Goal: Feedback & Contribution: Contribute content

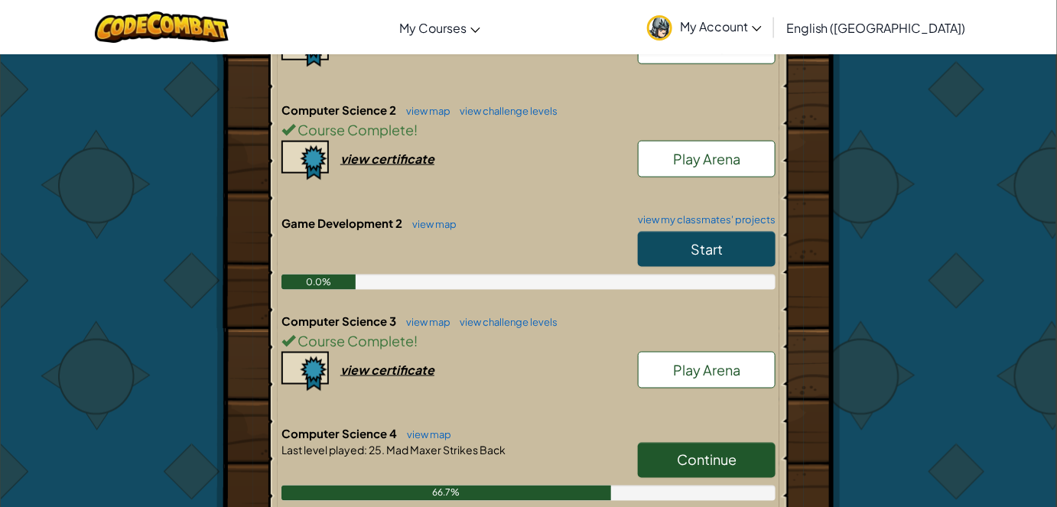
scroll to position [539, 0]
click at [681, 243] on link "Start" at bounding box center [707, 248] width 138 height 35
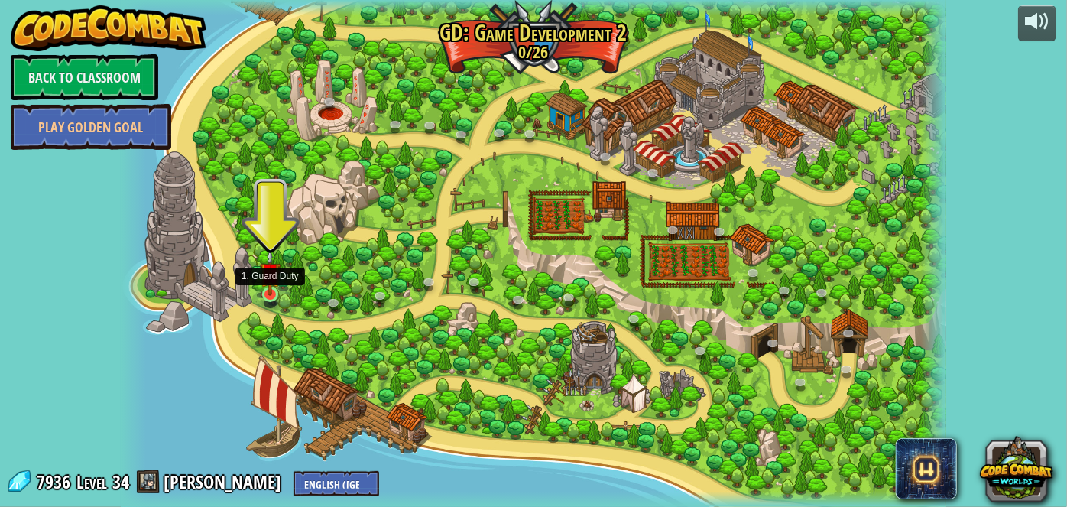
click at [275, 283] on div "26. Game Dev 2 Final Project (Locked) Create your own game! Add a hero, add som…" at bounding box center [533, 253] width 825 height 507
click at [256, 308] on div at bounding box center [533, 253] width 825 height 507
click at [269, 291] on img at bounding box center [270, 272] width 20 height 47
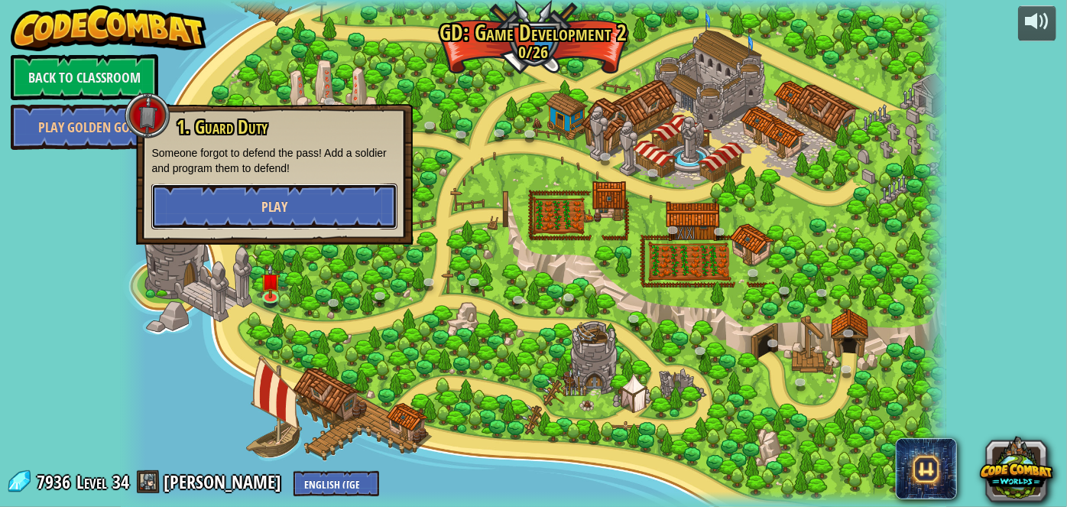
click at [305, 216] on button "Play" at bounding box center [274, 207] width 246 height 46
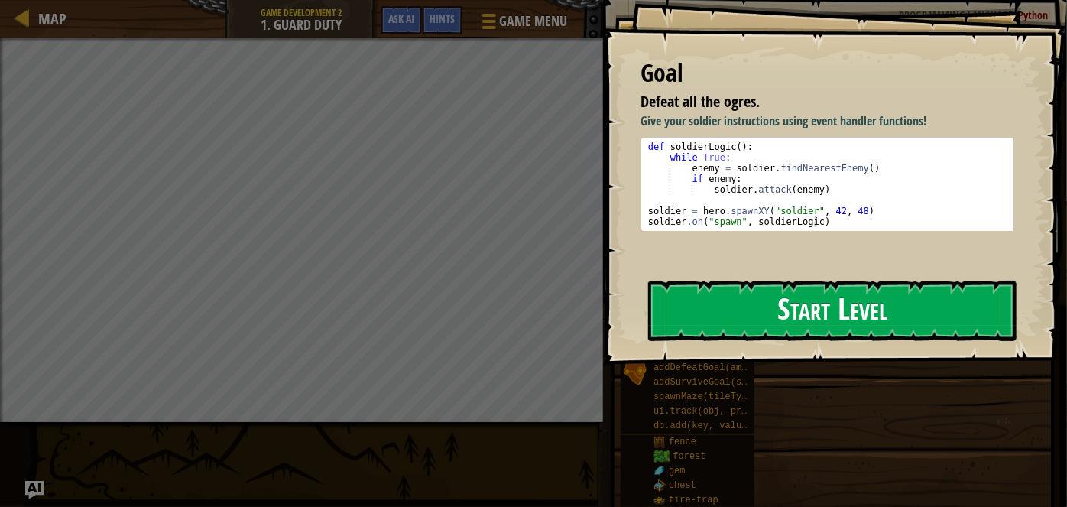
click at [695, 335] on button "Start Level" at bounding box center [832, 311] width 369 height 60
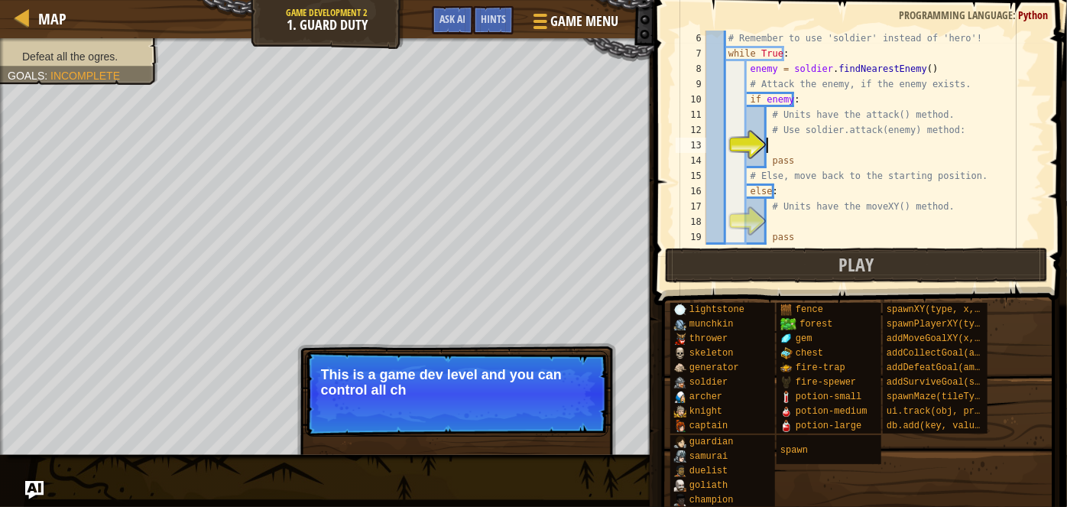
scroll to position [92, 0]
click at [564, 408] on button "Continue" at bounding box center [564, 411] width 63 height 20
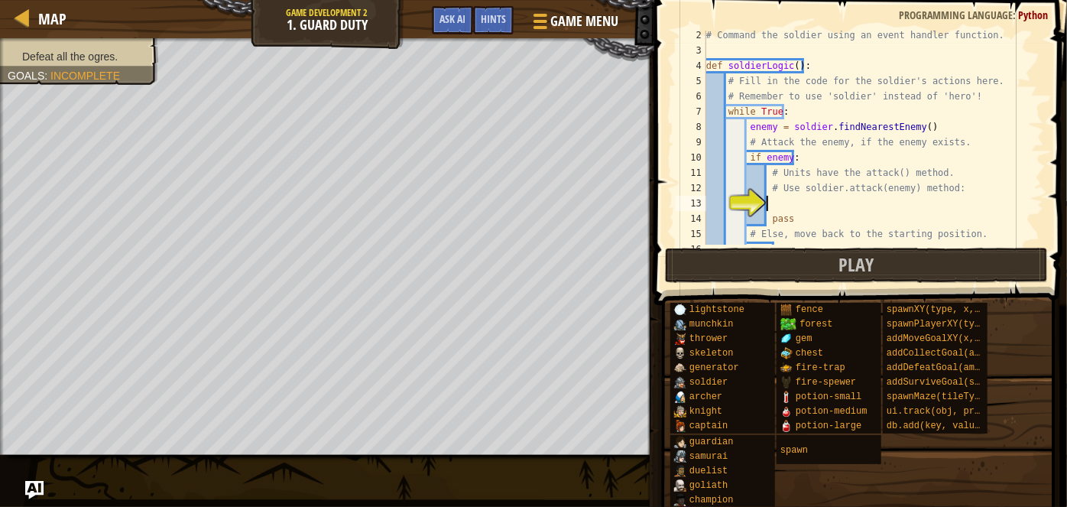
scroll to position [0, 0]
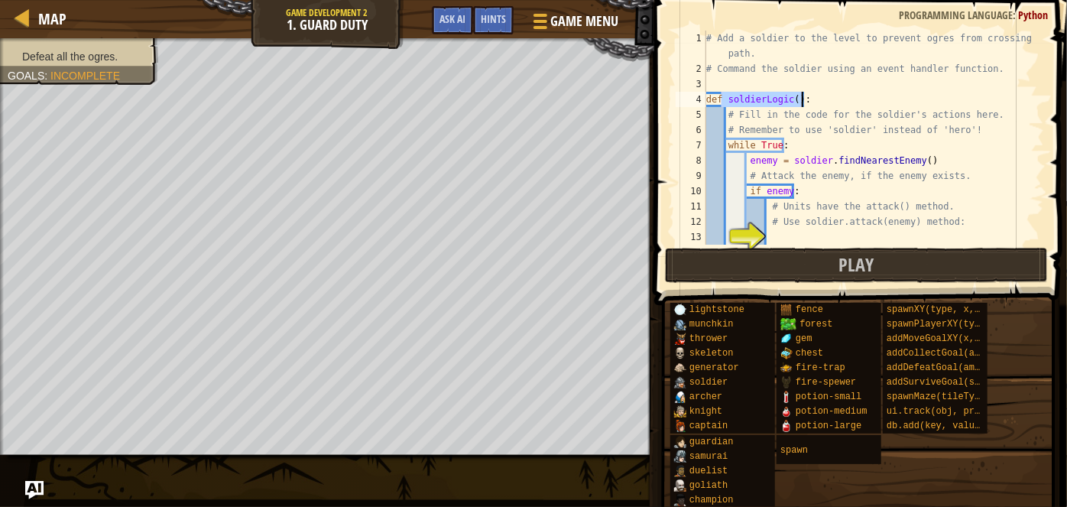
drag, startPoint x: 720, startPoint y: 99, endPoint x: 820, endPoint y: 101, distance: 99.4
click at [820, 101] on div "# Add a soldier to the level to prevent ogres from crossing the path. # Command…" at bounding box center [868, 161] width 330 height 260
click at [820, 101] on div "# Add a soldier to the level to prevent ogres from crossing the path. # Command…" at bounding box center [868, 138] width 330 height 214
click at [853, 131] on div "# Add a soldier to the level to prevent ogres from crossing the path. # Command…" at bounding box center [868, 161] width 330 height 260
click at [857, 145] on div "# Add a soldier to the level to prevent ogres from crossing the path. # Command…" at bounding box center [868, 161] width 330 height 260
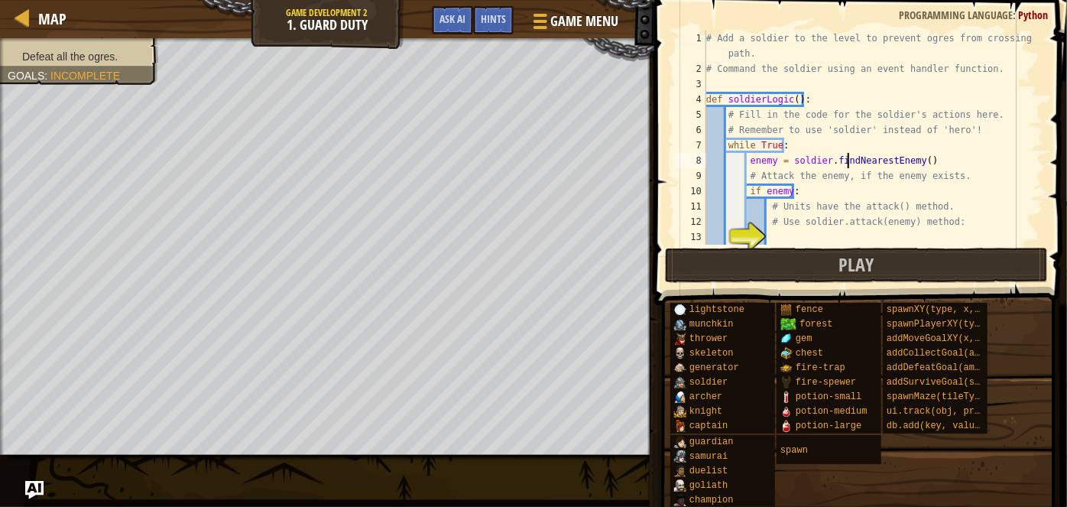
click at [850, 154] on div "# Add a soldier to the level to prevent ogres from crossing the path. # Command…" at bounding box center [868, 161] width 330 height 260
click at [850, 154] on div "# Add a soldier to the level to prevent ogres from crossing the path. # Command…" at bounding box center [868, 138] width 330 height 214
click at [850, 154] on div "# Add a soldier to the level to prevent ogres from crossing the path. # Command…" at bounding box center [868, 161] width 330 height 260
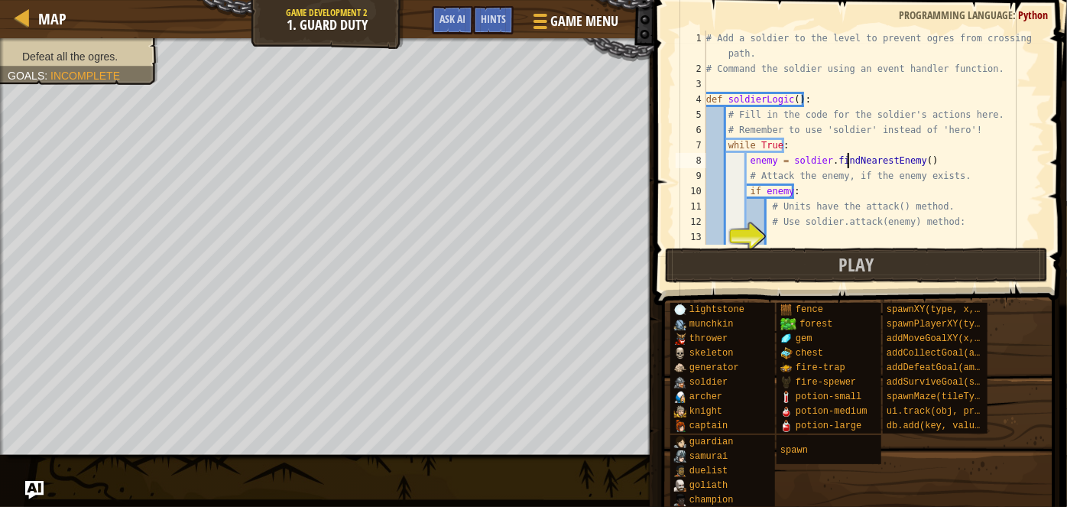
click at [850, 154] on div "# Add a soldier to the level to prevent ogres from crossing the path. # Command…" at bounding box center [868, 161] width 330 height 260
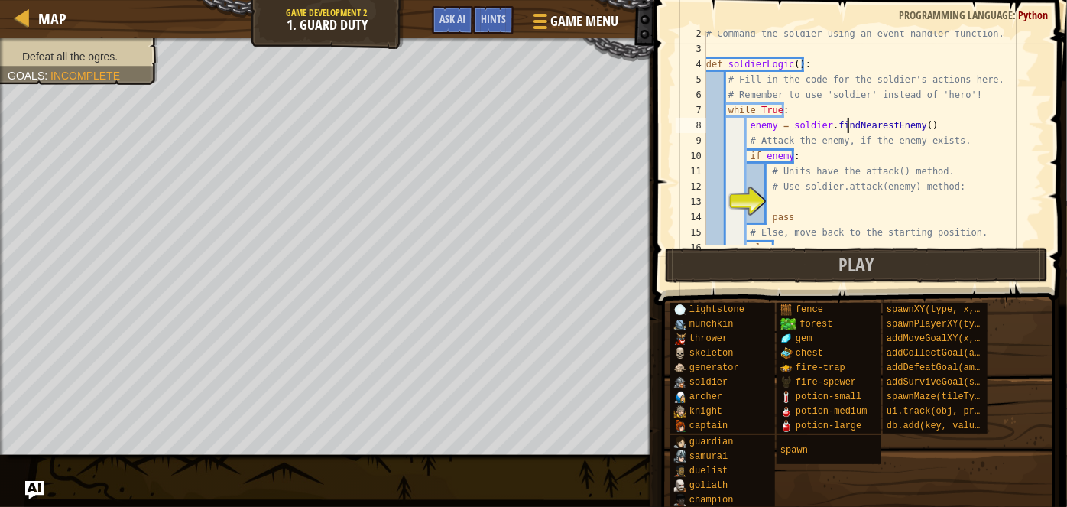
scroll to position [44, 0]
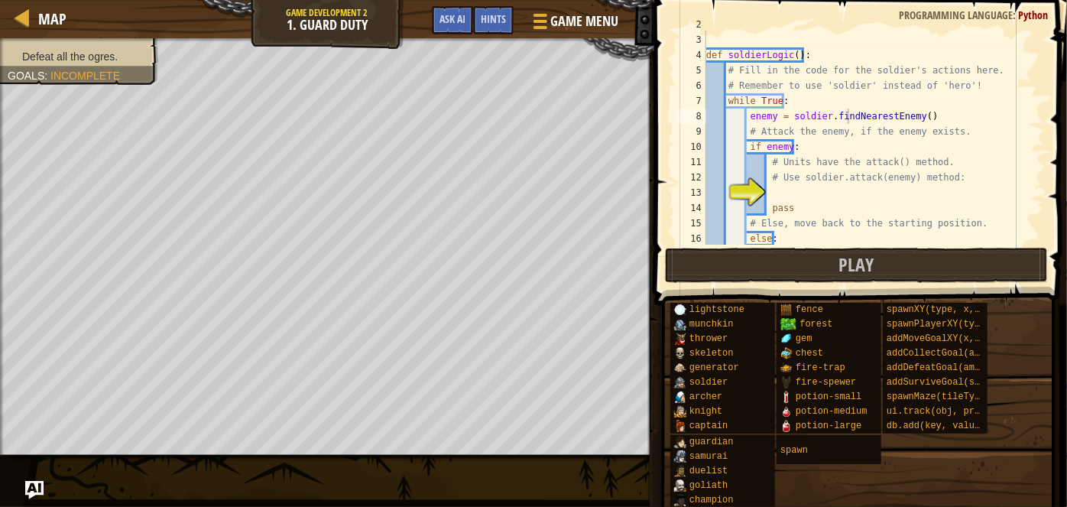
click at [937, 161] on div "# Command the soldier using an event handler function. def soldierLogic ( ) : #…" at bounding box center [868, 139] width 330 height 245
click at [1056, 79] on span at bounding box center [862, 131] width 425 height 350
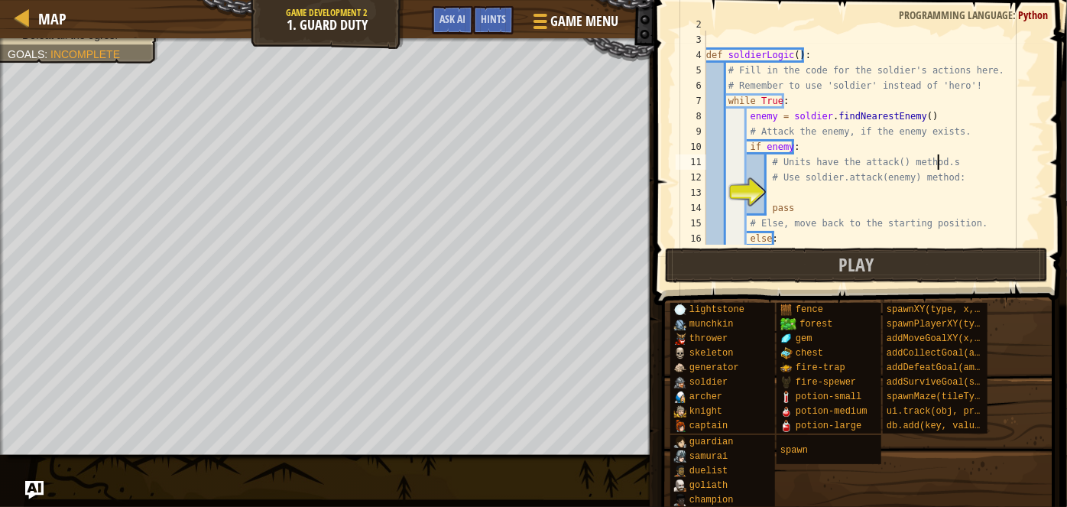
scroll to position [7, 18]
click at [892, 208] on div "# Command the soldier using an event handler function. def soldierLogic ( ) : #…" at bounding box center [868, 139] width 330 height 245
type textarea "pass"
click at [889, 193] on div "# Command the soldier using an event handler function. def soldierLogic ( ) : #…" at bounding box center [868, 139] width 330 height 245
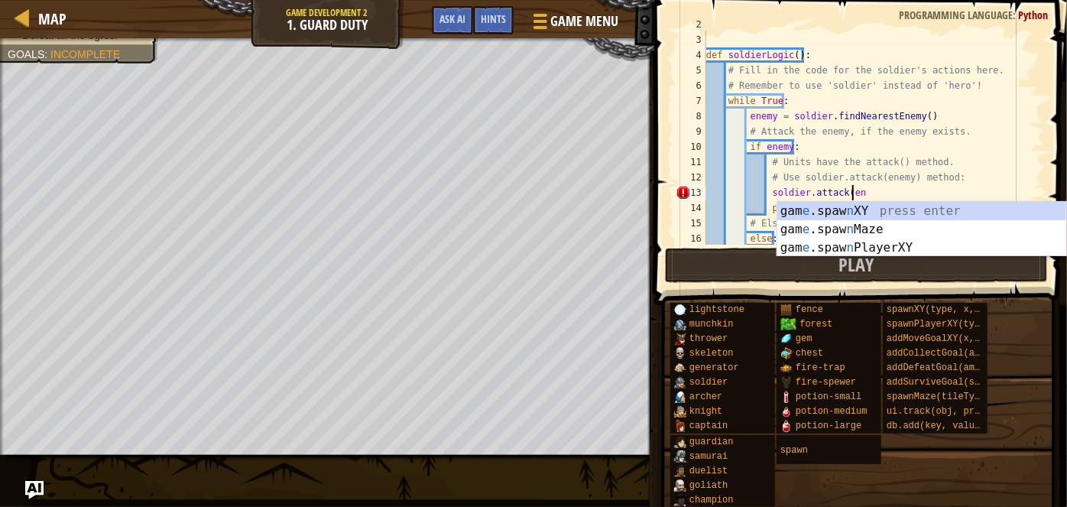
scroll to position [7, 12]
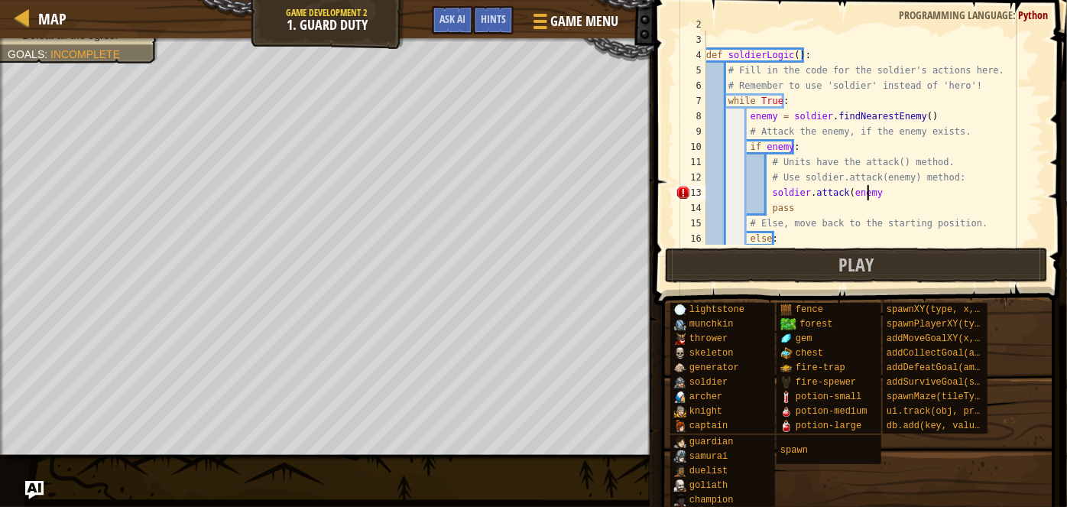
type textarea "soldier.attack(enemy)"
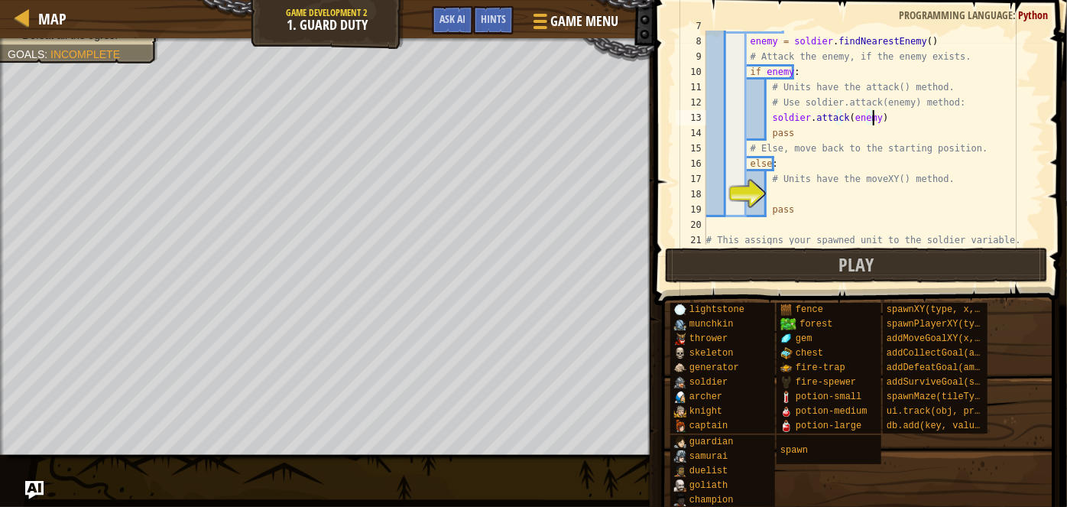
scroll to position [119, 0]
click at [901, 190] on div "while True : enemy = soldier . findNearestEnemy ( ) # Attack the enemy, if the …" at bounding box center [868, 140] width 330 height 245
drag, startPoint x: 310, startPoint y: 17, endPoint x: 411, endPoint y: 22, distance: 101.1
click at [411, 22] on div "Map Game Development 2 1. Guard Duty Game Menu Done Hints Ask AI" at bounding box center [327, 19] width 655 height 38
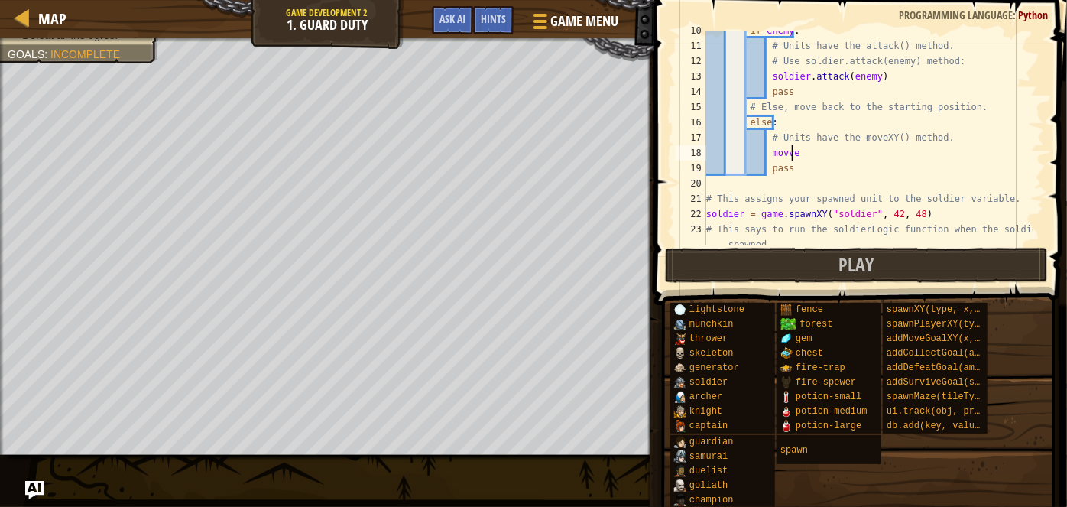
scroll to position [7, 5]
click at [506, 28] on div "Hints" at bounding box center [493, 20] width 41 height 28
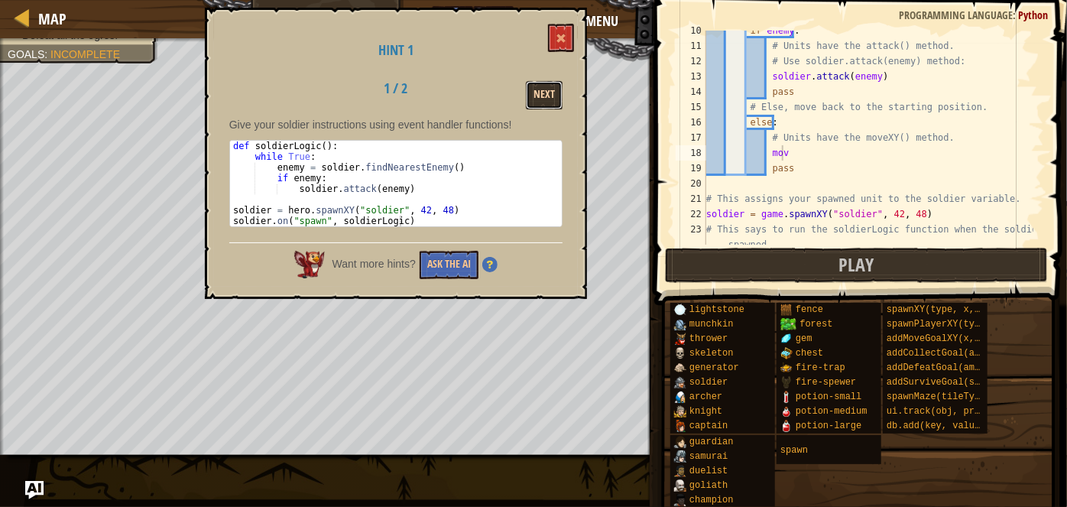
click at [542, 88] on button "Next" at bounding box center [544, 95] width 37 height 28
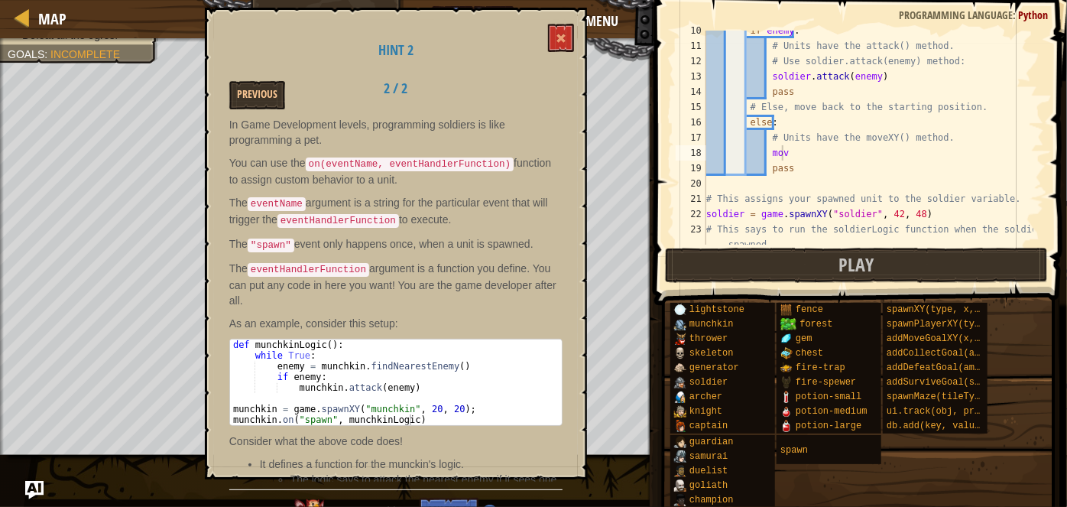
click at [578, 49] on div "Hint 2 Previous 2 / 2 In Game Development levels, programming soldiers is like …" at bounding box center [396, 244] width 382 height 472
click at [574, 46] on button at bounding box center [561, 38] width 26 height 28
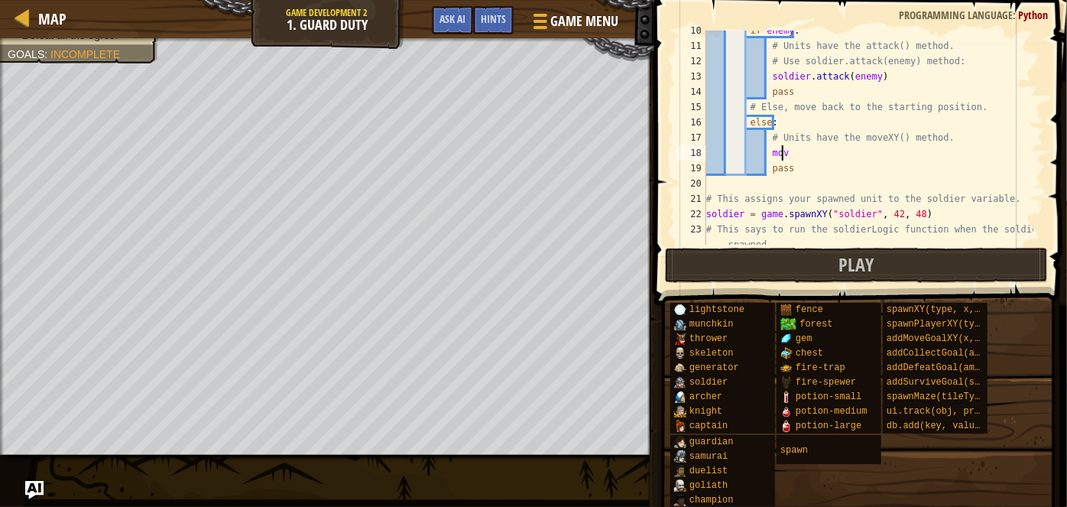
click at [820, 147] on div "if enemy : # Units have the attack() method. # Use soldier.attack(enemy) method…" at bounding box center [868, 153] width 330 height 260
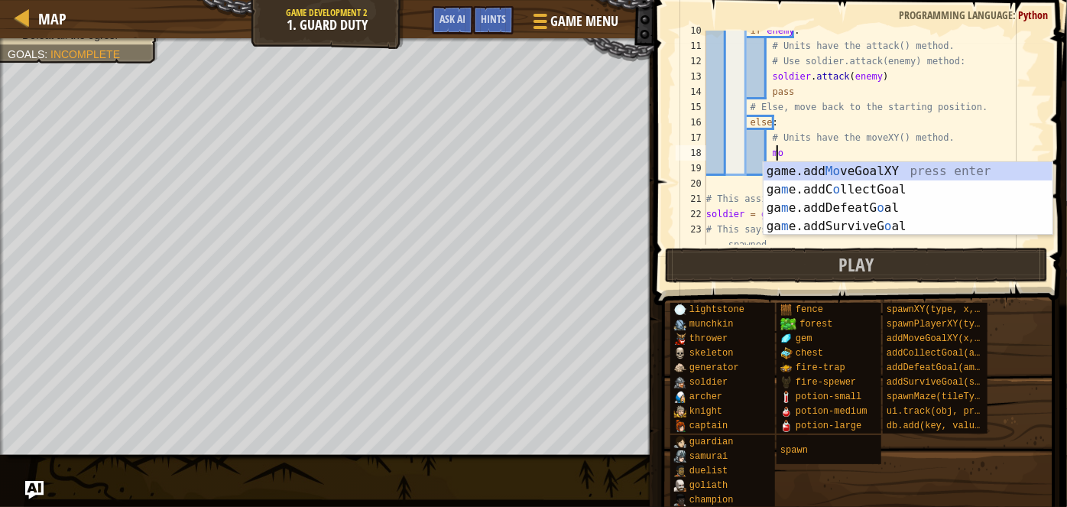
type textarea "m"
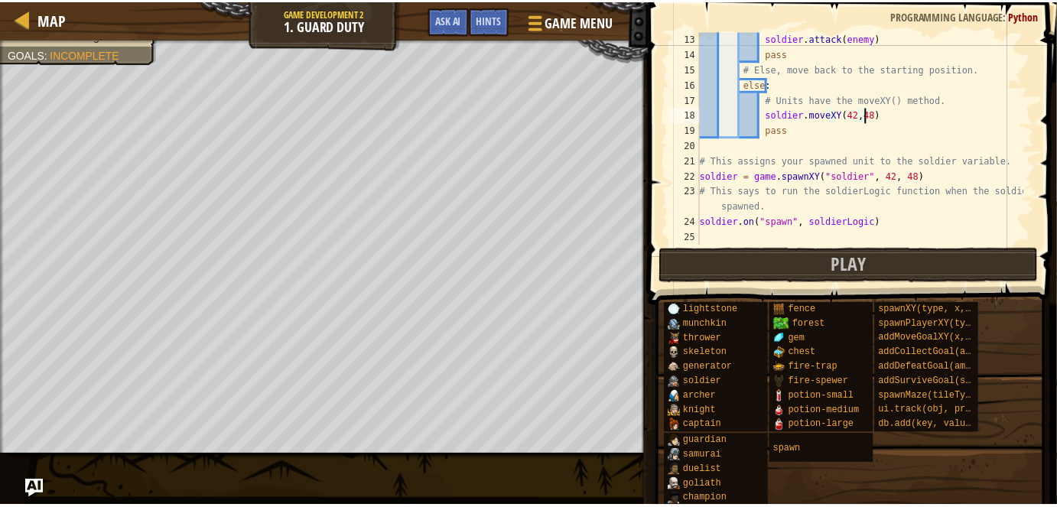
scroll to position [199, 0]
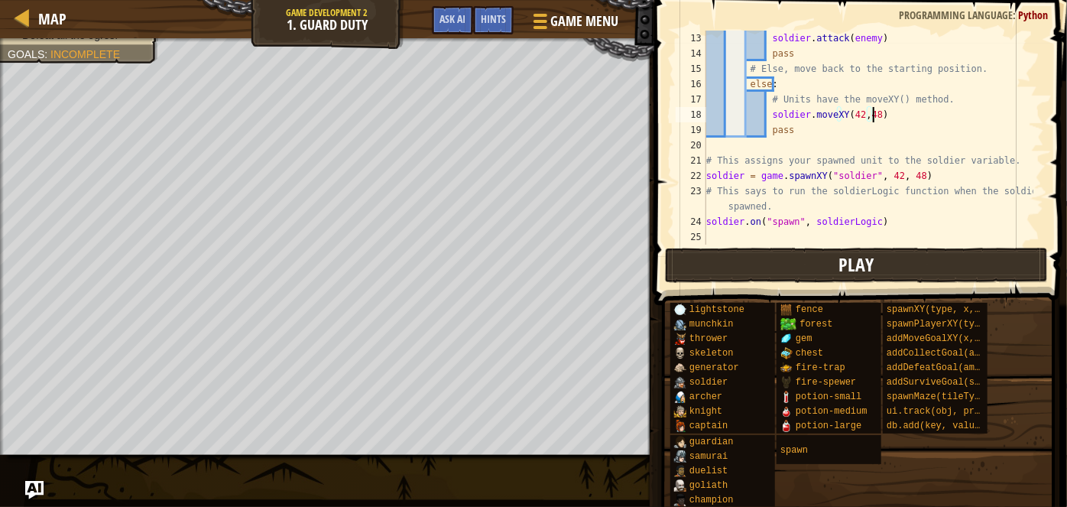
type textarea "soldier.moveXY(42,48)"
click at [829, 255] on button "Play" at bounding box center [856, 265] width 383 height 35
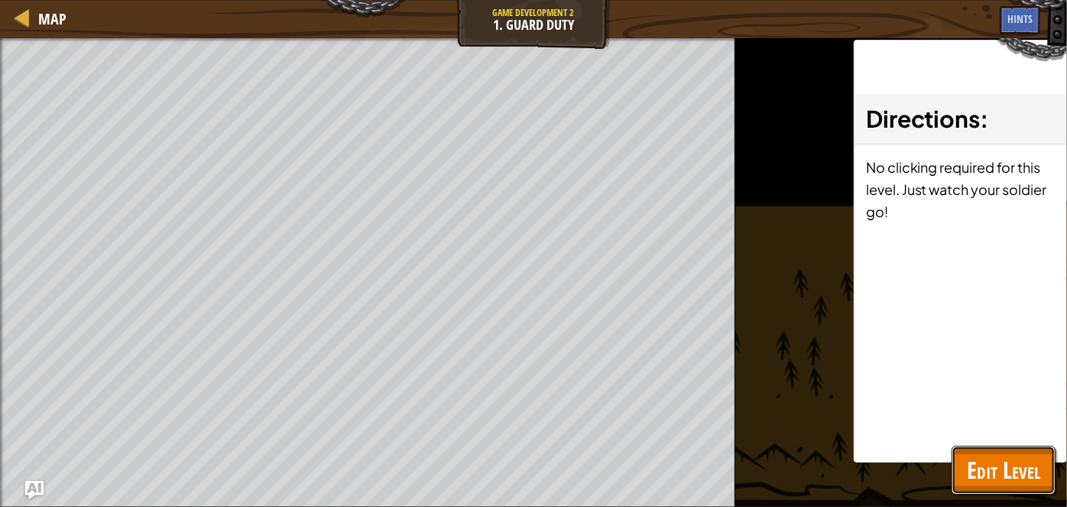
click at [1021, 452] on button "Edit Level" at bounding box center [1004, 470] width 104 height 49
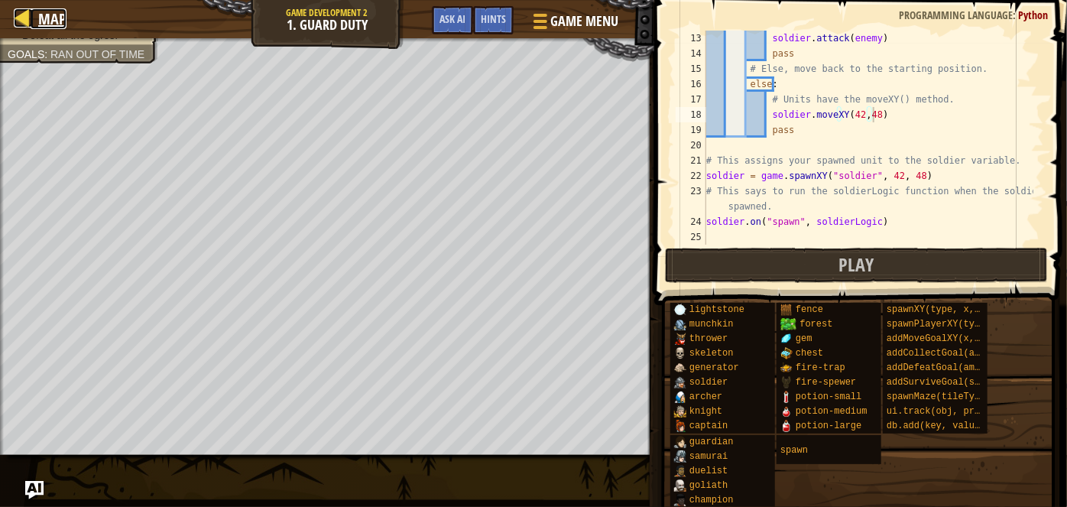
click at [46, 9] on span "Map" at bounding box center [52, 18] width 28 height 21
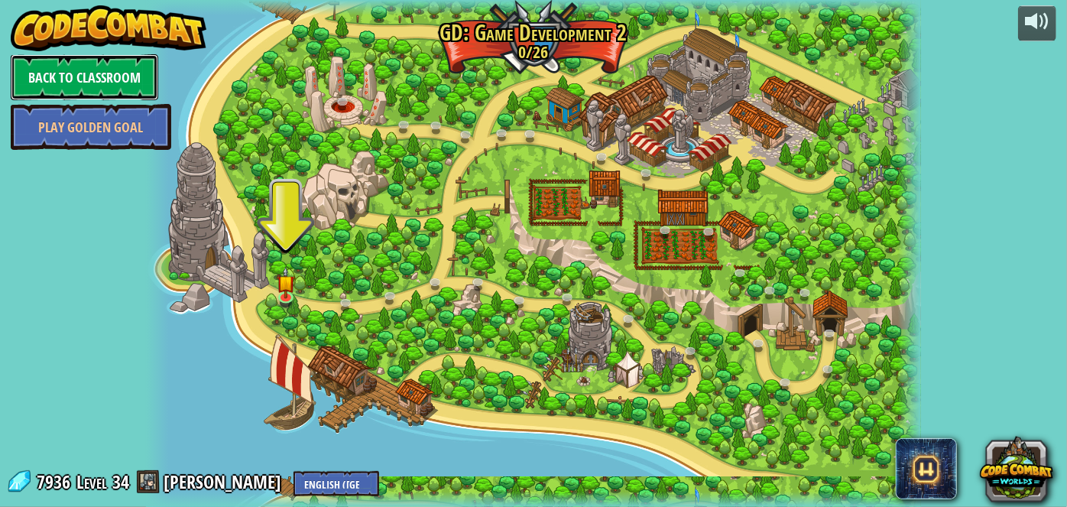
click at [130, 64] on link "Back to Classroom" at bounding box center [85, 77] width 148 height 46
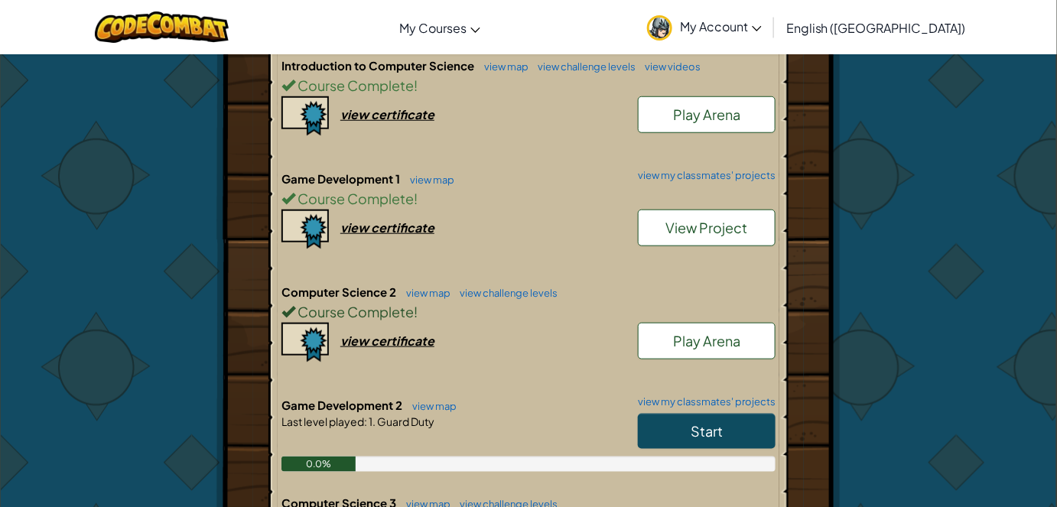
scroll to position [353, 0]
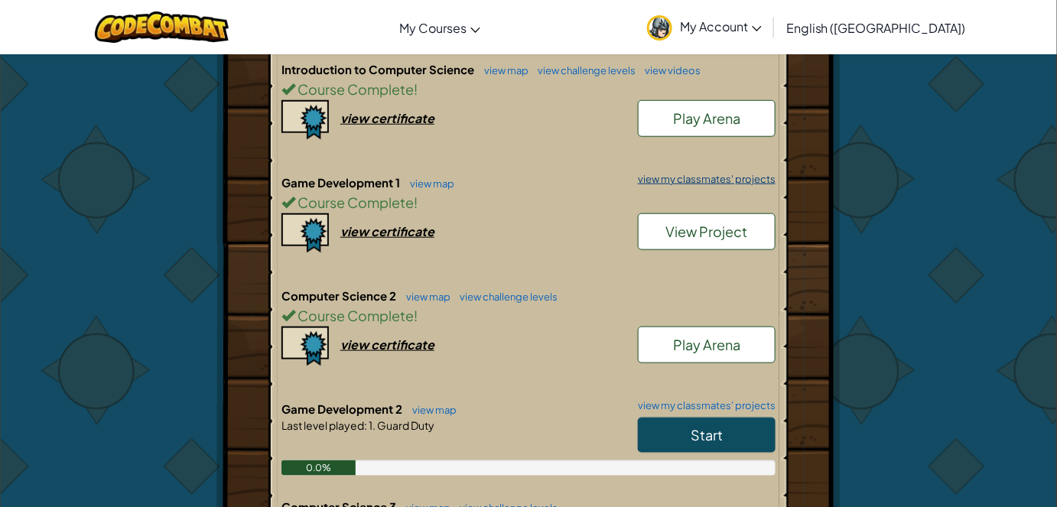
click at [717, 180] on link "view my classmates' projects" at bounding box center [702, 179] width 145 height 10
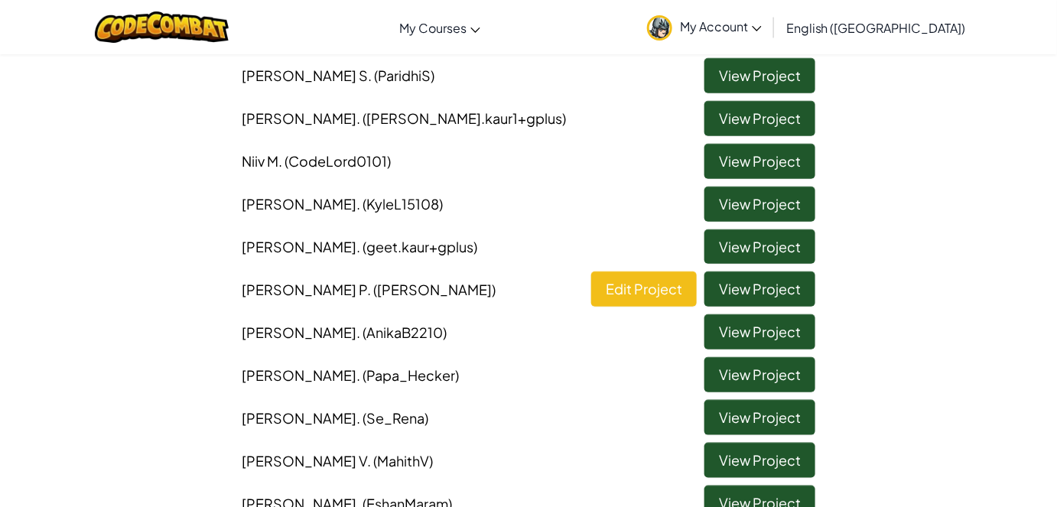
scroll to position [340, 0]
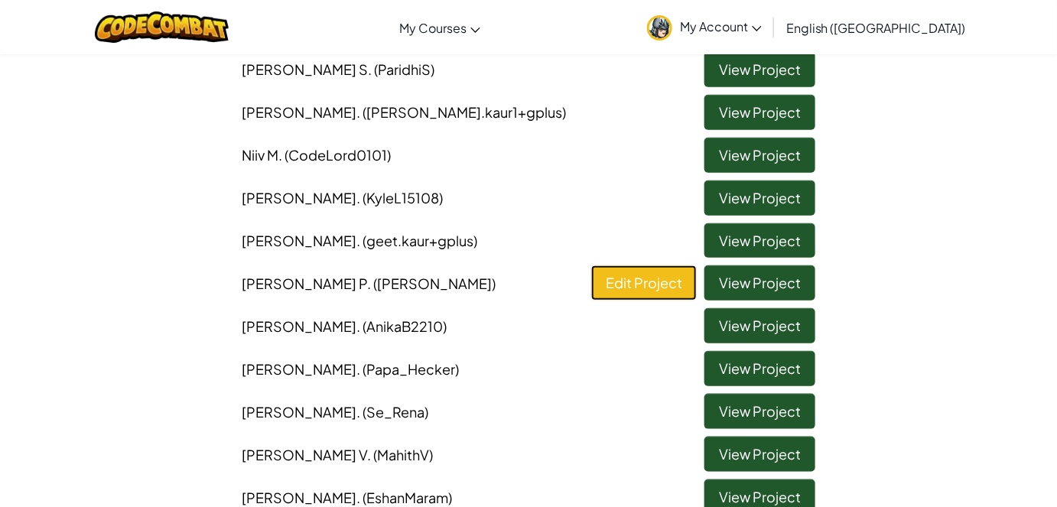
click at [662, 277] on link "Edit Project" at bounding box center [644, 282] width 106 height 35
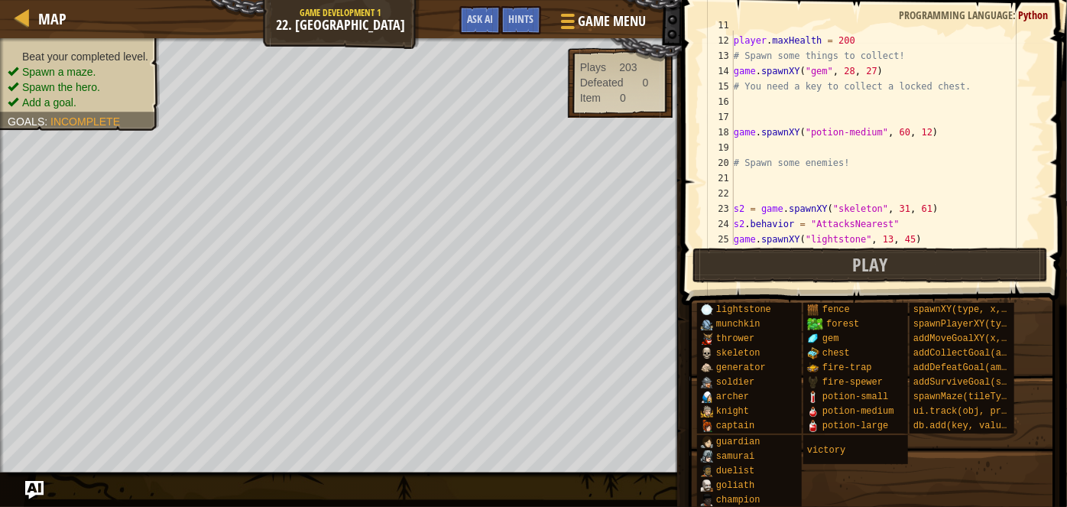
scroll to position [176, 0]
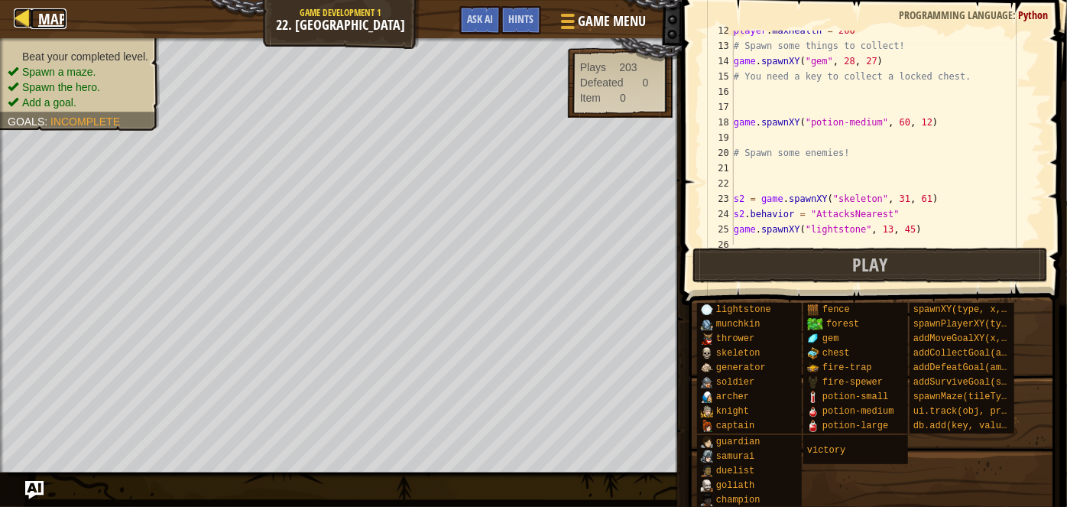
click at [60, 11] on span "Map" at bounding box center [52, 18] width 28 height 21
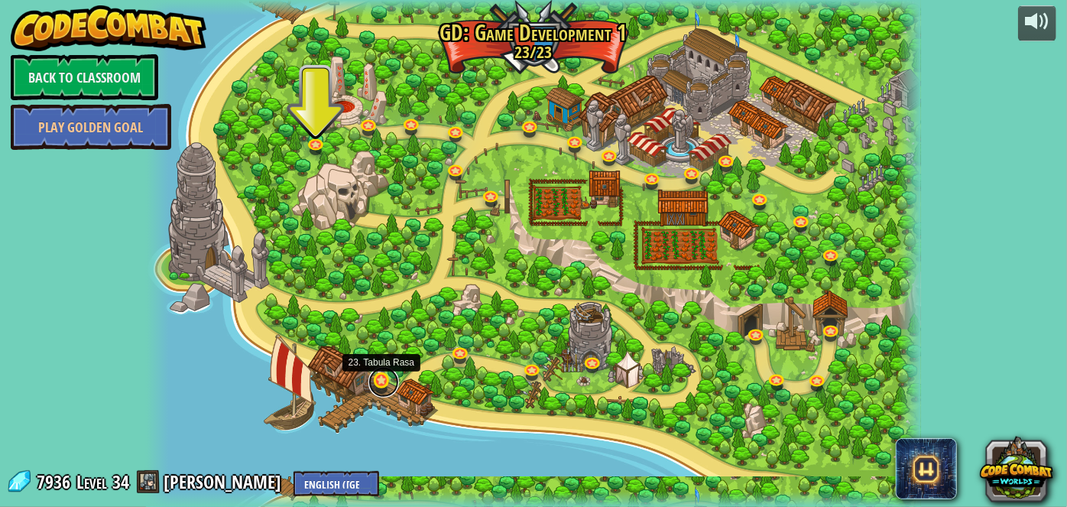
click at [379, 379] on link at bounding box center [384, 382] width 31 height 31
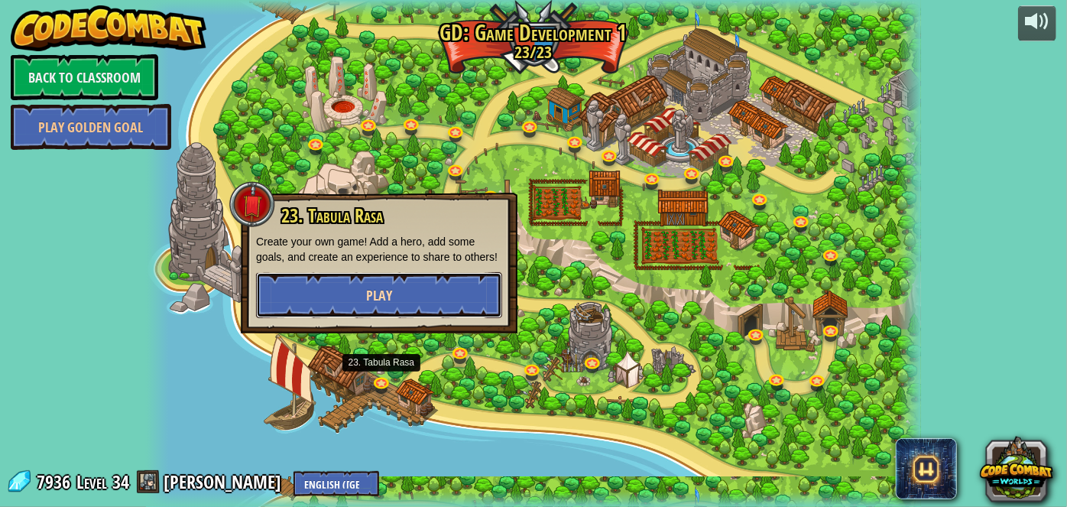
click at [367, 292] on span "Play" at bounding box center [379, 295] width 26 height 19
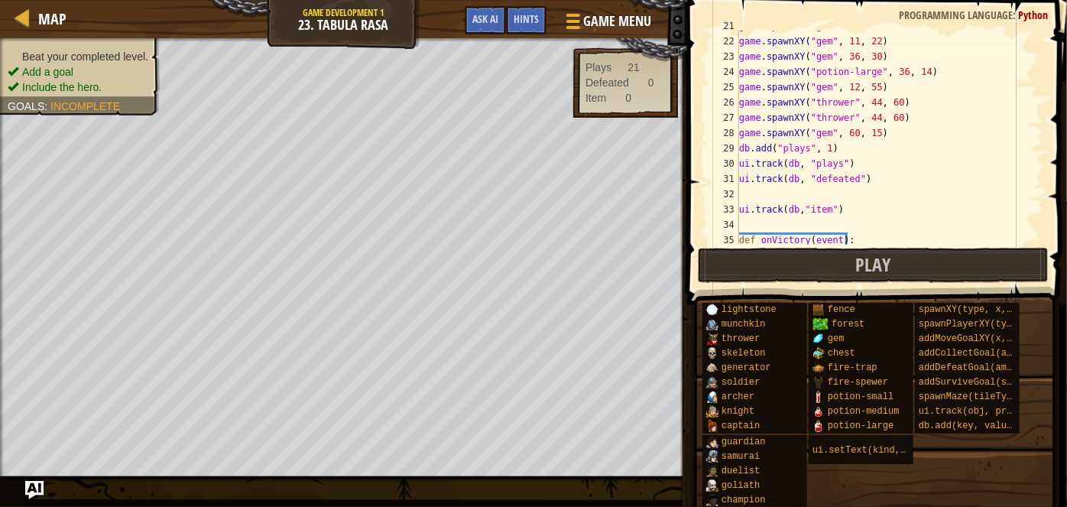
scroll to position [367, 0]
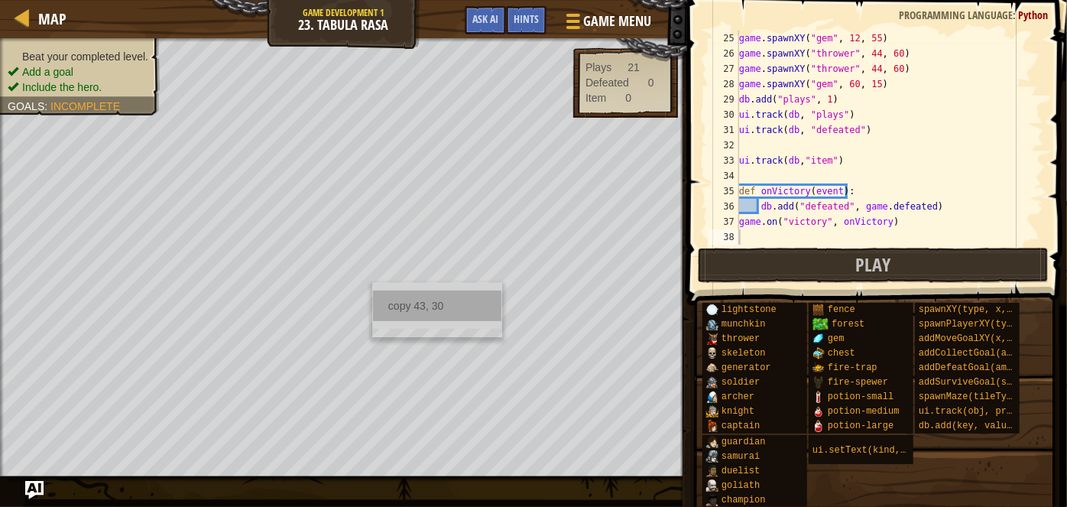
click at [401, 297] on div "copy 43, 30" at bounding box center [437, 306] width 128 height 31
click at [820, 141] on div "game . spawnXY ( "gem" , 12 , 55 ) game . spawnXY ( "thrower" , 44 , 60 ) game …" at bounding box center [884, 153] width 297 height 245
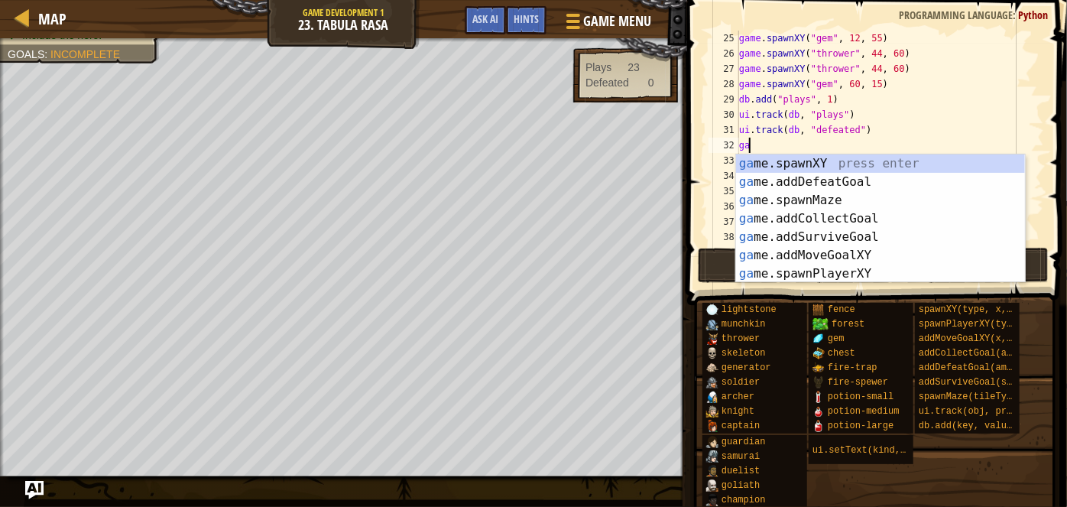
scroll to position [7, 0]
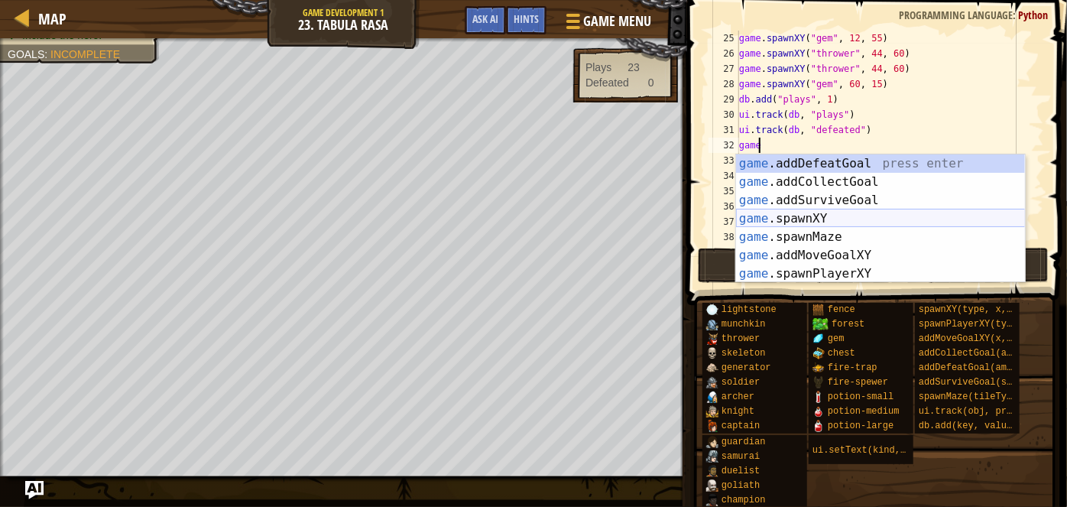
click at [852, 219] on div "game .addDefeatGoal press enter game .addCollectGoal press enter game .addSurvi…" at bounding box center [881, 236] width 290 height 165
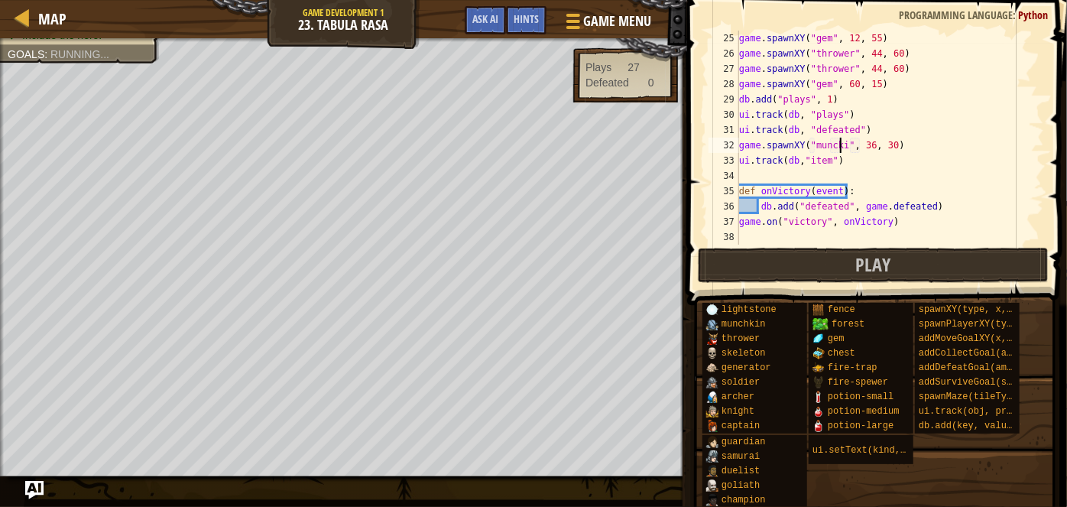
type textarea "game.spawnXY("munckin", 36, 30)"
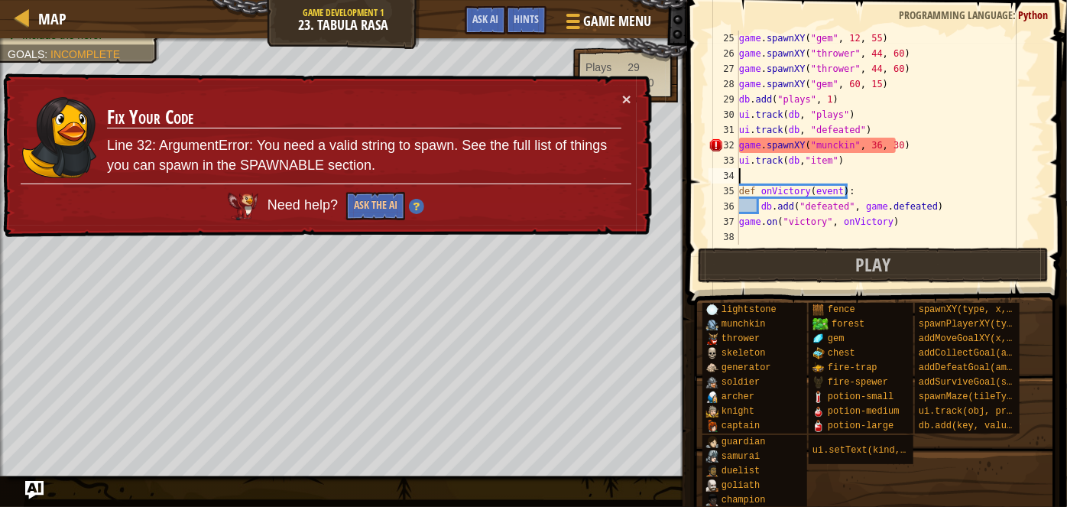
click at [881, 181] on div "game . spawnXY ( "gem" , 12 , 55 ) game . spawnXY ( "thrower" , 44 , 60 ) game …" at bounding box center [884, 153] width 297 height 245
click at [830, 144] on div "game . spawnXY ( "gem" , 12 , 55 ) game . spawnXY ( "thrower" , 44 , 60 ) game …" at bounding box center [884, 153] width 297 height 245
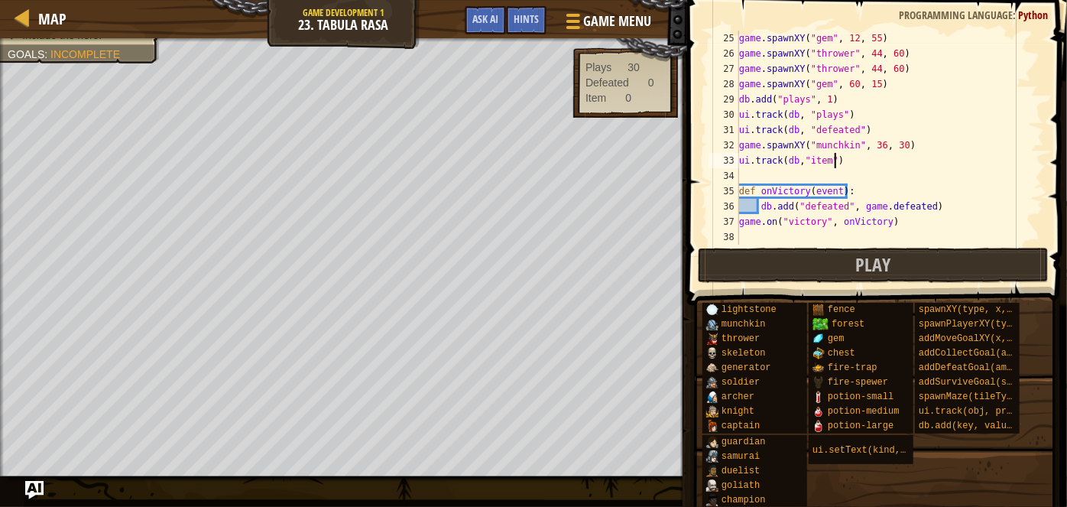
click at [875, 153] on div "game . spawnXY ( "gem" , 12 , 55 ) game . spawnXY ( "thrower" , 44 , 60 ) game …" at bounding box center [884, 153] width 297 height 245
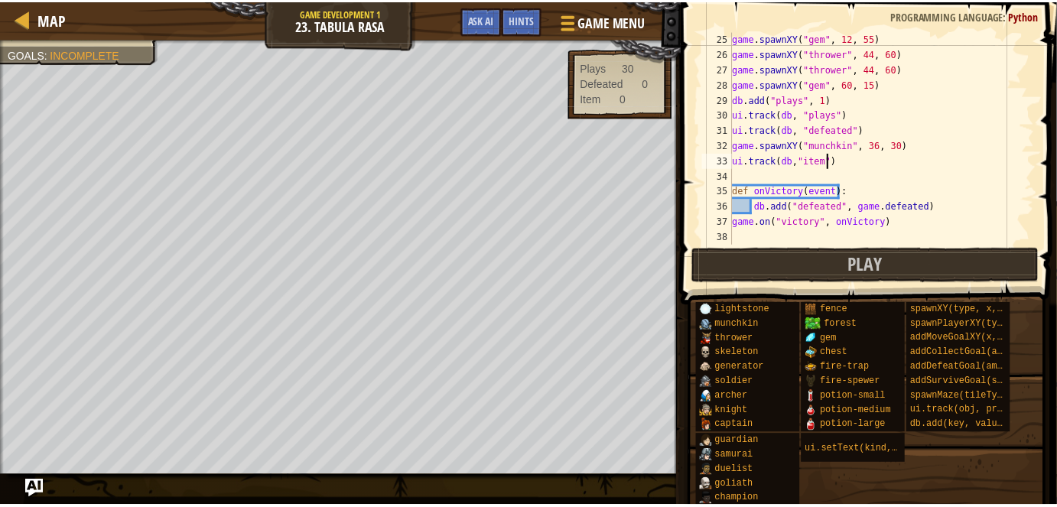
scroll to position [7, 7]
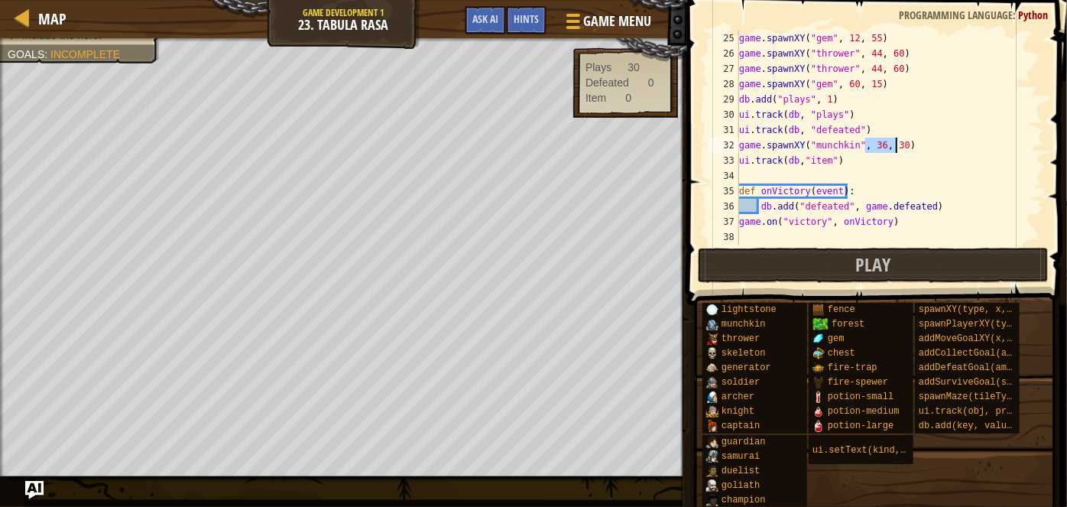
drag, startPoint x: 864, startPoint y: 145, endPoint x: 898, endPoint y: 149, distance: 34.6
click at [898, 149] on div "game . spawnXY ( "gem" , 12 , 55 ) game . spawnXY ( "thrower" , 44 , 60 ) game …" at bounding box center [884, 153] width 297 height 245
paste textarea "43"
type textarea "game.spawnXY("munchkin", 43, 30)"
click at [897, 261] on button "Play" at bounding box center [873, 265] width 351 height 35
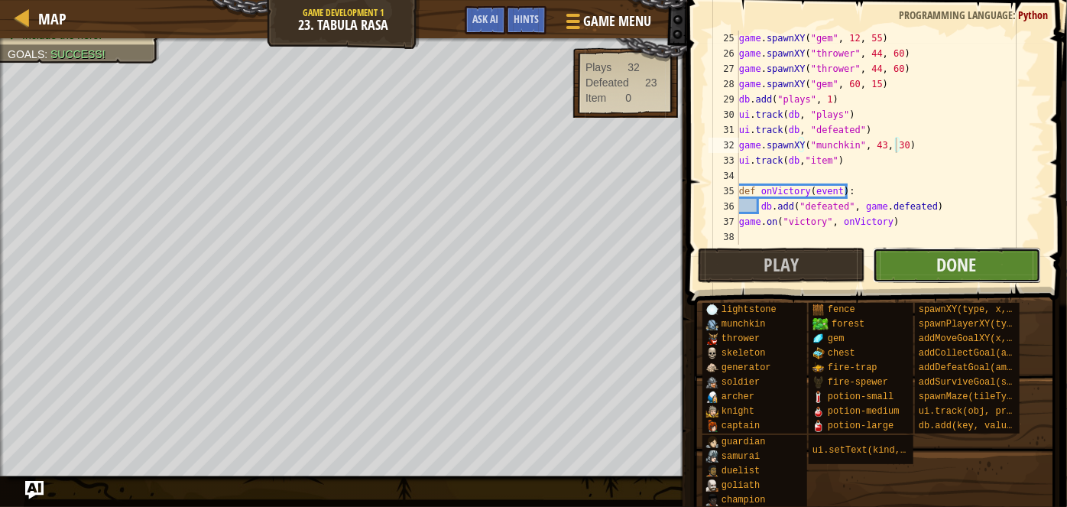
click at [921, 274] on button "Done" at bounding box center [956, 265] width 167 height 35
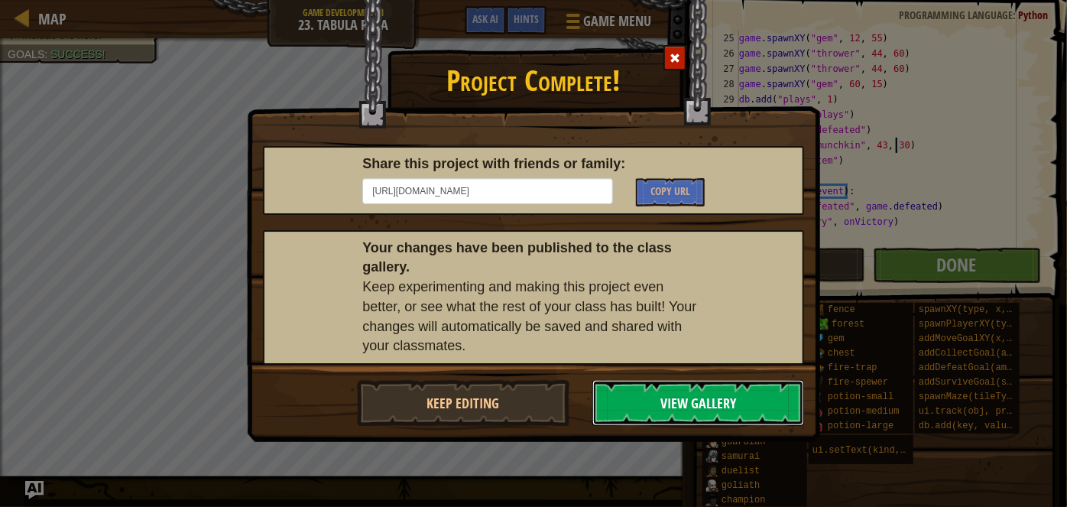
click at [689, 403] on button "View Gallery" at bounding box center [699, 403] width 213 height 46
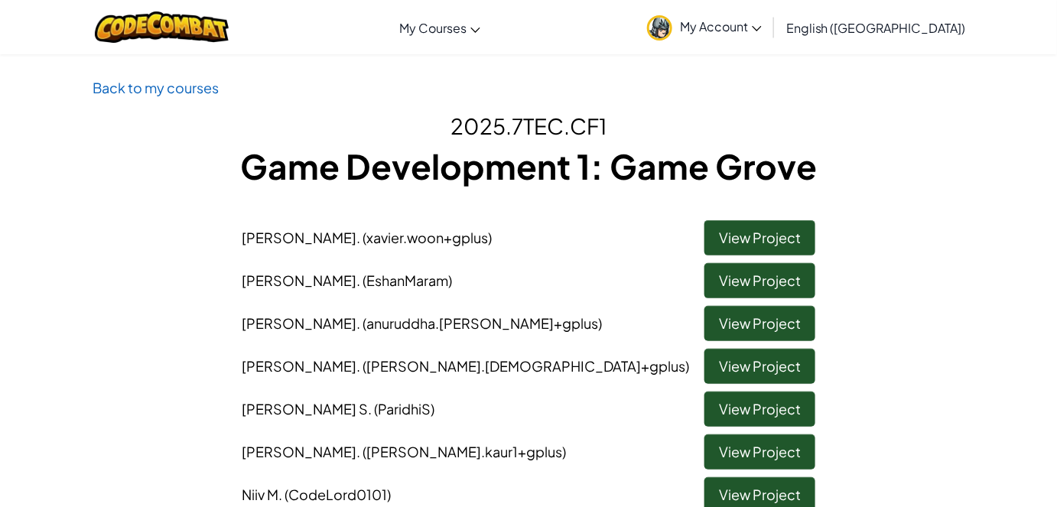
click at [161, 78] on p "Back to my courses" at bounding box center [529, 87] width 872 height 22
click at [163, 84] on link "Back to my courses" at bounding box center [156, 88] width 126 height 18
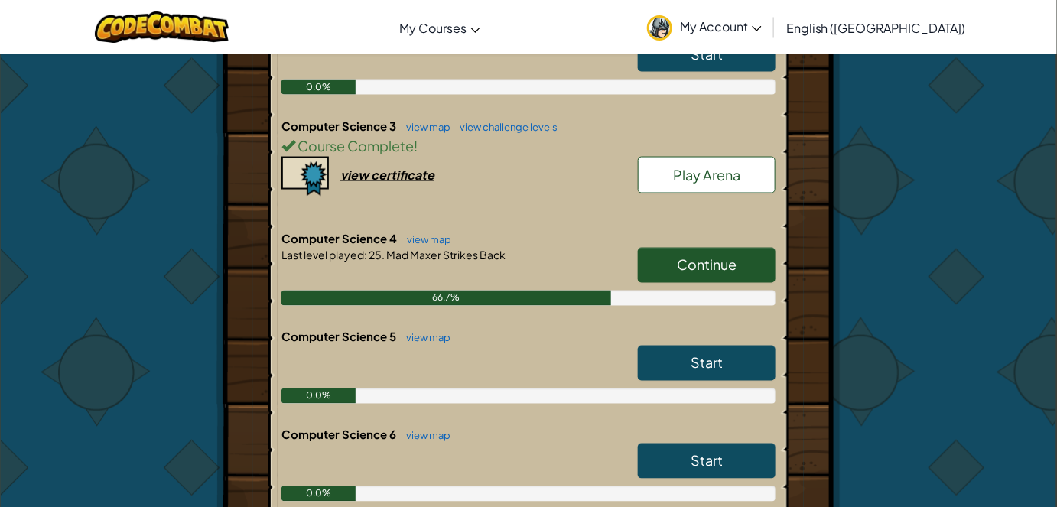
scroll to position [778, 0]
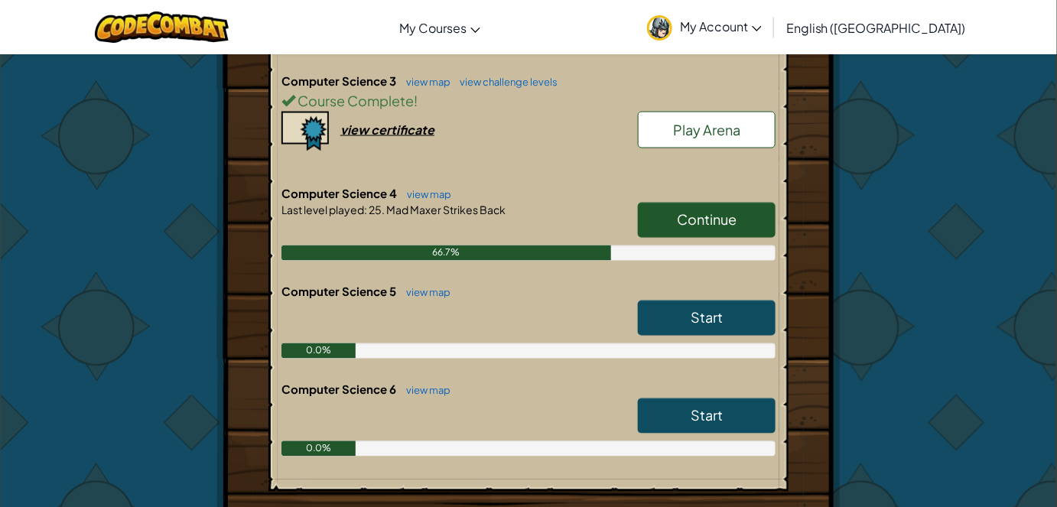
click at [736, 218] on span "Continue" at bounding box center [707, 220] width 60 height 18
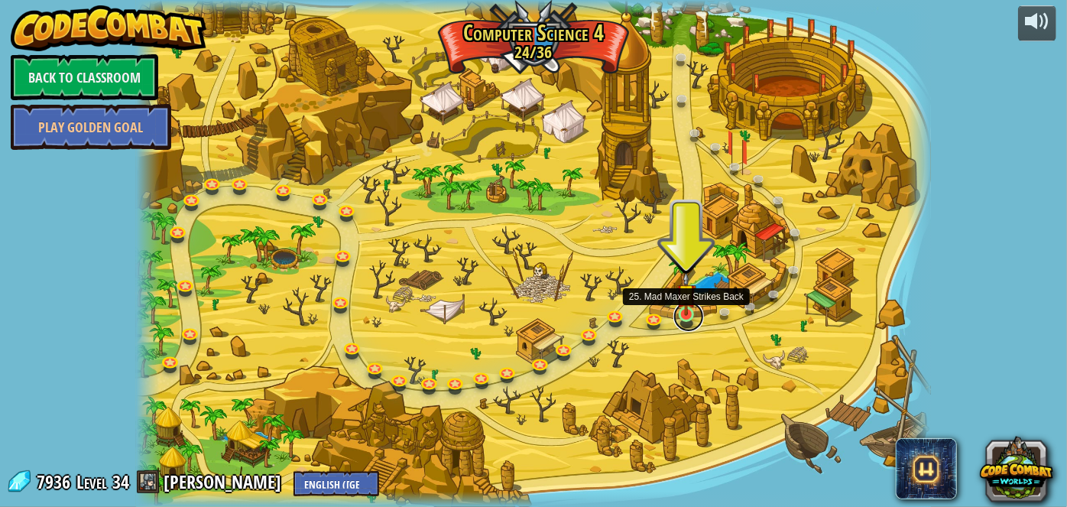
click at [697, 319] on link at bounding box center [689, 316] width 31 height 31
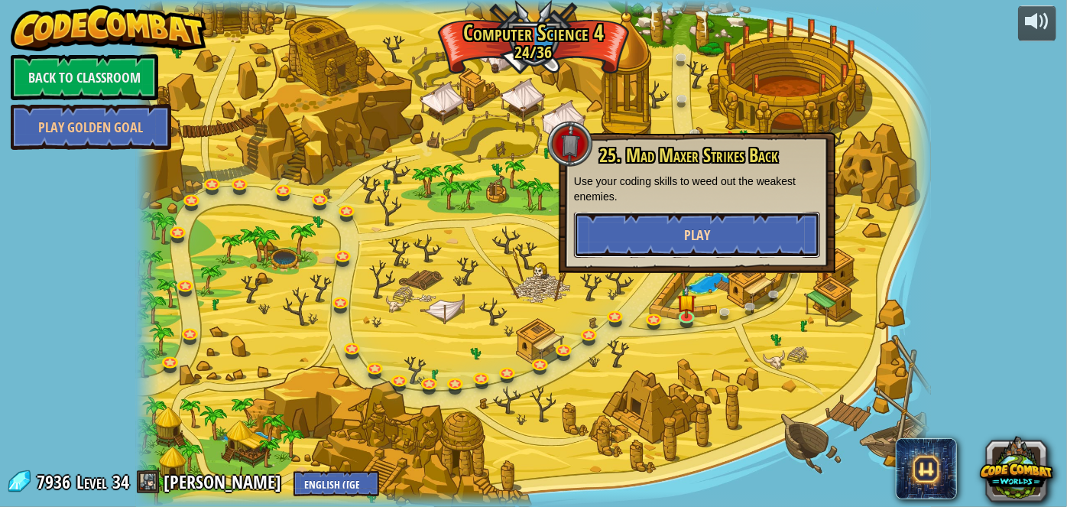
click at [690, 242] on span "Play" at bounding box center [697, 235] width 26 height 19
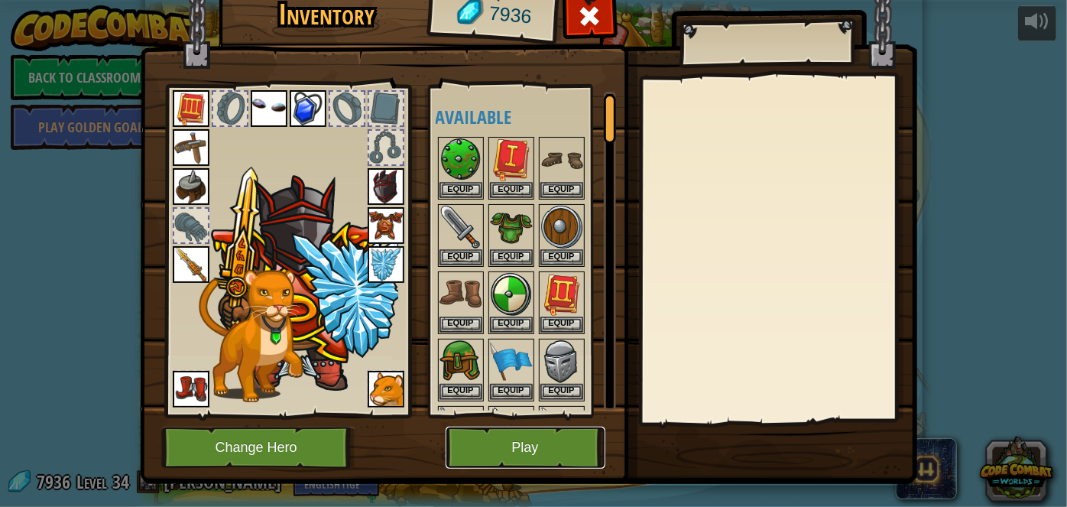
click at [501, 449] on button "Play" at bounding box center [526, 448] width 160 height 42
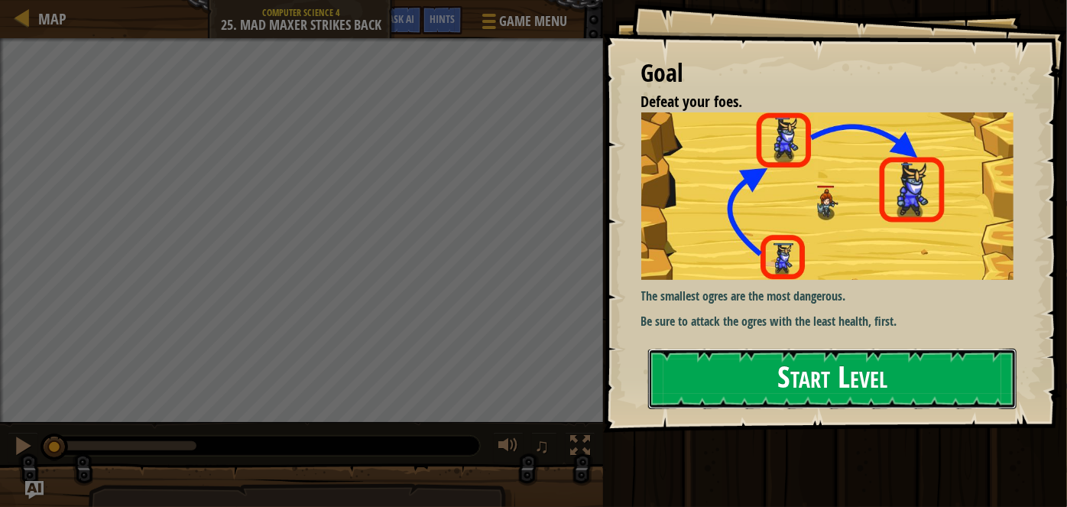
click at [802, 399] on button "Start Level" at bounding box center [832, 379] width 369 height 60
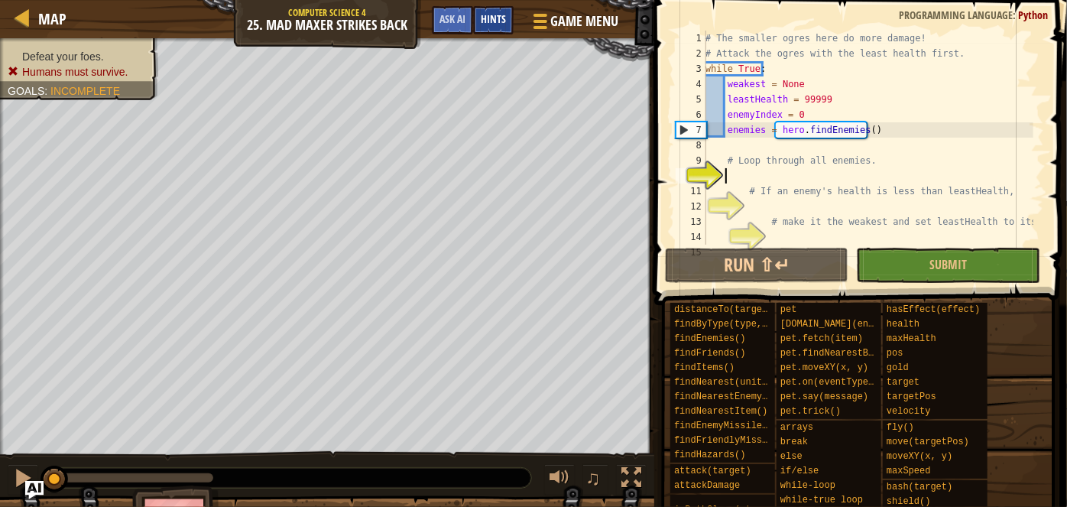
scroll to position [31, 0]
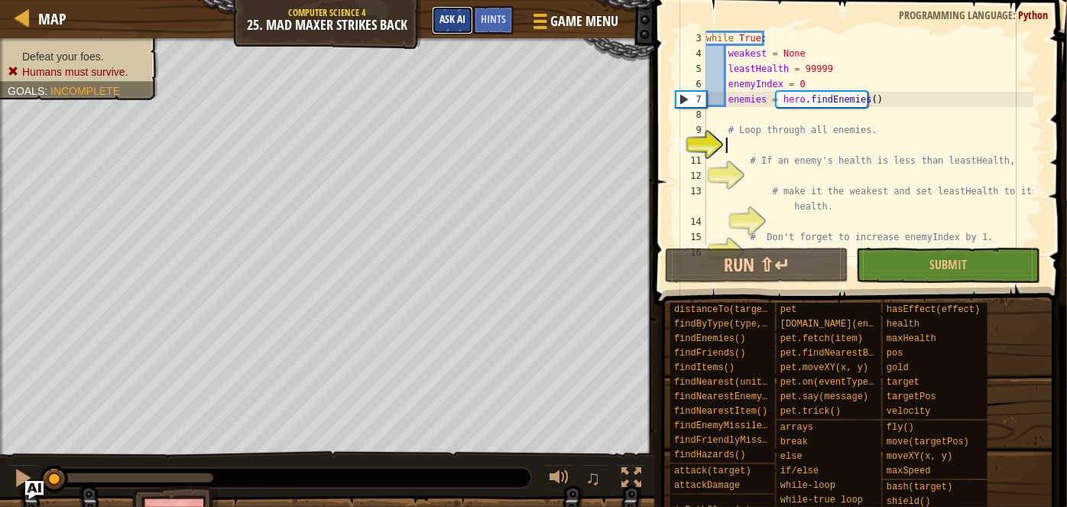
click at [463, 22] on span "Ask AI" at bounding box center [453, 18] width 26 height 15
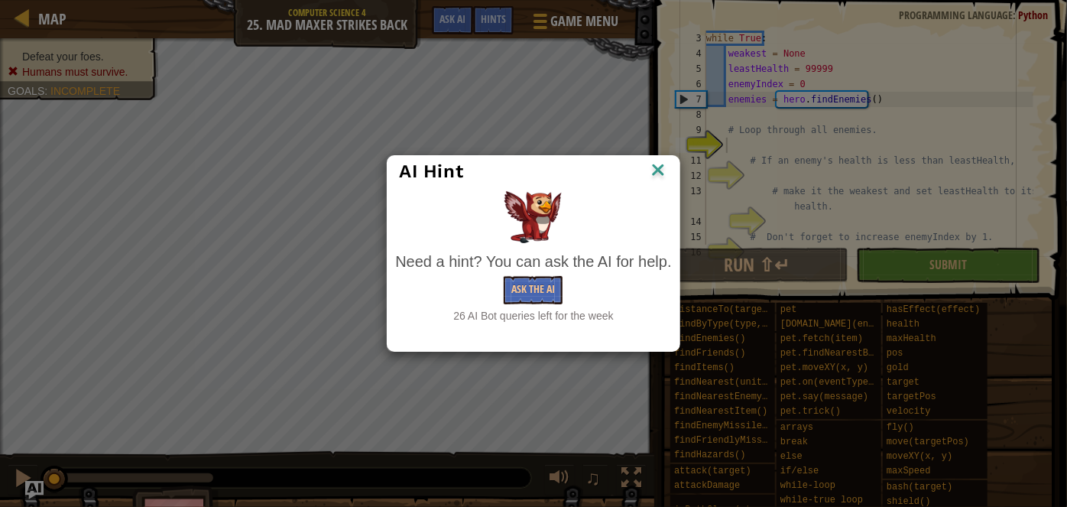
click at [649, 166] on img at bounding box center [658, 171] width 20 height 23
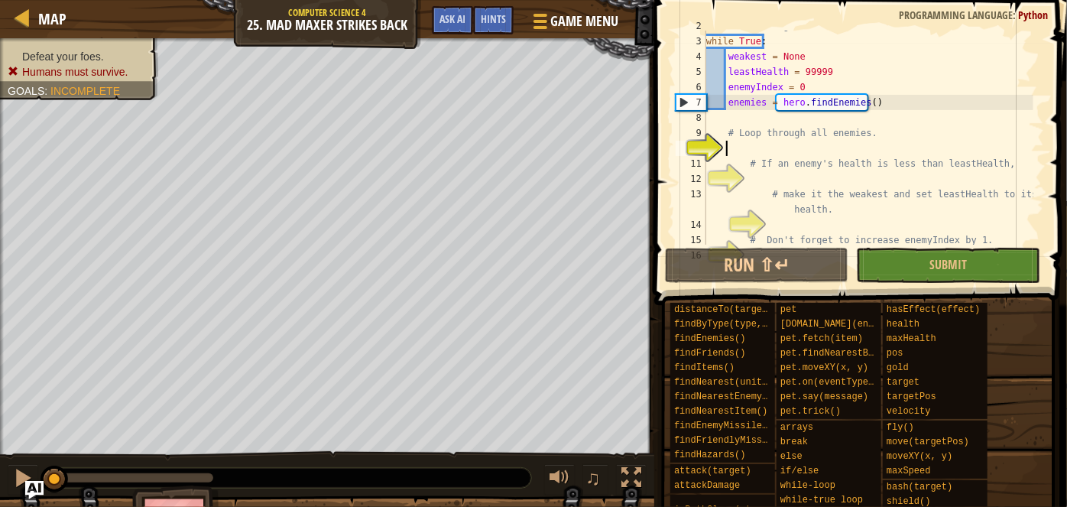
scroll to position [28, 0]
click at [454, 8] on button "Ask AI" at bounding box center [452, 20] width 41 height 28
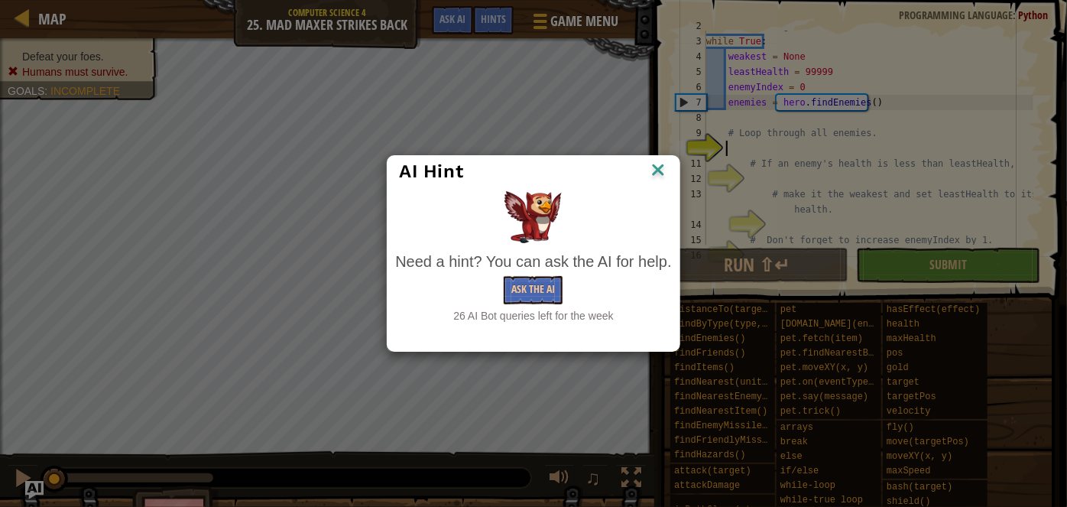
click at [535, 269] on div "Need a hint? You can ask the AI for help." at bounding box center [533, 262] width 276 height 22
click at [549, 290] on button "Ask the AI" at bounding box center [533, 290] width 59 height 28
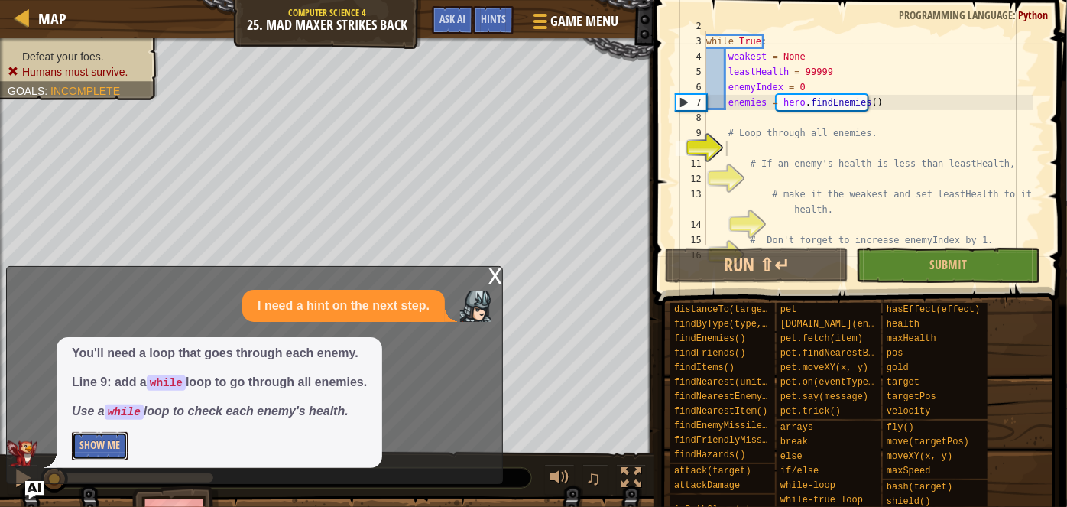
click at [78, 440] on button "Show Me" at bounding box center [100, 446] width 56 height 28
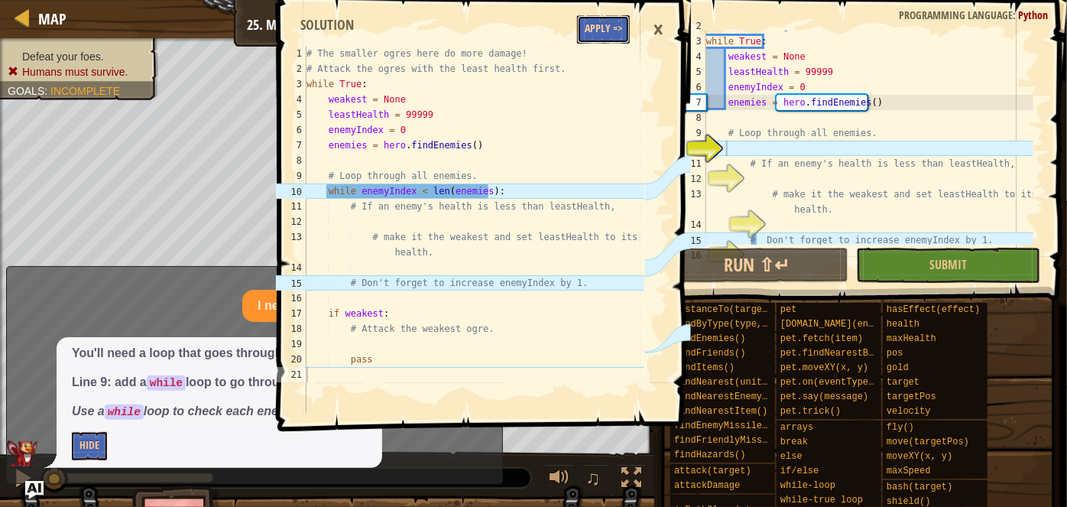
click at [596, 22] on button "Apply =>" at bounding box center [603, 29] width 53 height 28
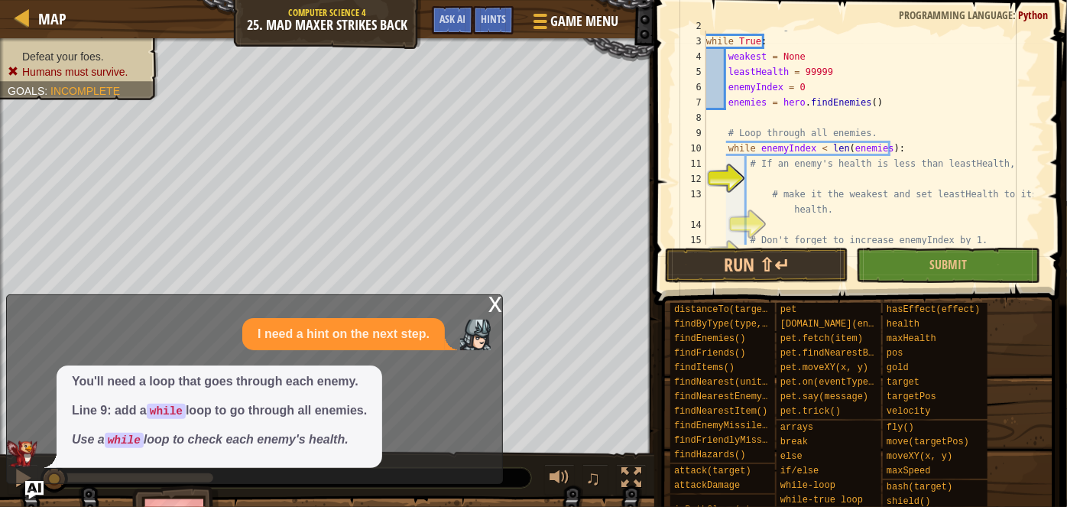
click at [485, 304] on div "x I need a hint on the next step. You'll need a loop that goes through each ene…" at bounding box center [254, 389] width 497 height 190
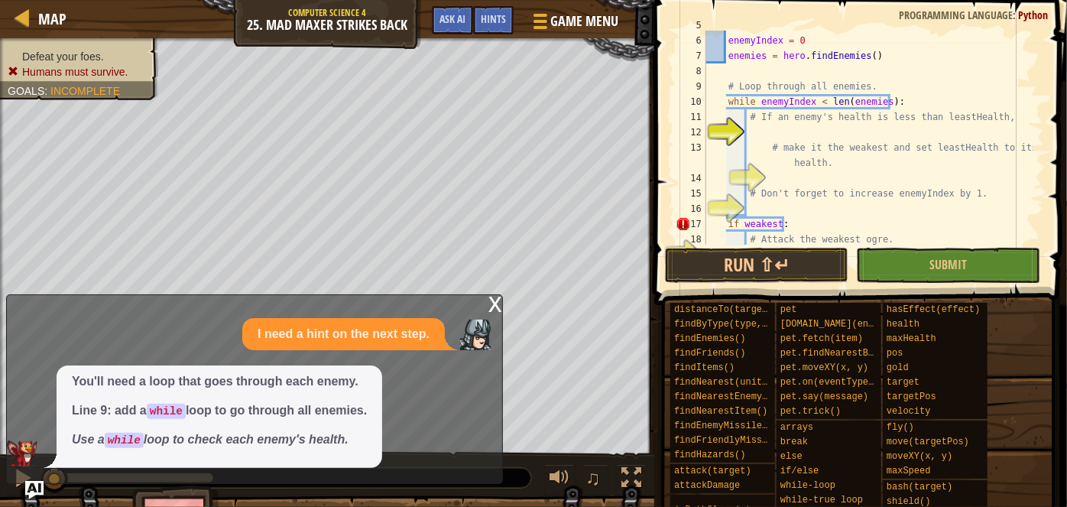
click at [814, 128] on div "leastHealth = 99999 enemyIndex = 0 enemies = hero . findEnemies ( ) # Loop thro…" at bounding box center [868, 140] width 330 height 245
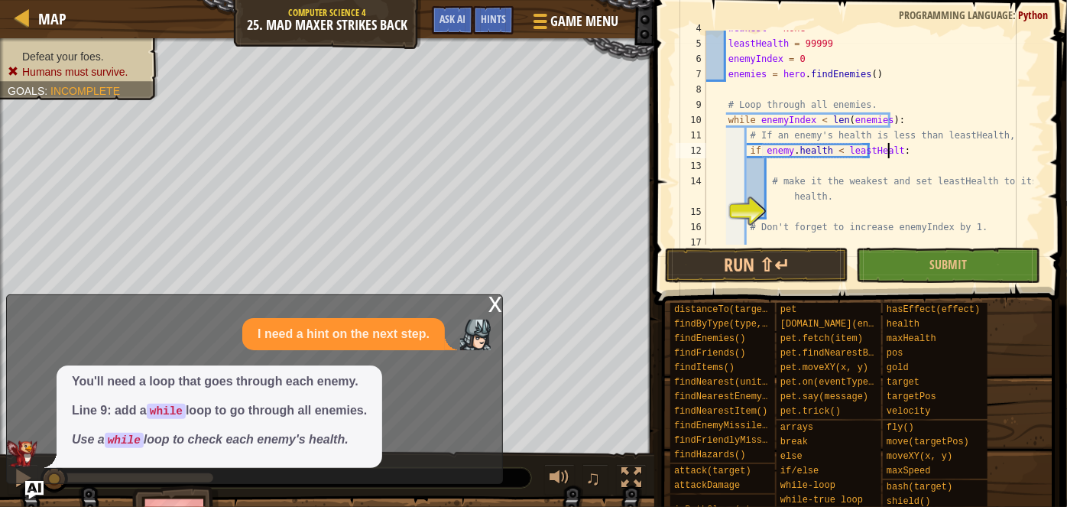
scroll to position [6, 15]
click at [493, 310] on div "x" at bounding box center [496, 302] width 14 height 15
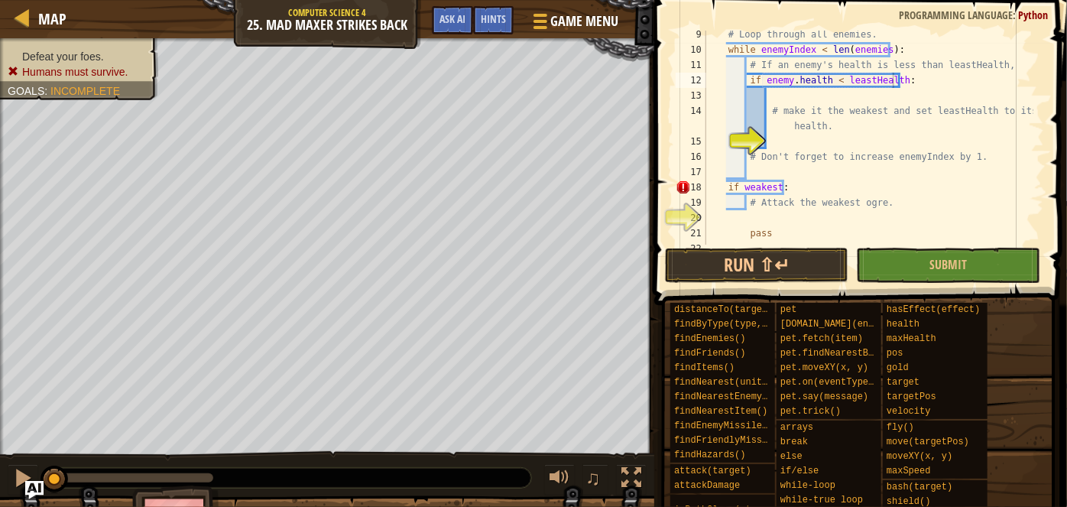
scroll to position [128, 0]
click at [494, 16] on span "Hints" at bounding box center [493, 18] width 25 height 15
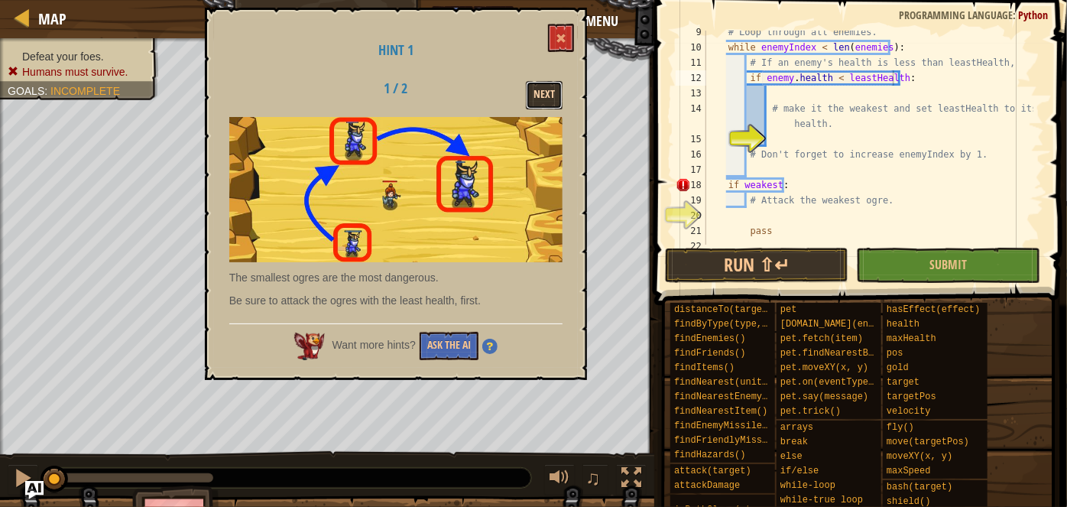
click at [548, 86] on button "Next" at bounding box center [544, 95] width 37 height 28
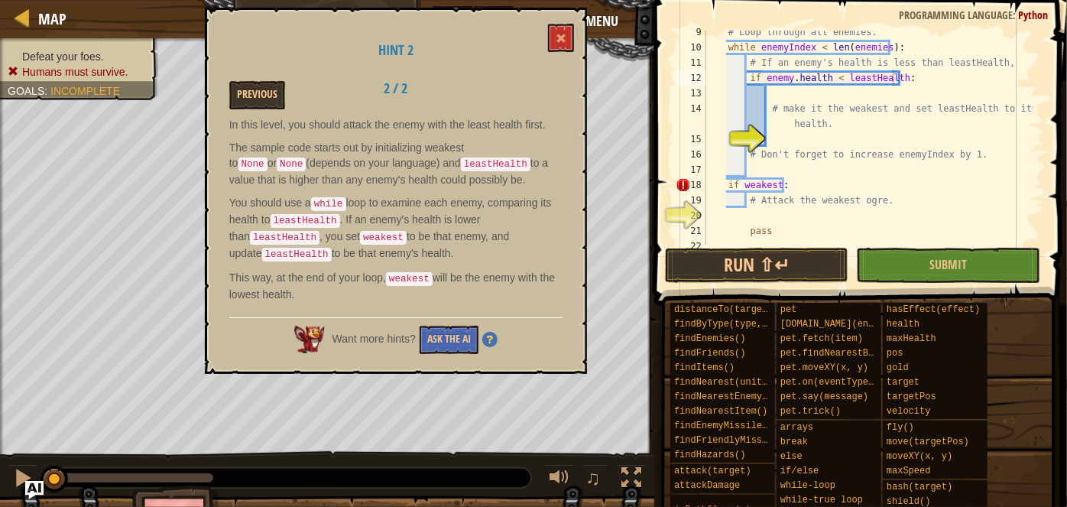
drag, startPoint x: 369, startPoint y: 265, endPoint x: 466, endPoint y: 304, distance: 104.2
click at [466, 304] on div "Hint 2 Previous 2 / 2 In this level, you should attack the enemy with the least…" at bounding box center [396, 191] width 382 height 366
click at [551, 15] on div "Hint 2 Previous 2 / 2 In this level, you should attack the enemy with the least…" at bounding box center [396, 191] width 382 height 366
click at [551, 43] on button at bounding box center [561, 38] width 26 height 28
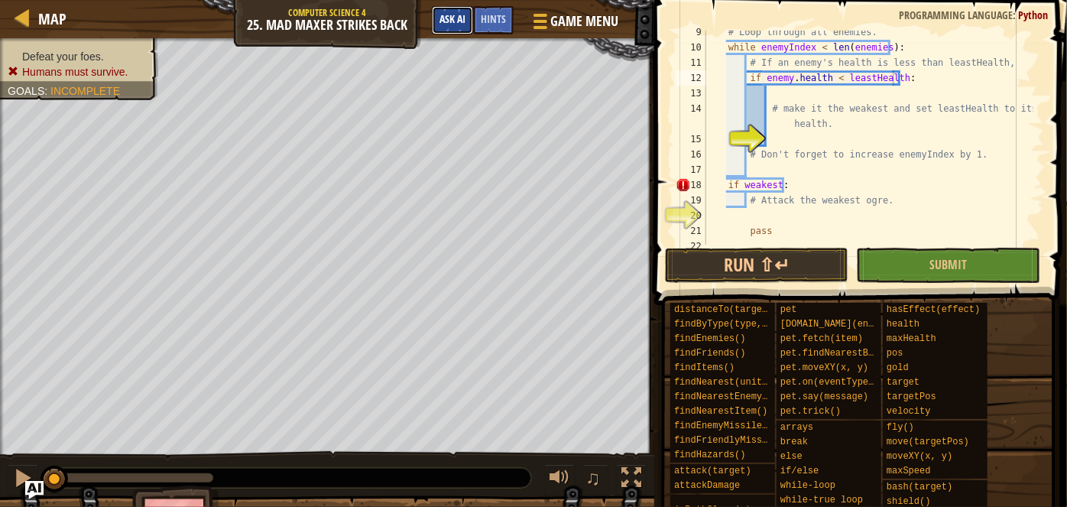
click at [467, 28] on button "Ask AI" at bounding box center [452, 20] width 41 height 28
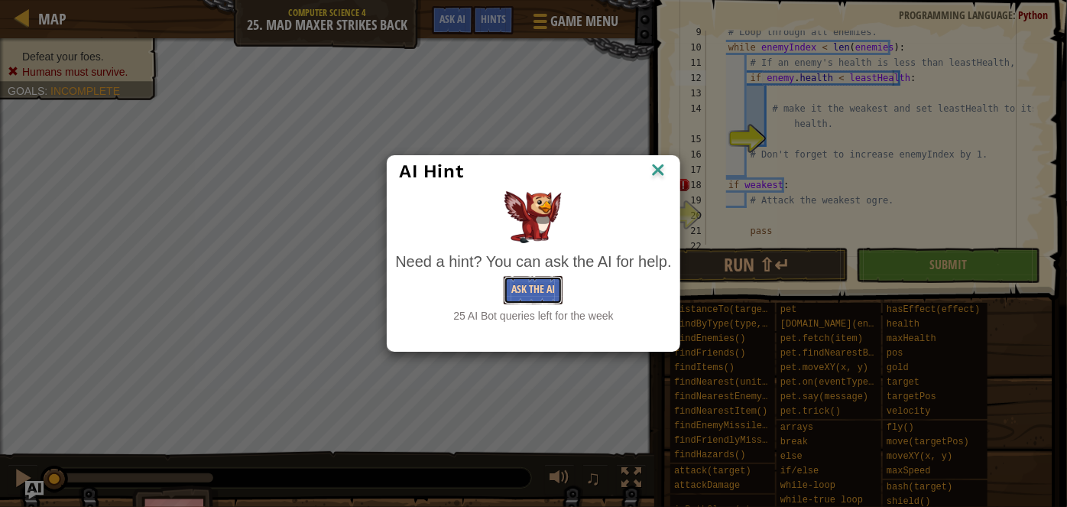
click at [548, 297] on button "Ask the AI" at bounding box center [533, 290] width 59 height 28
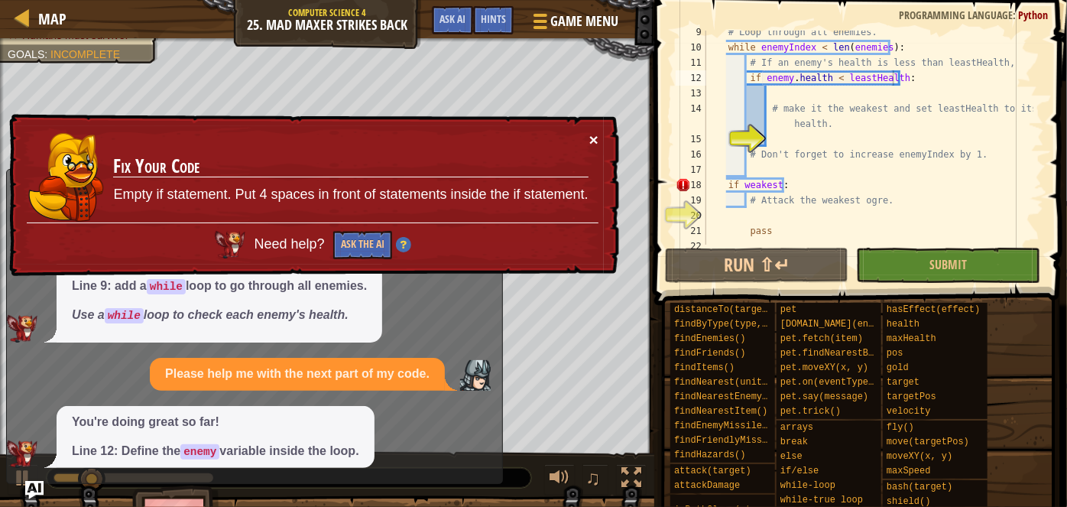
click at [596, 140] on button "×" at bounding box center [594, 140] width 9 height 16
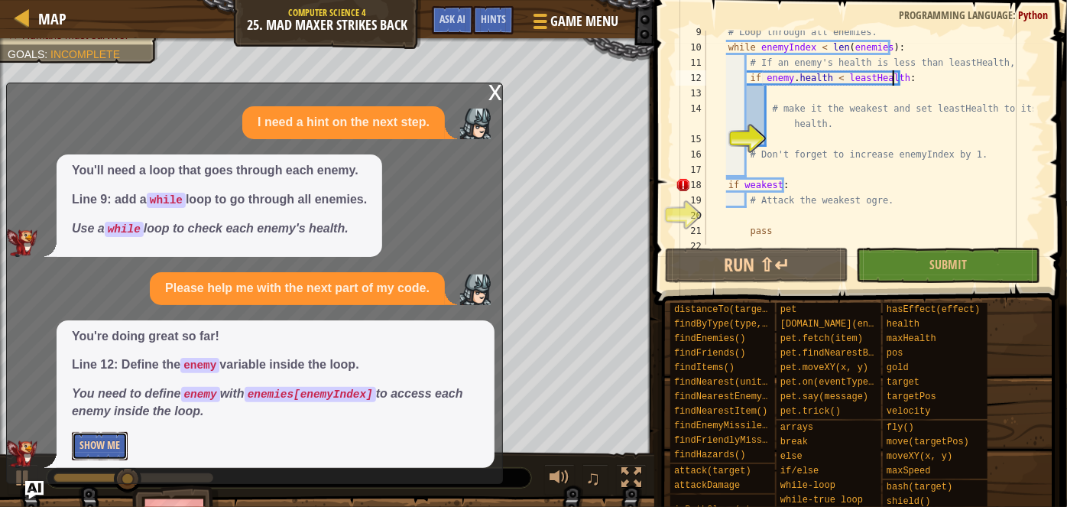
click at [115, 445] on button "Show Me" at bounding box center [100, 446] width 56 height 28
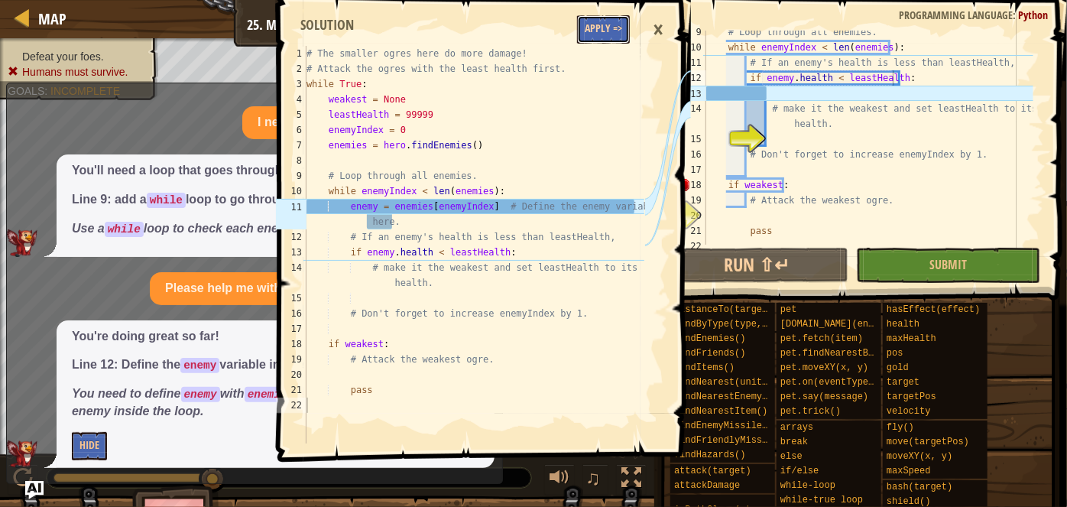
click at [611, 29] on button "Apply =>" at bounding box center [603, 29] width 53 height 28
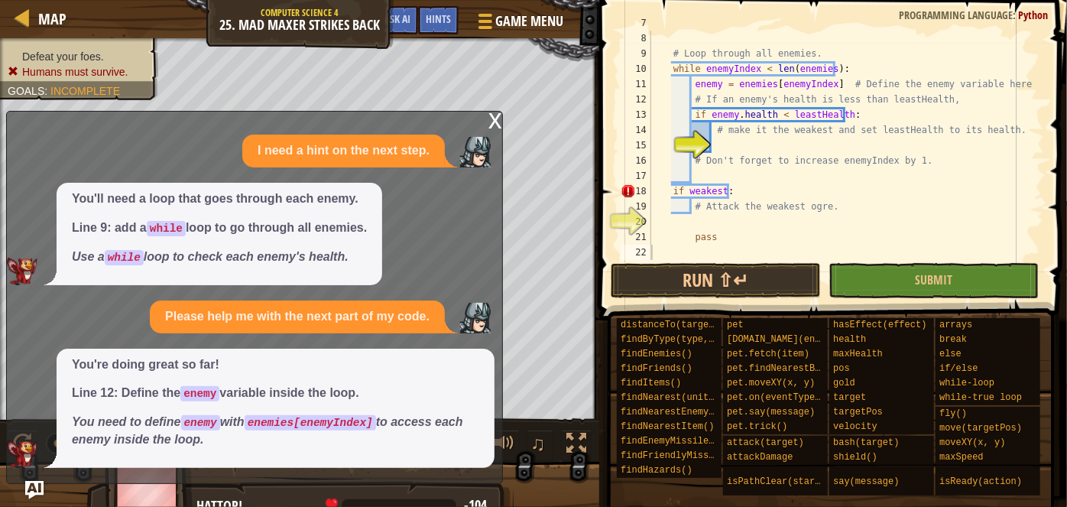
scroll to position [106, 0]
click at [497, 119] on div "x" at bounding box center [496, 119] width 14 height 15
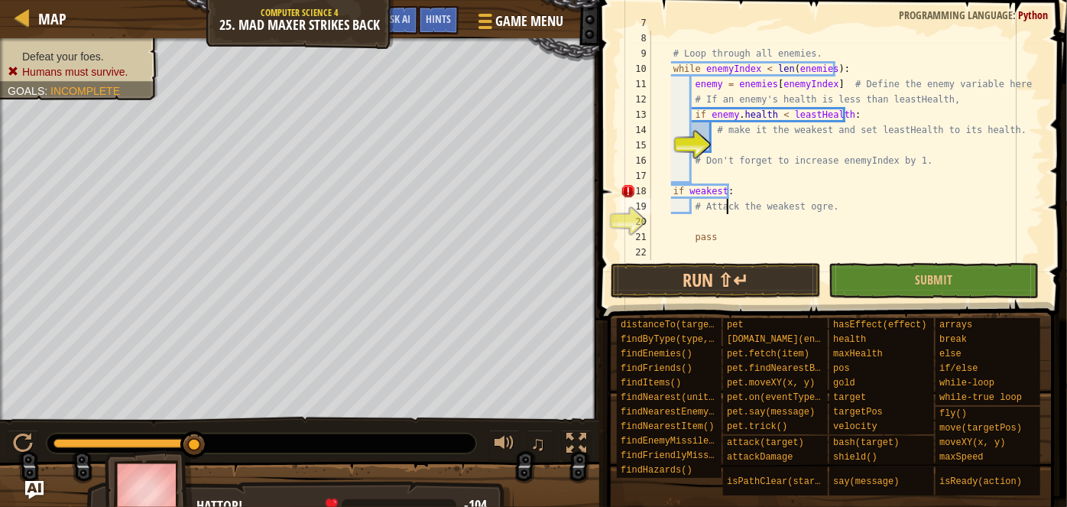
scroll to position [6, 13]
click at [726, 212] on div "enemies = hero . findEnemies ( ) # Loop through all enemies. while enemyIndex <…" at bounding box center [840, 145] width 385 height 260
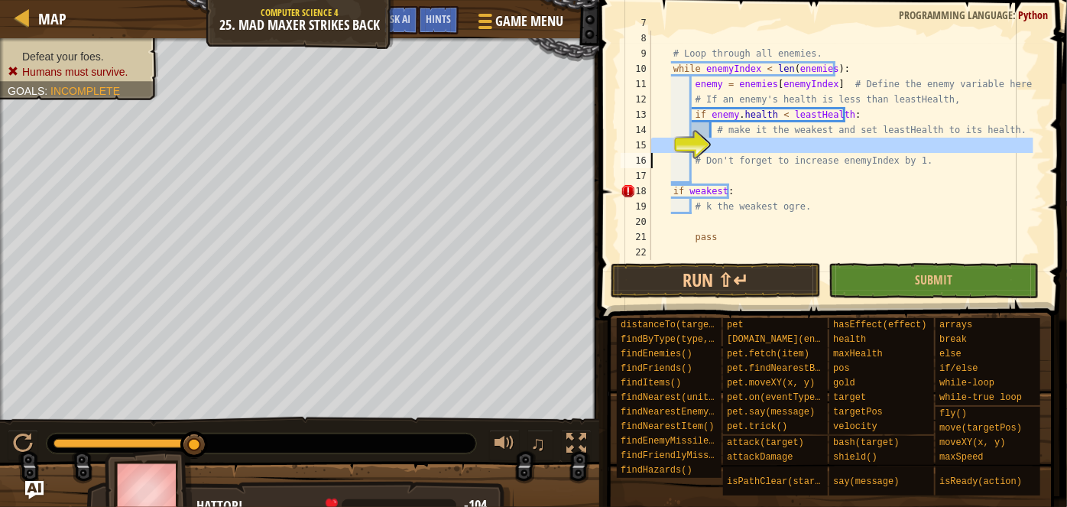
click at [652, 142] on div "15" at bounding box center [636, 145] width 31 height 15
type textarea "# Don't forget to increase enemyIndex by 1."
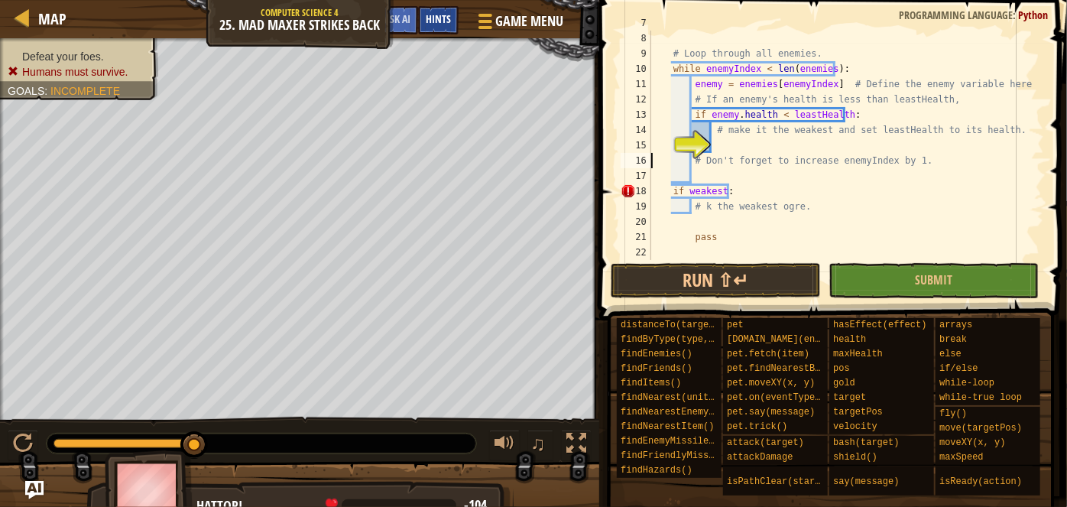
click at [438, 27] on div "Hints" at bounding box center [438, 20] width 41 height 28
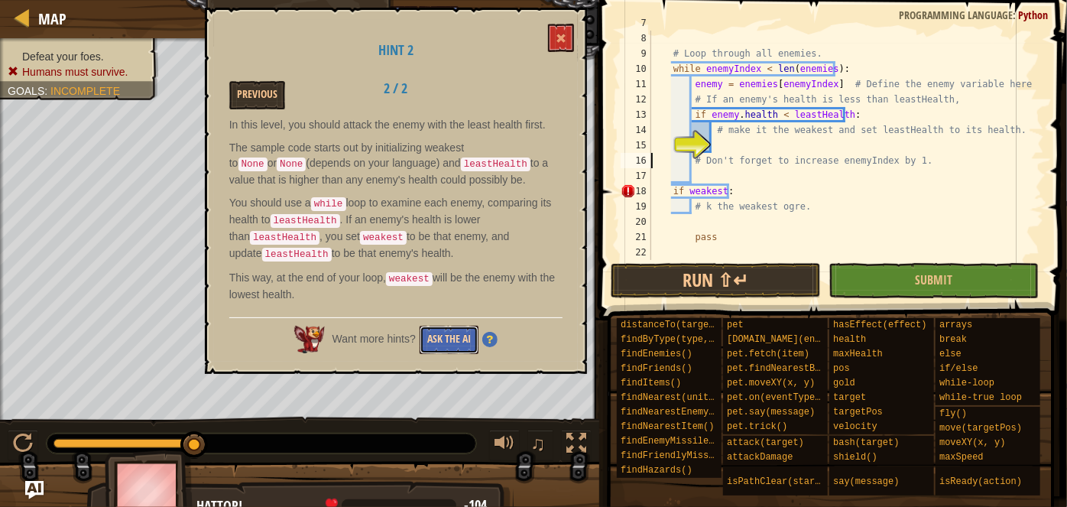
click at [447, 338] on button "Ask the AI" at bounding box center [449, 340] width 59 height 28
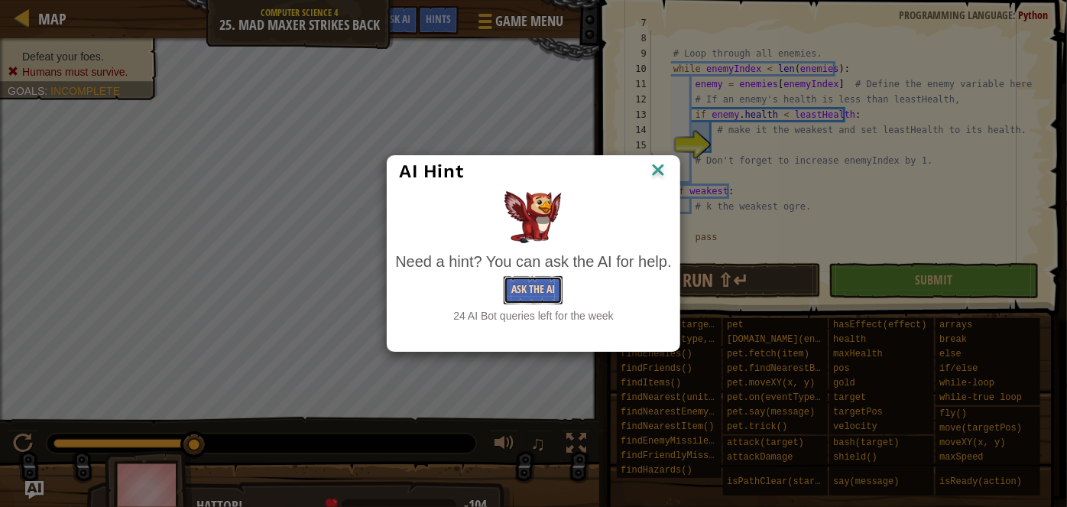
click at [554, 294] on button "Ask the AI" at bounding box center [533, 290] width 59 height 28
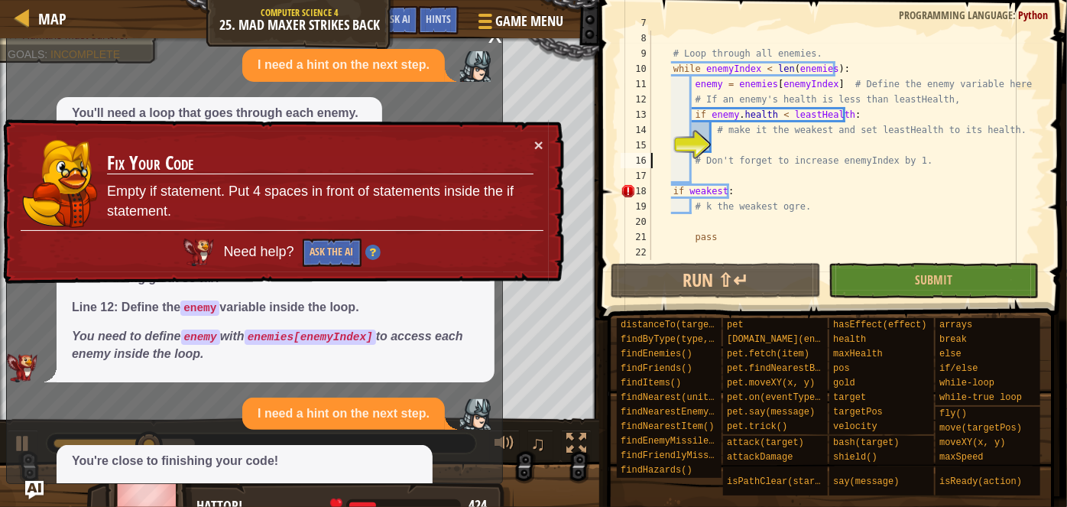
scroll to position [106, 0]
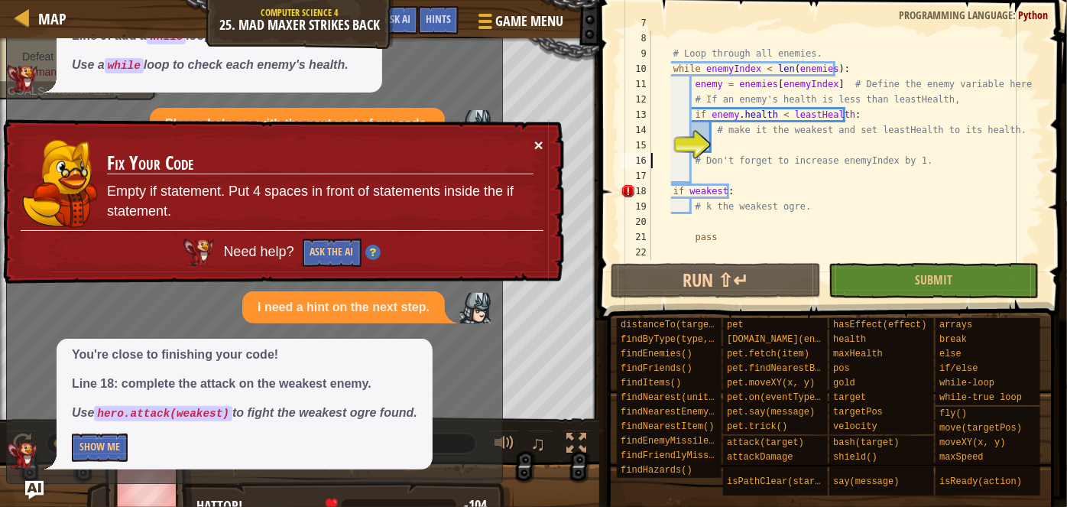
click at [540, 141] on button "×" at bounding box center [539, 145] width 9 height 16
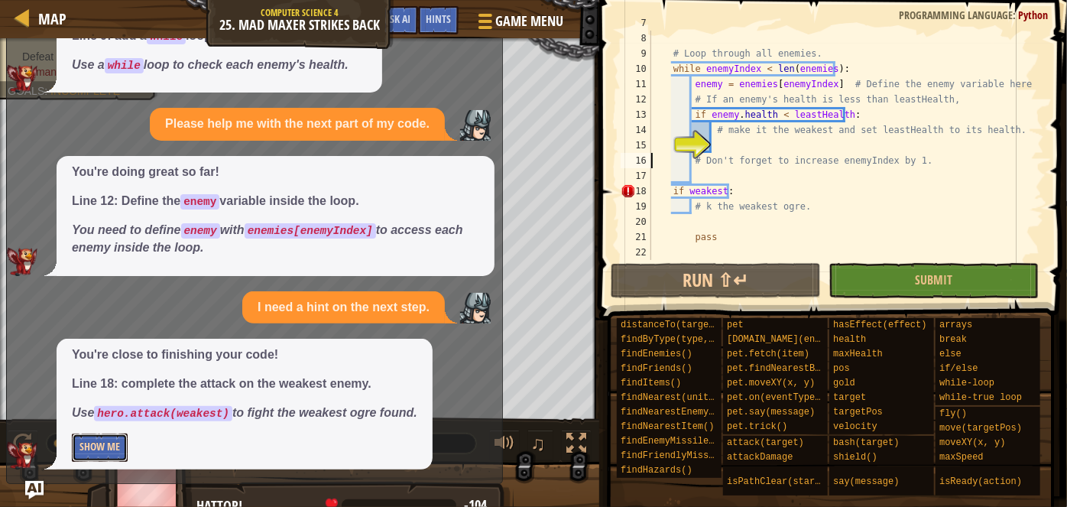
click at [107, 458] on button "Show Me" at bounding box center [100, 448] width 56 height 28
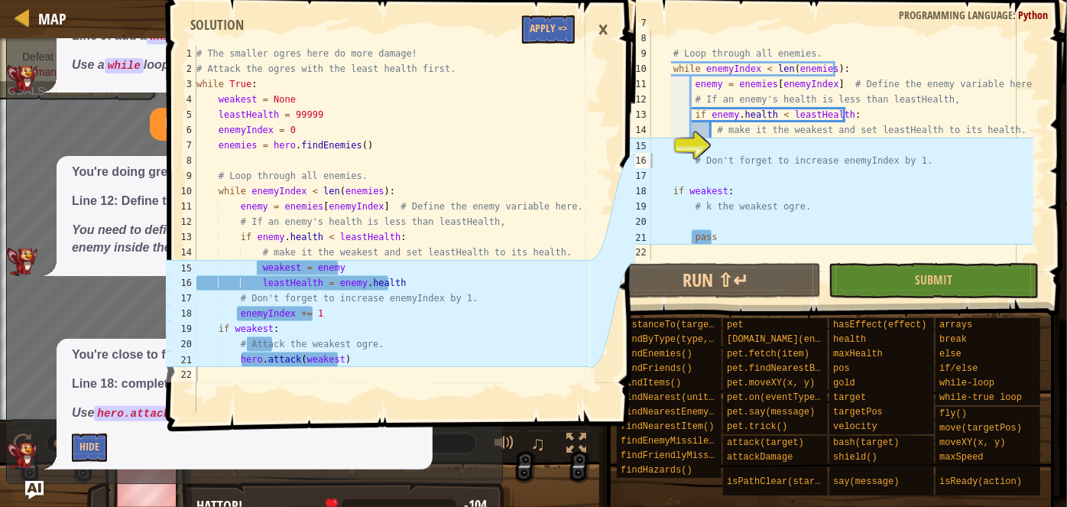
click at [511, 34] on span at bounding box center [403, 194] width 480 height 476
click at [543, 34] on button "Apply =>" at bounding box center [548, 29] width 53 height 28
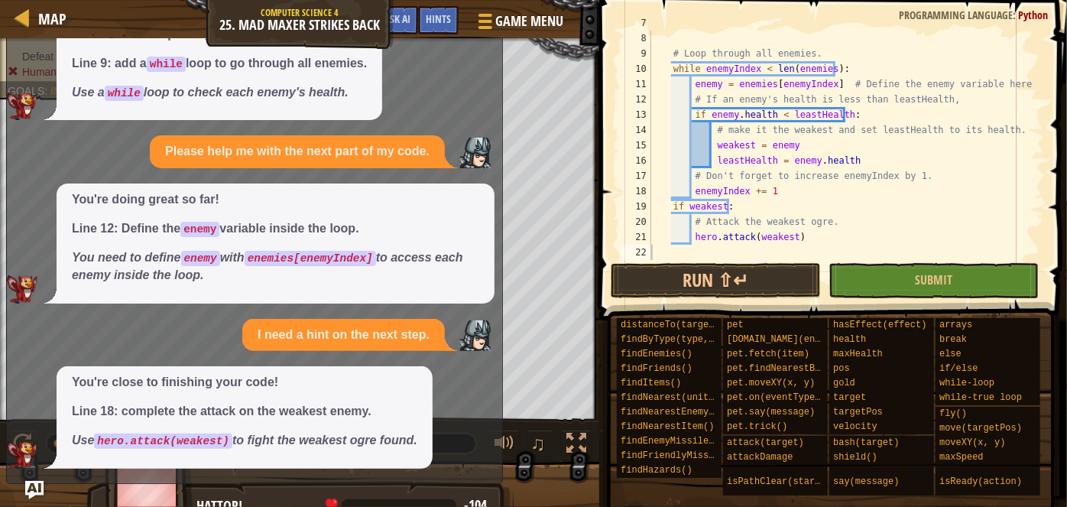
click at [49, 487] on div at bounding box center [300, 499] width 600 height 76
click at [39, 486] on img "Ask AI" at bounding box center [34, 490] width 20 height 20
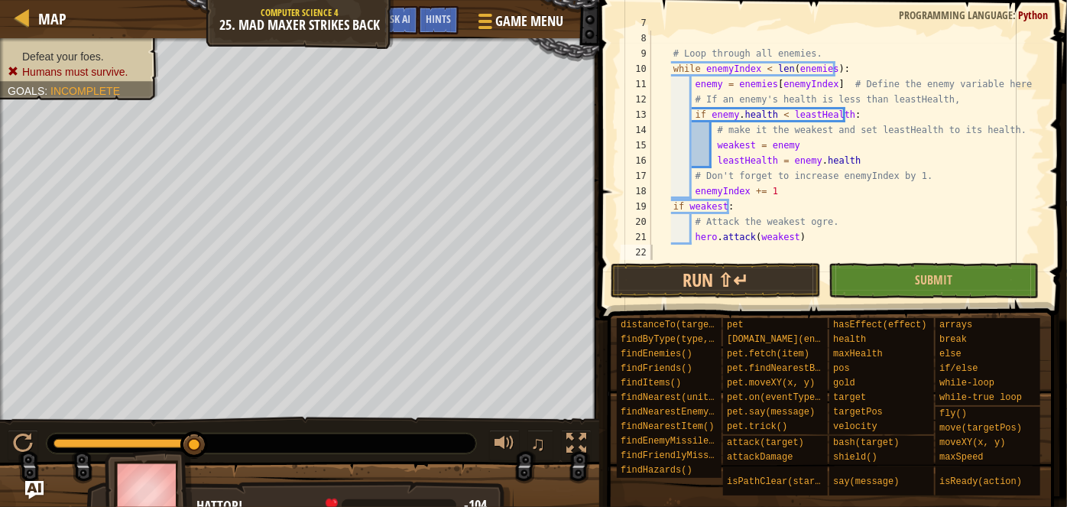
click at [791, 258] on div "enemies = hero . findEnemies ( ) # Loop through all enemies. while enemyIndex <…" at bounding box center [840, 145] width 385 height 260
click at [795, 271] on button "Run ⇧↵" at bounding box center [716, 280] width 210 height 35
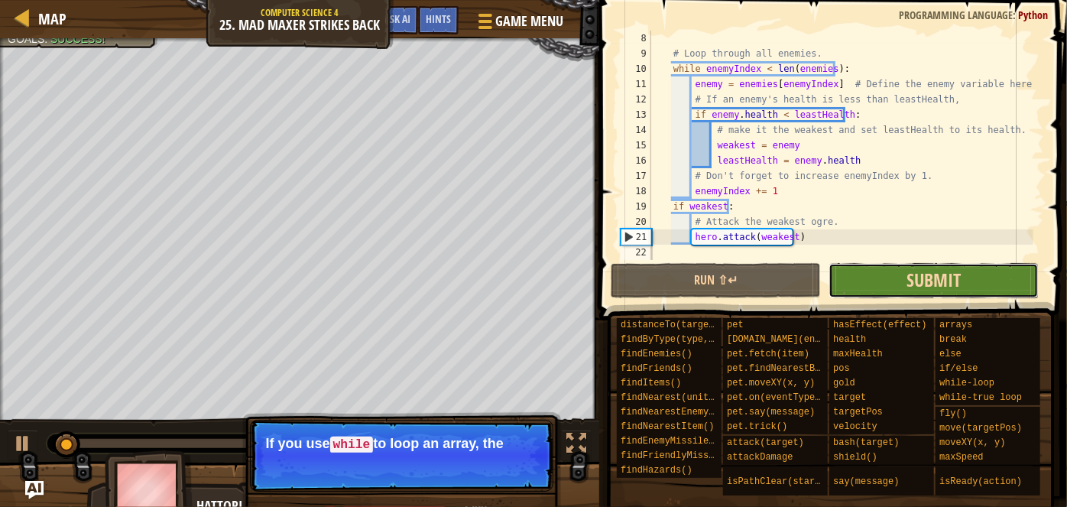
click at [936, 278] on span "Submit" at bounding box center [934, 280] width 54 height 24
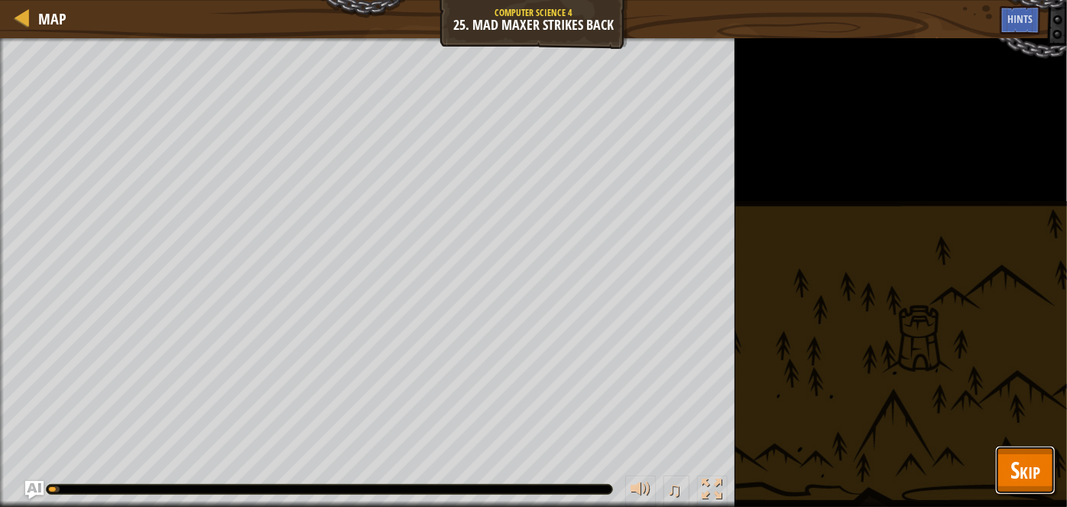
click at [1041, 467] on button "Skip" at bounding box center [1026, 470] width 60 height 49
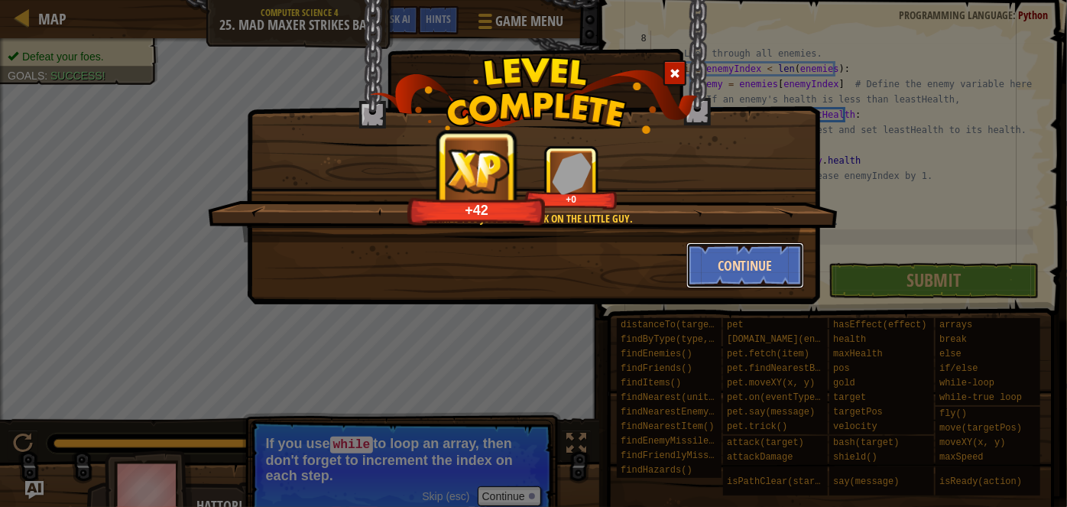
click at [762, 258] on button "Continue" at bounding box center [746, 265] width 119 height 46
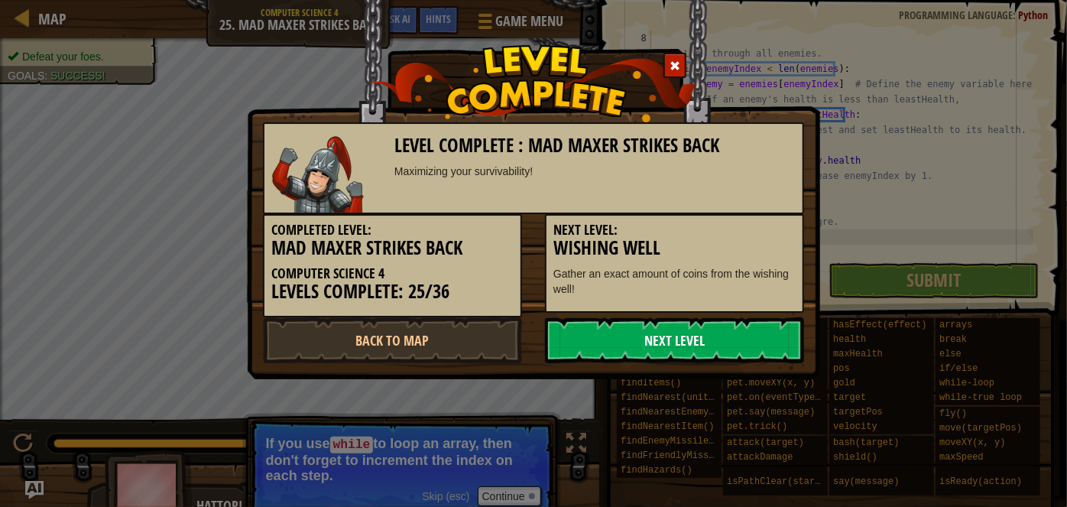
click at [762, 343] on link "Next Level" at bounding box center [674, 340] width 259 height 46
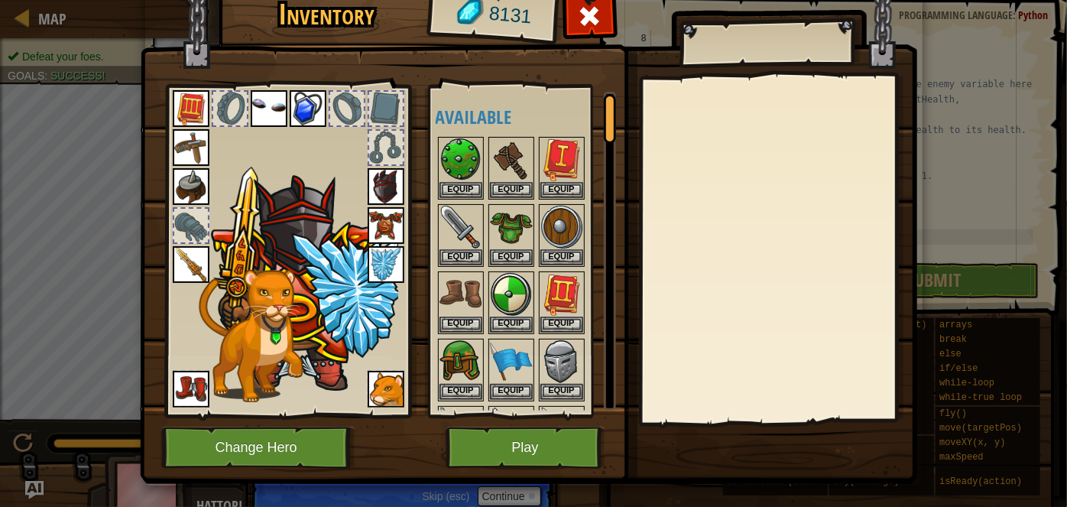
click at [497, 418] on img at bounding box center [529, 206] width 778 height 555
click at [519, 437] on button "Play" at bounding box center [526, 448] width 160 height 42
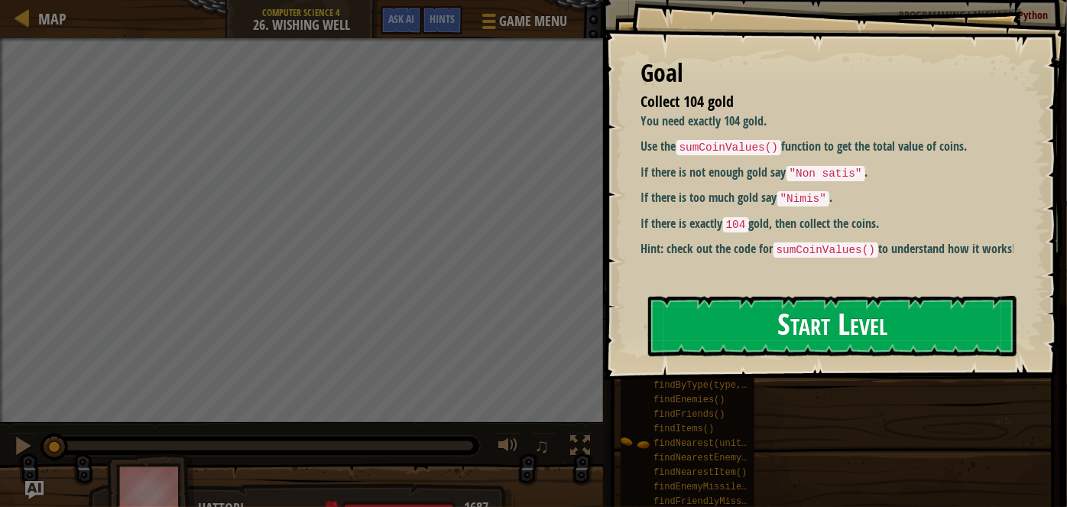
click at [775, 355] on button "Start Level" at bounding box center [832, 326] width 369 height 60
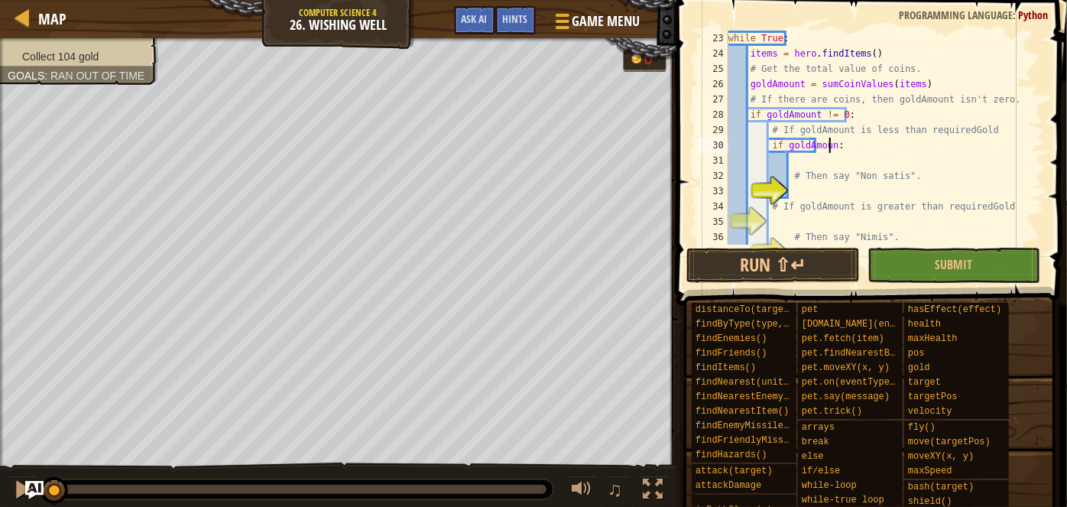
scroll to position [7, 8]
type textarea "if goldAmount :"
click at [805, 268] on button "Run ⇧↵" at bounding box center [773, 265] width 173 height 35
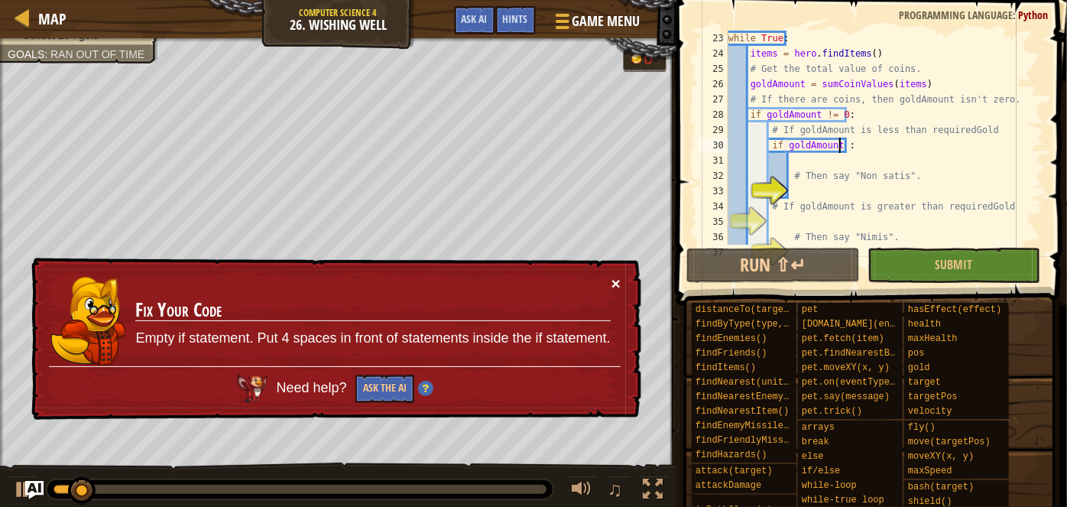
click at [619, 283] on button "×" at bounding box center [616, 283] width 9 height 16
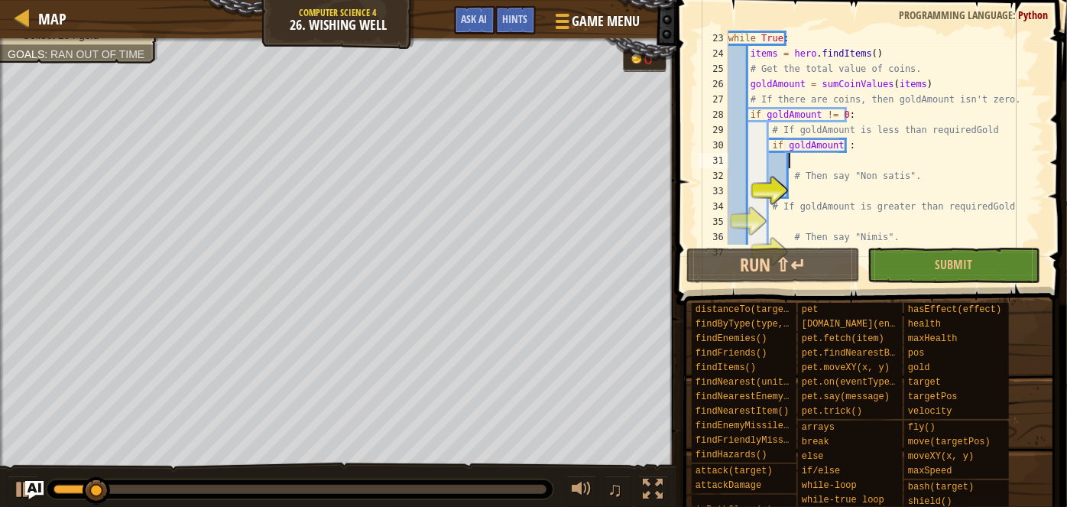
type textarea "< # Then say "Non satis"."
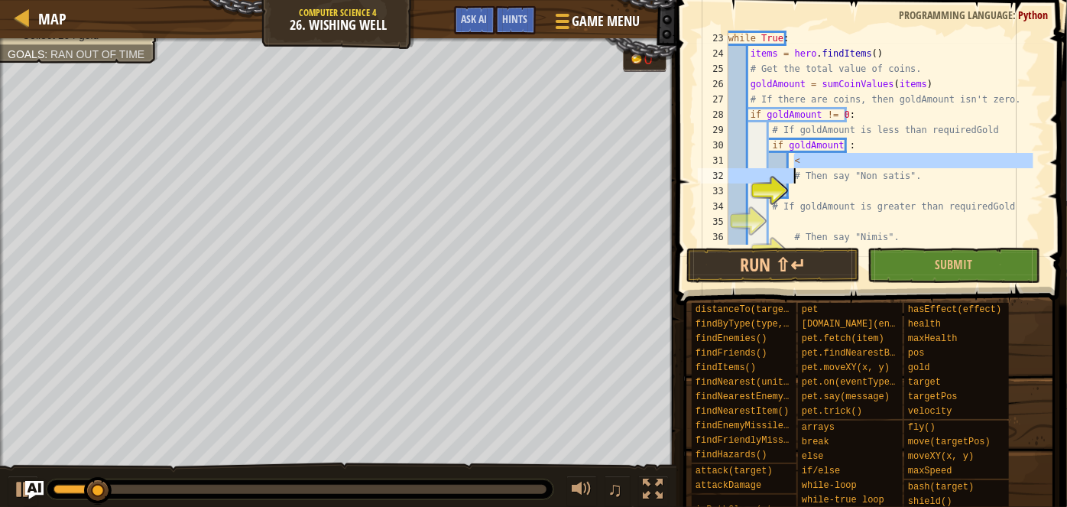
scroll to position [7, 4]
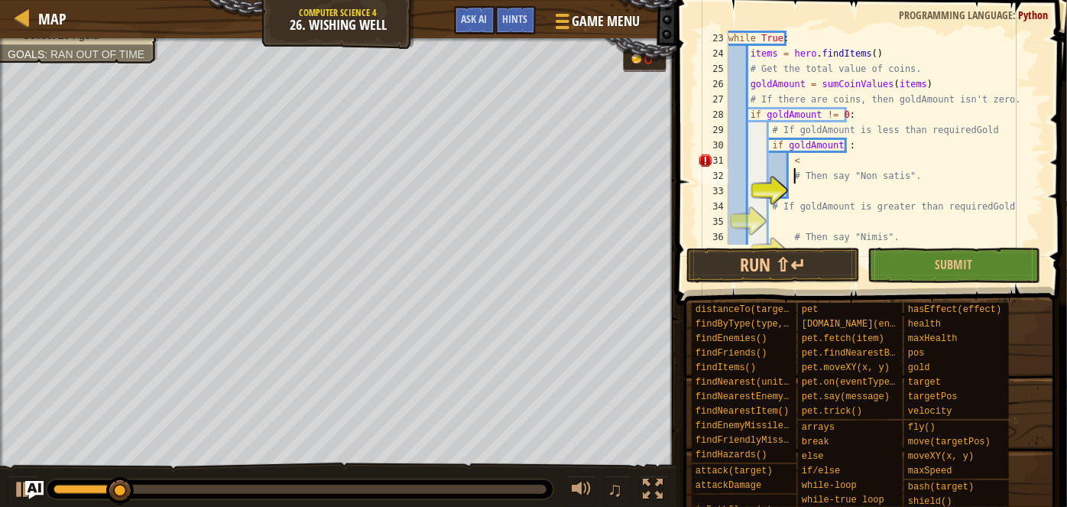
type textarea "<"
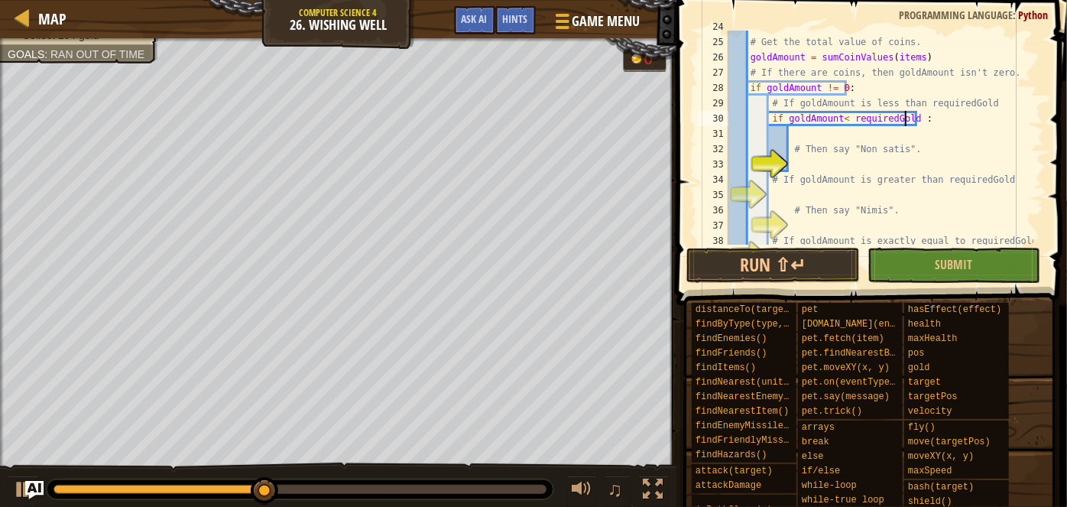
scroll to position [362, 0]
click at [876, 153] on div "items = hero . findItems ( ) # Get the total value of coins. goldAmount = sumCo…" at bounding box center [880, 141] width 308 height 245
type textarea "# Then say "Non satis"."
click at [876, 163] on div "items = hero . findItems ( ) # Get the total value of coins. goldAmount = sumCo…" at bounding box center [880, 141] width 308 height 245
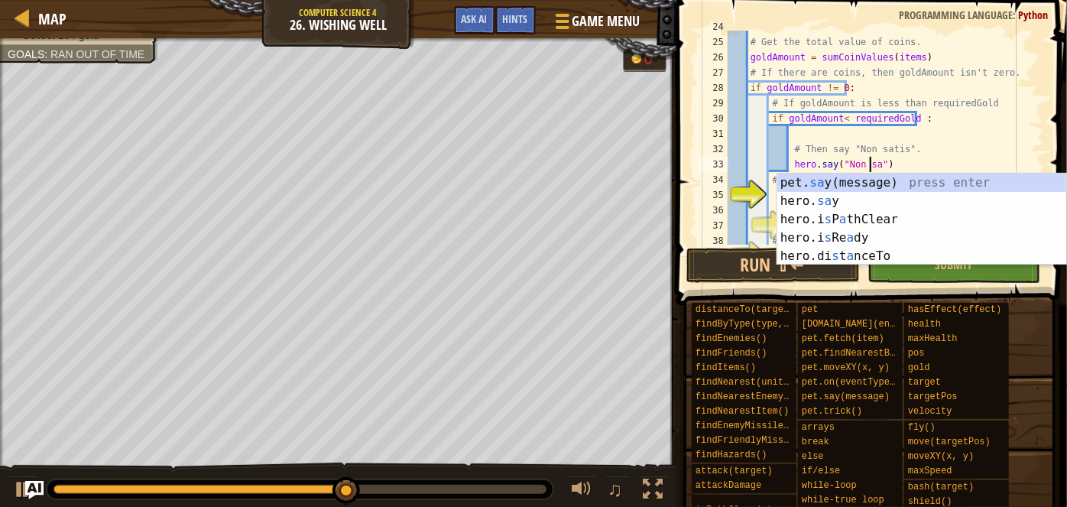
scroll to position [7, 11]
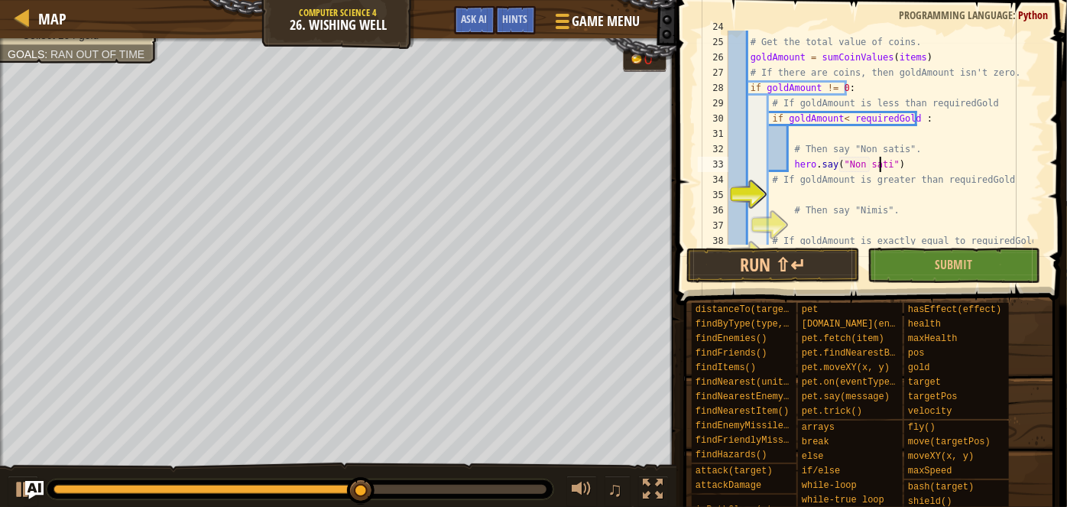
type textarea "hero.say("Non satis")"
click at [867, 197] on div "items = hero . findItems ( ) # Get the total value of coins. goldAmount = sumCo…" at bounding box center [880, 141] width 308 height 245
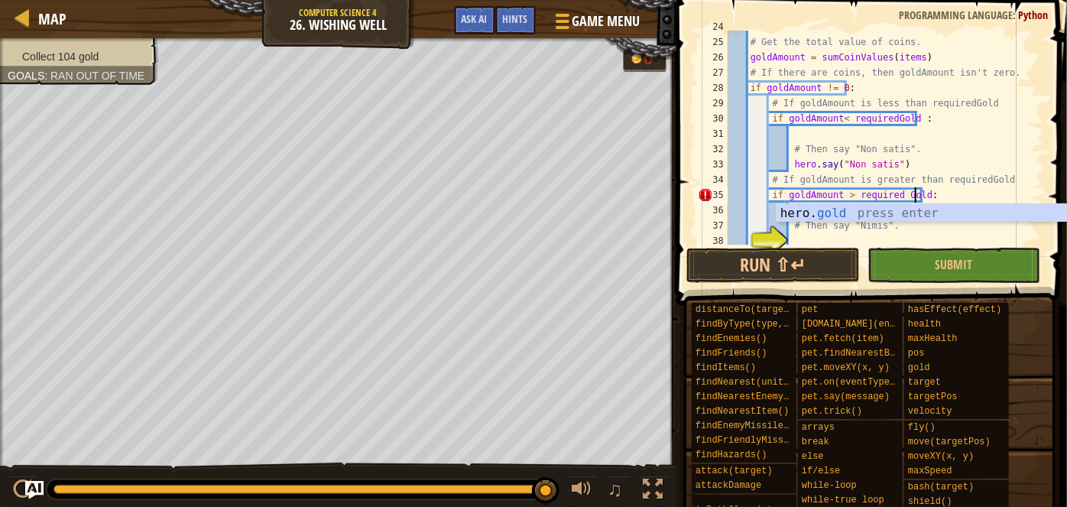
scroll to position [7, 15]
click at [914, 100] on div "items = hero . findItems ( ) # Get the total value of coins. goldAmount = sumCo…" at bounding box center [880, 141] width 308 height 245
type textarea "# If goldAmount is less than requiredGold"
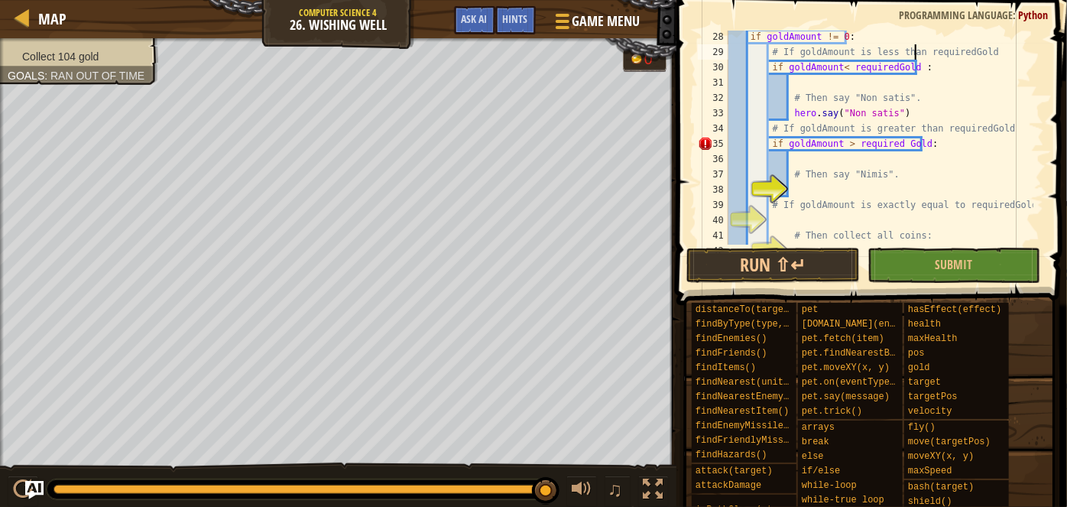
scroll to position [419, 0]
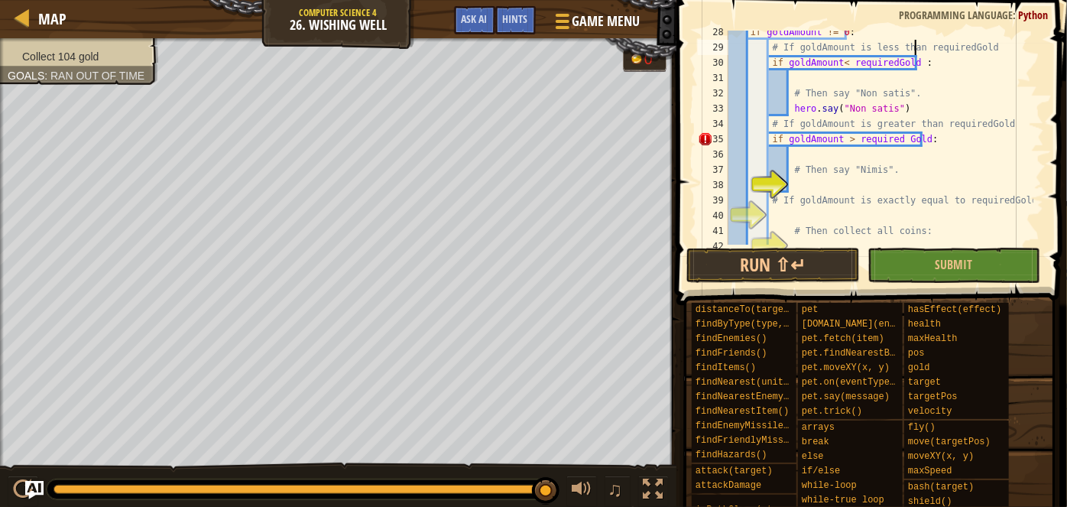
click at [863, 183] on div "if goldAmount != 0 : # If goldAmount is less than requiredGold if goldAmount < …" at bounding box center [880, 146] width 308 height 245
type textarea "hero.say("Nimis")"
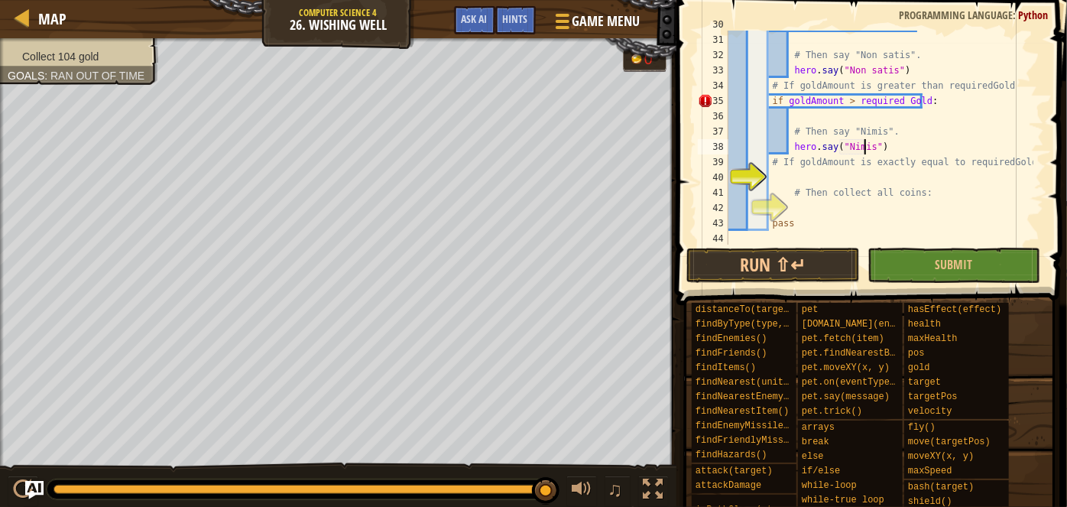
scroll to position [457, 0]
click at [863, 183] on div "if goldAmount < requiredGold : # Then say "Non satis". hero . say ( "Non satis"…" at bounding box center [880, 139] width 308 height 245
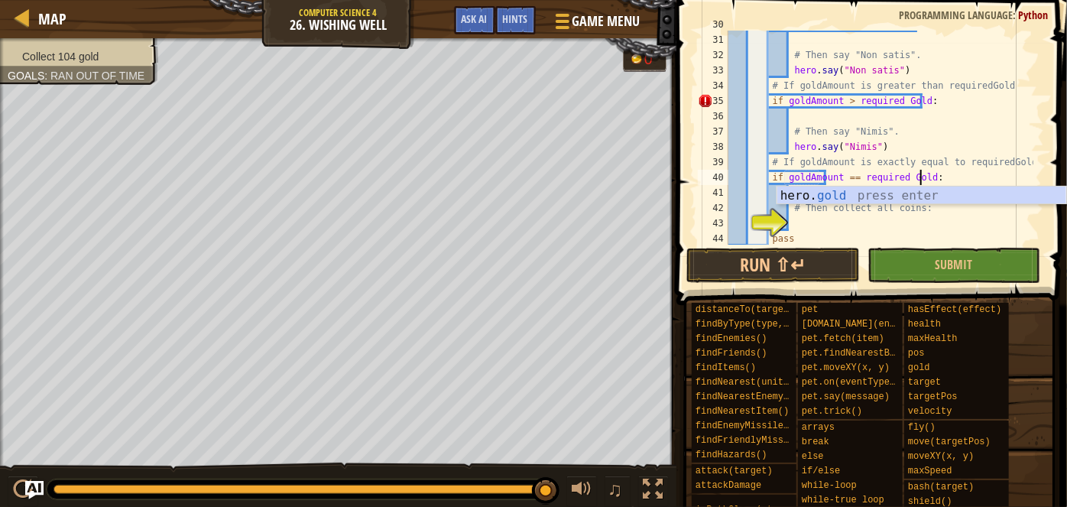
scroll to position [7, 15]
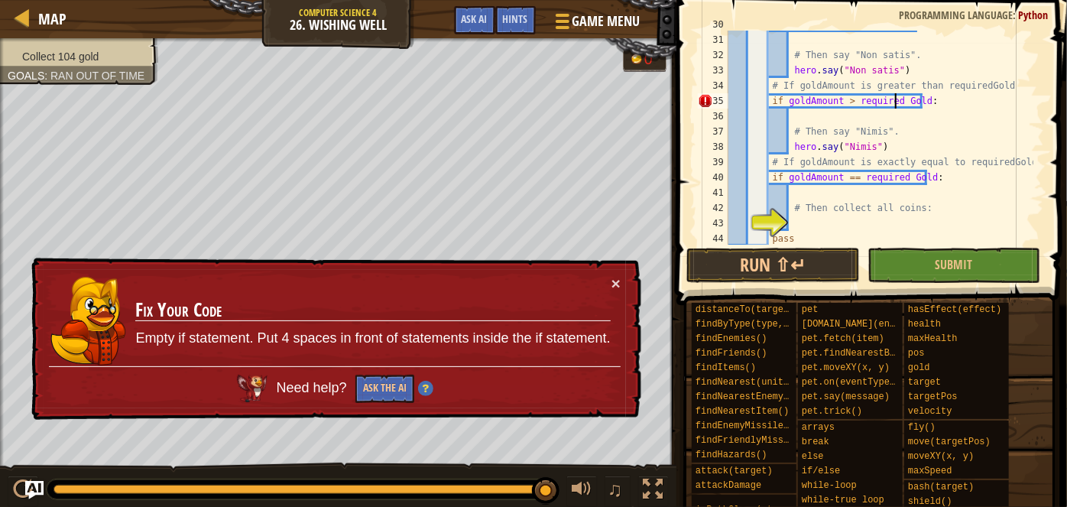
click at [897, 99] on div "if goldAmount < requiredGold : # Then say "Non satis". hero . say ( "Non satis"…" at bounding box center [880, 139] width 308 height 245
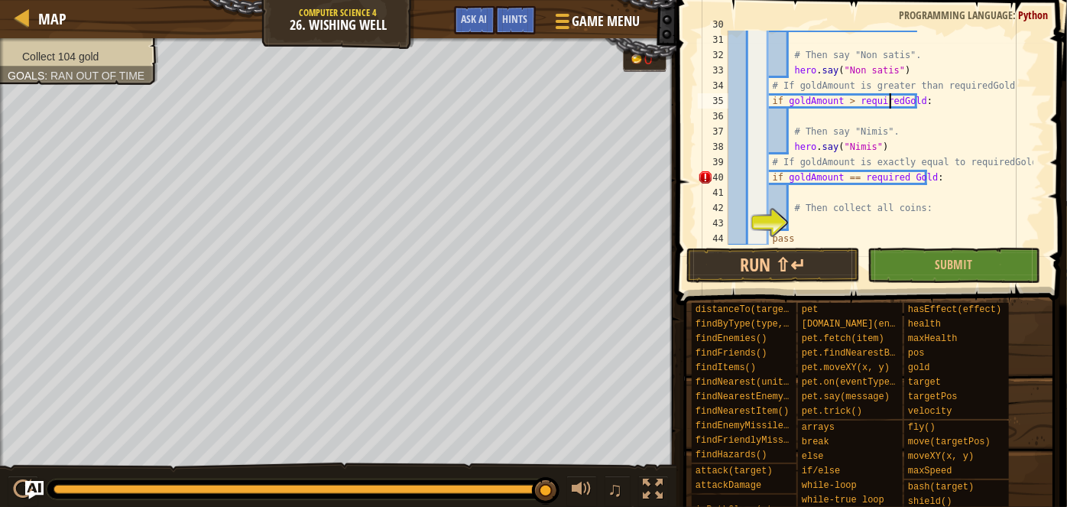
scroll to position [474, 0]
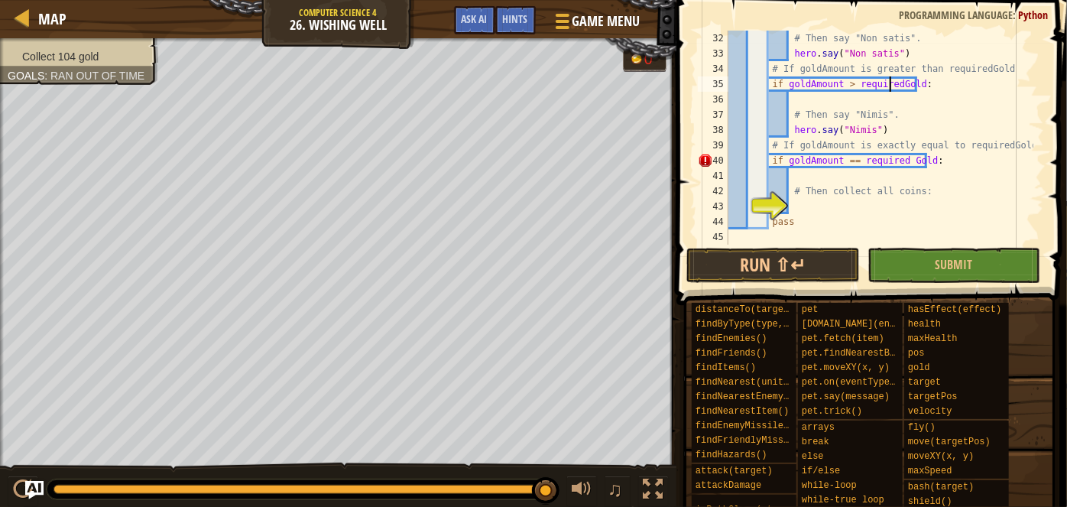
click at [901, 161] on div "# Then say "Non satis". hero . say ( "Non satis" ) # If goldAmount is greater t…" at bounding box center [880, 153] width 308 height 245
type textarea "if goldAmount == requiredGold:"
click at [838, 203] on div "# Then say "Non satis". hero . say ( "Non satis" ) # If goldAmount is greater t…" at bounding box center [880, 153] width 308 height 245
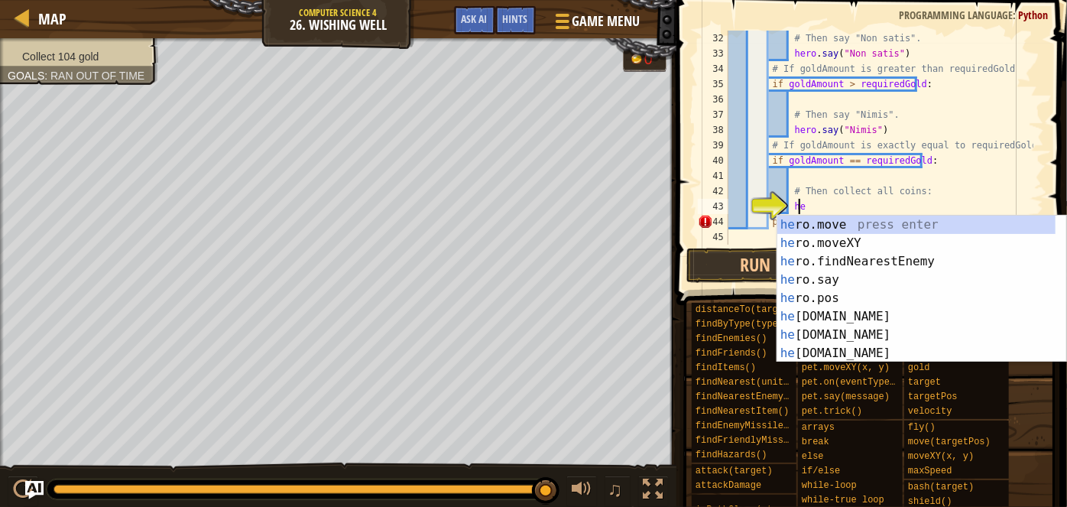
scroll to position [7, 5]
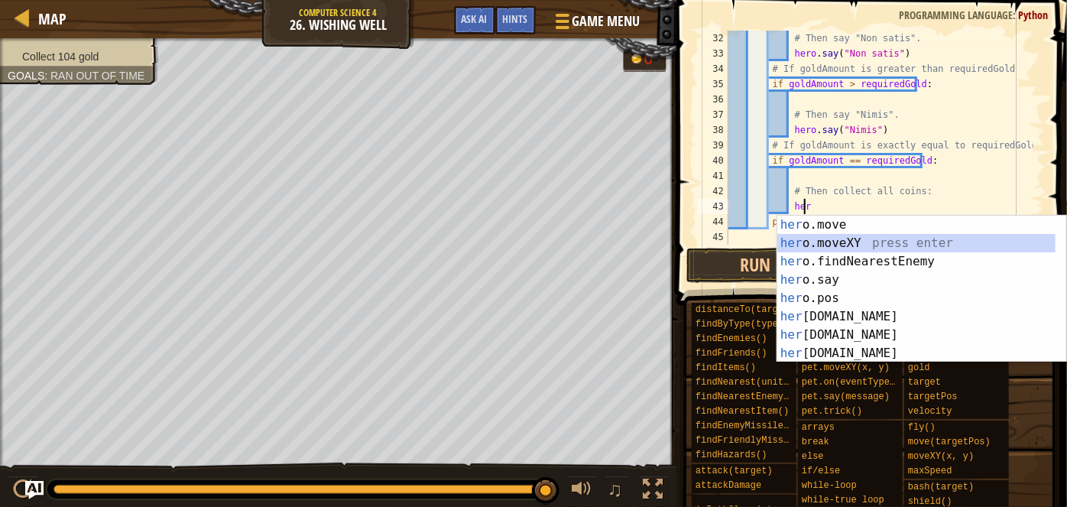
click at [850, 235] on div "her o.move press enter her o.moveXY press enter her o.findNearestEnemy press en…" at bounding box center [917, 308] width 279 height 184
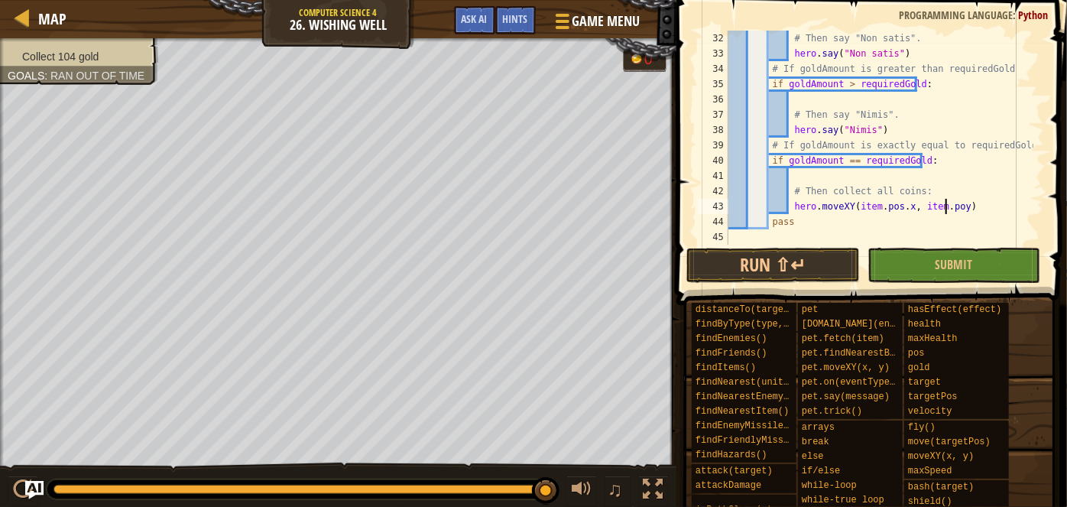
scroll to position [7, 18]
click at [790, 245] on span at bounding box center [873, 131] width 403 height 350
click at [793, 262] on button "Run ⇧↵" at bounding box center [773, 265] width 173 height 35
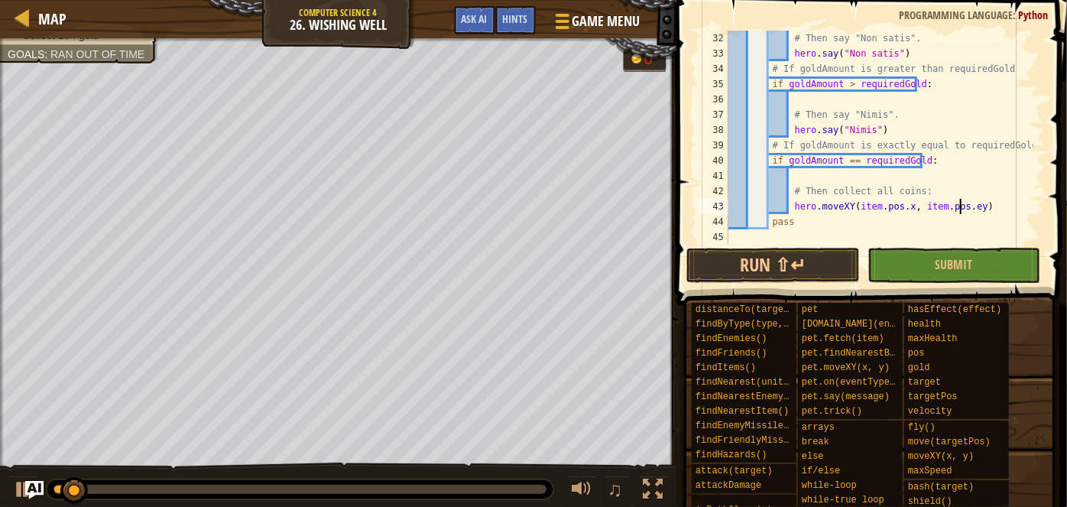
scroll to position [7, 19]
click at [881, 186] on div "# Then say "Non satis". hero . say ( "Non satis" ) # If goldAmount is greater t…" at bounding box center [880, 153] width 308 height 245
type textarea "# Then collect all coins:"
click at [863, 174] on div "# Then say "Non satis". hero . say ( "Non satis" ) # If goldAmount is greater t…" at bounding box center [880, 153] width 308 height 245
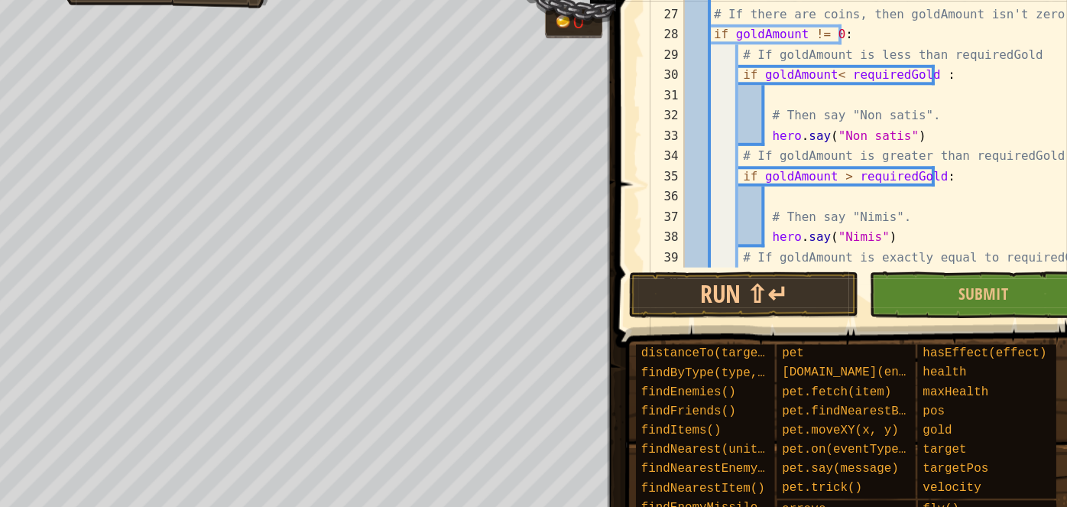
scroll to position [474, 0]
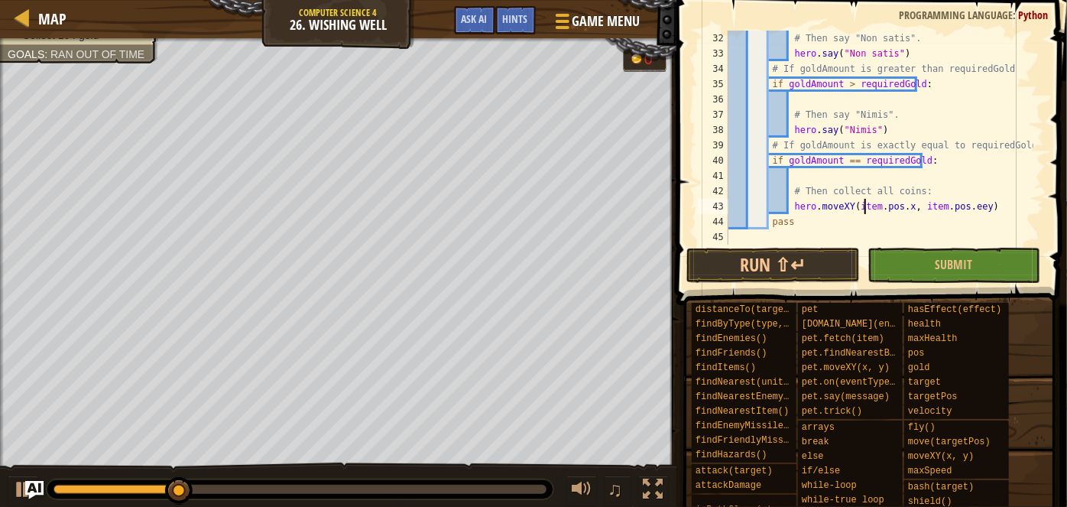
click at [867, 209] on div "# Then say "Non satis". hero . say ( "Non satis" ) # If goldAmount is greater t…" at bounding box center [880, 153] width 308 height 245
click at [860, 186] on div "# Then say "Non satis". hero . say ( "Non satis" ) # If goldAmount is greater t…" at bounding box center [880, 153] width 308 height 245
type textarea "# Then collect all coins:"
click at [844, 180] on div "# Then say "Non satis". hero . say ( "Non satis" ) # If goldAmount is greater t…" at bounding box center [880, 153] width 308 height 245
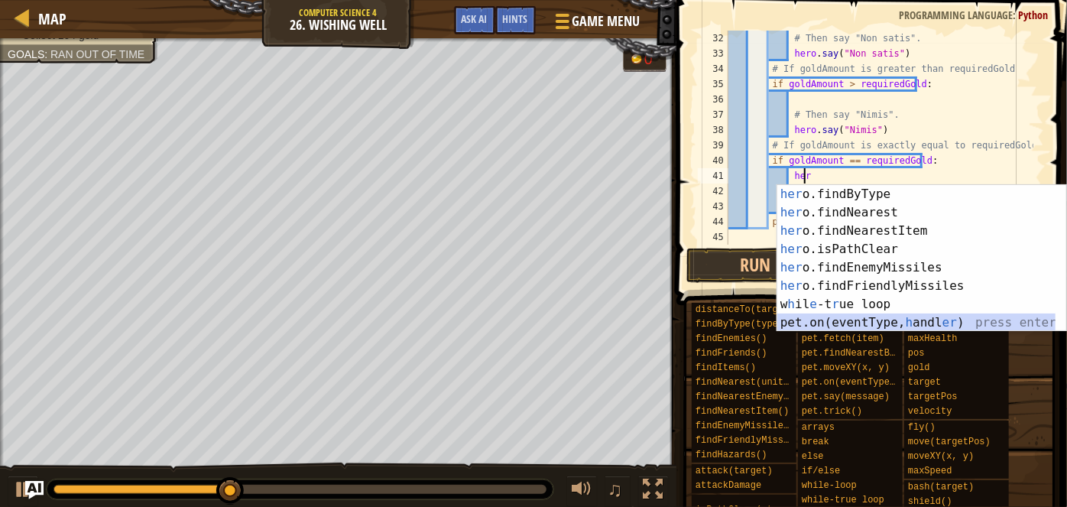
scroll to position [0, 0]
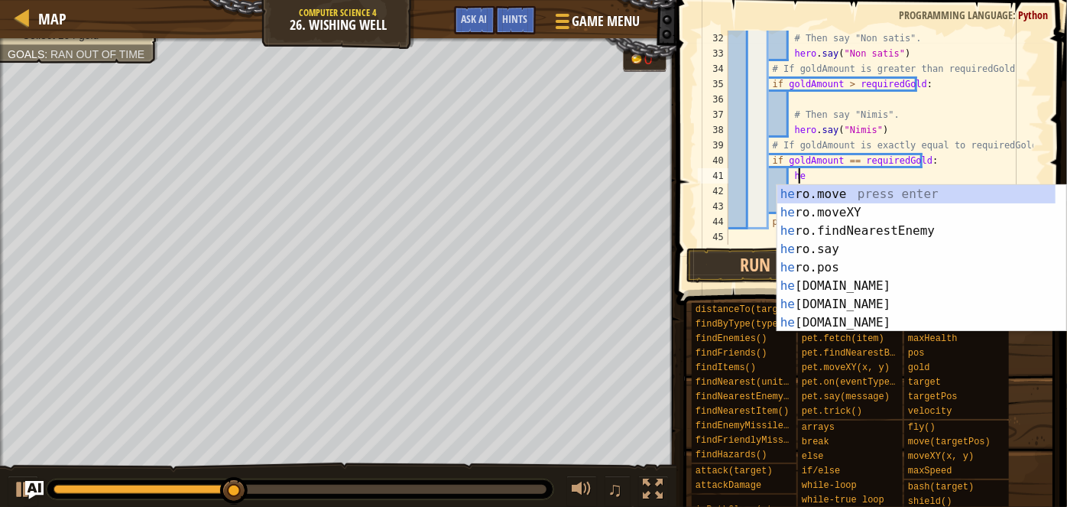
type textarea "h"
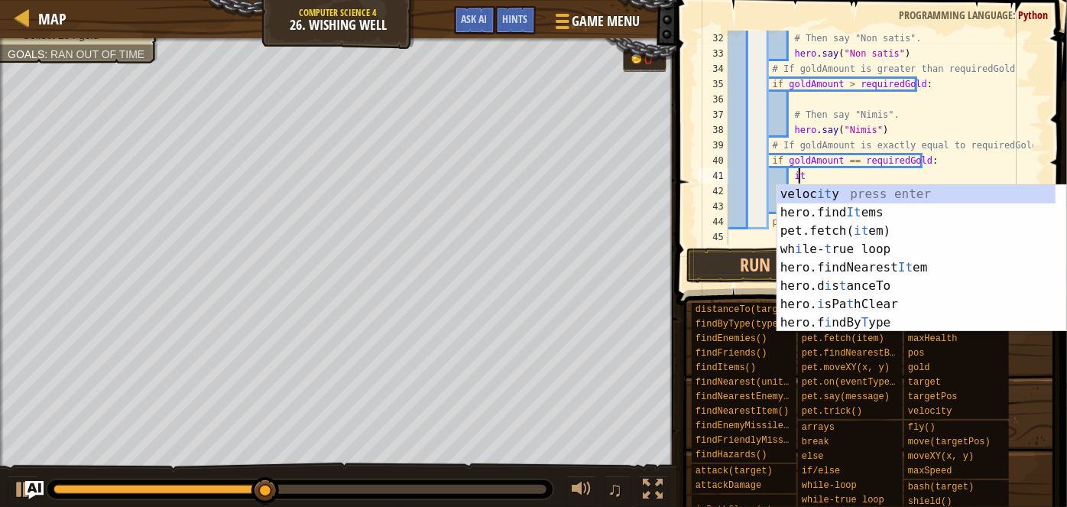
scroll to position [7, 5]
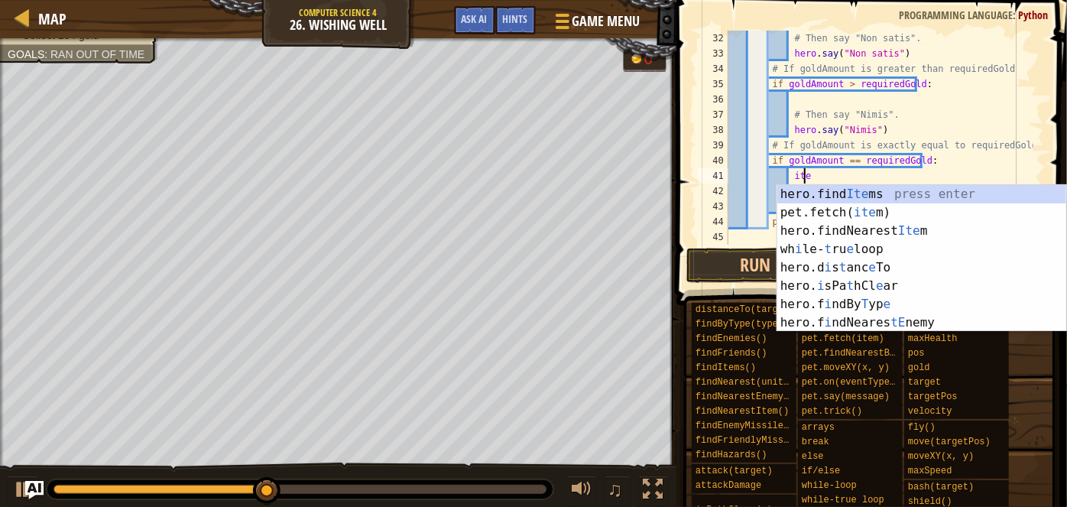
type textarea "item"
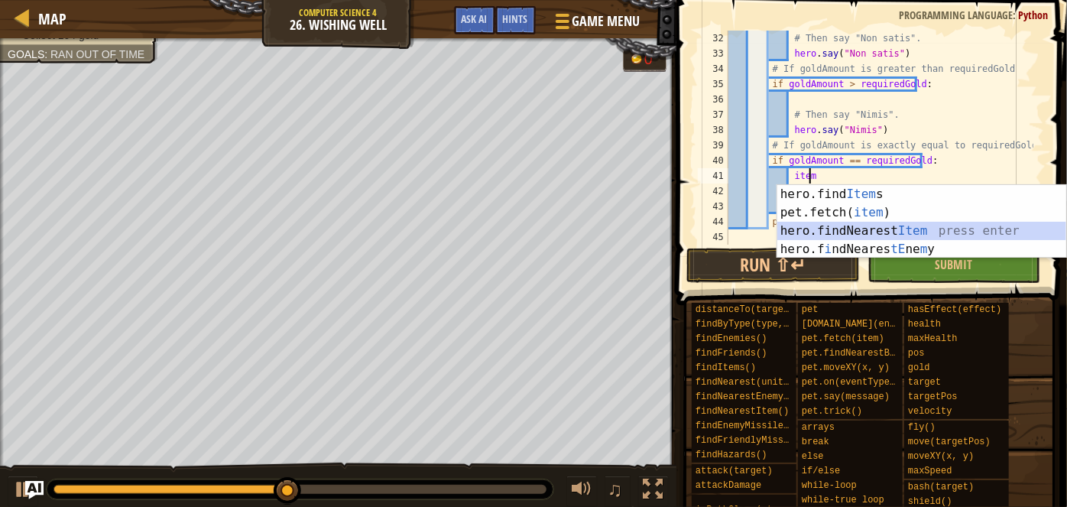
click at [841, 230] on div "hero.find Item s press enter pet.fetch( item ) press enter hero.findNearest Ite…" at bounding box center [923, 240] width 290 height 110
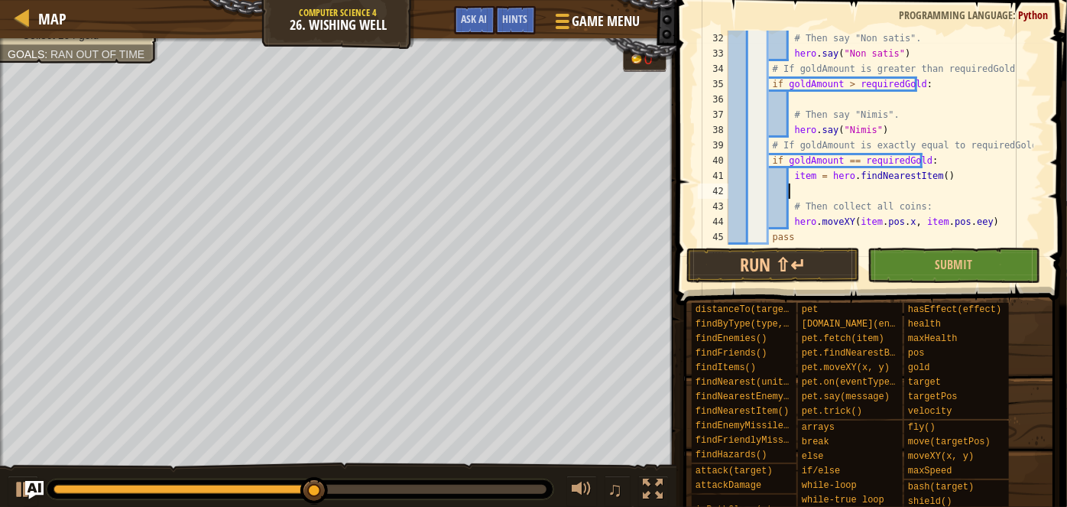
click at [964, 222] on div "# Then say "Non satis". hero . say ( "Non satis" ) # If goldAmount is greater t…" at bounding box center [880, 153] width 308 height 245
click at [833, 252] on button "Run ⇧↵" at bounding box center [773, 265] width 173 height 35
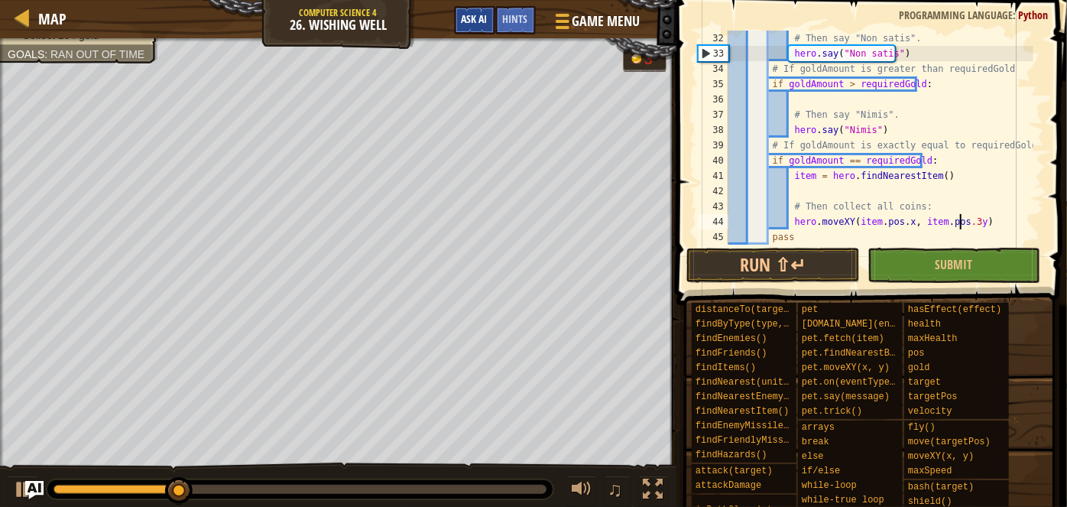
scroll to position [7, 19]
click at [474, 20] on span "Ask AI" at bounding box center [475, 18] width 26 height 15
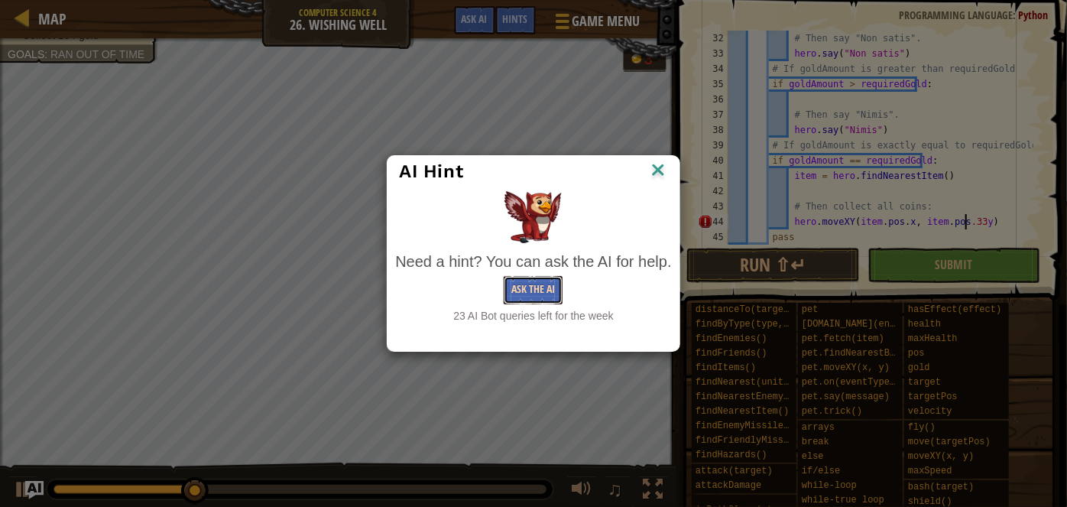
click at [534, 294] on button "Ask the AI" at bounding box center [533, 290] width 59 height 28
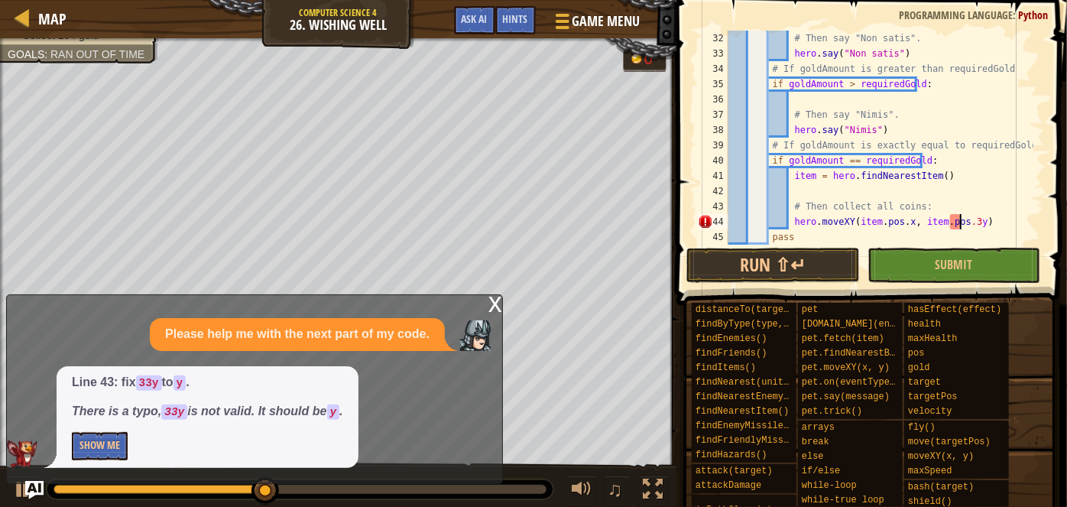
type textarea "hero.moveXY(item.pos.x, item.pos.y)"
click at [820, 268] on button "Run ⇧↵" at bounding box center [773, 265] width 173 height 35
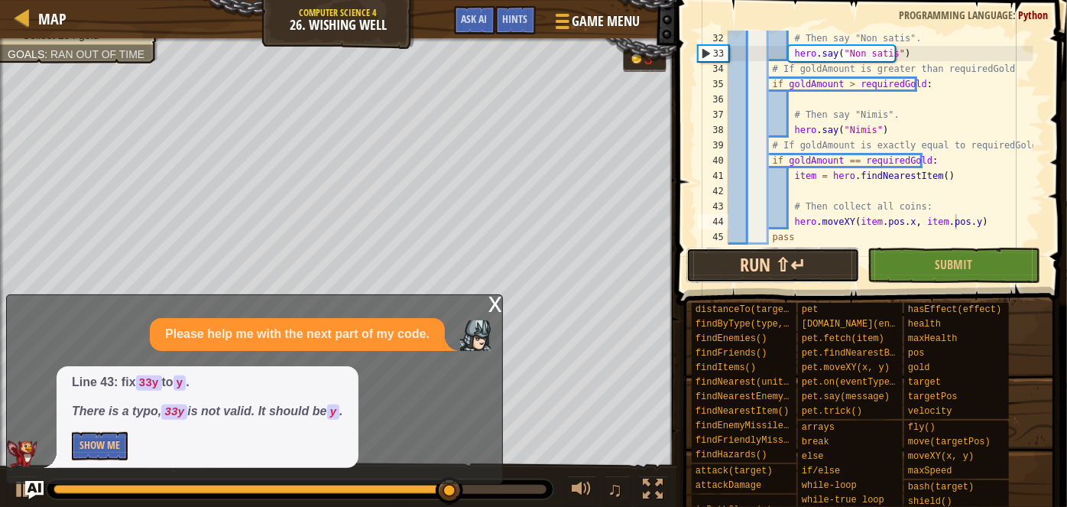
click at [820, 258] on button "Run ⇧↵" at bounding box center [773, 265] width 173 height 35
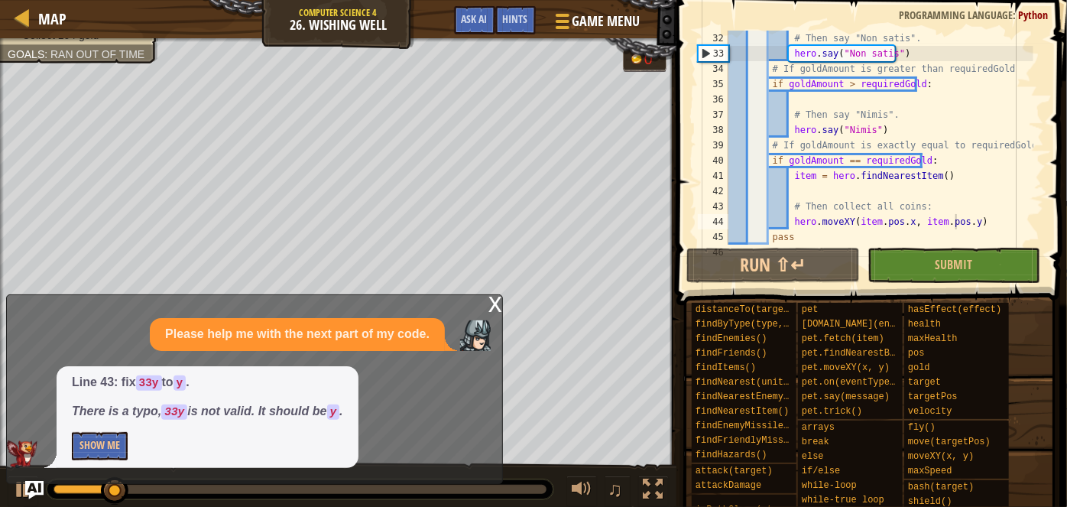
click at [494, 307] on div "x" at bounding box center [496, 302] width 14 height 15
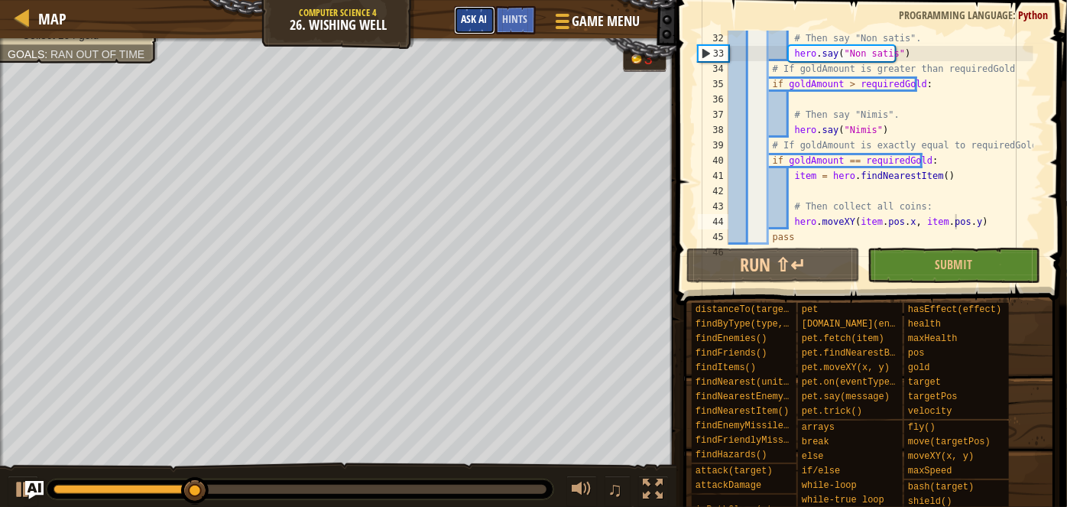
click at [473, 12] on span "Ask AI" at bounding box center [475, 18] width 26 height 15
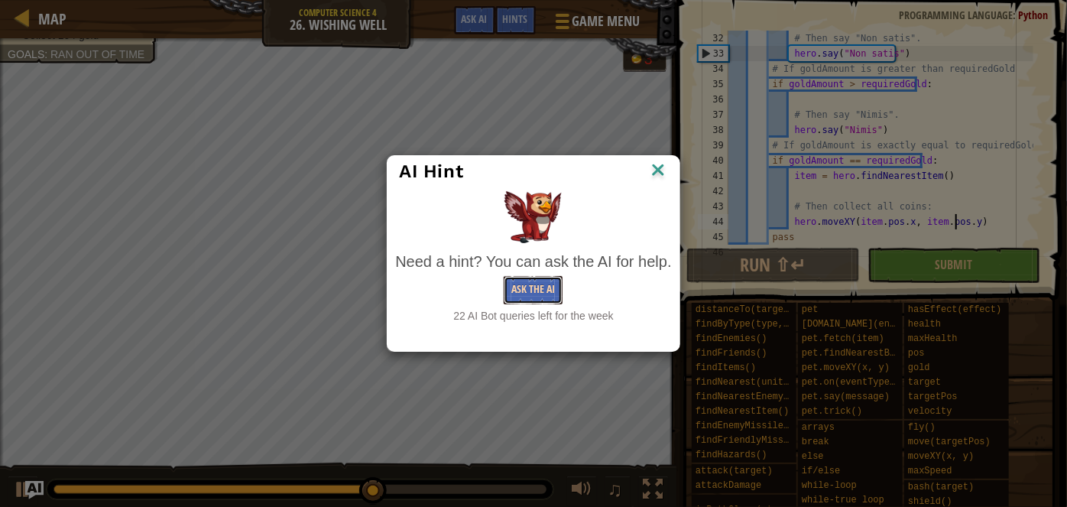
click at [534, 287] on button "Ask the AI" at bounding box center [533, 290] width 59 height 28
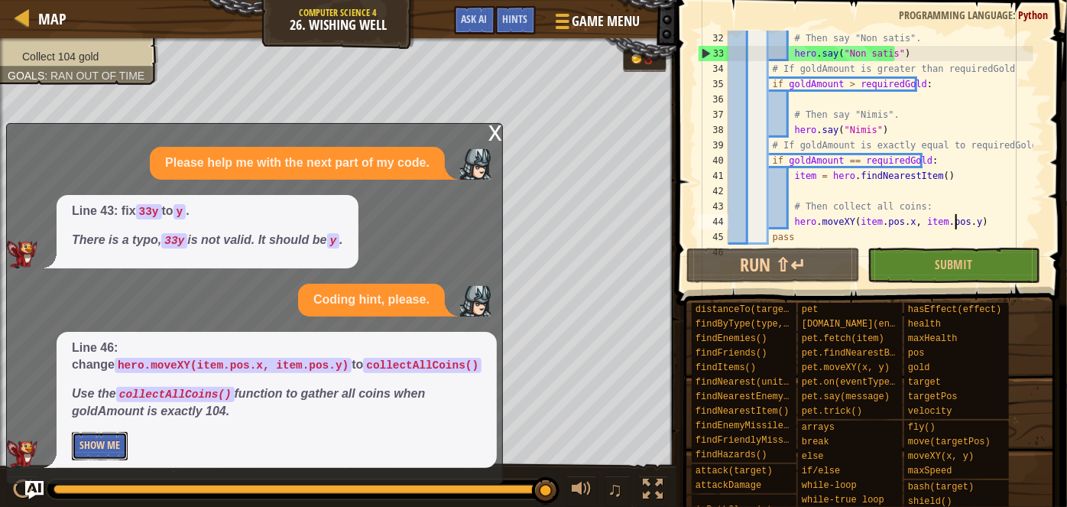
click at [91, 453] on button "Show Me" at bounding box center [100, 446] width 56 height 28
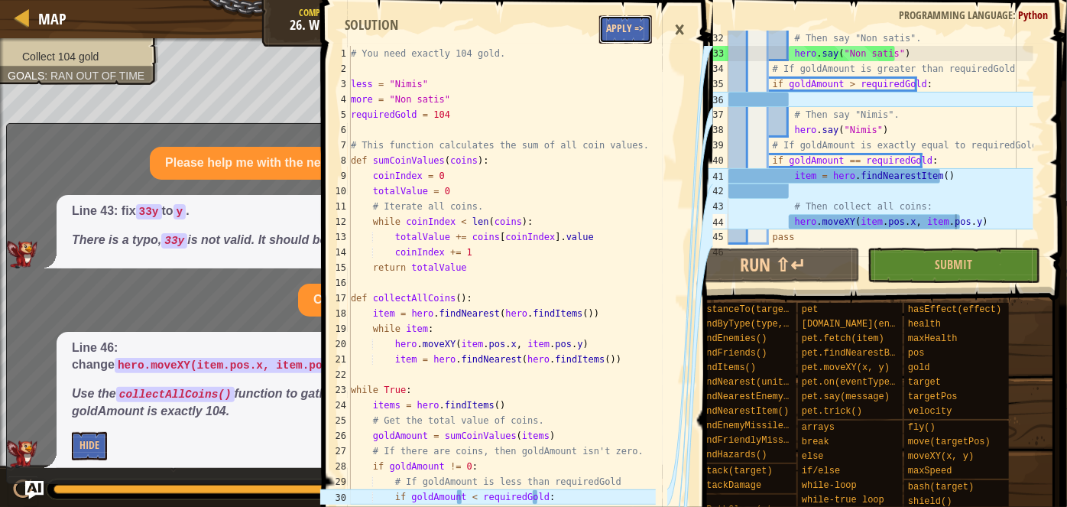
click at [634, 24] on button "Apply =>" at bounding box center [626, 29] width 53 height 28
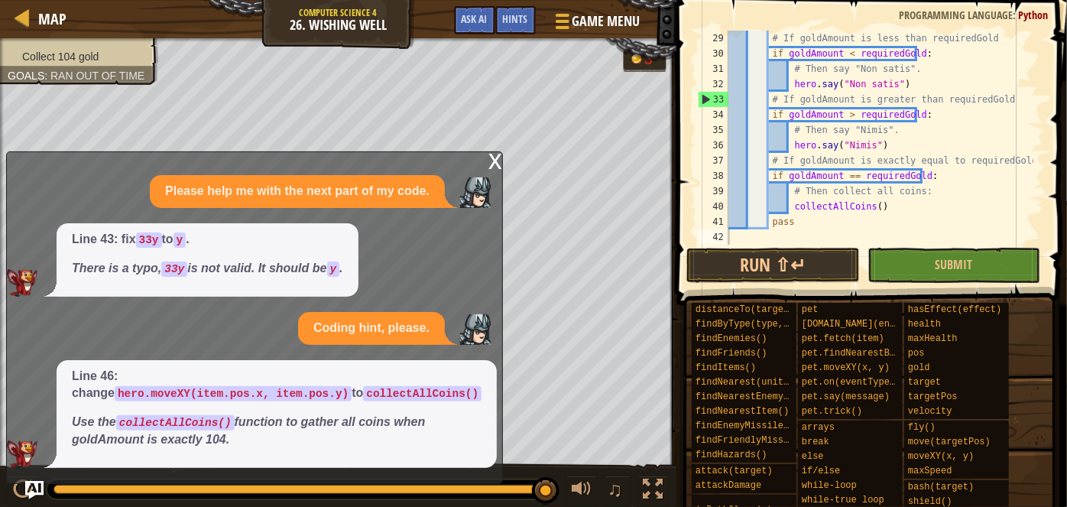
scroll to position [428, 0]
click at [485, 161] on div "x Please help me with the next part of my code. Line 43: fix 33y to y . There i…" at bounding box center [254, 317] width 497 height 333
click at [491, 165] on div "x" at bounding box center [496, 159] width 14 height 15
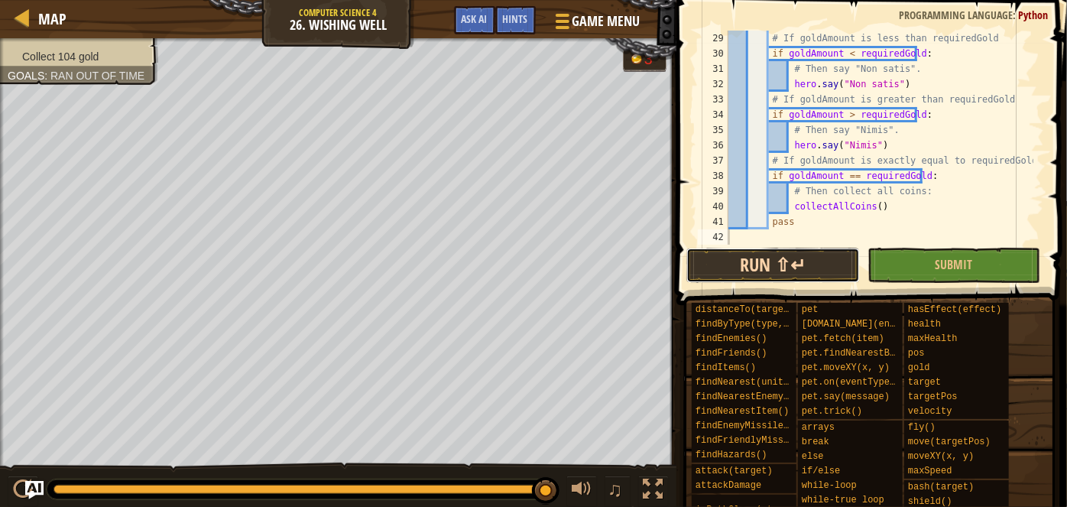
click at [807, 270] on button "Run ⇧↵" at bounding box center [773, 265] width 173 height 35
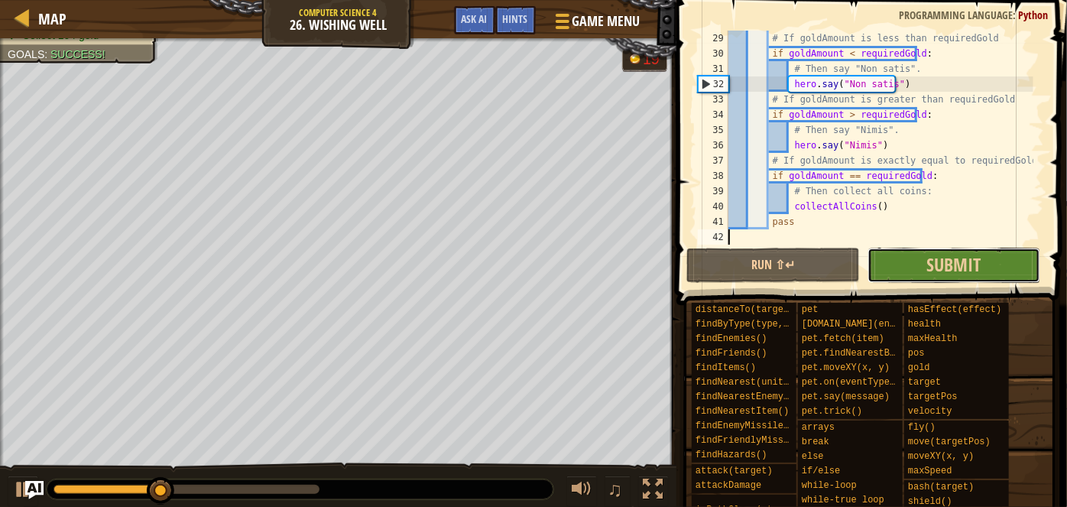
click at [887, 251] on button "Submit" at bounding box center [954, 265] width 173 height 35
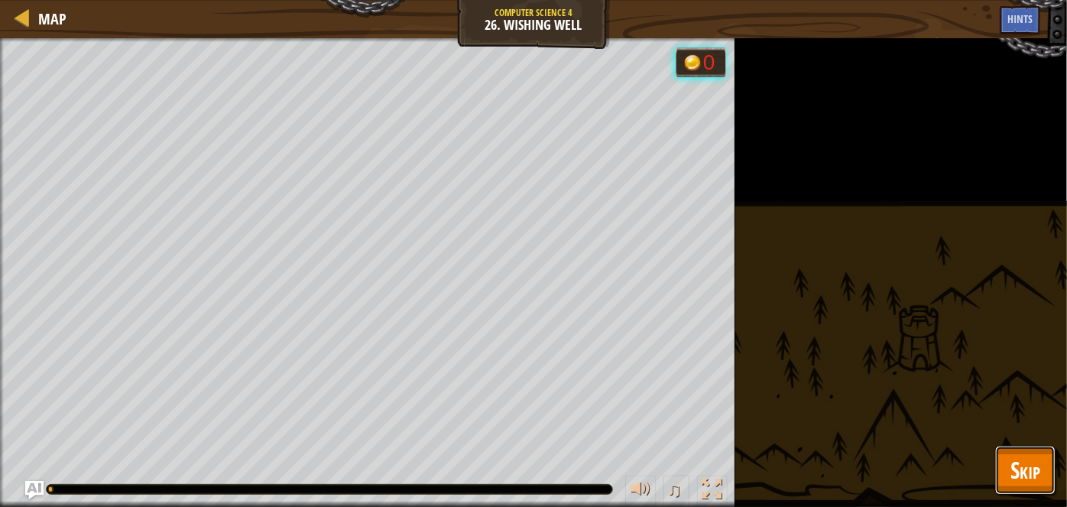
click at [1043, 455] on button "Skip" at bounding box center [1026, 470] width 60 height 49
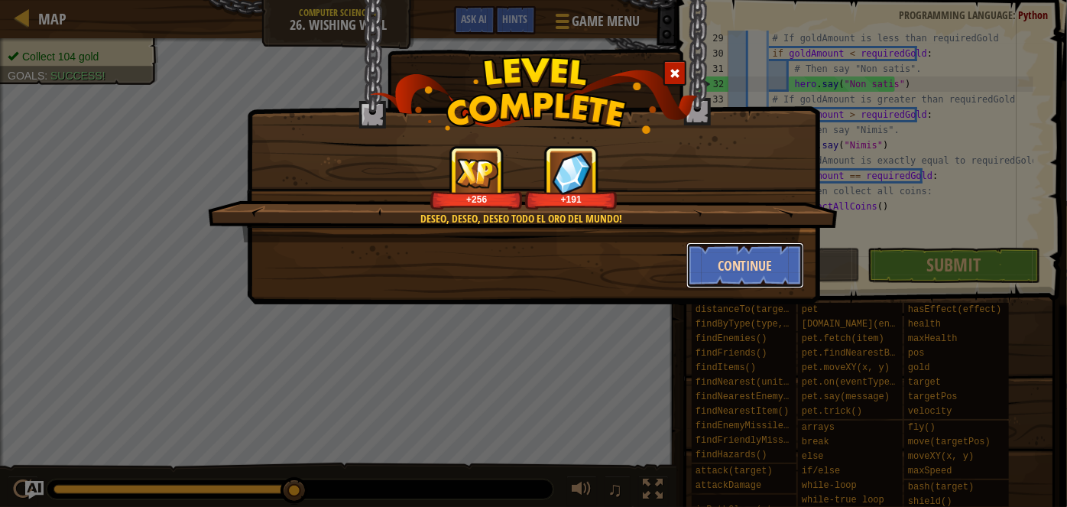
click at [752, 265] on button "Continue" at bounding box center [746, 265] width 119 height 46
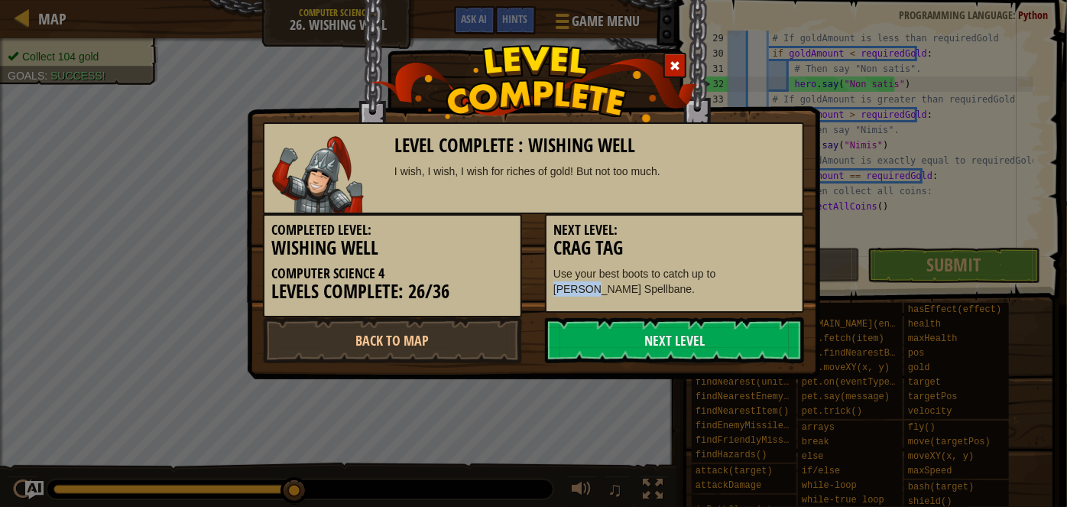
click at [752, 266] on p "Use your best boots to catch up to [PERSON_NAME] Spellbane." at bounding box center [675, 281] width 242 height 31
click at [753, 266] on p "Use your best boots to catch up to [PERSON_NAME] Spellbane." at bounding box center [675, 281] width 242 height 31
click at [729, 274] on p "Use your best boots to catch up to [PERSON_NAME] Spellbane." at bounding box center [675, 281] width 242 height 31
click at [648, 344] on link "Next Level" at bounding box center [674, 340] width 259 height 46
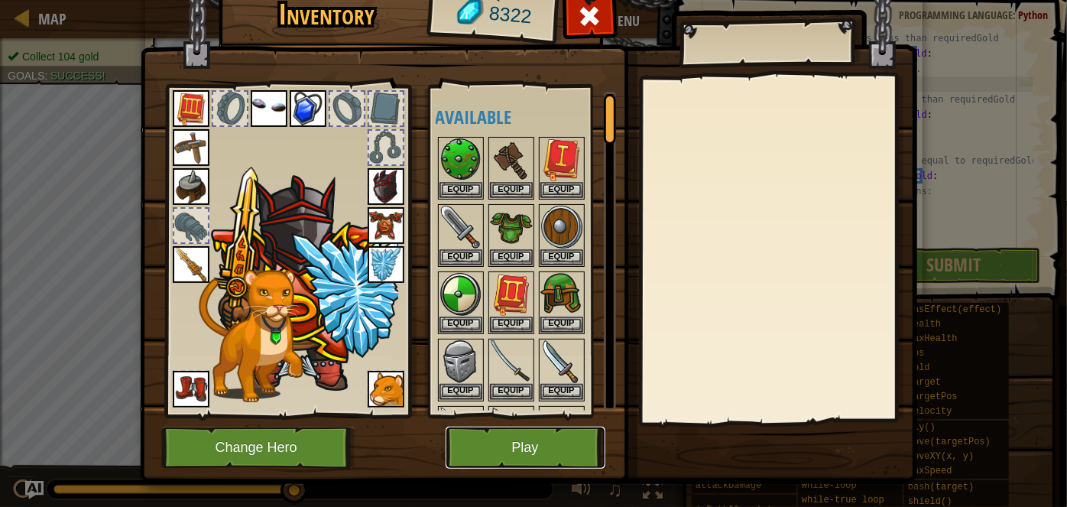
click at [560, 447] on button "Play" at bounding box center [526, 448] width 160 height 42
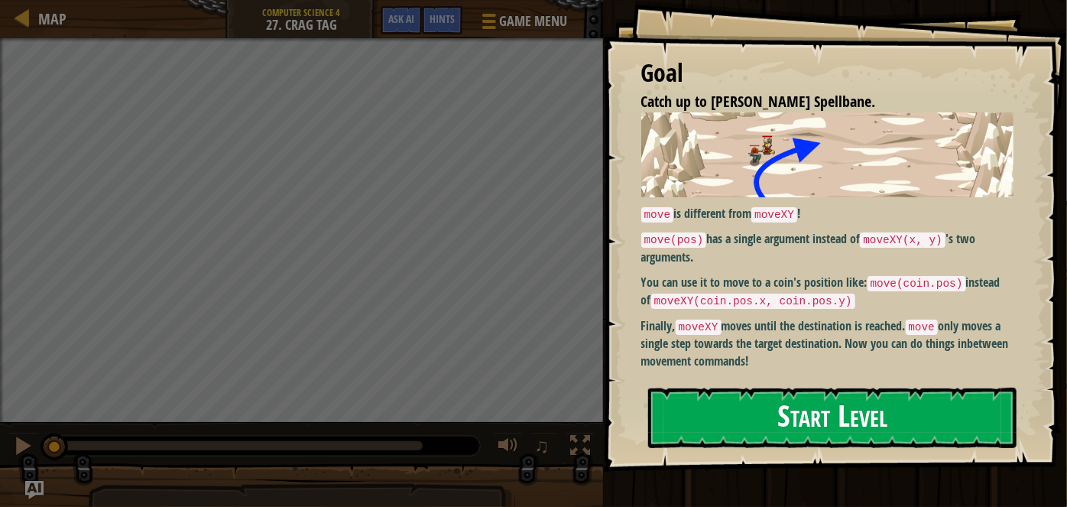
click at [970, 412] on button "Start Level" at bounding box center [832, 418] width 369 height 60
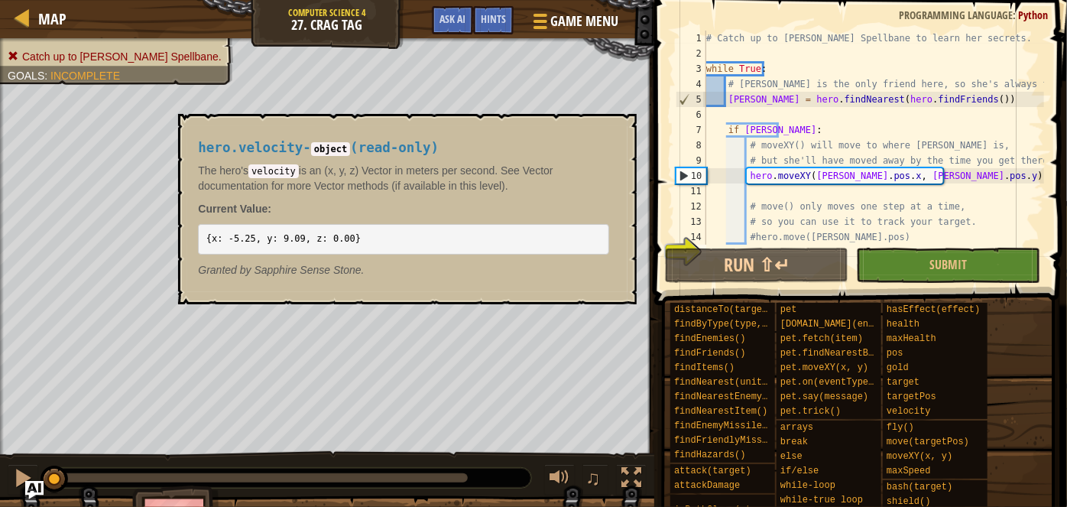
scroll to position [31, 0]
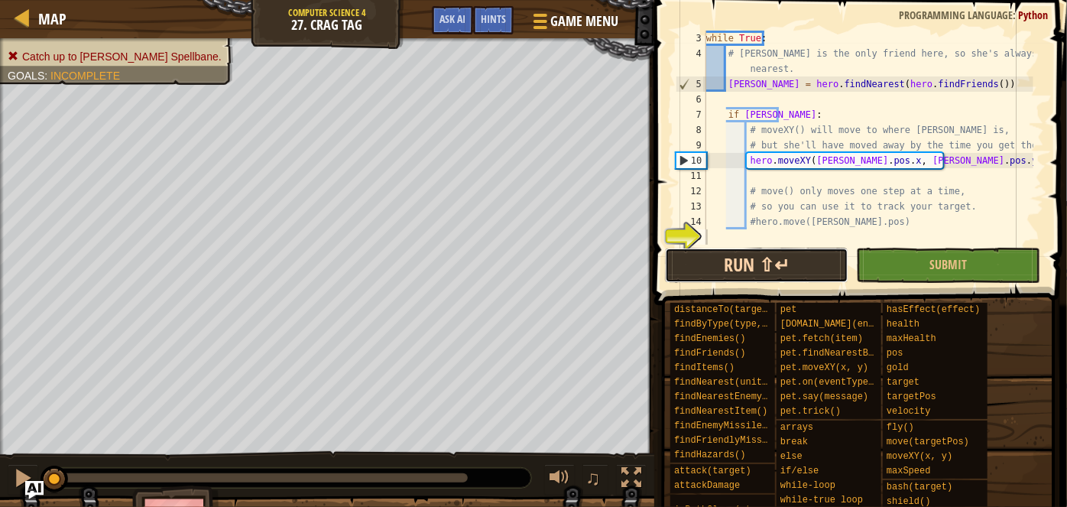
click at [814, 249] on button "Run ⇧↵" at bounding box center [757, 265] width 184 height 35
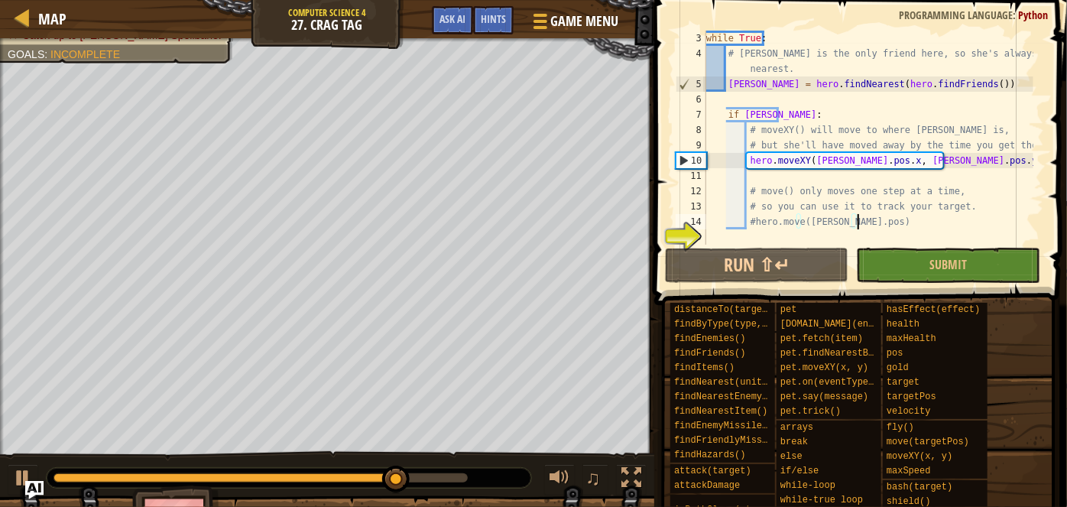
click at [869, 219] on div "while True : # [PERSON_NAME] is the only friend here, so she's always the neare…" at bounding box center [868, 153] width 330 height 245
click at [751, 226] on div "while True : # [PERSON_NAME] is the only friend here, so she's always the neare…" at bounding box center [868, 153] width 330 height 245
type textarea "hero.move([PERSON_NAME].pos)"
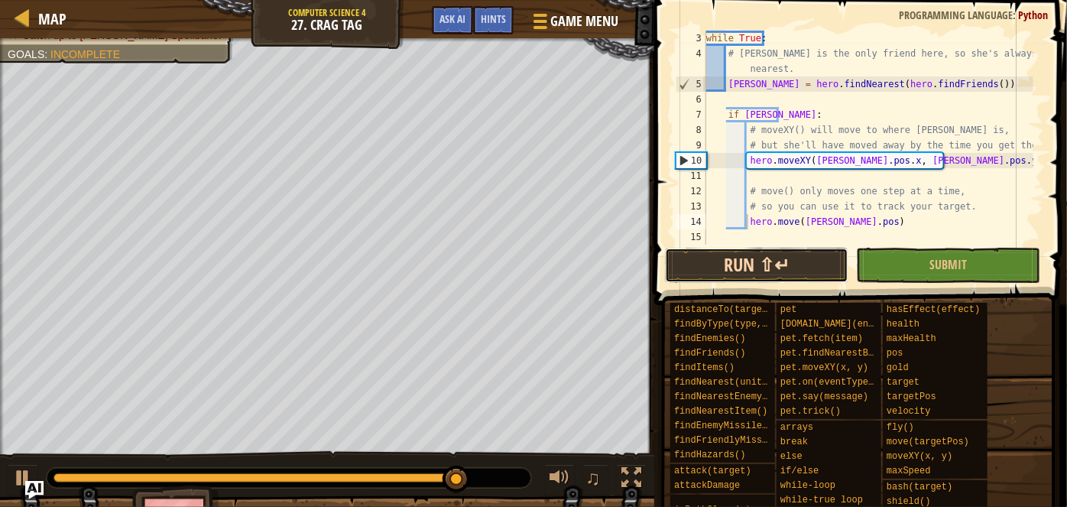
click at [762, 255] on button "Run ⇧↵" at bounding box center [757, 265] width 184 height 35
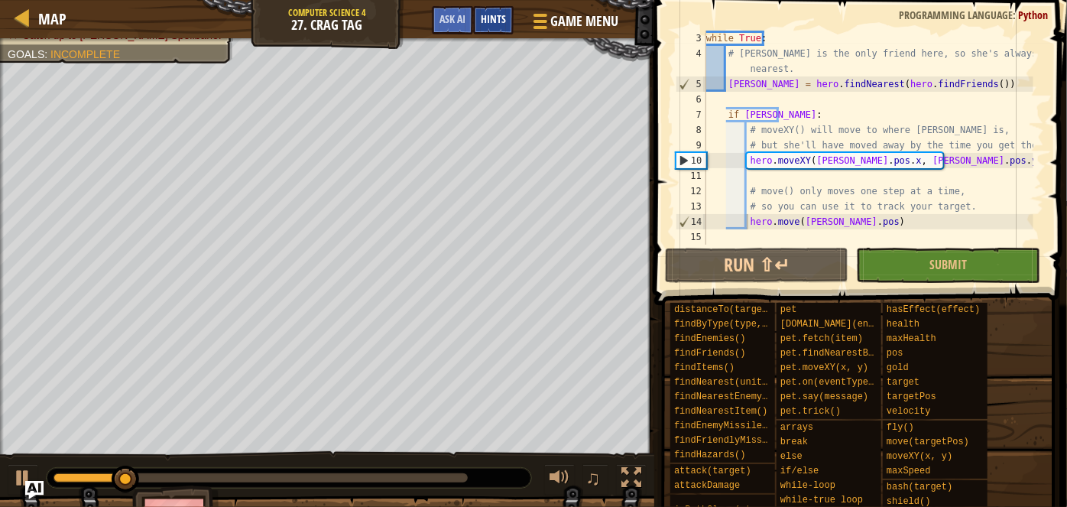
click at [490, 17] on span "Hints" at bounding box center [493, 18] width 25 height 15
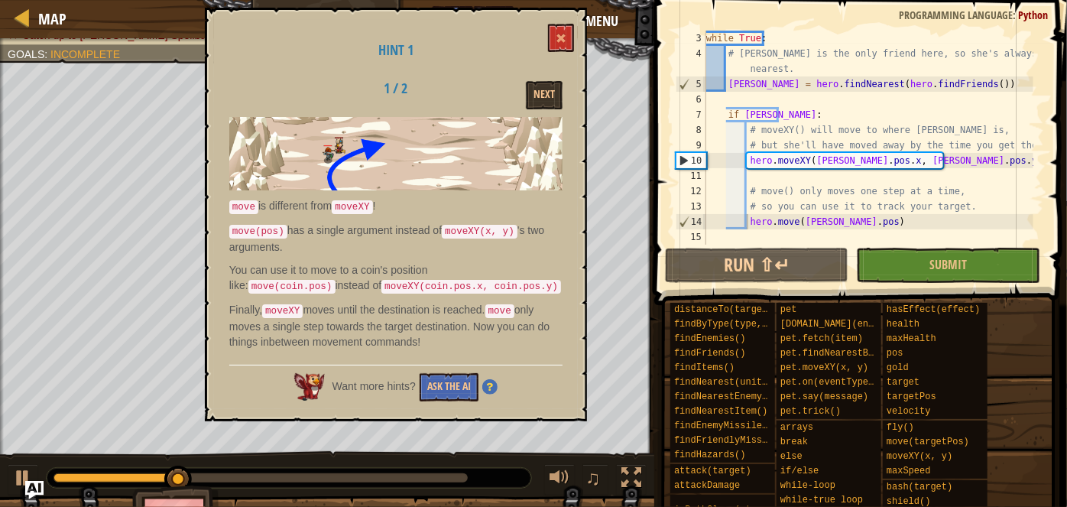
drag, startPoint x: 359, startPoint y: 266, endPoint x: 442, endPoint y: 301, distance: 89.5
click at [442, 301] on div "move is different from moveXY ! move([PERSON_NAME]) has a single argument inste…" at bounding box center [395, 237] width 333 height 240
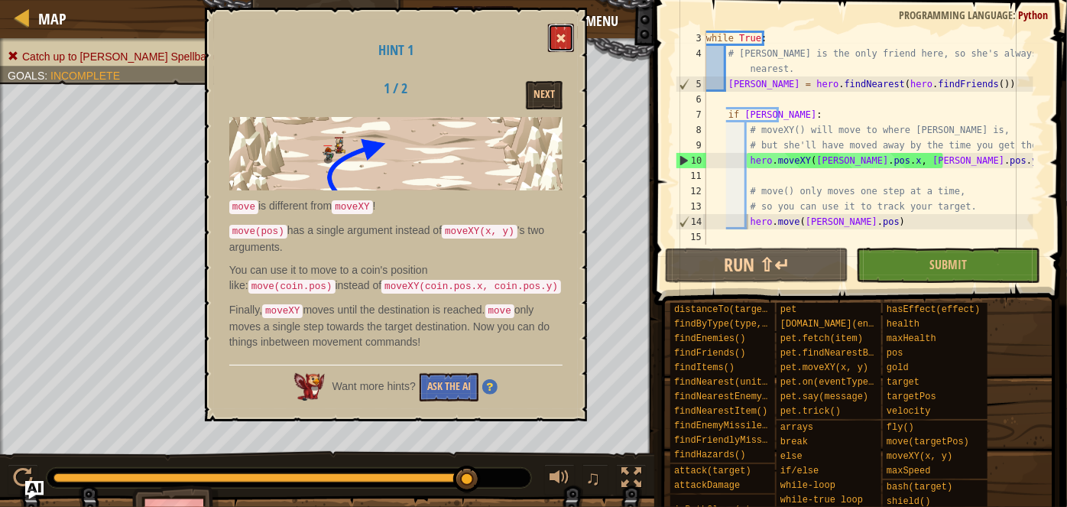
click at [557, 41] on button at bounding box center [561, 38] width 26 height 28
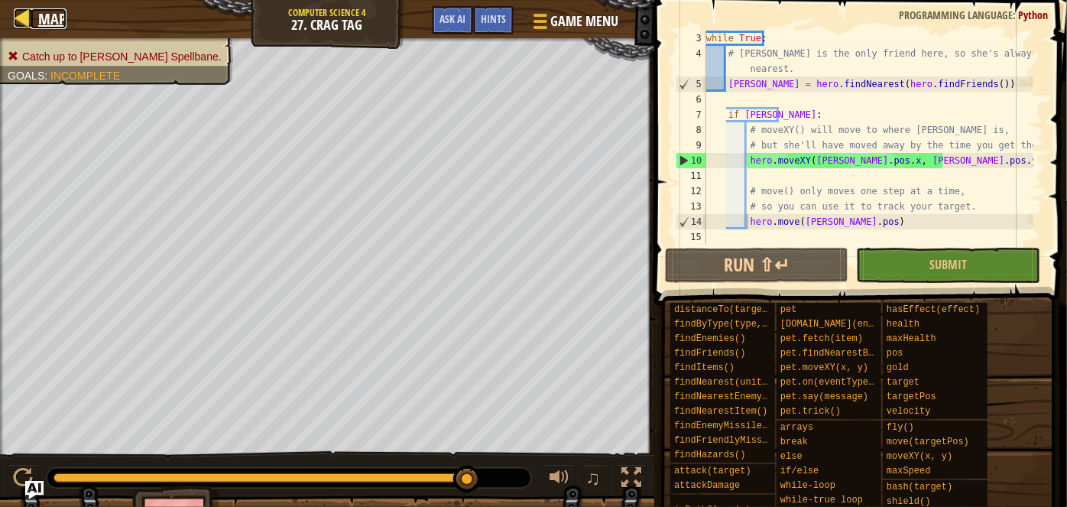
click at [41, 8] on span "Map" at bounding box center [52, 18] width 28 height 21
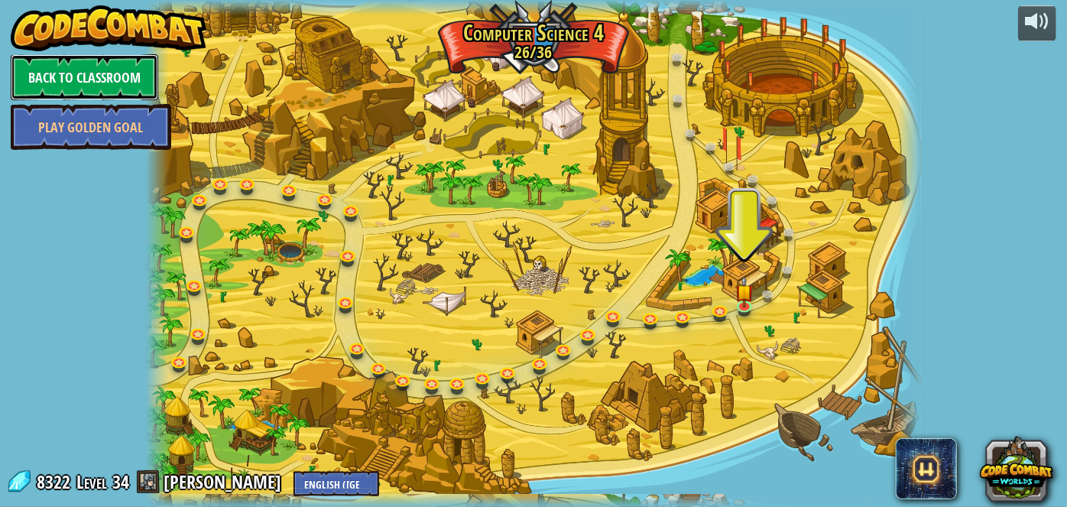
click at [132, 57] on link "Back to Classroom" at bounding box center [85, 77] width 148 height 46
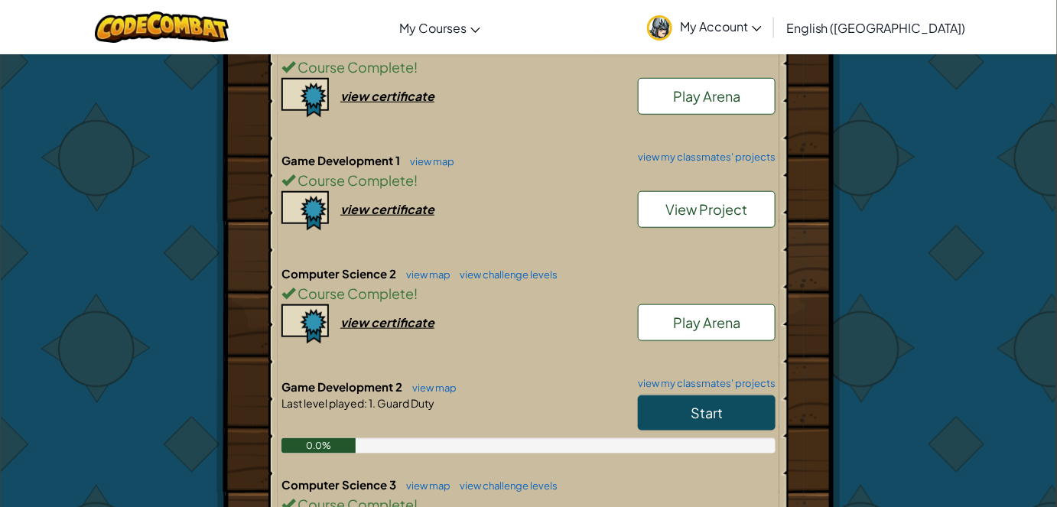
scroll to position [452, 0]
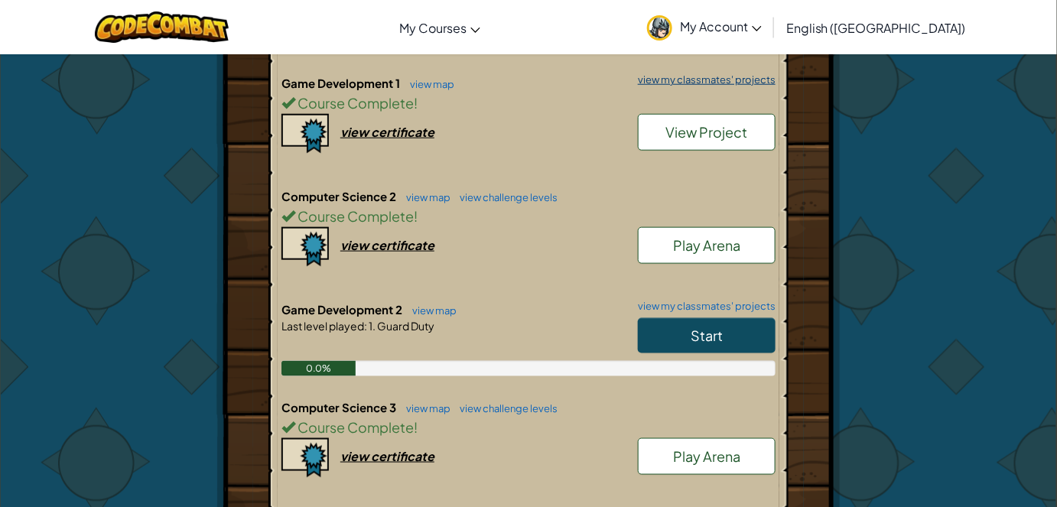
click at [709, 77] on link "view my classmates' projects" at bounding box center [702, 80] width 145 height 10
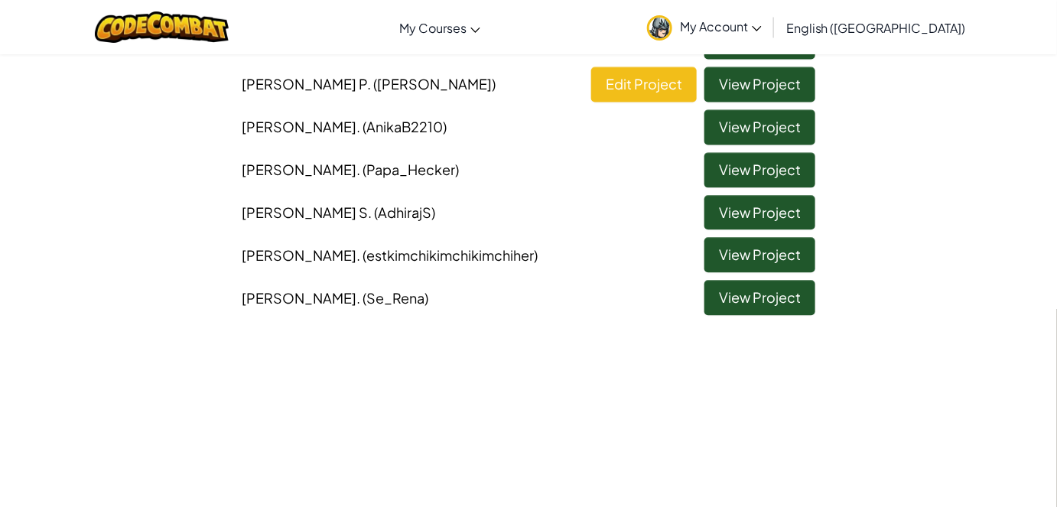
scroll to position [1054, 0]
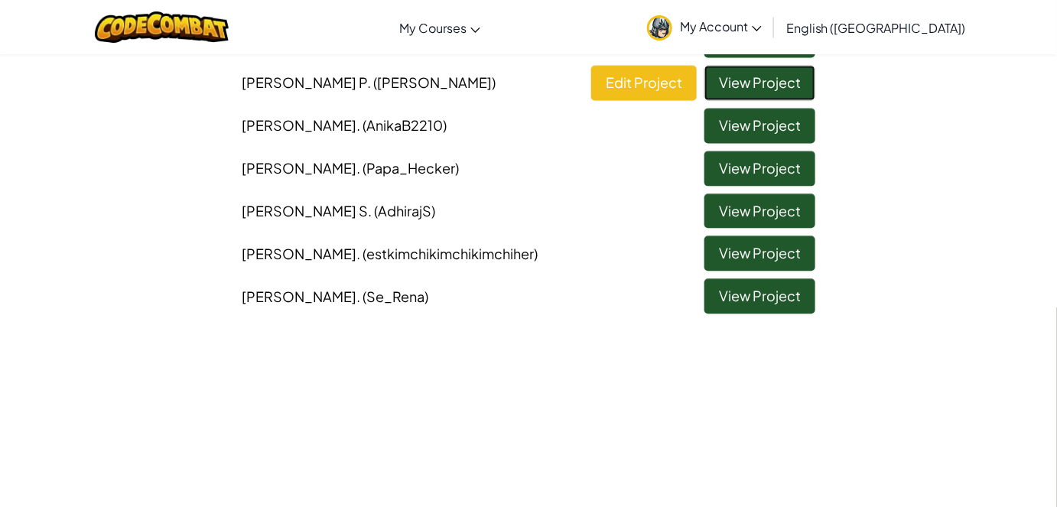
click at [726, 88] on link "View Project" at bounding box center [759, 82] width 111 height 35
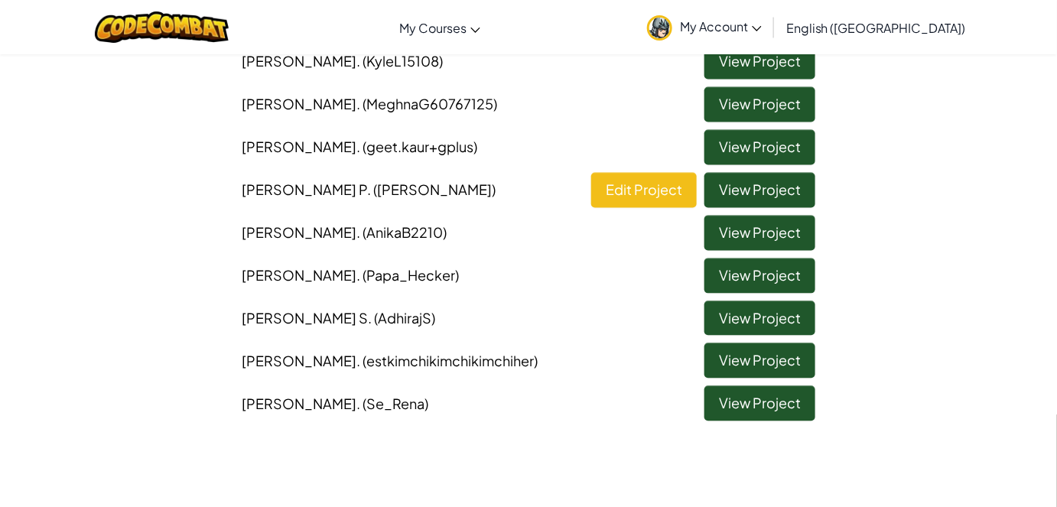
scroll to position [953, 0]
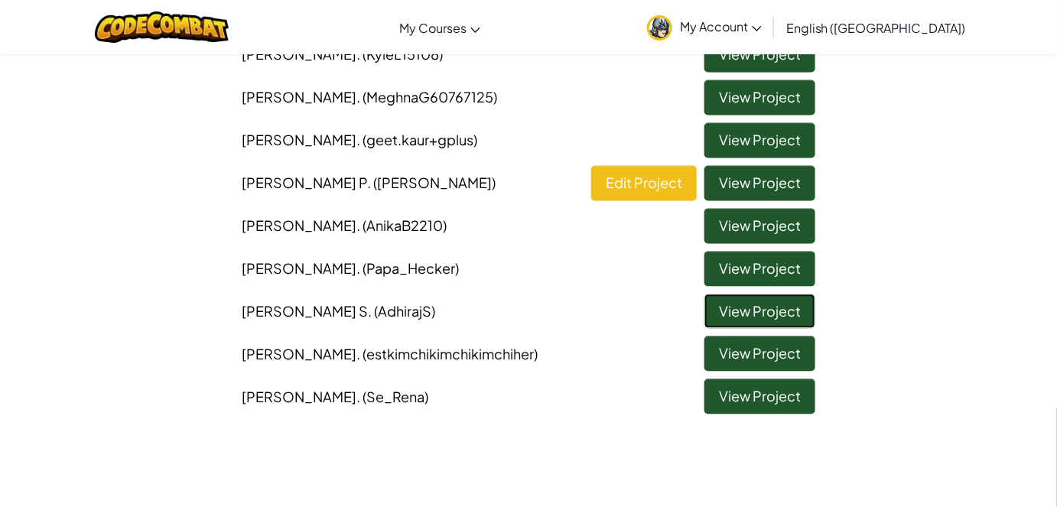
click at [751, 327] on link "View Project" at bounding box center [759, 311] width 111 height 35
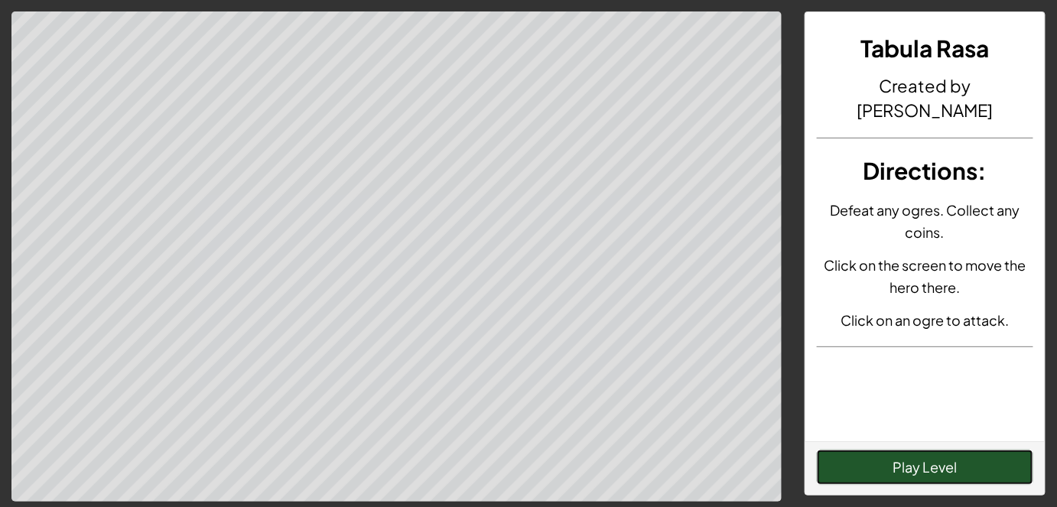
click at [944, 477] on button "Play Level" at bounding box center [925, 467] width 217 height 35
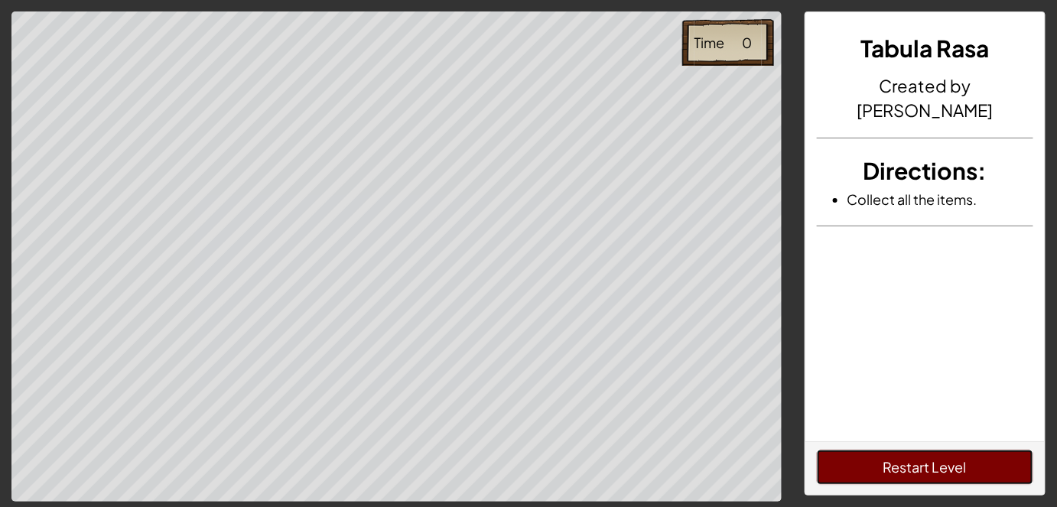
click at [876, 463] on button "Restart Level" at bounding box center [925, 467] width 217 height 35
click at [995, 471] on button "Restart Level" at bounding box center [925, 467] width 217 height 35
click at [933, 469] on button "Restart Level" at bounding box center [925, 467] width 217 height 35
click at [875, 474] on button "Restart Level" at bounding box center [925, 467] width 217 height 35
click at [0, 327] on div "Time 5" at bounding box center [396, 256] width 793 height 491
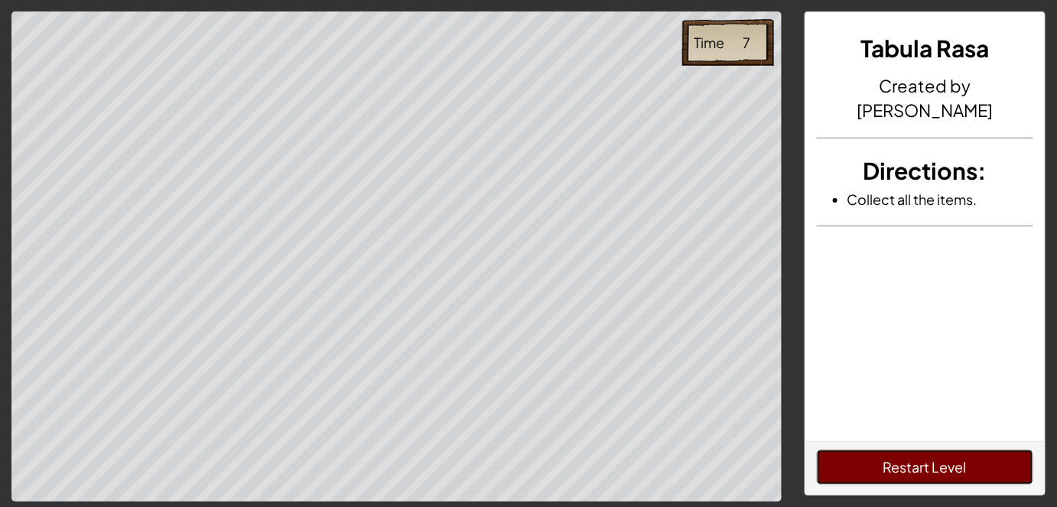
click at [934, 484] on button "Restart Level" at bounding box center [925, 467] width 217 height 35
click at [916, 463] on button "Restart Level" at bounding box center [925, 467] width 217 height 35
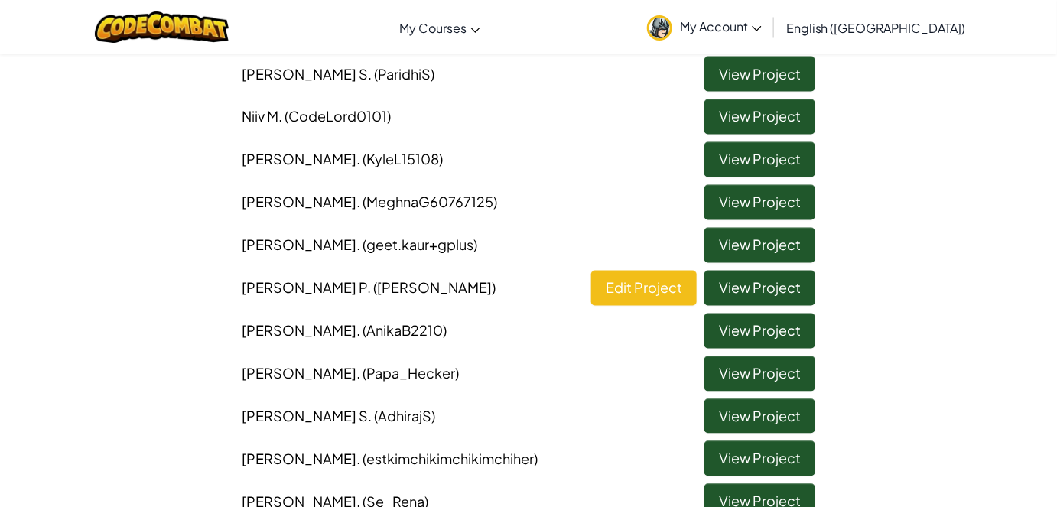
scroll to position [850, 0]
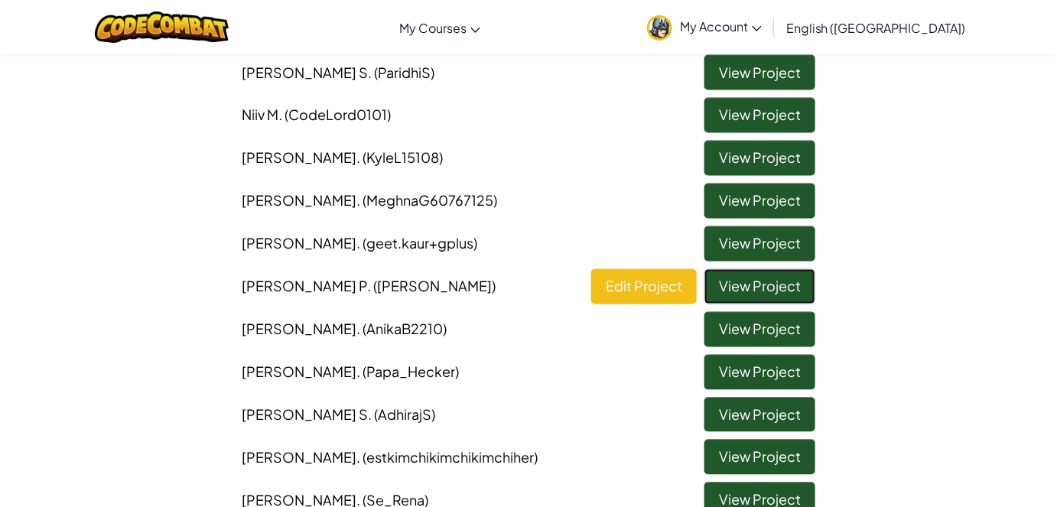
click at [723, 287] on link "View Project" at bounding box center [759, 286] width 111 height 35
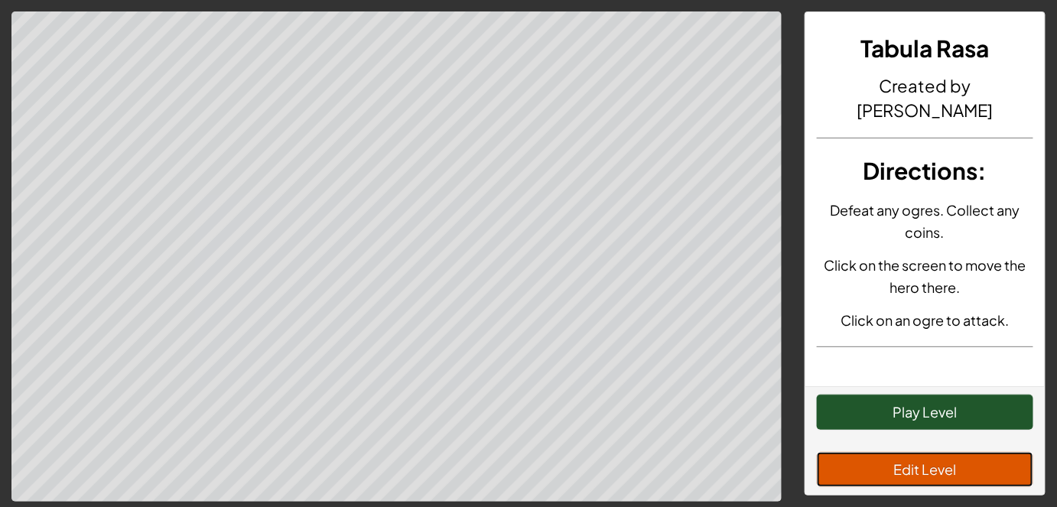
click at [876, 470] on button "Edit Level" at bounding box center [925, 469] width 217 height 35
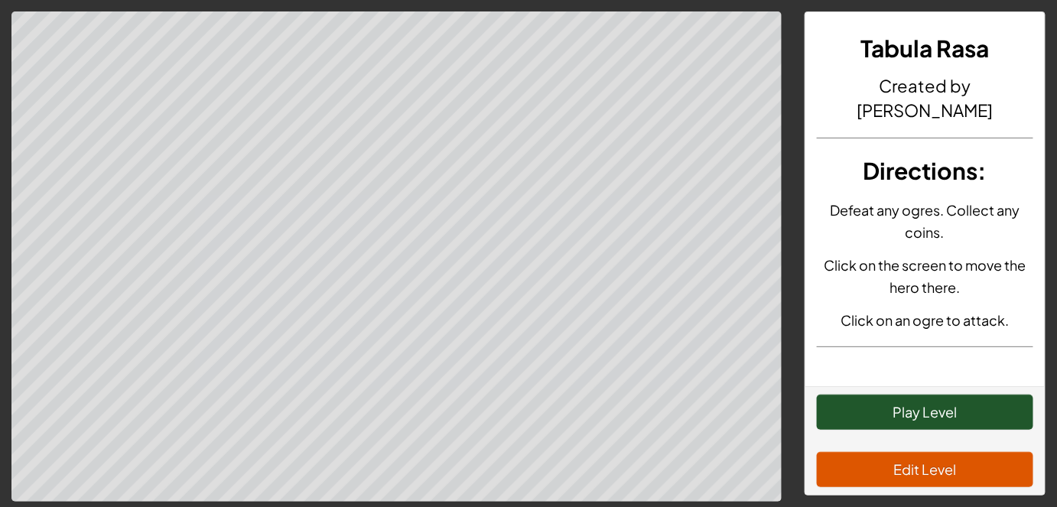
click at [938, 394] on div "Play Level Edit Level" at bounding box center [925, 440] width 240 height 109
click at [944, 409] on button "Play Level" at bounding box center [925, 412] width 217 height 35
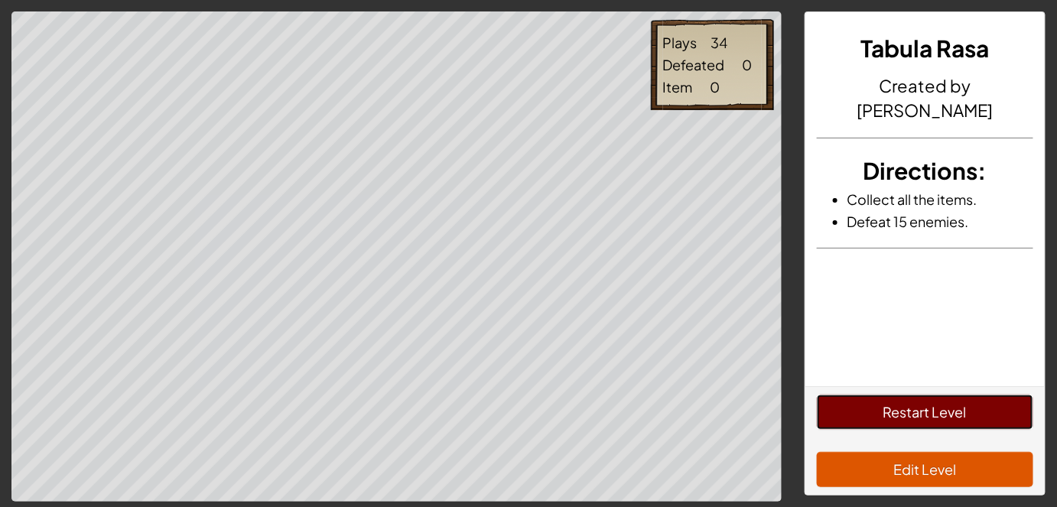
click at [905, 429] on button "Restart Level" at bounding box center [925, 412] width 217 height 35
click at [903, 427] on button "Restart Level" at bounding box center [925, 412] width 217 height 35
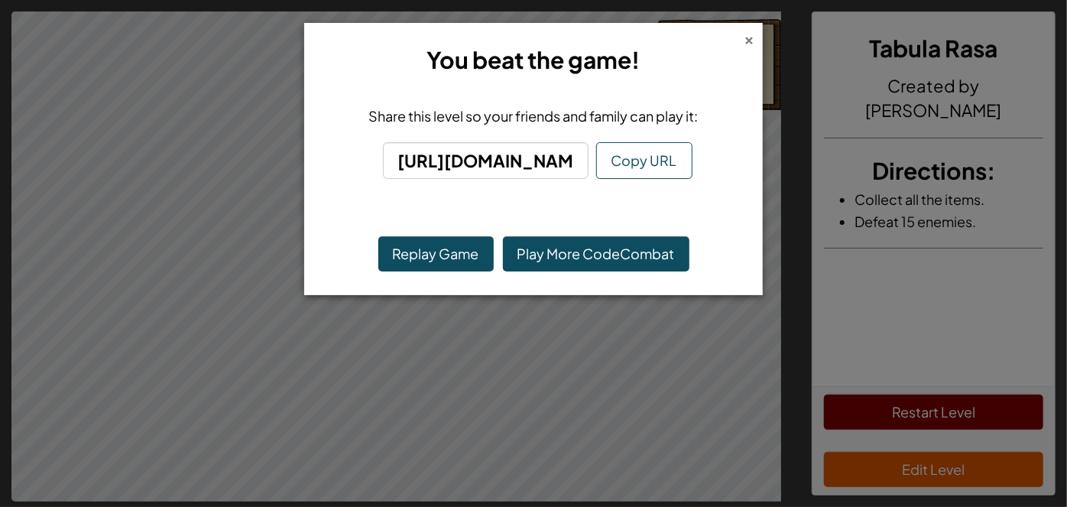
click at [749, 41] on div "×" at bounding box center [749, 38] width 11 height 16
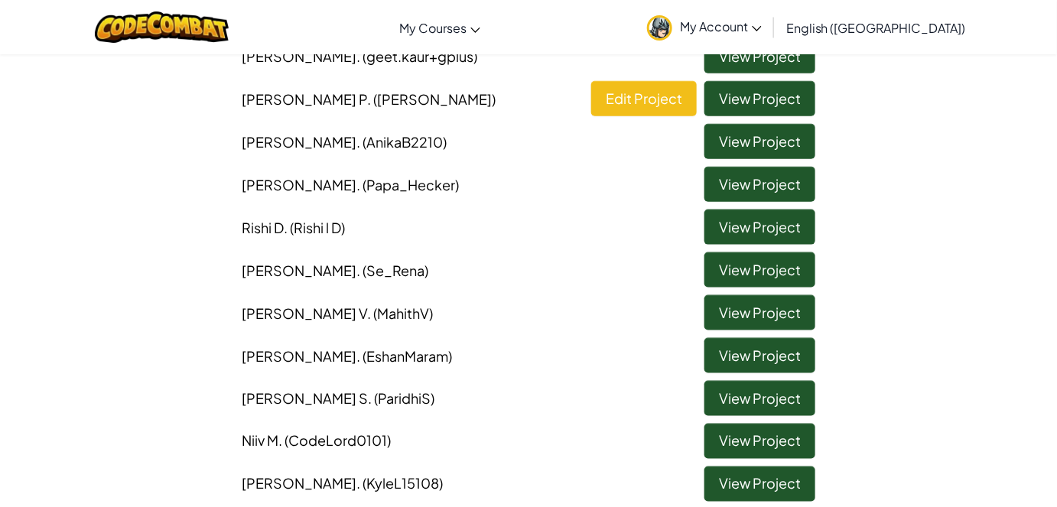
scroll to position [528, 0]
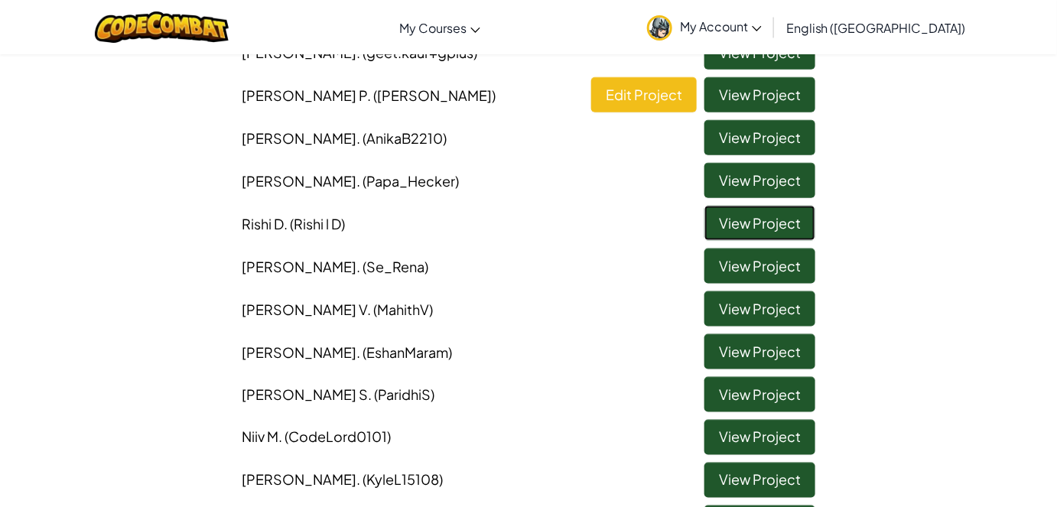
click at [720, 230] on link "View Project" at bounding box center [759, 223] width 111 height 35
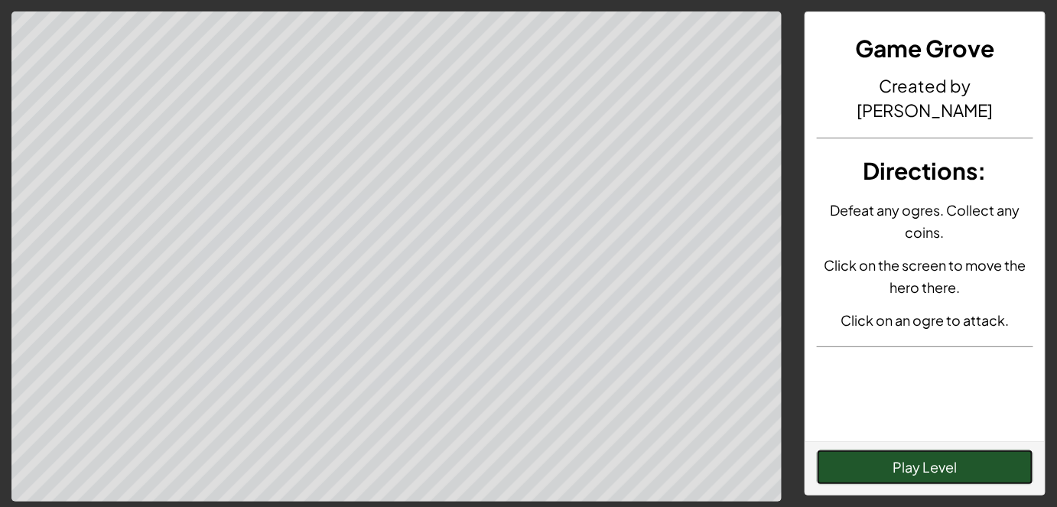
click at [967, 461] on button "Play Level" at bounding box center [925, 467] width 217 height 35
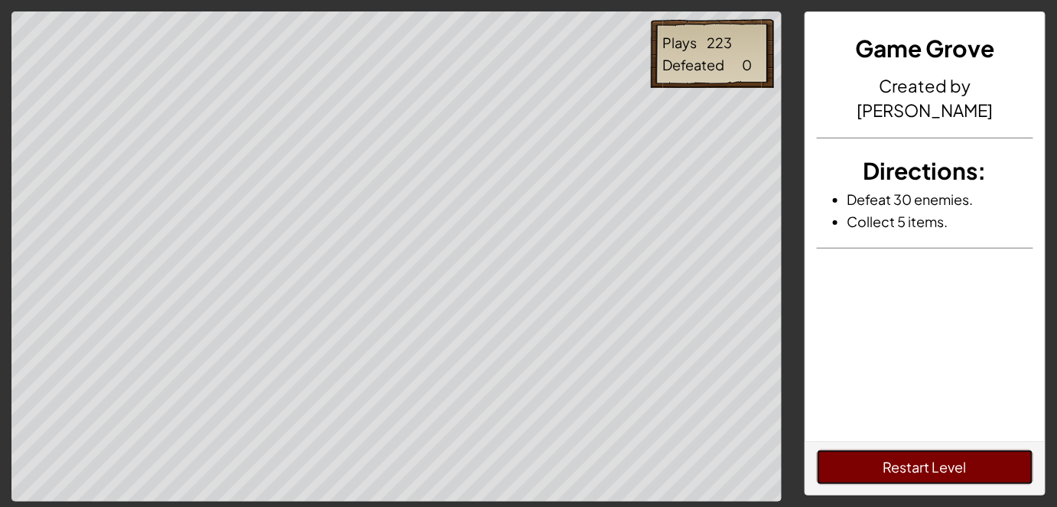
click at [967, 461] on button "Restart Level" at bounding box center [925, 467] width 217 height 35
click at [870, 489] on div "Restart Level" at bounding box center [925, 468] width 240 height 54
click at [848, 470] on button "Restart Level" at bounding box center [925, 467] width 217 height 35
click at [943, 471] on button "Restart Level" at bounding box center [925, 467] width 217 height 35
click at [972, 469] on button "Restart Level" at bounding box center [925, 467] width 217 height 35
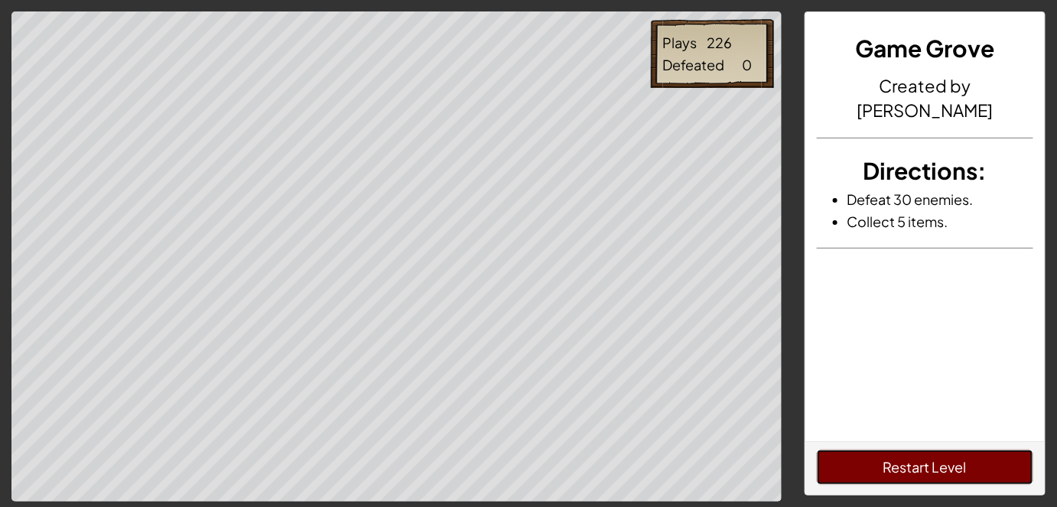
click at [888, 460] on button "Restart Level" at bounding box center [925, 467] width 217 height 35
click at [18, 153] on div "Plays 227 Defeated 0" at bounding box center [396, 256] width 793 height 491
click at [946, 464] on button "Restart Level" at bounding box center [925, 467] width 217 height 35
click at [883, 483] on button "Restart Level" at bounding box center [925, 467] width 217 height 35
click at [909, 451] on div "Restart Level" at bounding box center [925, 468] width 240 height 54
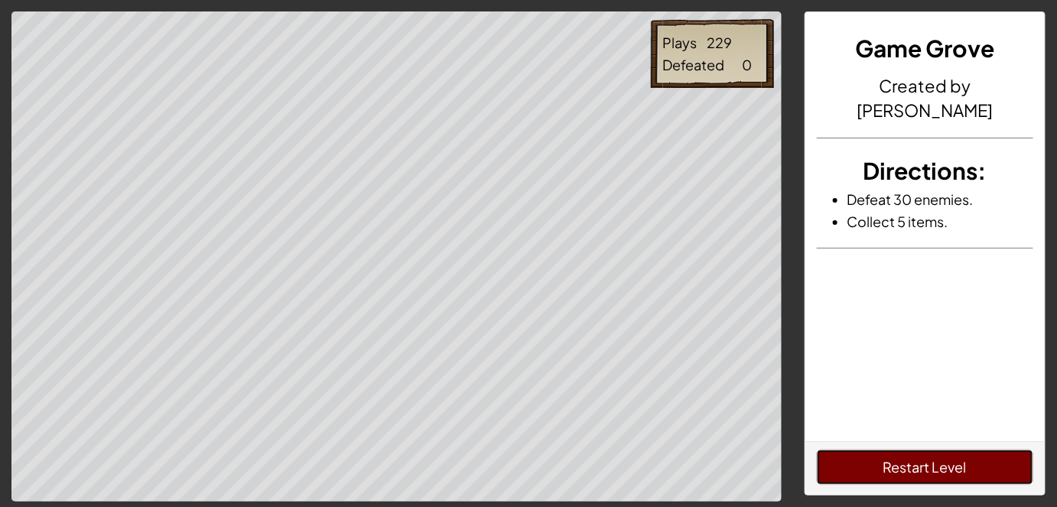
click at [909, 451] on button "Restart Level" at bounding box center [925, 467] width 217 height 35
click at [940, 452] on button "Restart Level" at bounding box center [925, 467] width 217 height 35
click at [954, 482] on button "Restart Level" at bounding box center [925, 467] width 217 height 35
click at [948, 476] on button "Restart Level" at bounding box center [925, 467] width 217 height 35
click at [907, 470] on button "Restart Level" at bounding box center [925, 467] width 217 height 35
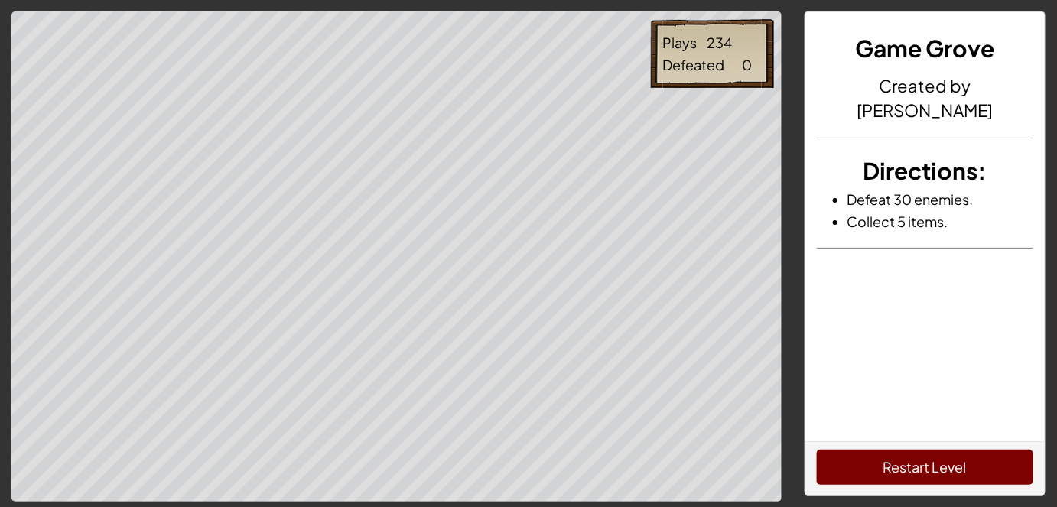
click at [955, 485] on div "Restart Level" at bounding box center [925, 468] width 240 height 54
click at [940, 474] on button "Restart Level" at bounding box center [925, 467] width 217 height 35
click at [858, 447] on div "Restart Level" at bounding box center [925, 468] width 240 height 54
click at [866, 457] on button "Restart Level" at bounding box center [925, 467] width 217 height 35
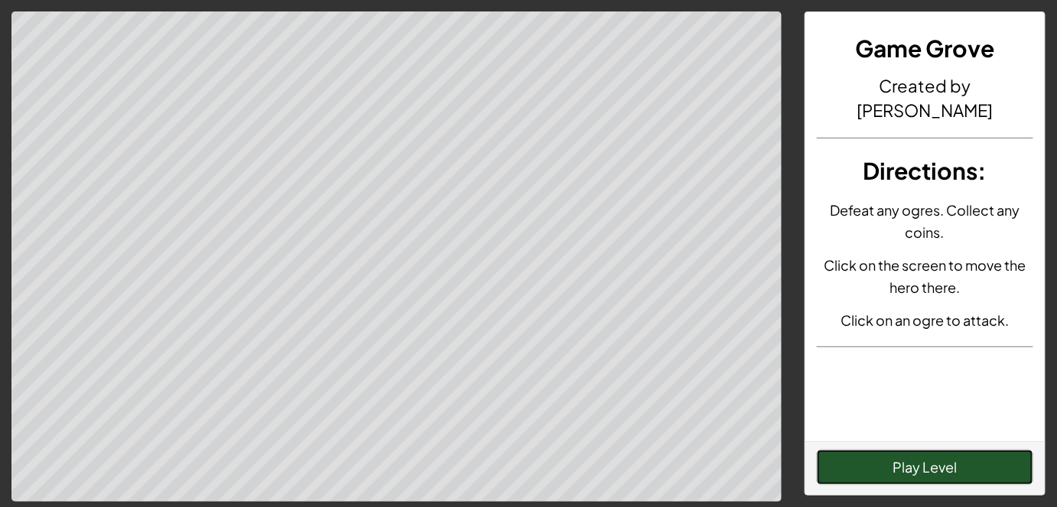
click at [930, 464] on button "Play Level" at bounding box center [925, 467] width 217 height 35
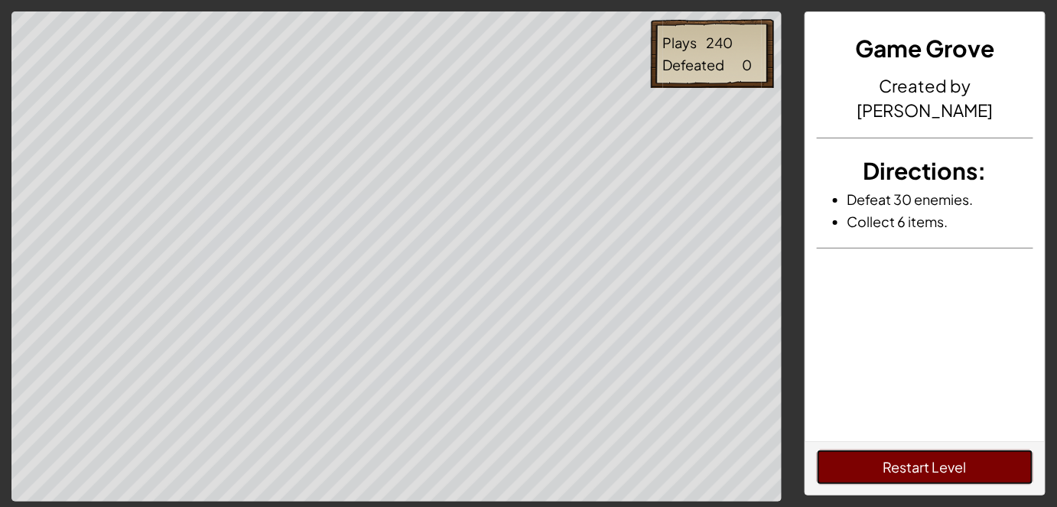
click at [920, 465] on button "Restart Level" at bounding box center [925, 467] width 217 height 35
click at [929, 470] on button "Restart Level" at bounding box center [925, 467] width 217 height 35
click at [925, 444] on div "Restart Level" at bounding box center [925, 468] width 240 height 54
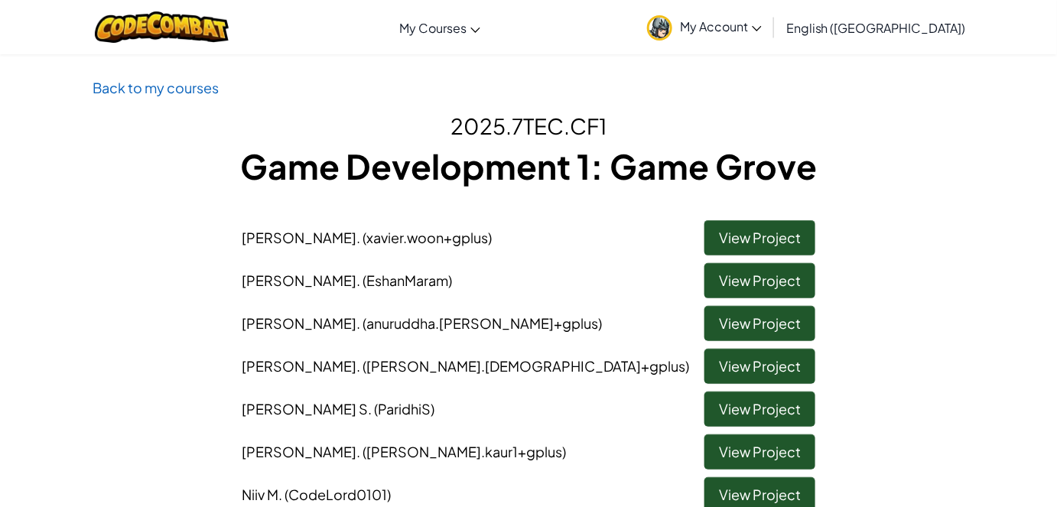
scroll to position [171, 0]
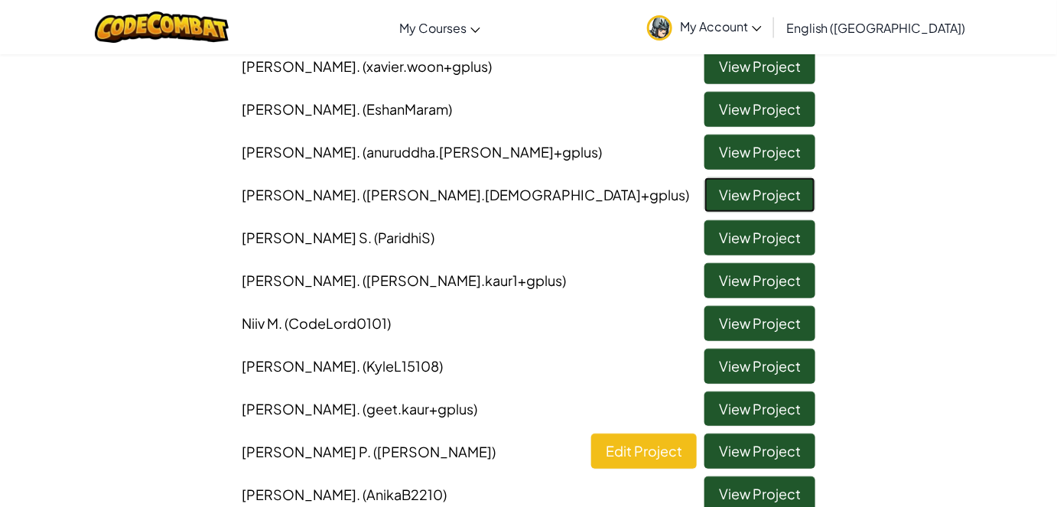
click at [732, 203] on link "View Project" at bounding box center [759, 194] width 111 height 35
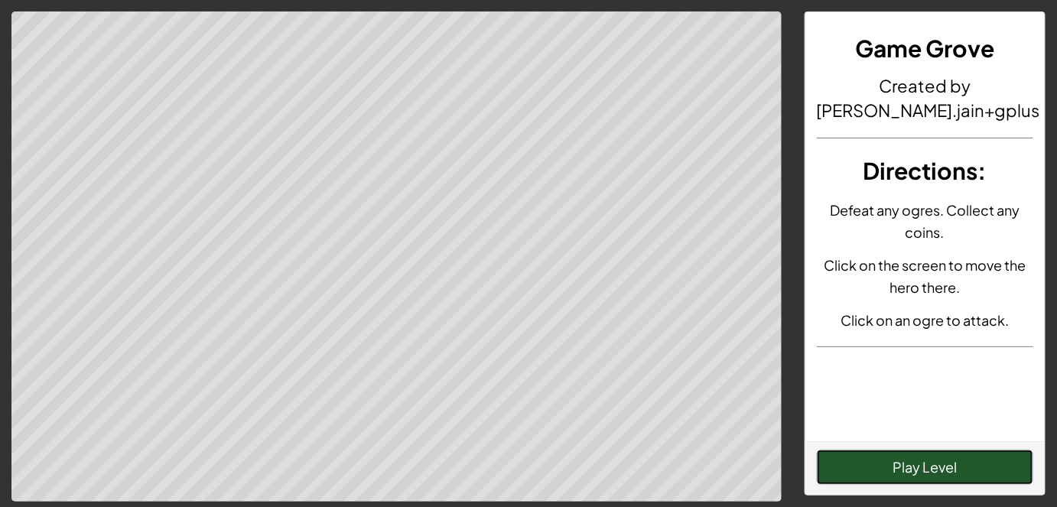
click at [1002, 477] on button "Play Level" at bounding box center [925, 467] width 217 height 35
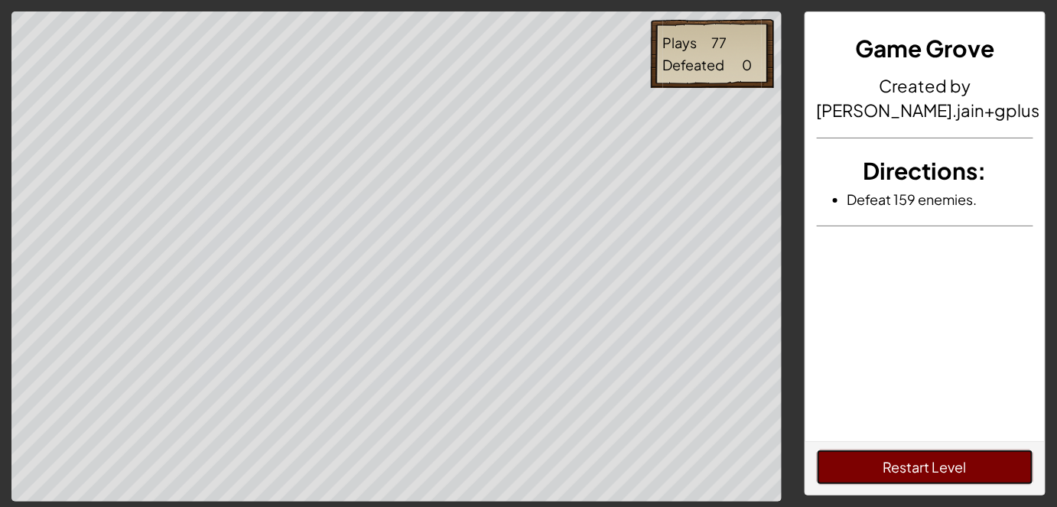
click at [1001, 472] on button "Restart Level" at bounding box center [925, 467] width 217 height 35
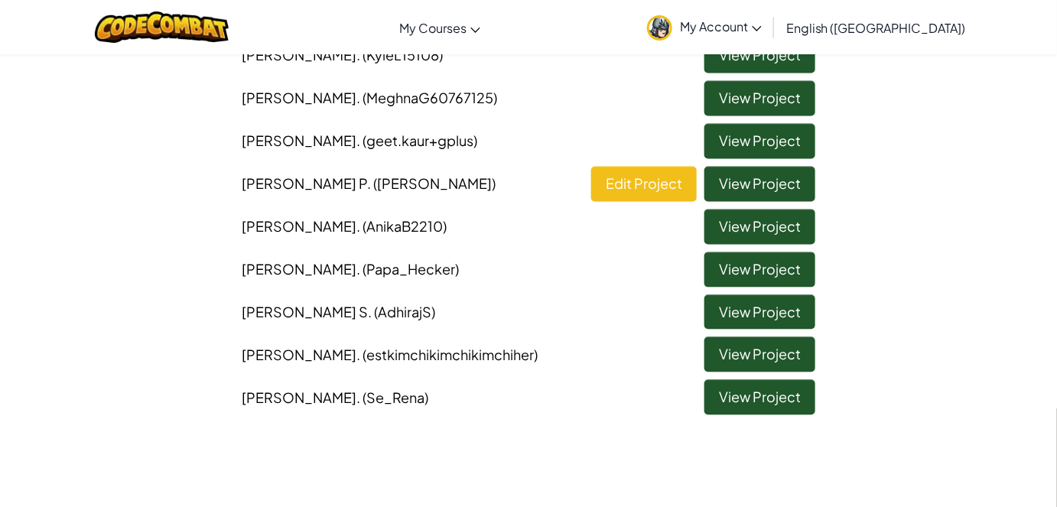
scroll to position [954, 0]
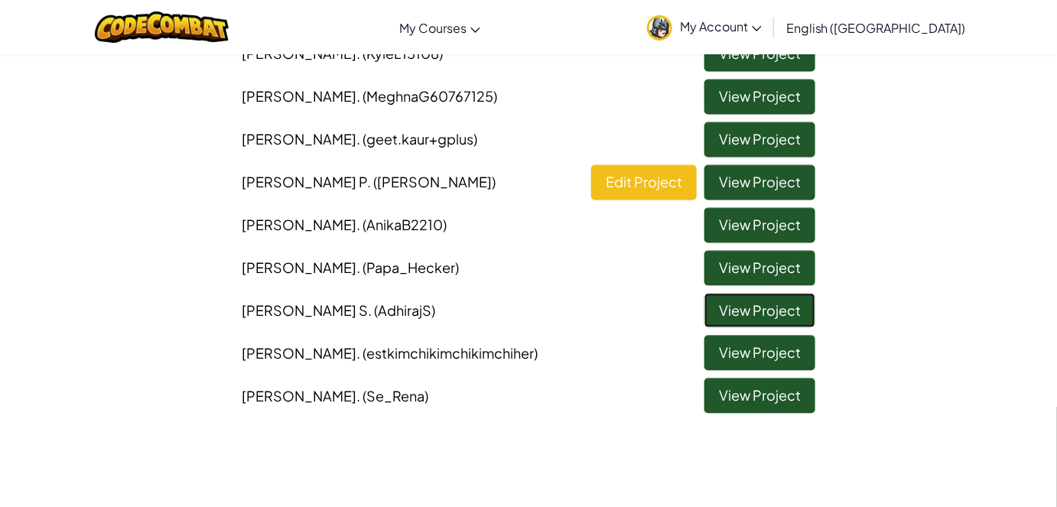
click at [713, 312] on link "View Project" at bounding box center [759, 311] width 111 height 35
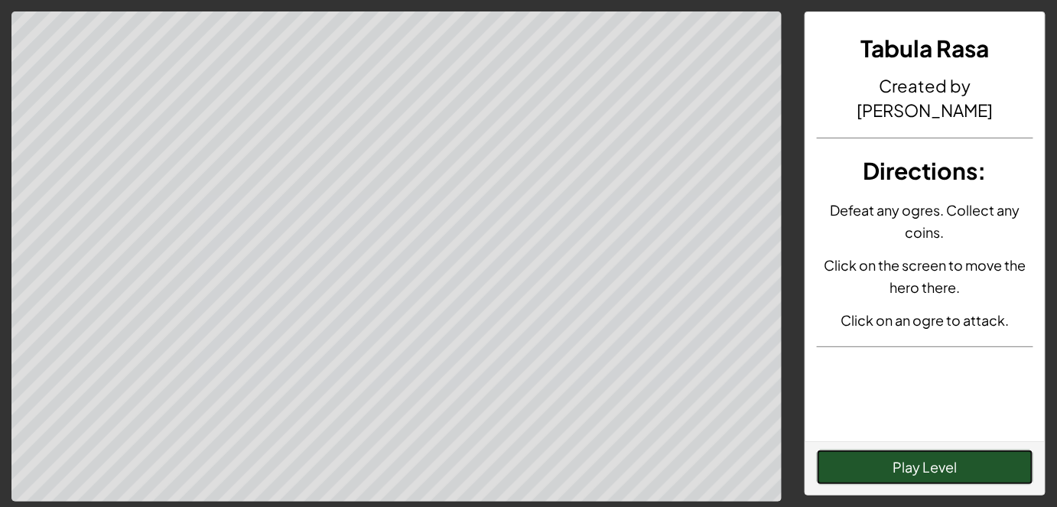
click at [978, 465] on button "Play Level" at bounding box center [925, 467] width 217 height 35
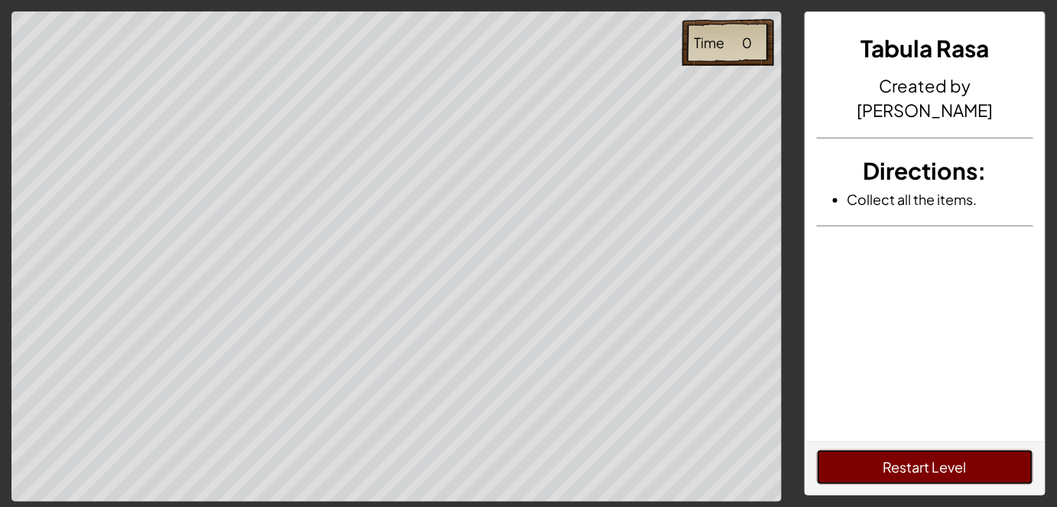
click at [945, 466] on button "Restart Level" at bounding box center [925, 467] width 217 height 35
click at [946, 460] on button "Restart Level" at bounding box center [925, 467] width 217 height 35
click at [961, 446] on div "Restart Level" at bounding box center [925, 468] width 240 height 54
click at [970, 459] on button "Restart Level" at bounding box center [925, 467] width 217 height 35
click at [859, 457] on button "Restart Level" at bounding box center [925, 467] width 217 height 35
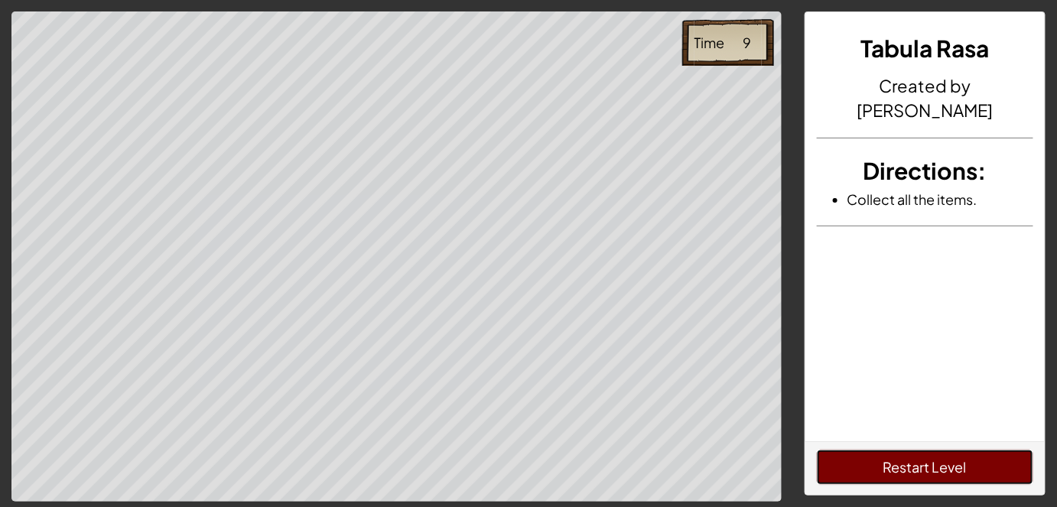
click at [930, 463] on button "Restart Level" at bounding box center [925, 467] width 217 height 35
click at [927, 462] on button "Restart Level" at bounding box center [925, 467] width 217 height 35
click at [885, 443] on div "Restart Level" at bounding box center [925, 468] width 240 height 54
click at [885, 448] on div "Restart Level" at bounding box center [925, 468] width 240 height 54
click at [885, 450] on button "Restart Level" at bounding box center [925, 467] width 217 height 35
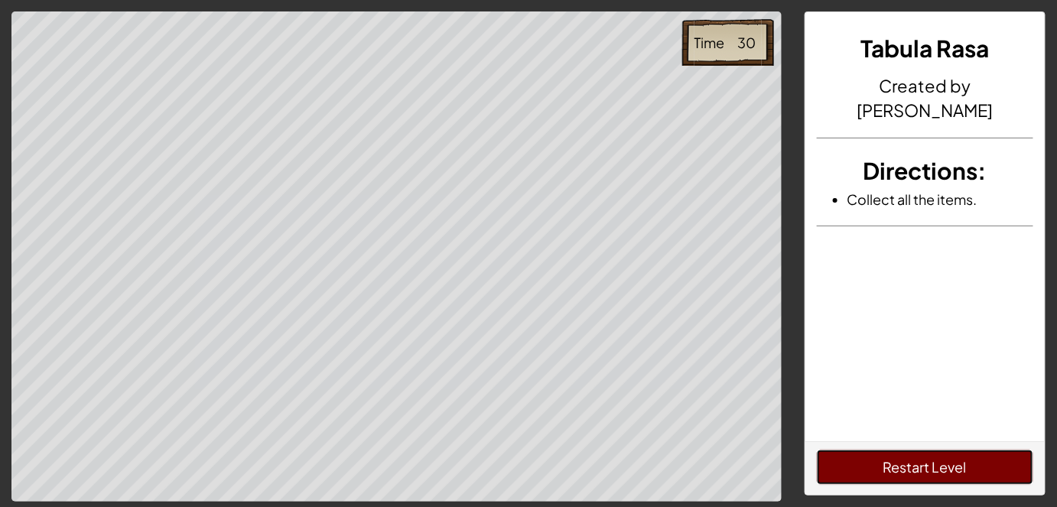
click at [842, 466] on button "Restart Level" at bounding box center [925, 467] width 217 height 35
click at [942, 482] on button "Restart Level" at bounding box center [925, 467] width 217 height 35
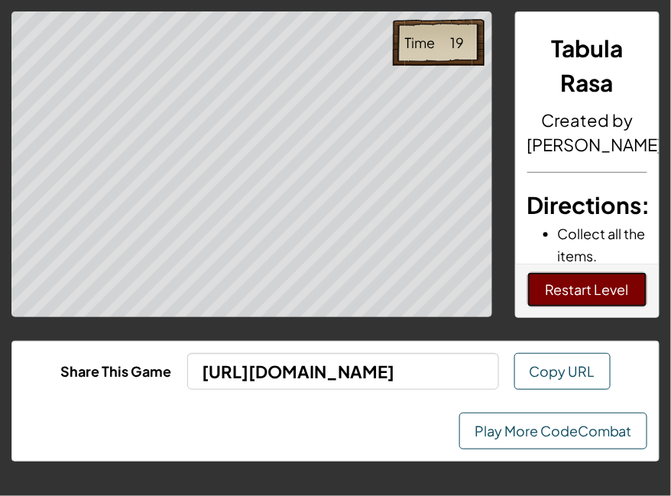
click at [619, 290] on button "Restart Level" at bounding box center [588, 289] width 121 height 35
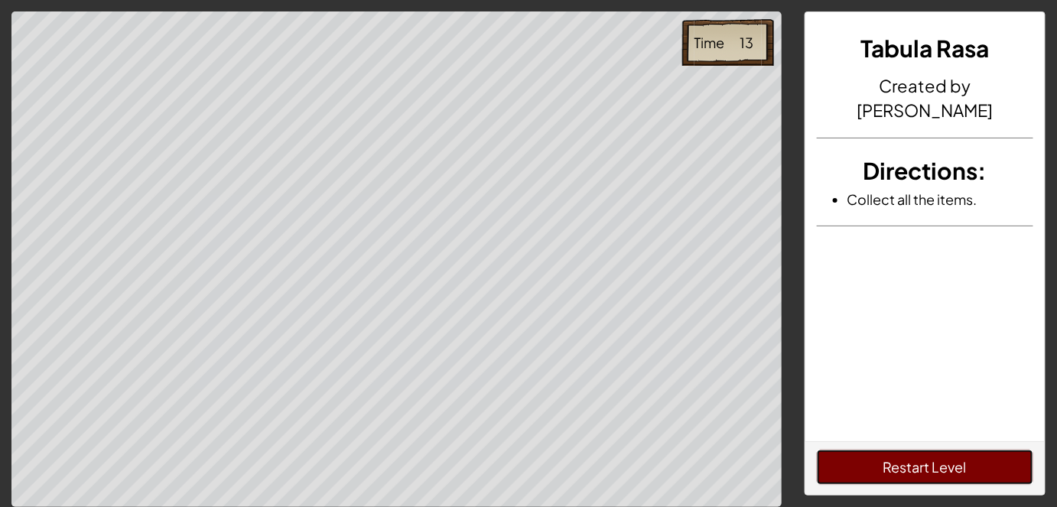
click at [944, 457] on button "Restart Level" at bounding box center [925, 467] width 217 height 35
click at [879, 455] on button "Restart Level" at bounding box center [925, 467] width 217 height 35
click at [928, 486] on div "Restart Level" at bounding box center [925, 468] width 240 height 54
click at [911, 462] on button "Restart Level" at bounding box center [925, 467] width 217 height 35
click at [956, 448] on div "Restart Level" at bounding box center [925, 468] width 240 height 54
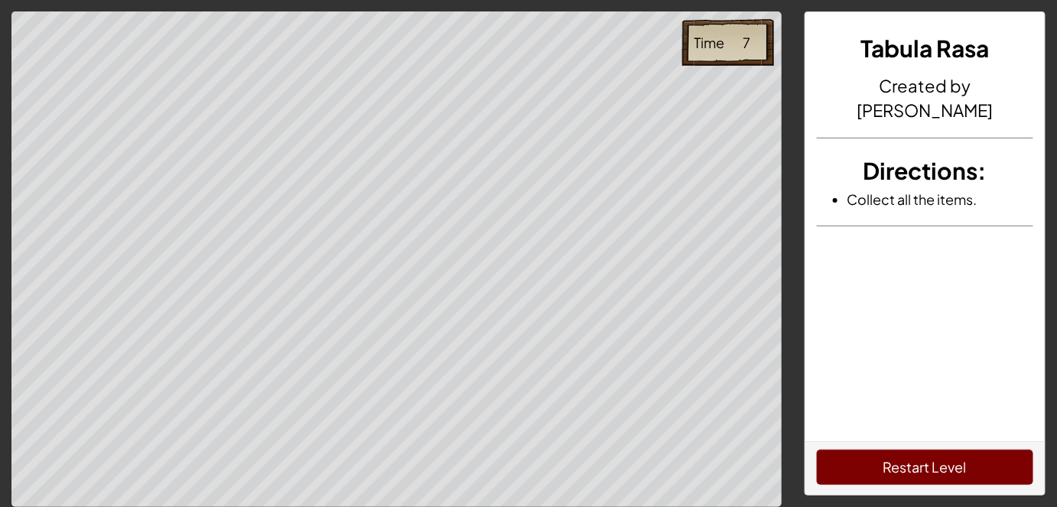
click at [956, 448] on div "Restart Level" at bounding box center [925, 468] width 240 height 54
click at [956, 450] on button "Restart Level" at bounding box center [925, 467] width 217 height 35
click at [852, 465] on button "Restart Level" at bounding box center [925, 467] width 217 height 35
click at [924, 447] on div "Restart Level" at bounding box center [925, 468] width 240 height 54
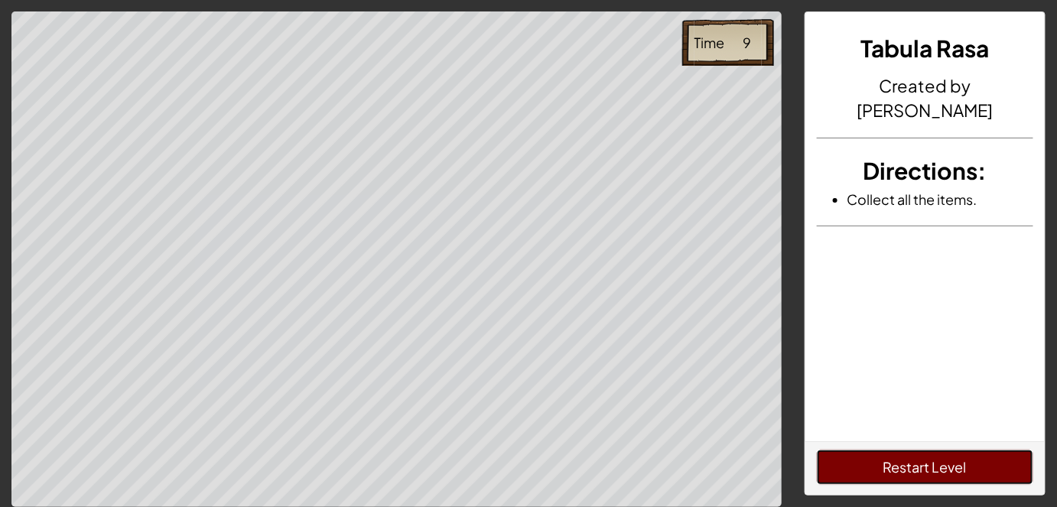
click at [928, 459] on button "Restart Level" at bounding box center [925, 467] width 217 height 35
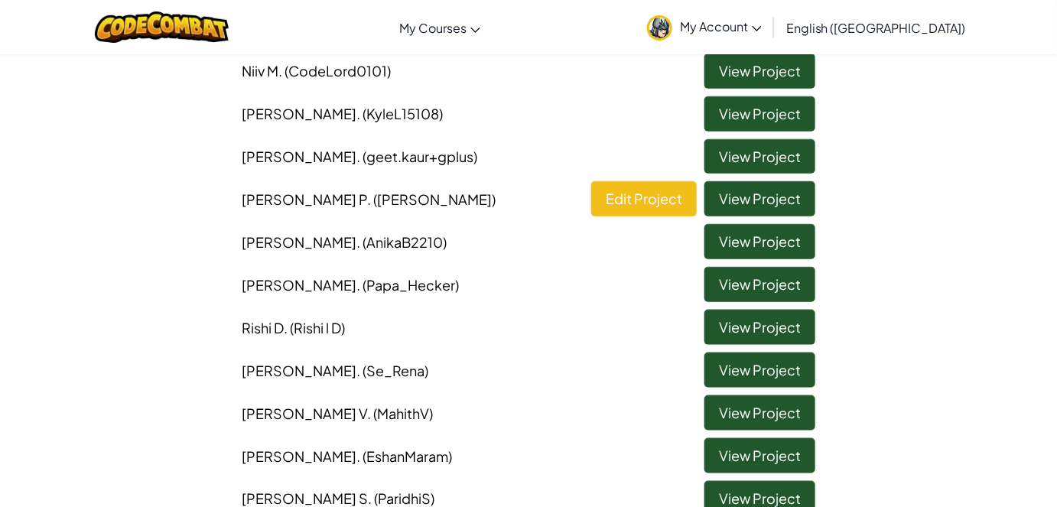
scroll to position [426, 0]
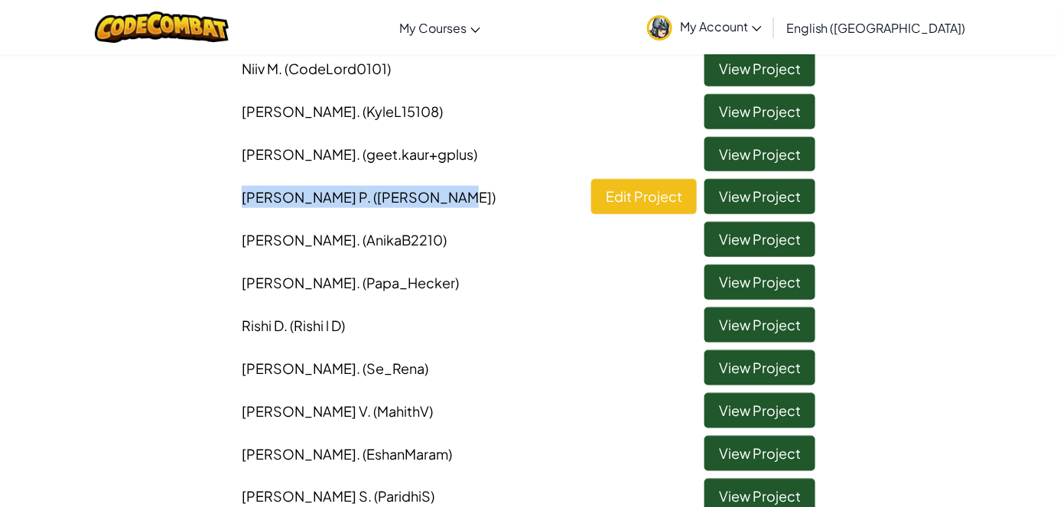
drag, startPoint x: 234, startPoint y: 197, endPoint x: 456, endPoint y: 196, distance: 221.8
click at [456, 196] on li "Dhruv P . (DhruvPatel) Edit Project View Project" at bounding box center [528, 192] width 596 height 43
click at [457, 198] on li "Dhruv P . (DhruvPatel) Edit Project View Project" at bounding box center [528, 192] width 596 height 43
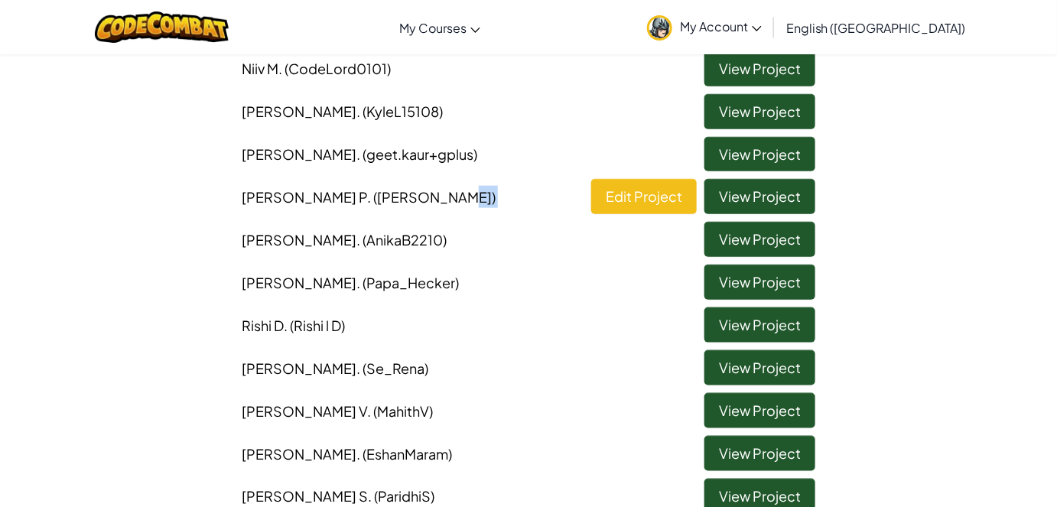
click at [457, 198] on li "Dhruv P . (DhruvPatel) Edit Project View Project" at bounding box center [528, 192] width 596 height 43
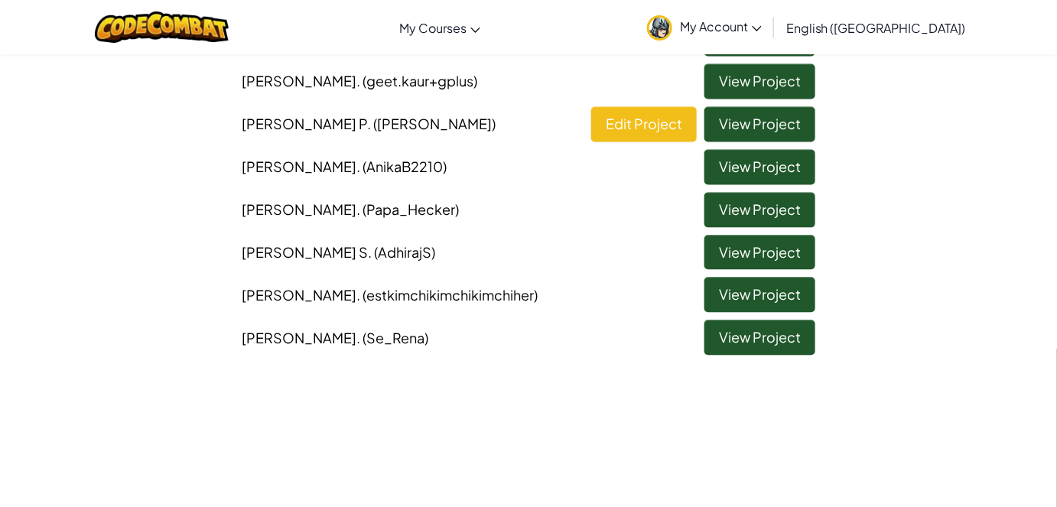
scroll to position [1015, 0]
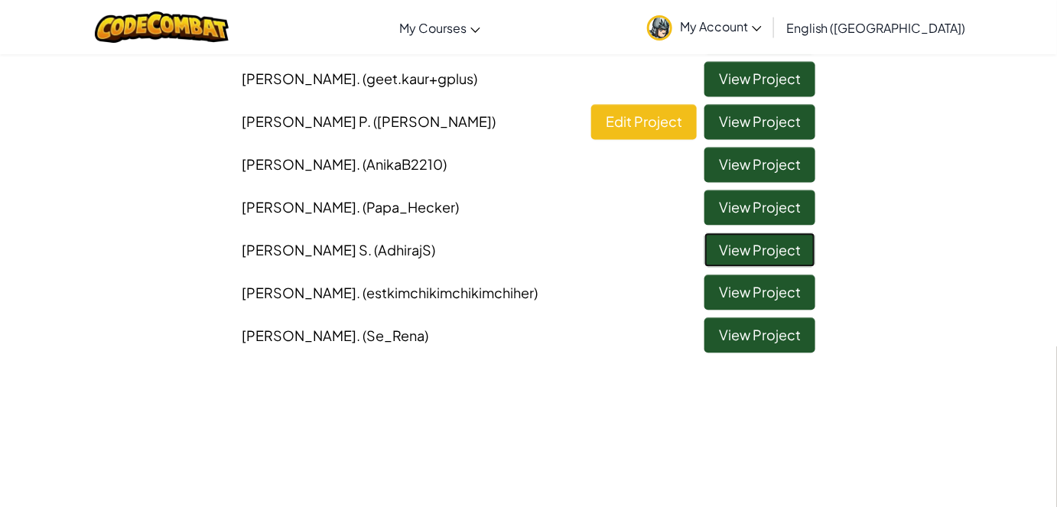
click at [797, 236] on link "View Project" at bounding box center [759, 249] width 111 height 35
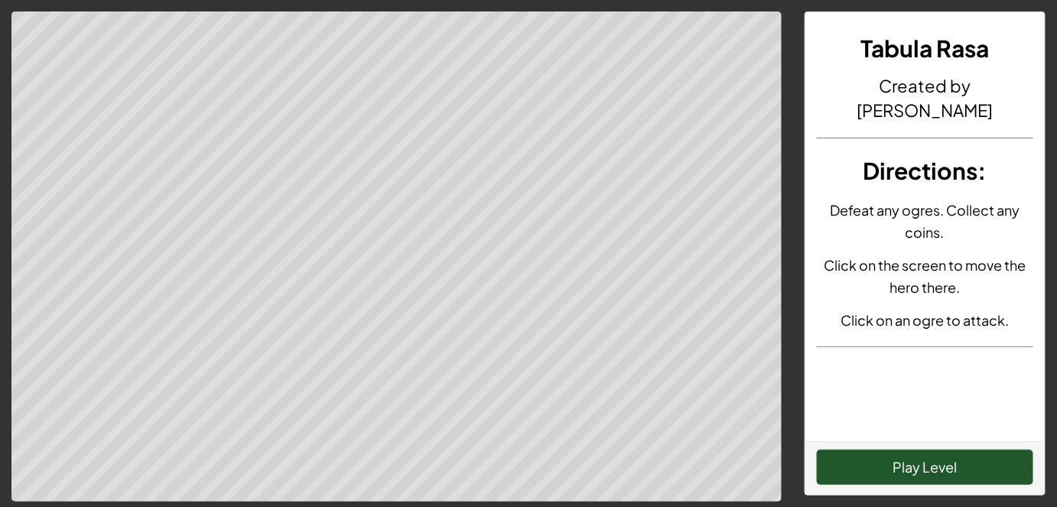
click at [931, 486] on div "Play Level" at bounding box center [925, 468] width 240 height 54
click at [930, 467] on button "Play Level" at bounding box center [925, 467] width 217 height 35
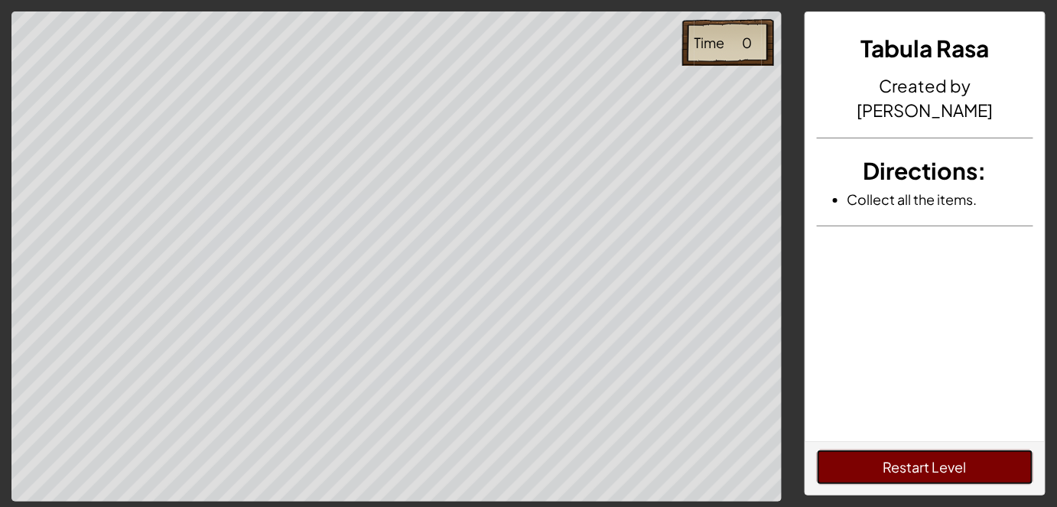
click at [930, 467] on button "Restart Level" at bounding box center [925, 467] width 217 height 35
click at [988, 465] on button "Restart Level" at bounding box center [925, 467] width 217 height 35
click at [982, 457] on button "Restart Level" at bounding box center [925, 467] width 217 height 35
click at [997, 463] on button "Restart Level" at bounding box center [925, 467] width 217 height 35
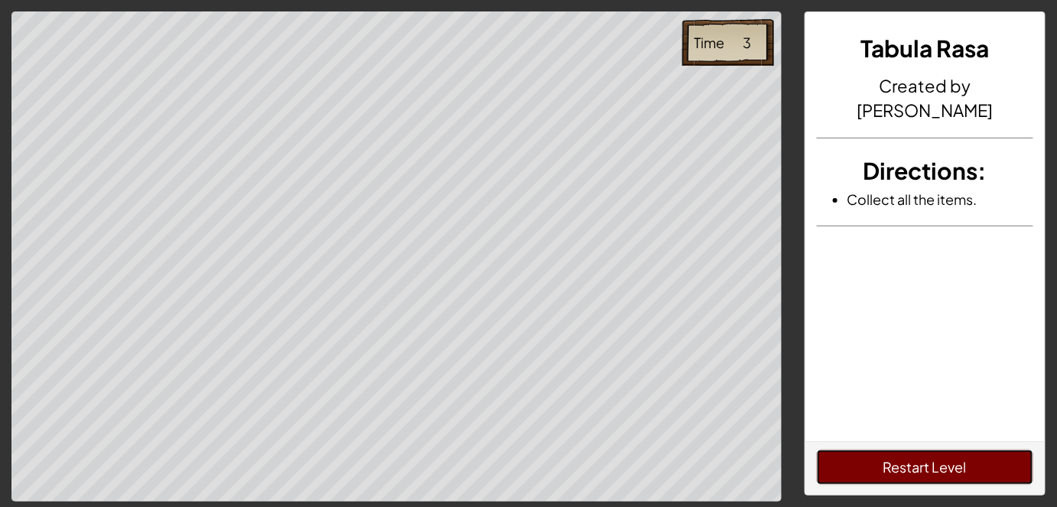
click at [999, 465] on button "Restart Level" at bounding box center [925, 467] width 217 height 35
click at [1006, 473] on button "Restart Level" at bounding box center [925, 467] width 217 height 35
click at [1003, 467] on button "Restart Level" at bounding box center [925, 467] width 217 height 35
click at [1006, 473] on button "Restart Level" at bounding box center [925, 467] width 217 height 35
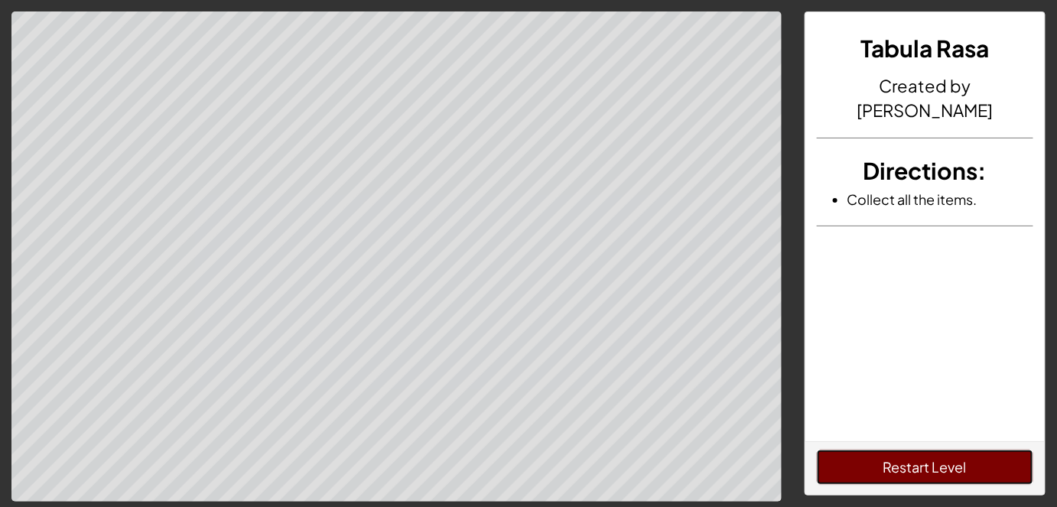
click at [1006, 473] on button "Restart Level" at bounding box center [925, 467] width 217 height 35
click at [1007, 482] on button "Restart Level" at bounding box center [925, 467] width 217 height 35
click at [980, 468] on button "Restart Level" at bounding box center [925, 467] width 217 height 35
click at [986, 480] on button "Restart Level" at bounding box center [925, 467] width 217 height 35
click at [966, 461] on button "Restart Level" at bounding box center [925, 467] width 217 height 35
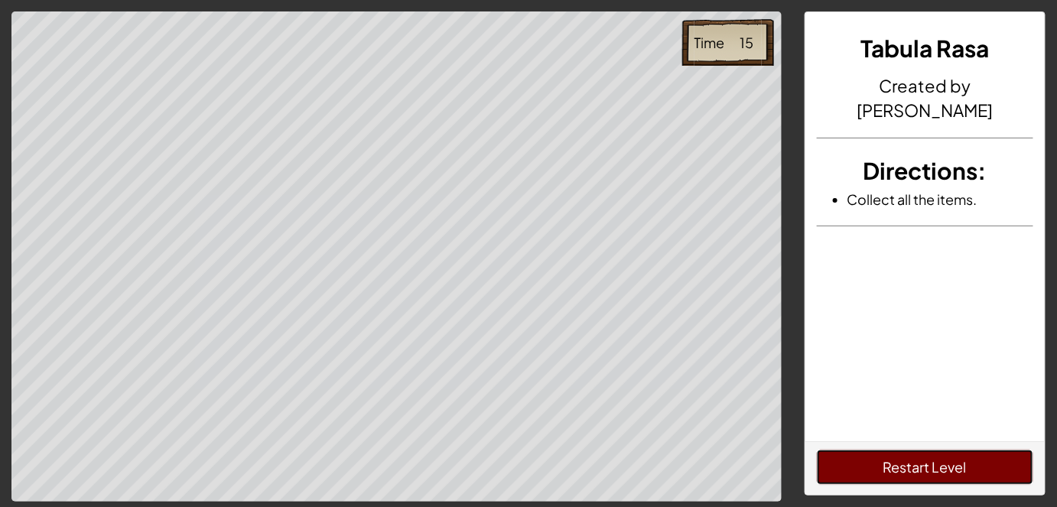
click at [973, 470] on button "Restart Level" at bounding box center [925, 467] width 217 height 35
click at [973, 467] on button "Restart Level" at bounding box center [925, 467] width 217 height 35
click at [973, 470] on button "Restart Level" at bounding box center [925, 467] width 217 height 35
click at [980, 476] on button "Restart Level" at bounding box center [925, 467] width 217 height 35
click at [978, 474] on button "Restart Level" at bounding box center [925, 467] width 217 height 35
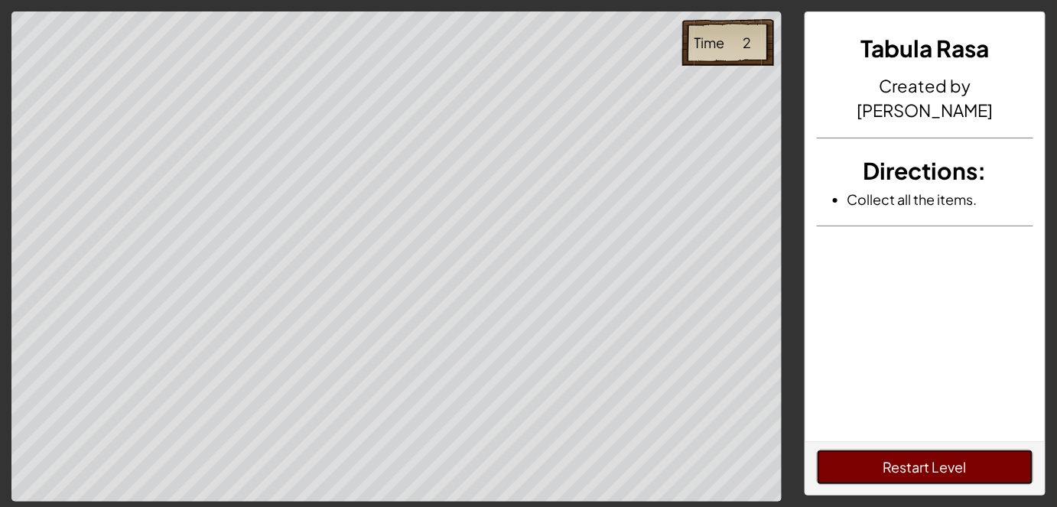
click at [980, 476] on button "Restart Level" at bounding box center [925, 467] width 217 height 35
click at [981, 476] on button "Restart Level" at bounding box center [925, 467] width 217 height 35
click at [980, 475] on button "Restart Level" at bounding box center [925, 467] width 217 height 35
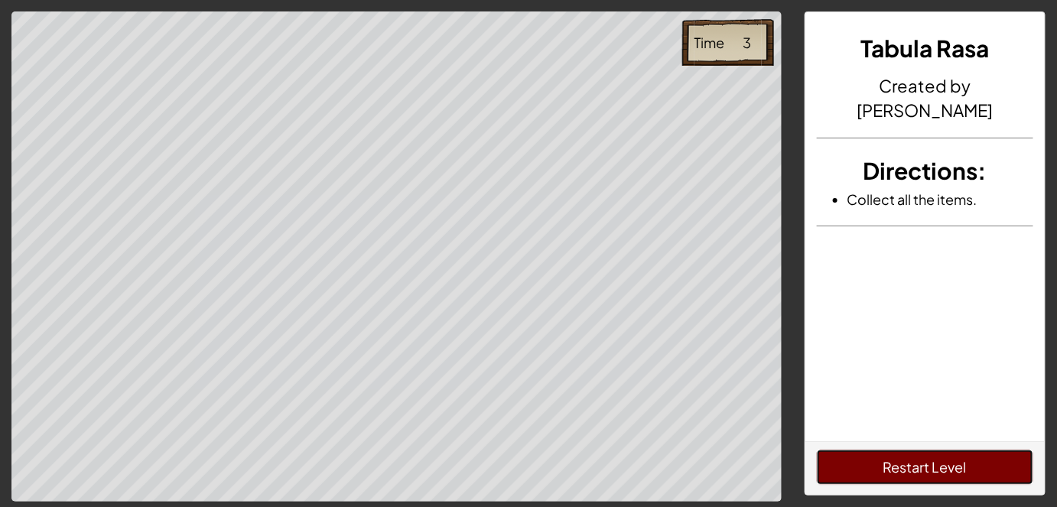
click at [997, 468] on button "Restart Level" at bounding box center [925, 467] width 217 height 35
click at [997, 469] on button "Restart Level" at bounding box center [925, 467] width 217 height 35
click at [817, 450] on button "Restart Level" at bounding box center [925, 467] width 217 height 35
click at [997, 469] on button "Restart Level" at bounding box center [925, 467] width 217 height 35
click at [817, 450] on button "Restart Level" at bounding box center [925, 467] width 217 height 35
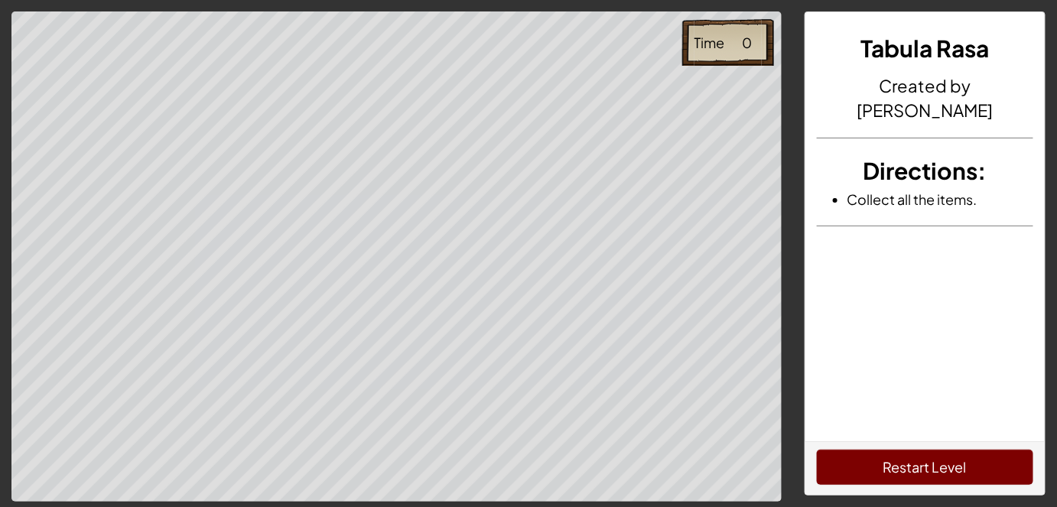
drag, startPoint x: 980, startPoint y: 475, endPoint x: 1025, endPoint y: 539, distance: 78.5
click at [1025, 506] on html "Time 0 Tabula Rasa Created by AdhirajS Directions : Collect all the items. Rest…" at bounding box center [528, 336] width 1057 height 673
click at [909, 451] on button "Restart Level" at bounding box center [925, 467] width 217 height 35
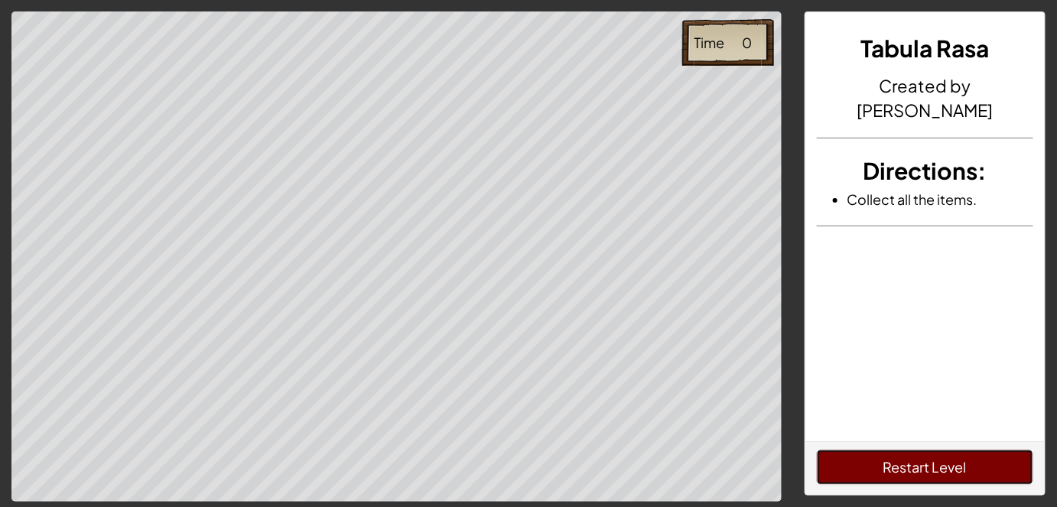
click at [909, 451] on button "Restart Level" at bounding box center [925, 467] width 217 height 35
click at [905, 454] on button "Restart Level" at bounding box center [925, 467] width 217 height 35
click at [908, 459] on button "Restart Level" at bounding box center [925, 467] width 217 height 35
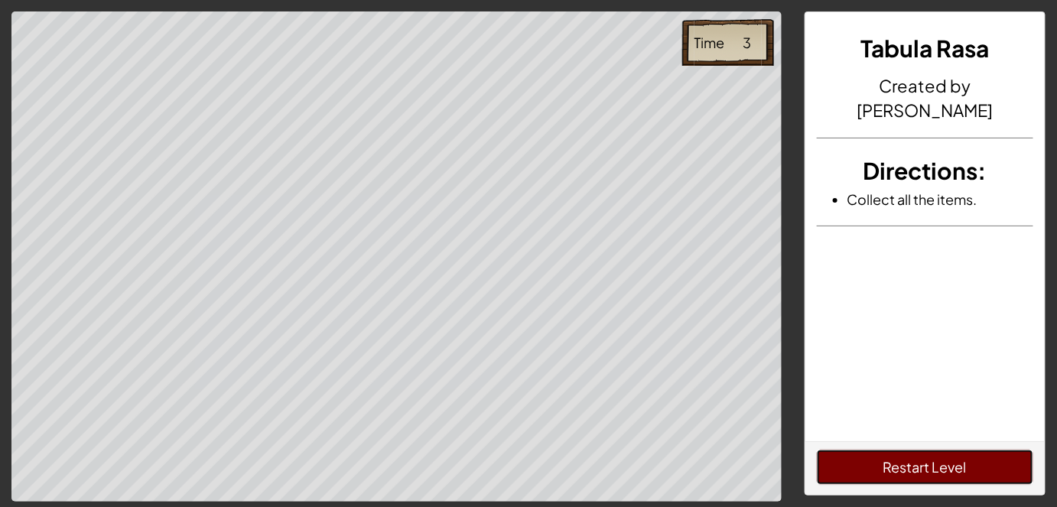
click at [908, 453] on button "Restart Level" at bounding box center [925, 467] width 217 height 35
click at [909, 454] on button "Restart Level" at bounding box center [925, 467] width 217 height 35
click at [911, 457] on button "Restart Level" at bounding box center [925, 467] width 217 height 35
click at [909, 451] on button "Restart Level" at bounding box center [925, 467] width 217 height 35
click at [908, 459] on button "Restart Level" at bounding box center [925, 467] width 217 height 35
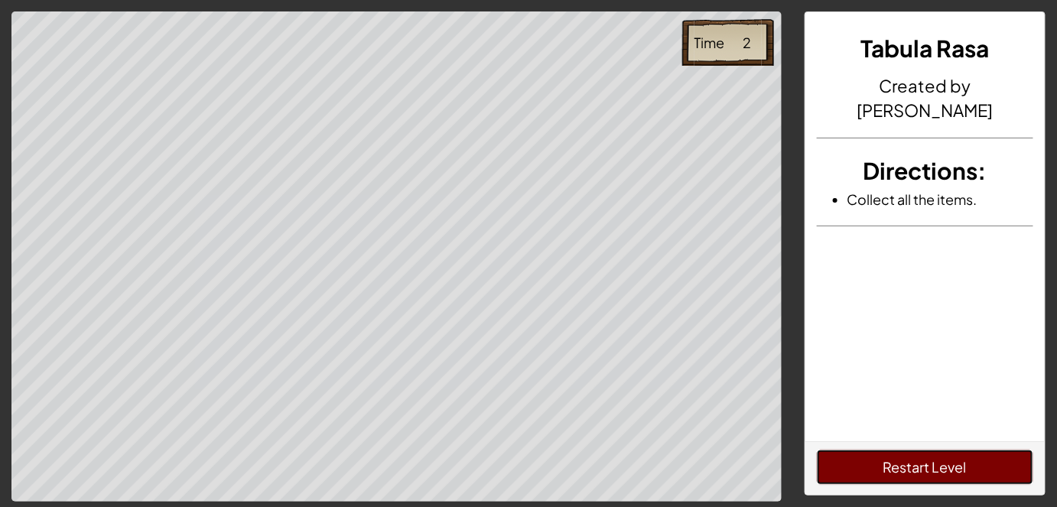
click at [908, 455] on button "Restart Level" at bounding box center [925, 467] width 217 height 35
click at [908, 457] on button "Restart Level" at bounding box center [925, 467] width 217 height 35
click at [909, 460] on button "Restart Level" at bounding box center [925, 467] width 217 height 35
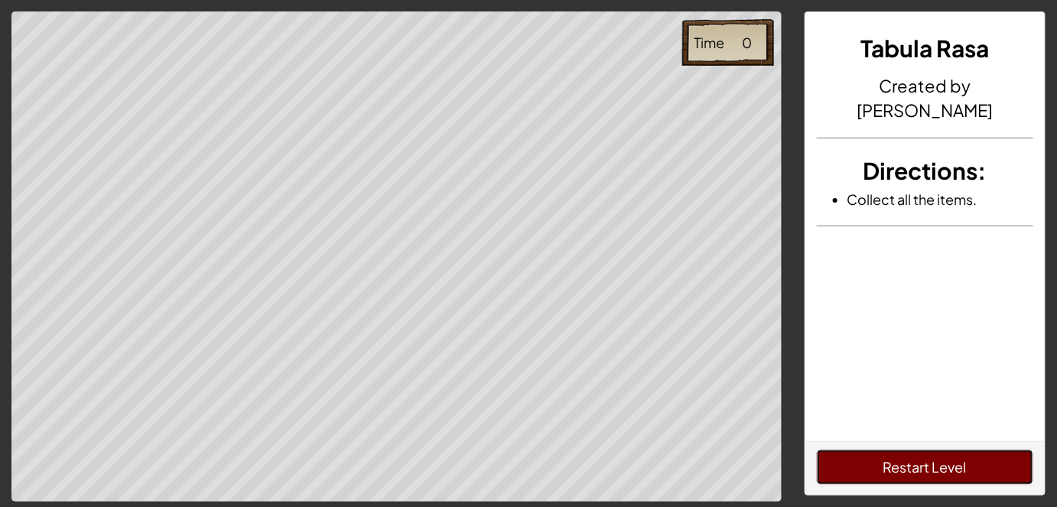
click at [909, 460] on button "Restart Level" at bounding box center [925, 467] width 217 height 35
click at [909, 455] on button "Restart Level" at bounding box center [925, 467] width 217 height 35
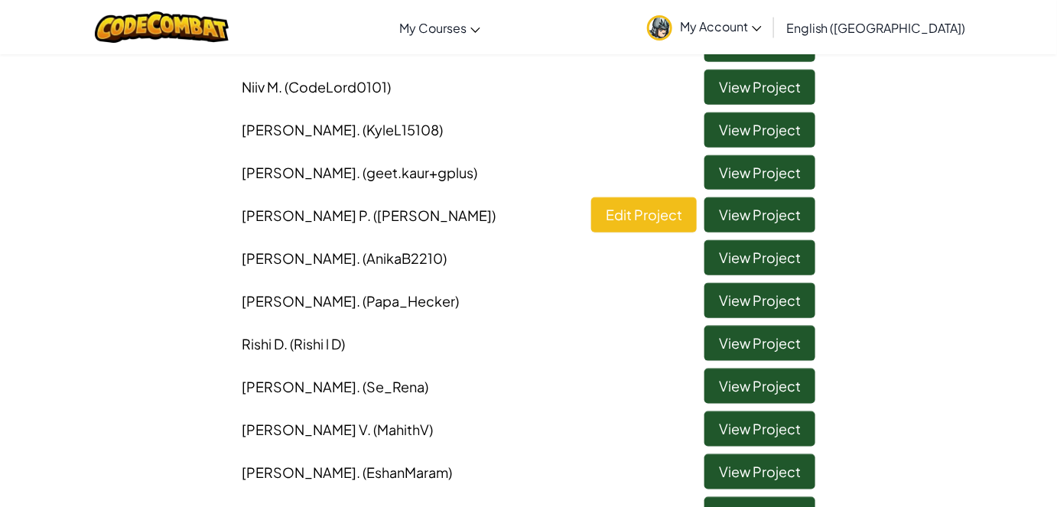
scroll to position [408, 0]
click at [720, 353] on link "View Project" at bounding box center [759, 343] width 111 height 35
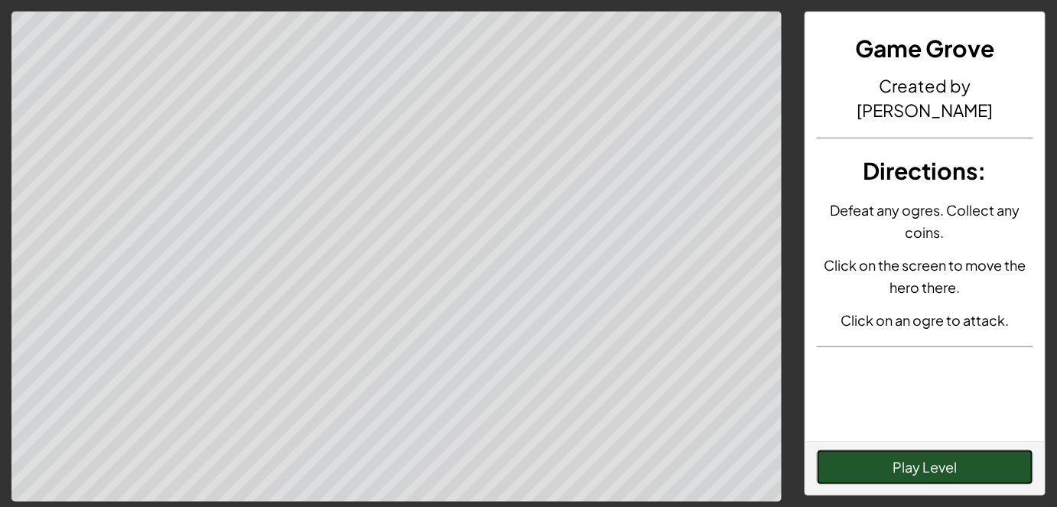
click at [954, 484] on button "Play Level" at bounding box center [925, 467] width 217 height 35
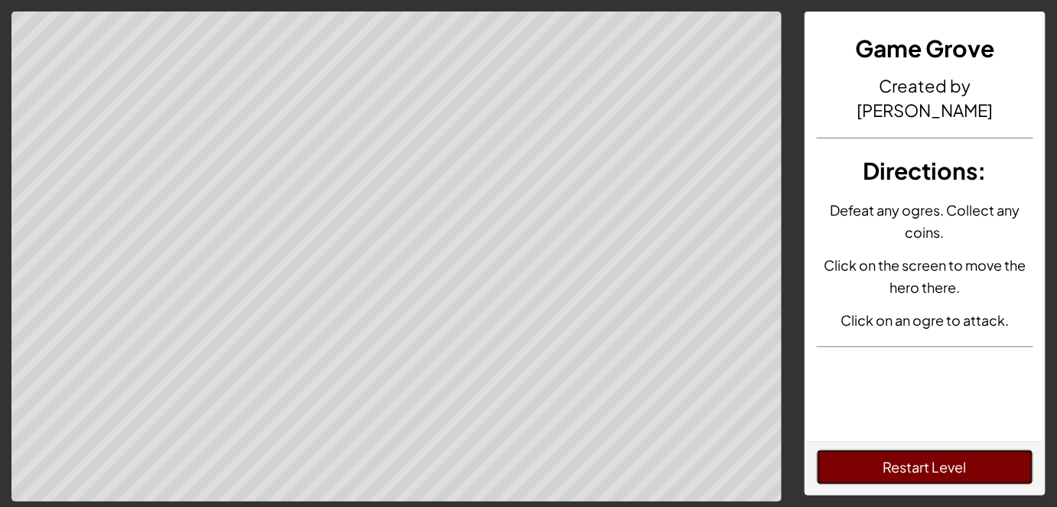
click at [938, 479] on button "Restart Level" at bounding box center [925, 467] width 217 height 35
click at [914, 463] on button "Restart Level" at bounding box center [925, 467] width 217 height 35
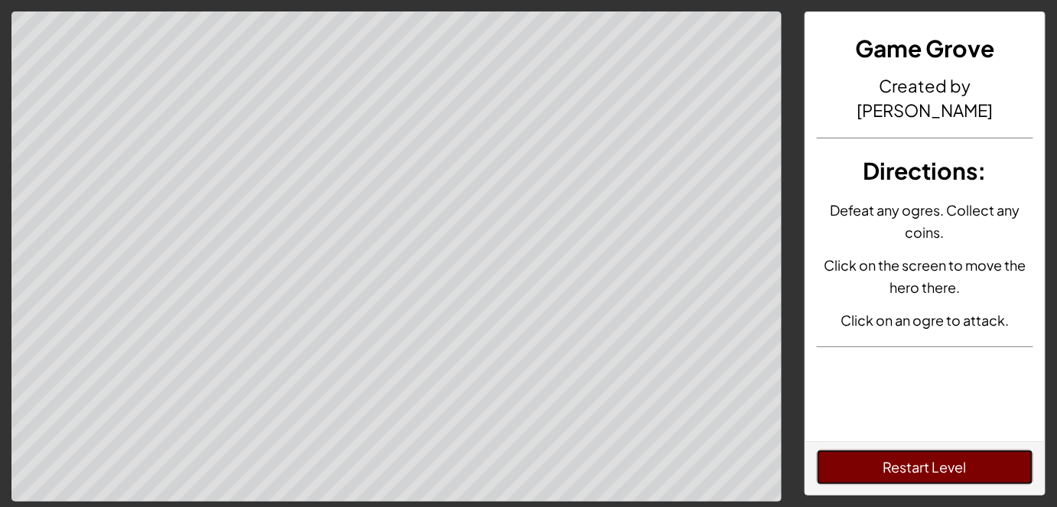
click at [914, 463] on button "Restart Level" at bounding box center [925, 467] width 217 height 35
drag, startPoint x: 914, startPoint y: 463, endPoint x: 925, endPoint y: 466, distance: 11.9
click at [925, 466] on button "Restart Level" at bounding box center [925, 467] width 217 height 35
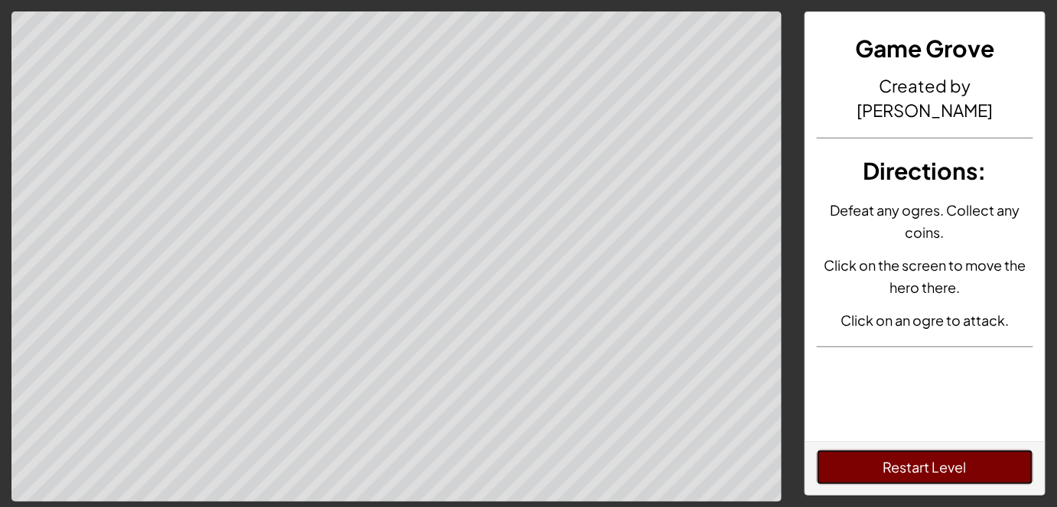
click at [925, 466] on button "Restart Level" at bounding box center [925, 467] width 217 height 35
drag, startPoint x: 925, startPoint y: 466, endPoint x: 0, endPoint y: 16, distance: 1029.1
click at [0, 16] on div "Game Grove Created by Rishi l D Directions : Defeat any ogres. Collect any coin…" at bounding box center [528, 256] width 1057 height 491
click at [15, 506] on html "Game Grove Created by Rishi l D Directions : Defeat any ogres. Collect any coin…" at bounding box center [528, 336] width 1057 height 673
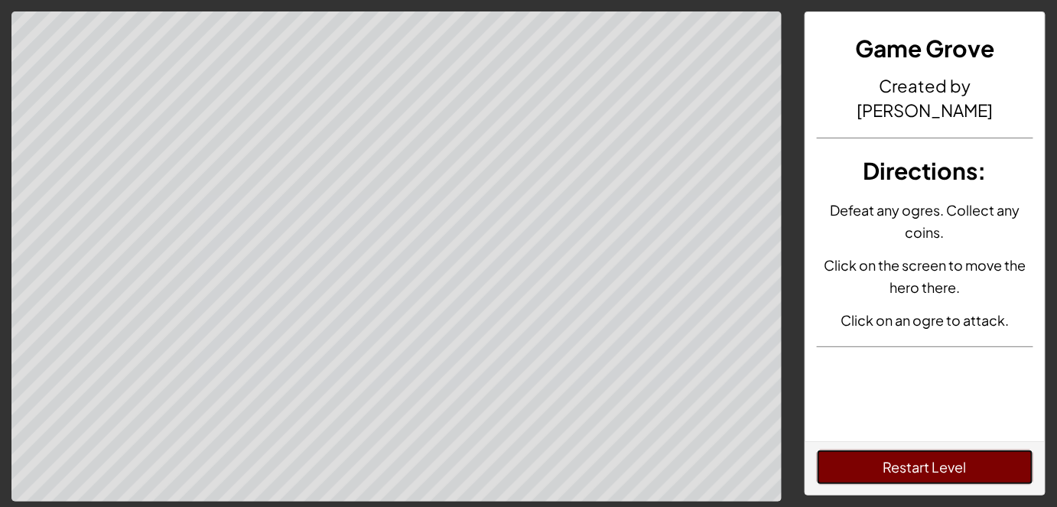
click at [924, 470] on button "Restart Level" at bounding box center [925, 467] width 217 height 35
click at [923, 465] on button "Restart Level" at bounding box center [925, 467] width 217 height 35
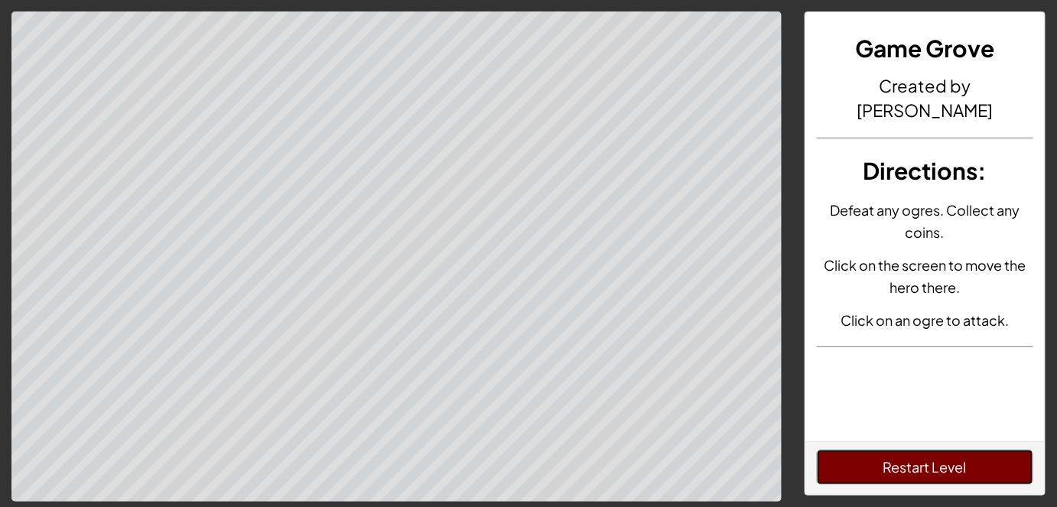
click at [923, 465] on button "Restart Level" at bounding box center [925, 467] width 217 height 35
click at [925, 471] on button "Restart Level" at bounding box center [925, 467] width 217 height 35
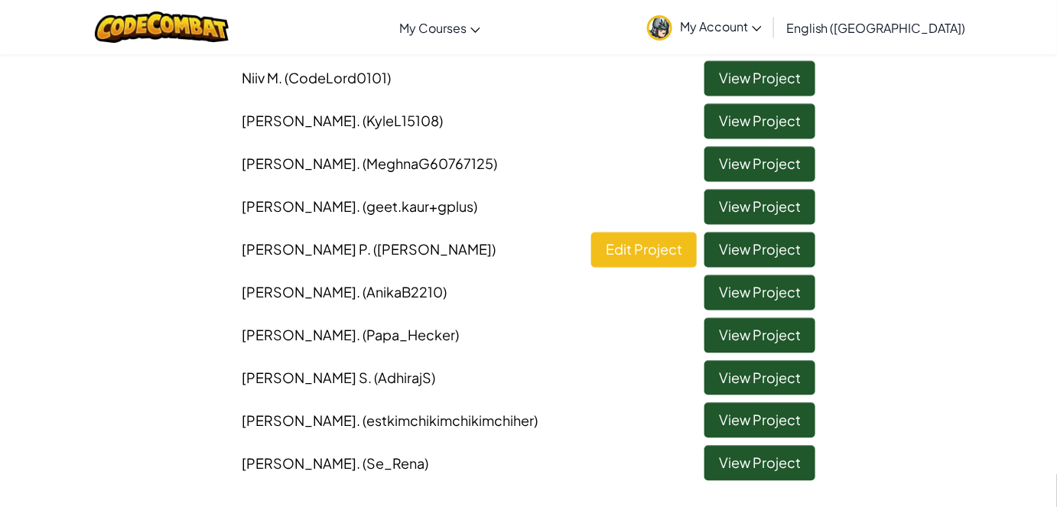
scroll to position [897, 0]
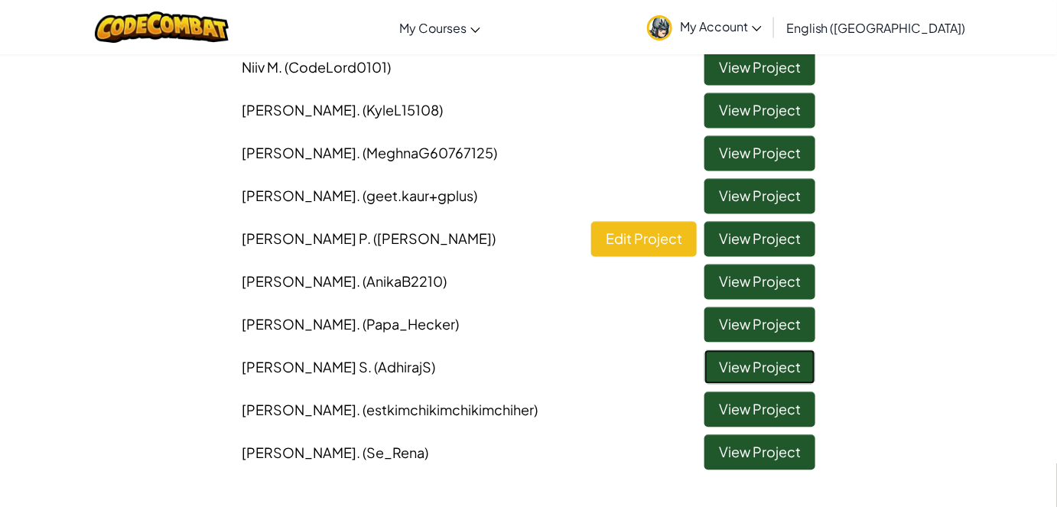
click at [738, 361] on link "View Project" at bounding box center [759, 367] width 111 height 35
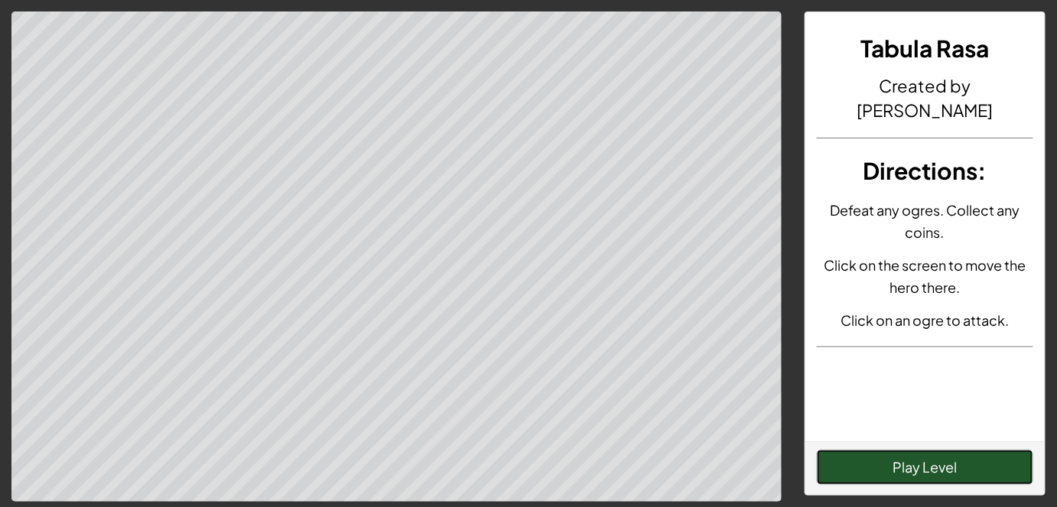
click at [948, 482] on button "Play Level" at bounding box center [925, 467] width 217 height 35
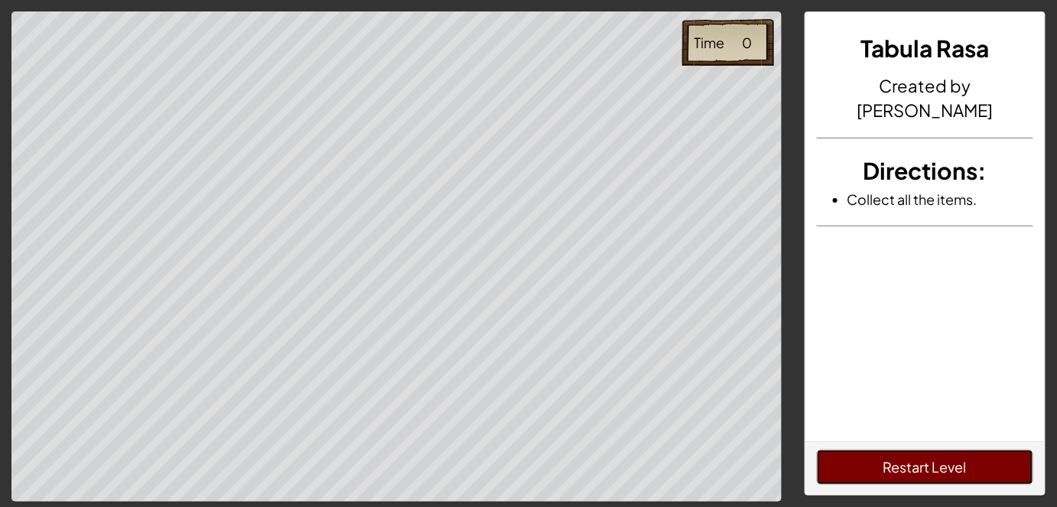
click at [943, 462] on button "Restart Level" at bounding box center [925, 467] width 217 height 35
click at [829, 424] on div "Tabula Rasa Created by AdhirajS Directions : Collect all the items." at bounding box center [925, 226] width 240 height 429
click at [857, 458] on button "Restart Level" at bounding box center [925, 467] width 217 height 35
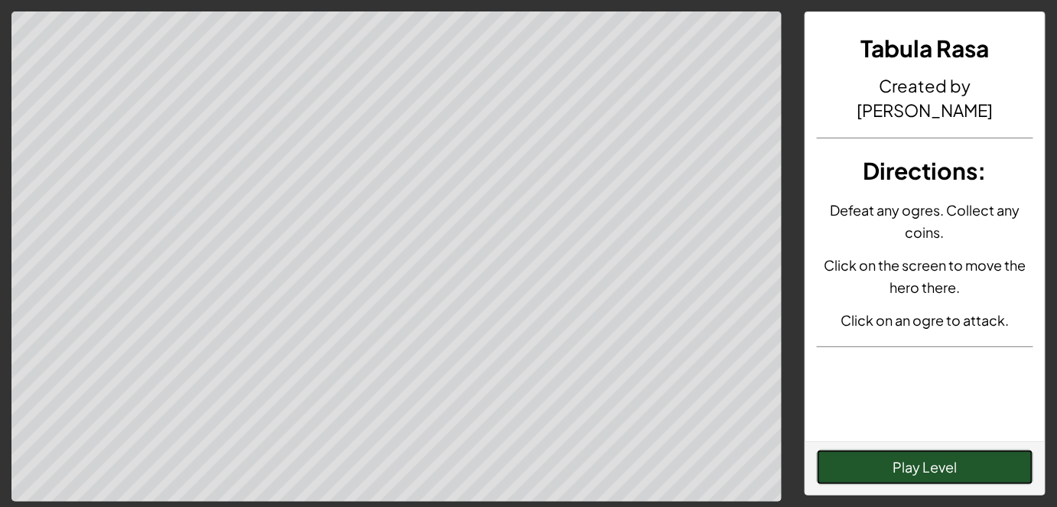
click at [946, 460] on button "Play Level" at bounding box center [925, 467] width 217 height 35
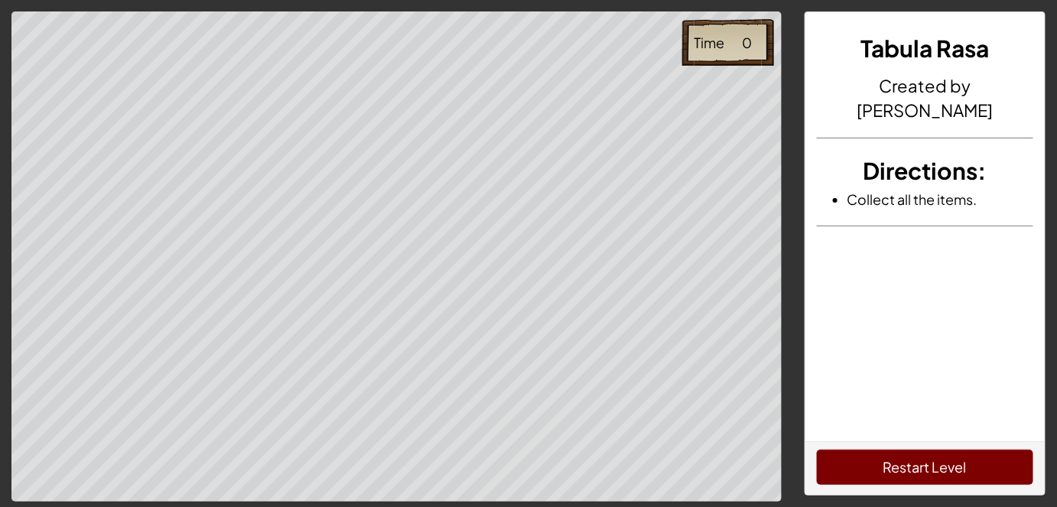
click at [864, 445] on div "Restart Level" at bounding box center [925, 468] width 240 height 54
click at [864, 459] on button "Restart Level" at bounding box center [925, 467] width 217 height 35
drag, startPoint x: 1006, startPoint y: 494, endPoint x: 996, endPoint y: 479, distance: 18.0
click at [996, 479] on div "Restart Level" at bounding box center [925, 468] width 240 height 54
click at [971, 455] on button "Restart Level" at bounding box center [925, 467] width 217 height 35
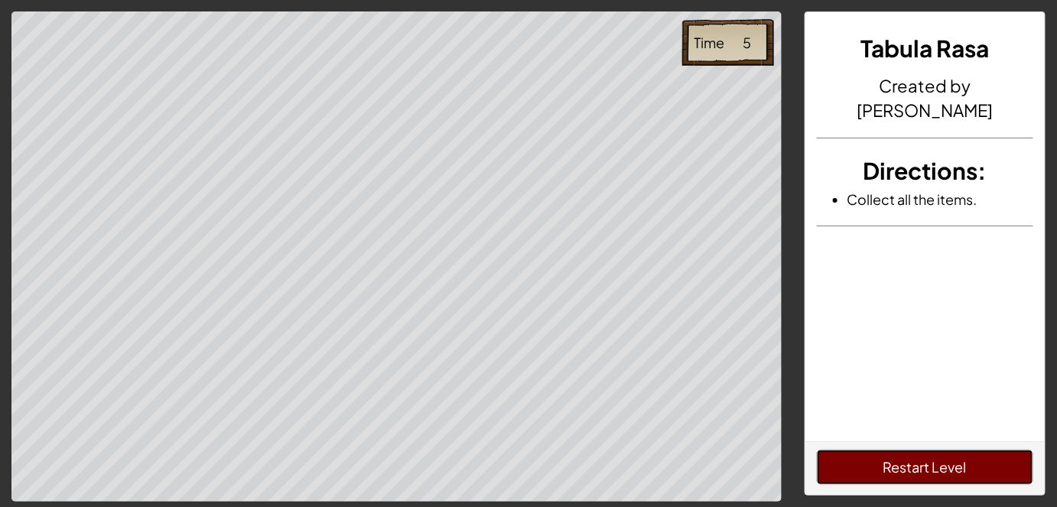
click at [971, 455] on button "Restart Level" at bounding box center [925, 467] width 217 height 35
click at [960, 441] on div "Restart Level" at bounding box center [925, 468] width 240 height 54
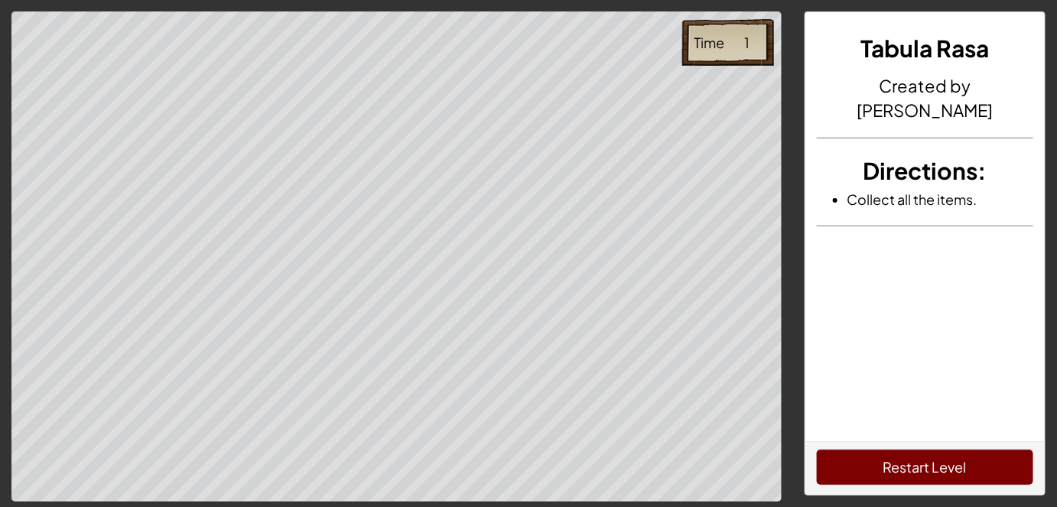
click at [960, 441] on div "Restart Level" at bounding box center [925, 468] width 240 height 54
click at [983, 497] on div "Tabula Rasa Created by AdhirajS Directions : Collect all the items. Restart Lev…" at bounding box center [925, 256] width 265 height 491
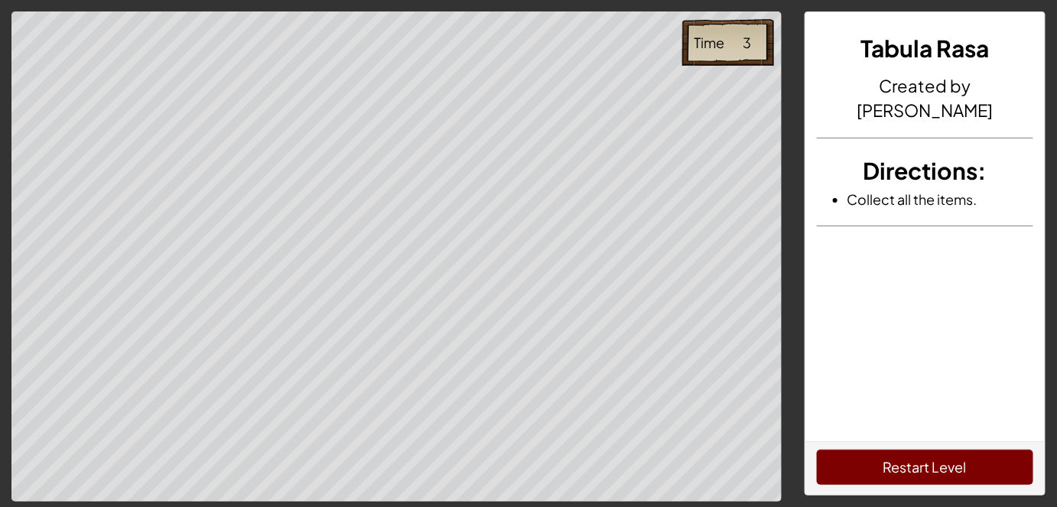
click at [983, 497] on div "Tabula Rasa Created by AdhirajS Directions : Collect all the items. Restart Lev…" at bounding box center [925, 256] width 265 height 491
click at [954, 469] on button "Restart Level" at bounding box center [925, 467] width 217 height 35
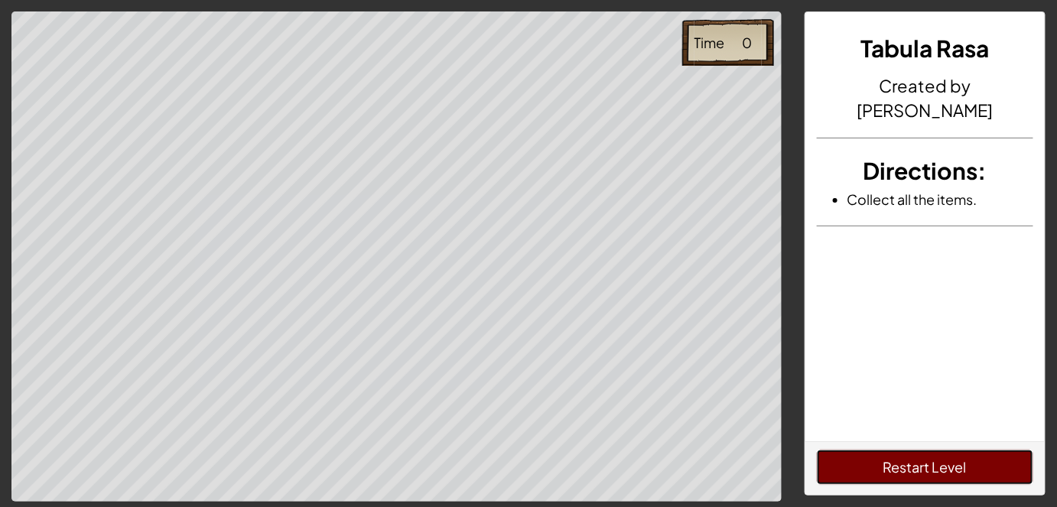
click at [954, 469] on button "Restart Level" at bounding box center [925, 467] width 217 height 35
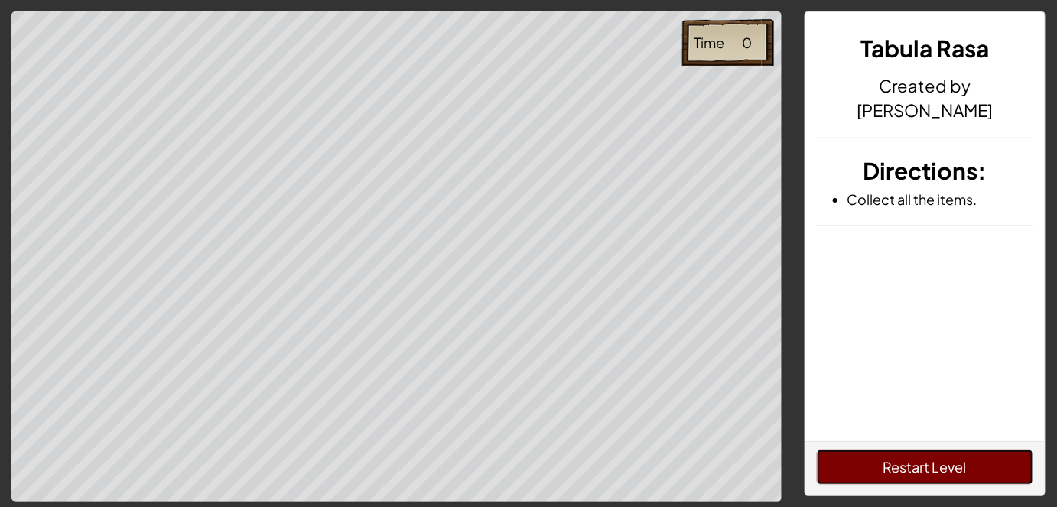
click at [817, 450] on button "Restart Level" at bounding box center [925, 467] width 217 height 35
click at [954, 469] on button "Restart Level" at bounding box center [925, 467] width 217 height 35
click at [817, 450] on button "Restart Level" at bounding box center [925, 467] width 217 height 35
click at [954, 469] on button "Restart Level" at bounding box center [925, 467] width 217 height 35
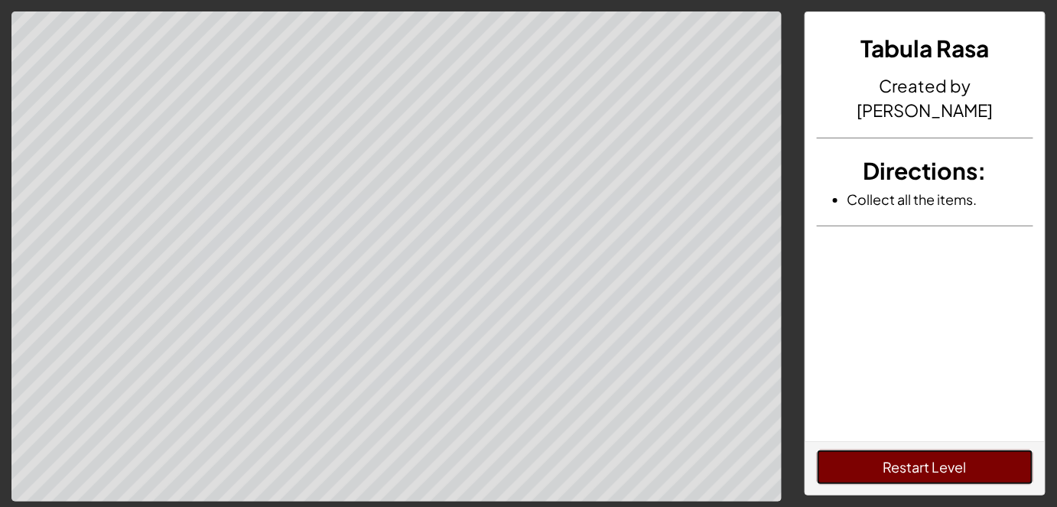
click at [817, 450] on button "Restart Level" at bounding box center [925, 467] width 217 height 35
click at [954, 469] on button "Restart Level" at bounding box center [925, 467] width 217 height 35
click at [817, 450] on button "Restart Level" at bounding box center [925, 467] width 217 height 35
click at [954, 469] on button "Restart Level" at bounding box center [925, 467] width 217 height 35
click at [817, 450] on button "Restart Level" at bounding box center [925, 467] width 217 height 35
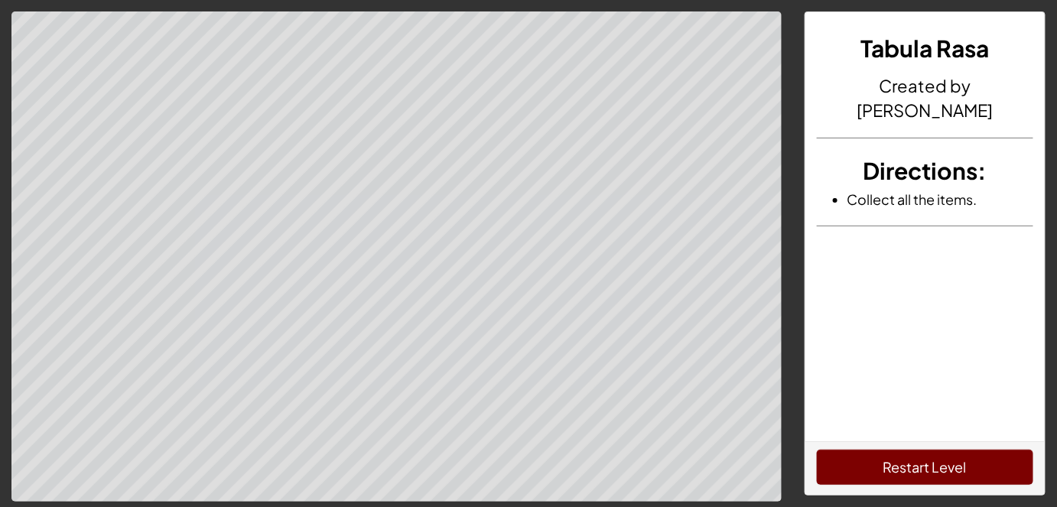
click at [954, 469] on button "Restart Level" at bounding box center [925, 467] width 217 height 35
click at [817, 450] on button "Restart Level" at bounding box center [925, 467] width 217 height 35
click at [954, 469] on button "Restart Level" at bounding box center [925, 467] width 217 height 35
click at [817, 450] on button "Restart Level" at bounding box center [925, 467] width 217 height 35
click at [954, 469] on button "Restart Level" at bounding box center [925, 467] width 217 height 35
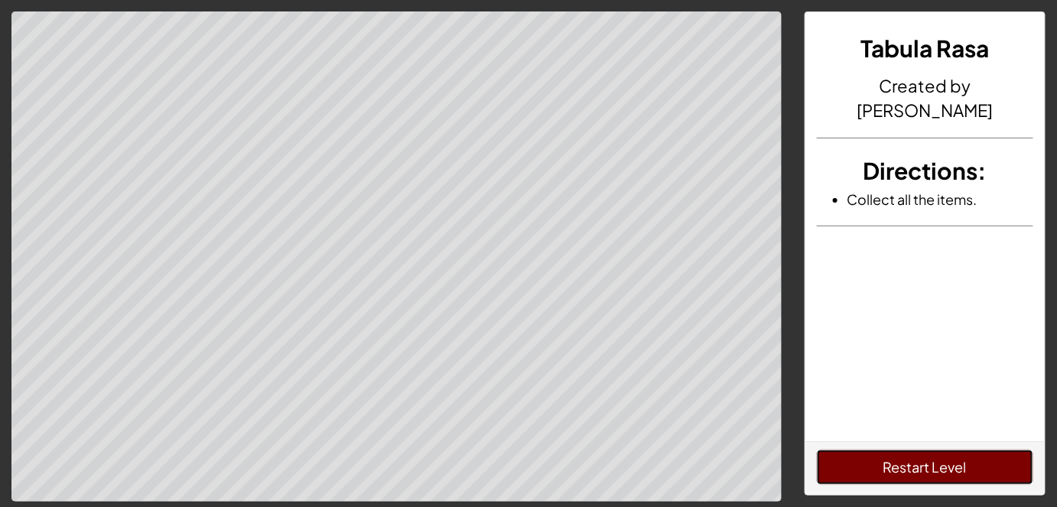
click at [817, 450] on button "Restart Level" at bounding box center [925, 467] width 217 height 35
click at [954, 469] on button "Restart Level" at bounding box center [925, 467] width 217 height 35
click at [817, 450] on button "Restart Level" at bounding box center [925, 467] width 217 height 35
click at [954, 469] on button "Restart Level" at bounding box center [925, 467] width 217 height 35
click at [817, 450] on button "Restart Level" at bounding box center [925, 467] width 217 height 35
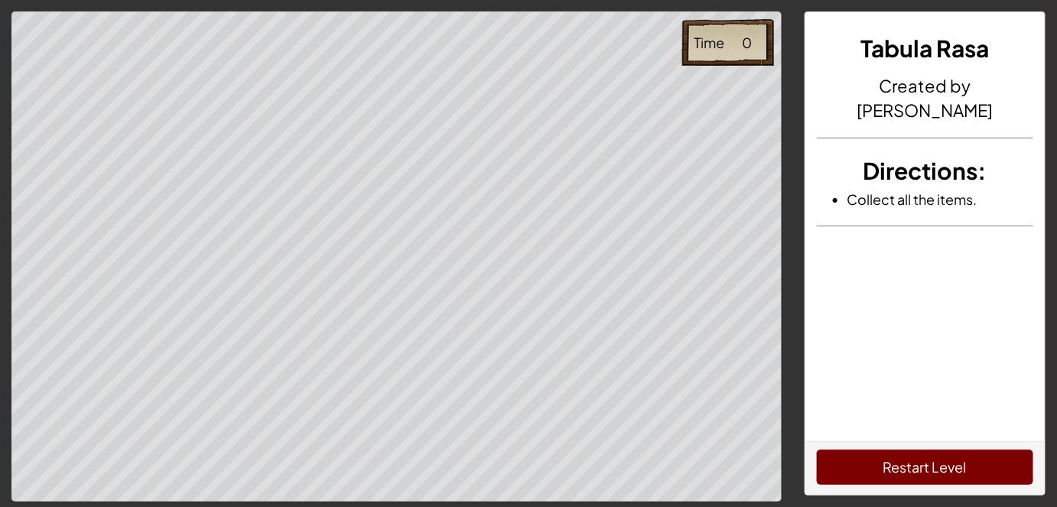
click at [954, 469] on button "Restart Level" at bounding box center [925, 467] width 217 height 35
click at [817, 450] on button "Restart Level" at bounding box center [925, 467] width 217 height 35
click at [954, 469] on button "Restart Level" at bounding box center [925, 467] width 217 height 35
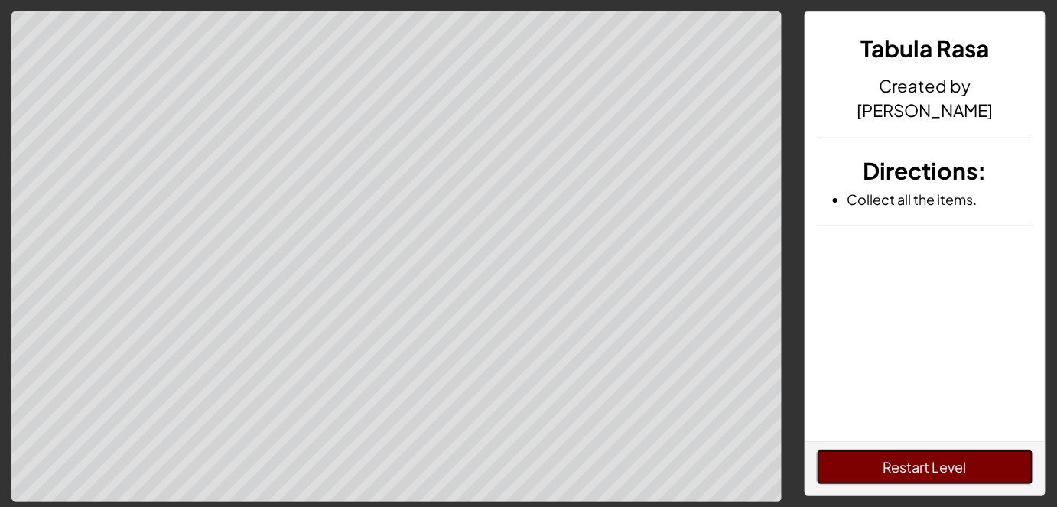
click at [954, 469] on button "Restart Level" at bounding box center [925, 467] width 217 height 35
click at [817, 450] on button "Restart Level" at bounding box center [925, 467] width 217 height 35
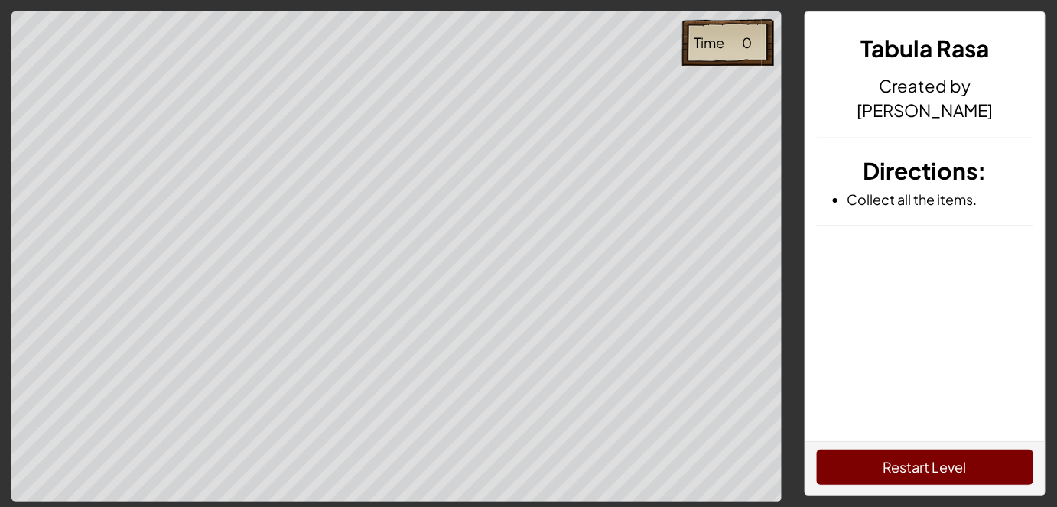
click at [954, 469] on button "Restart Level" at bounding box center [925, 467] width 217 height 35
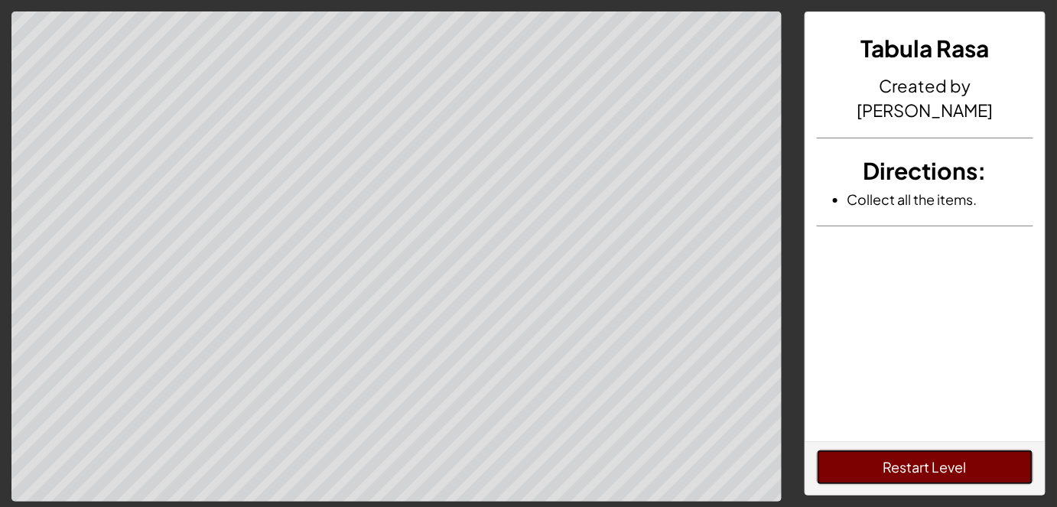
click at [817, 450] on button "Restart Level" at bounding box center [925, 467] width 217 height 35
click at [954, 469] on button "Restart Level" at bounding box center [925, 467] width 217 height 35
click at [817, 450] on button "Restart Level" at bounding box center [925, 467] width 217 height 35
click at [954, 469] on button "Restart Level" at bounding box center [925, 467] width 217 height 35
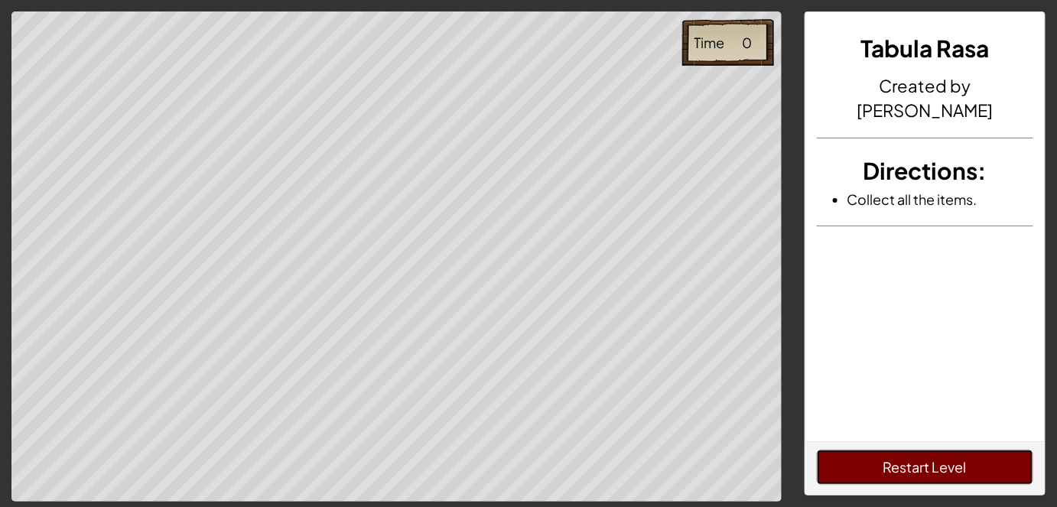
click at [817, 450] on button "Restart Level" at bounding box center [925, 467] width 217 height 35
click at [954, 469] on button "Restart Level" at bounding box center [925, 467] width 217 height 35
click at [817, 450] on button "Restart Level" at bounding box center [925, 467] width 217 height 35
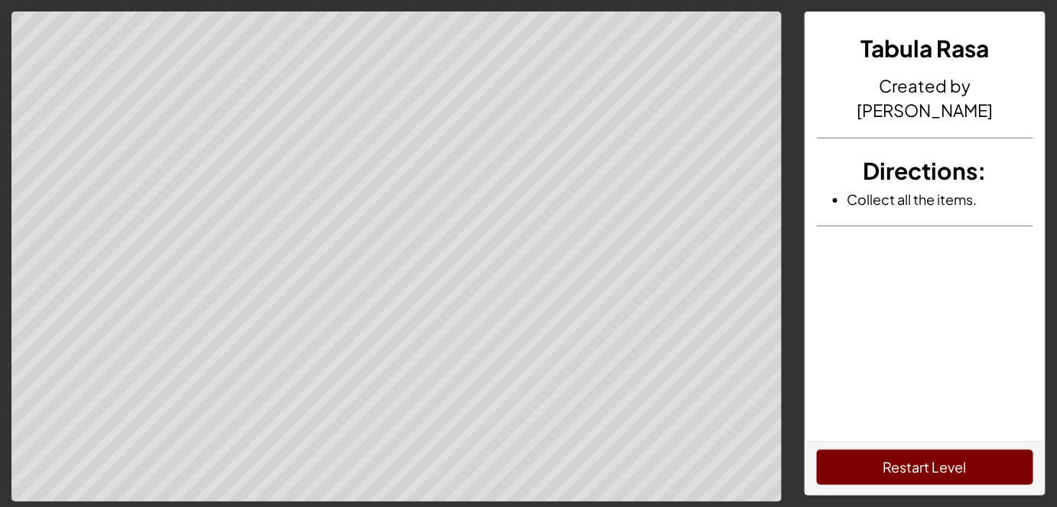
click at [954, 469] on button "Restart Level" at bounding box center [925, 467] width 217 height 35
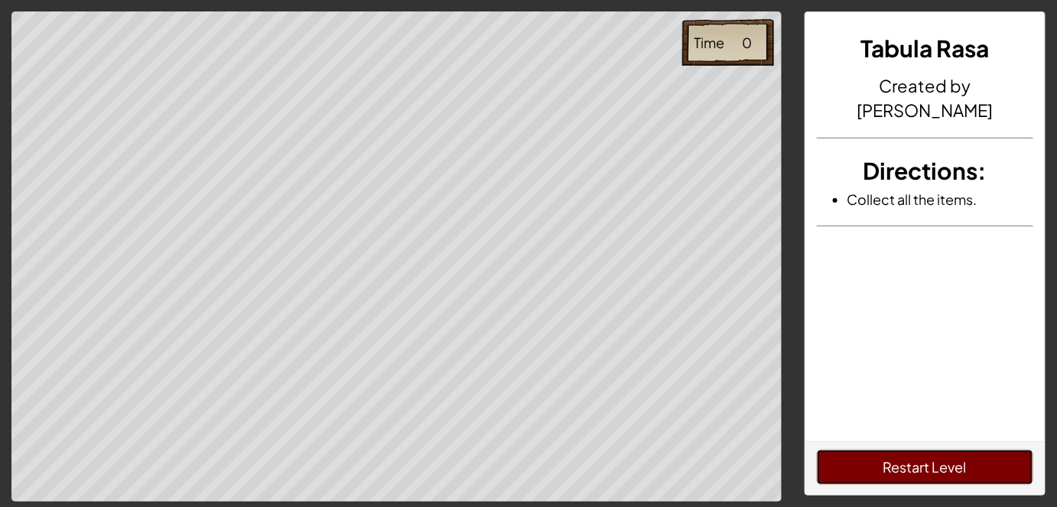
click at [817, 450] on button "Restart Level" at bounding box center [925, 467] width 217 height 35
click at [954, 469] on button "Restart Level" at bounding box center [925, 467] width 217 height 35
click at [817, 450] on button "Restart Level" at bounding box center [925, 467] width 217 height 35
click at [954, 469] on button "Restart Level" at bounding box center [925, 467] width 217 height 35
click at [817, 450] on button "Restart Level" at bounding box center [925, 467] width 217 height 35
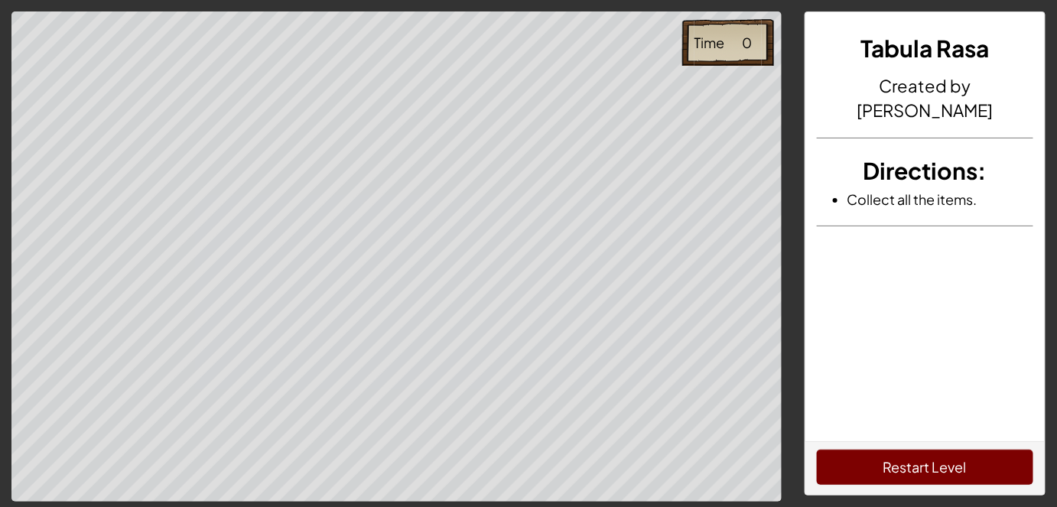
click at [954, 469] on button "Restart Level" at bounding box center [925, 467] width 217 height 35
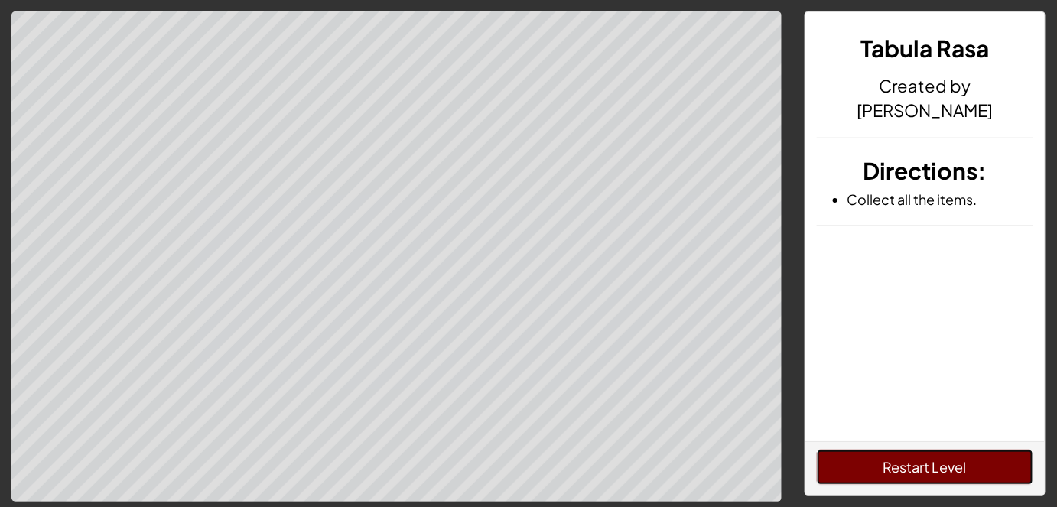
click at [954, 469] on button "Restart Level" at bounding box center [925, 467] width 217 height 35
click at [817, 450] on button "Restart Level" at bounding box center [925, 467] width 217 height 35
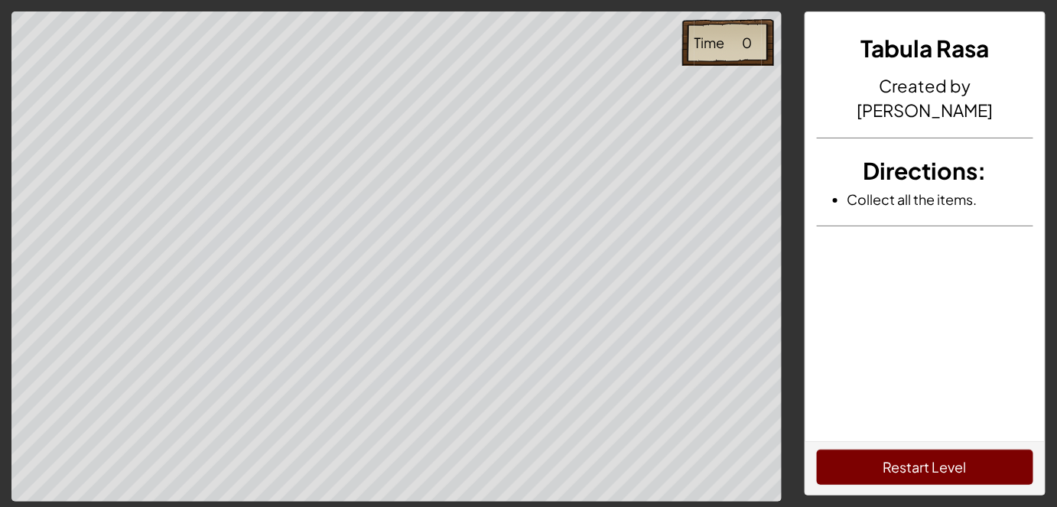
click at [954, 469] on button "Restart Level" at bounding box center [925, 467] width 217 height 35
click at [817, 450] on button "Restart Level" at bounding box center [925, 467] width 217 height 35
click at [954, 469] on button "Restart Level" at bounding box center [925, 467] width 217 height 35
click at [817, 450] on button "Restart Level" at bounding box center [925, 467] width 217 height 35
click at [954, 469] on button "Restart Level" at bounding box center [925, 467] width 217 height 35
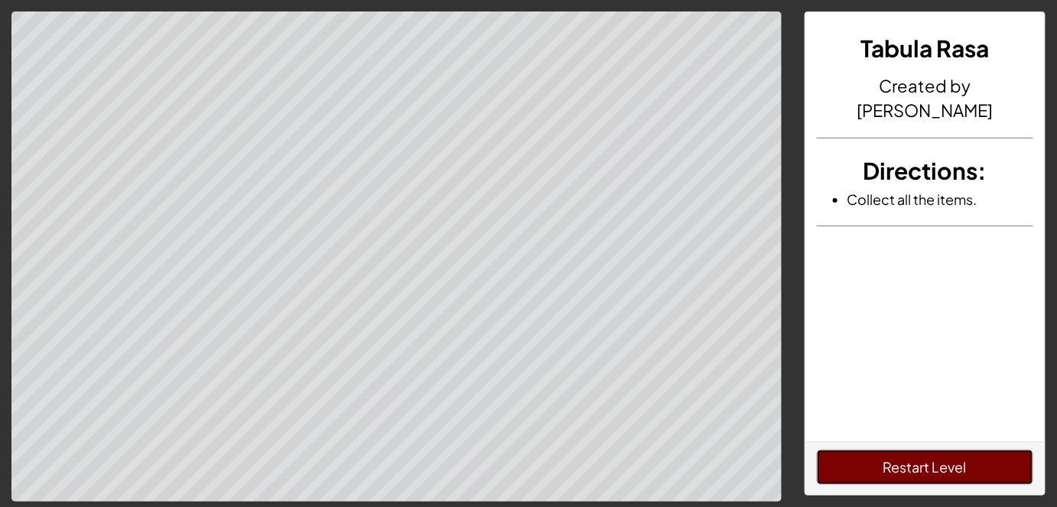
click at [817, 450] on button "Restart Level" at bounding box center [925, 467] width 217 height 35
click at [954, 469] on button "Restart Level" at bounding box center [925, 467] width 217 height 35
click at [817, 450] on button "Restart Level" at bounding box center [925, 467] width 217 height 35
click at [954, 469] on button "Restart Level" at bounding box center [925, 467] width 217 height 35
click at [817, 450] on button "Restart Level" at bounding box center [925, 467] width 217 height 35
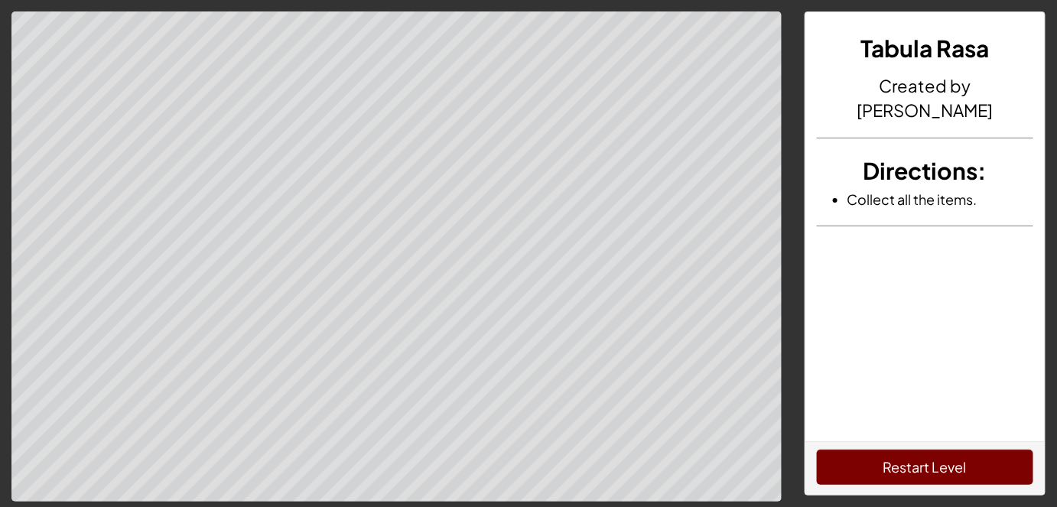
click at [954, 469] on button "Restart Level" at bounding box center [925, 467] width 217 height 35
click at [817, 450] on button "Restart Level" at bounding box center [925, 467] width 217 height 35
click at [954, 469] on button "Restart Level" at bounding box center [925, 467] width 217 height 35
click at [817, 450] on button "Restart Level" at bounding box center [925, 467] width 217 height 35
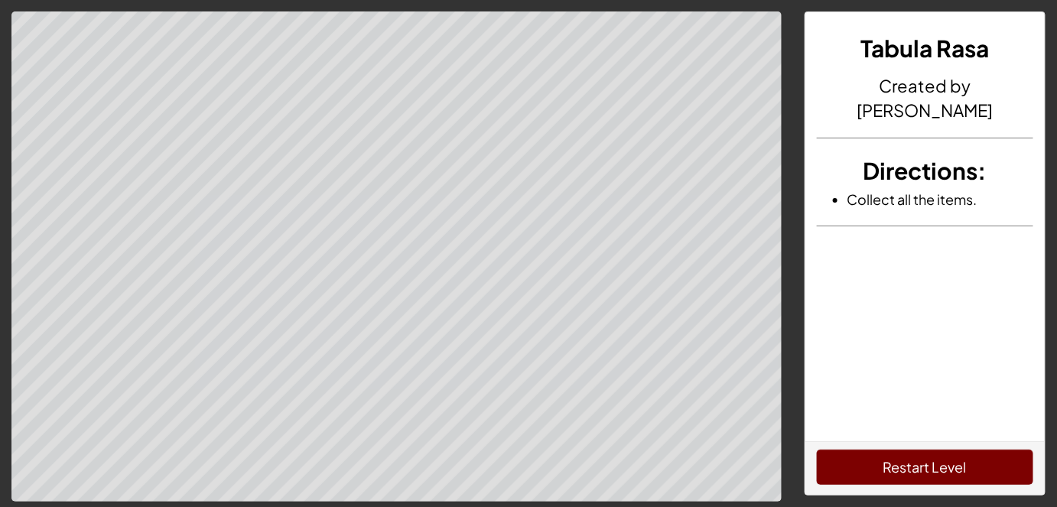
click at [954, 469] on button "Restart Level" at bounding box center [925, 467] width 217 height 35
click at [817, 450] on button "Restart Level" at bounding box center [925, 467] width 217 height 35
click at [954, 469] on button "Restart Level" at bounding box center [925, 467] width 217 height 35
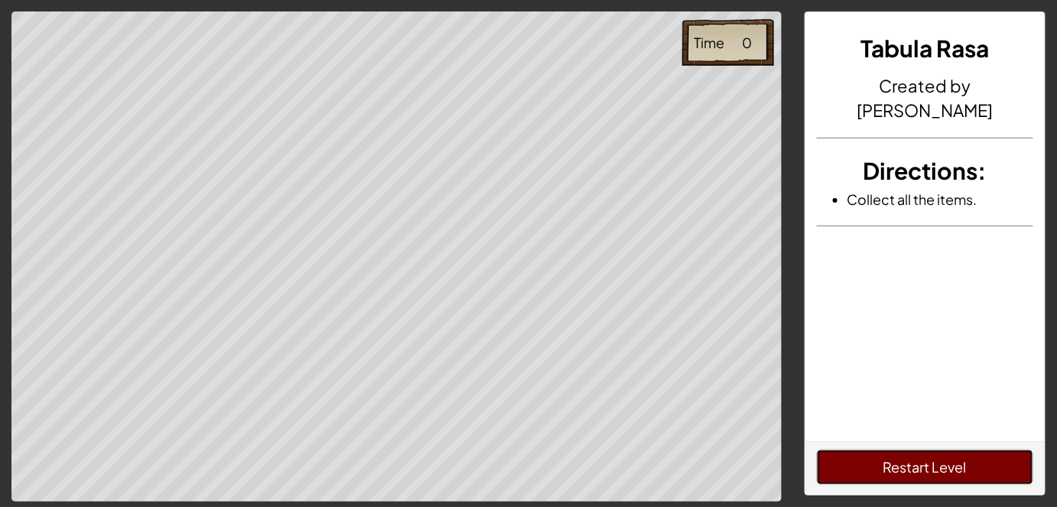
click at [817, 450] on button "Restart Level" at bounding box center [925, 467] width 217 height 35
click at [954, 469] on button "Restart Level" at bounding box center [925, 467] width 217 height 35
click at [817, 450] on button "Restart Level" at bounding box center [925, 467] width 217 height 35
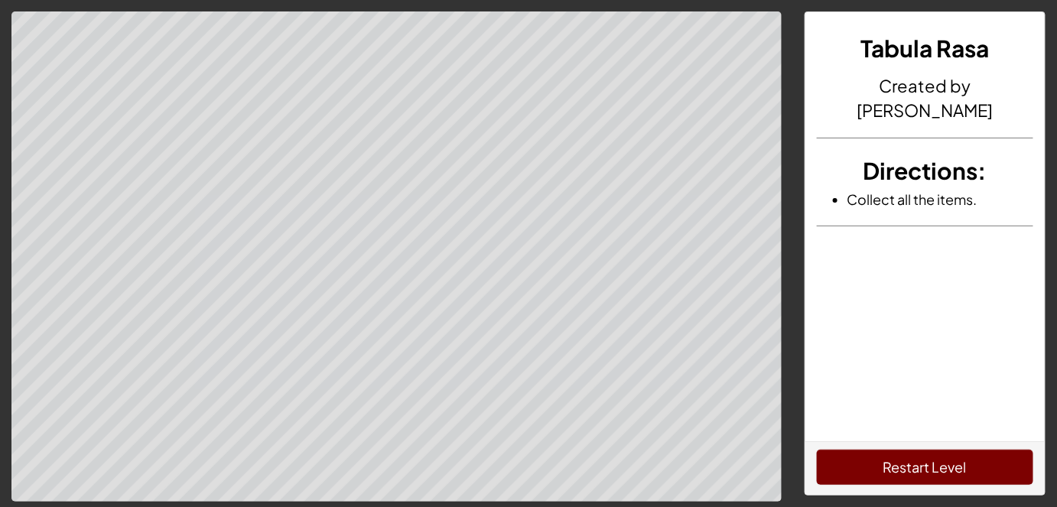
click at [954, 469] on button "Restart Level" at bounding box center [925, 467] width 217 height 35
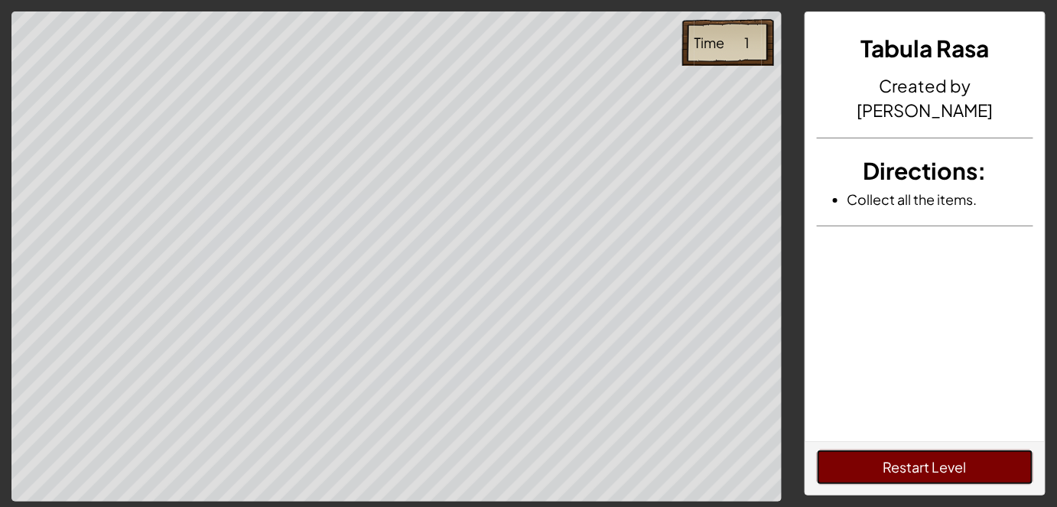
click at [954, 469] on button "Restart Level" at bounding box center [925, 467] width 217 height 35
click at [817, 450] on button "Restart Level" at bounding box center [925, 467] width 217 height 35
click at [954, 469] on button "Restart Level" at bounding box center [925, 467] width 217 height 35
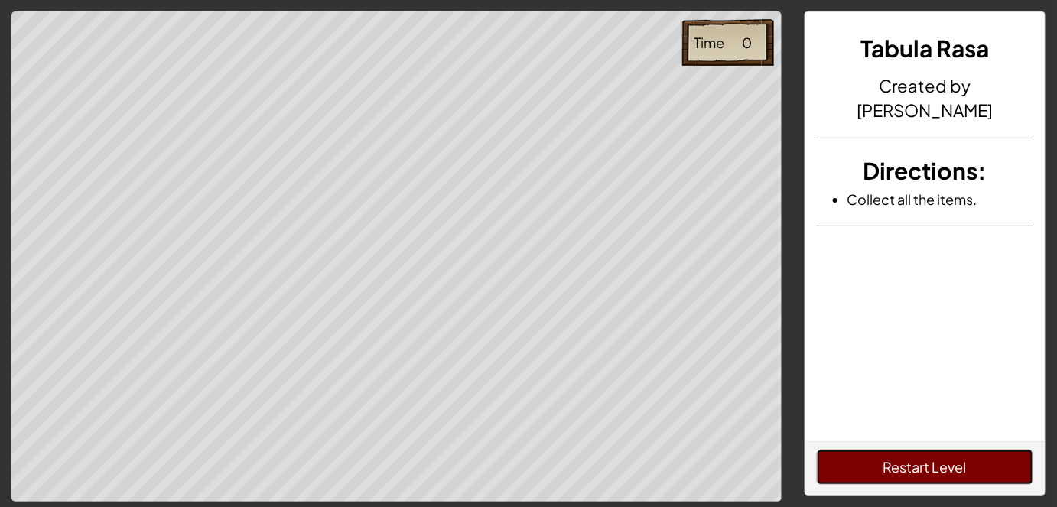
click at [817, 450] on button "Restart Level" at bounding box center [925, 467] width 217 height 35
click at [954, 469] on button "Restart Level" at bounding box center [925, 467] width 217 height 35
click at [817, 450] on button "Restart Level" at bounding box center [925, 467] width 217 height 35
click at [954, 469] on button "Restart Level" at bounding box center [925, 467] width 217 height 35
click at [817, 450] on button "Restart Level" at bounding box center [925, 467] width 217 height 35
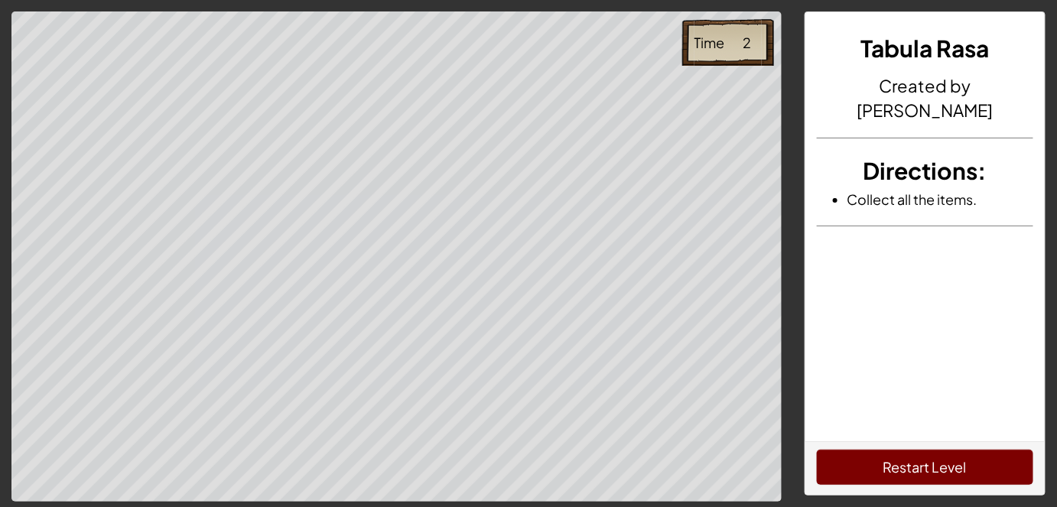
click at [954, 469] on button "Restart Level" at bounding box center [925, 467] width 217 height 35
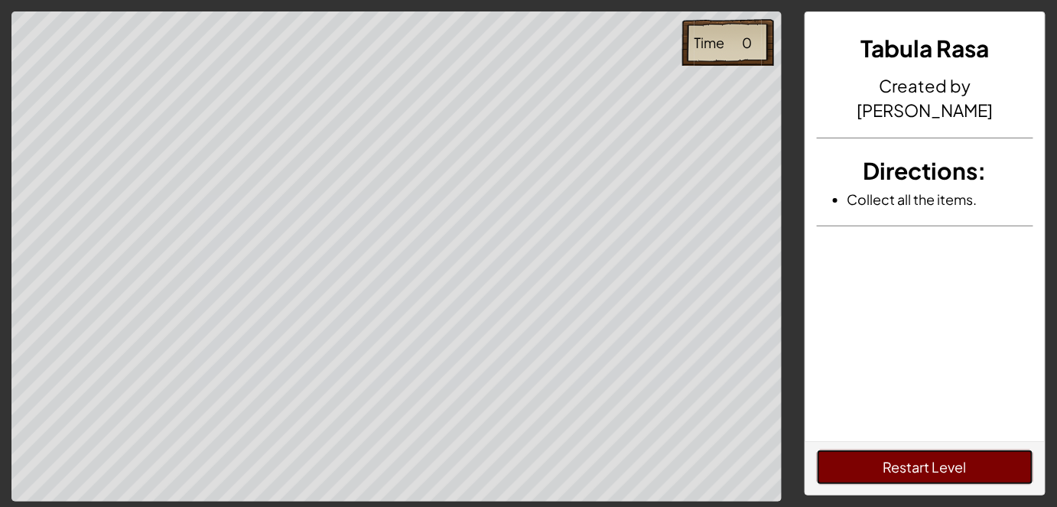
click at [954, 469] on button "Restart Level" at bounding box center [925, 467] width 217 height 35
click at [817, 450] on button "Restart Level" at bounding box center [925, 467] width 217 height 35
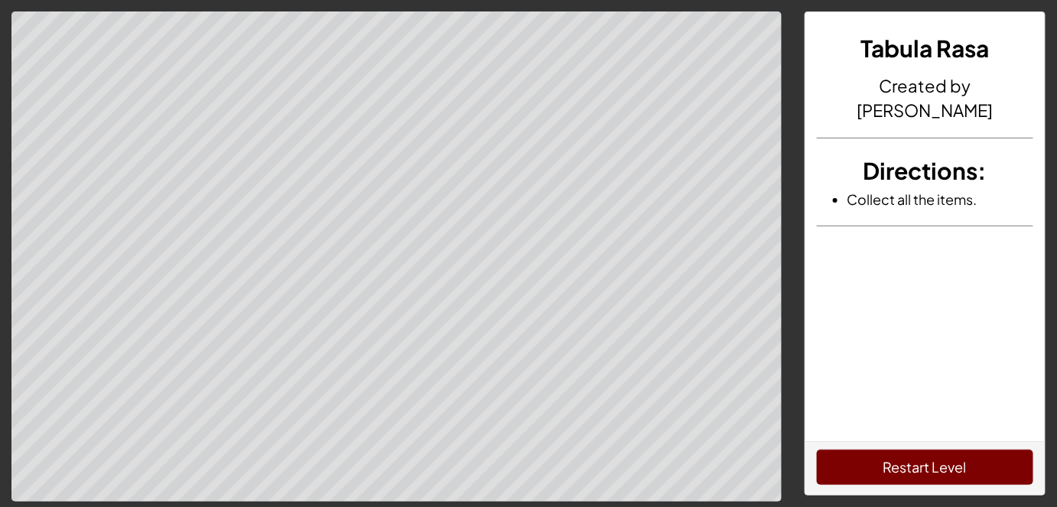
click at [954, 469] on button "Restart Level" at bounding box center [925, 467] width 217 height 35
click at [817, 450] on button "Restart Level" at bounding box center [925, 467] width 217 height 35
click at [954, 469] on button "Restart Level" at bounding box center [925, 467] width 217 height 35
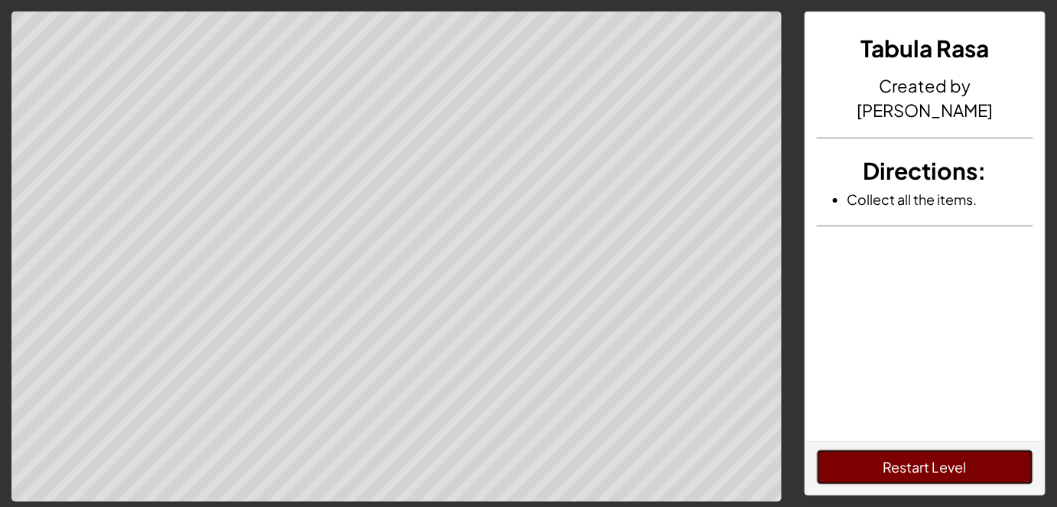
click at [954, 469] on button "Restart Level" at bounding box center [925, 467] width 217 height 35
click at [817, 450] on button "Restart Level" at bounding box center [925, 467] width 217 height 35
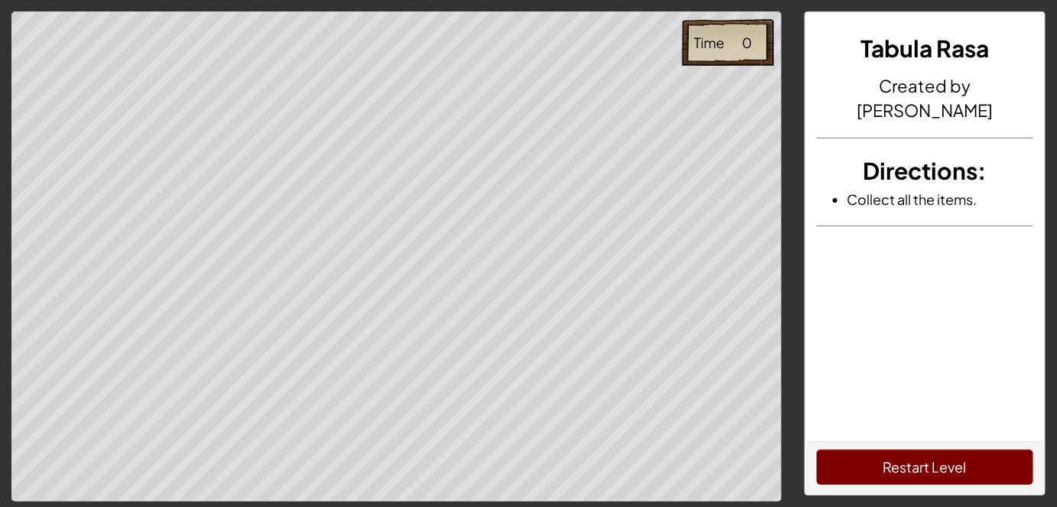
click at [954, 469] on button "Restart Level" at bounding box center [925, 467] width 217 height 35
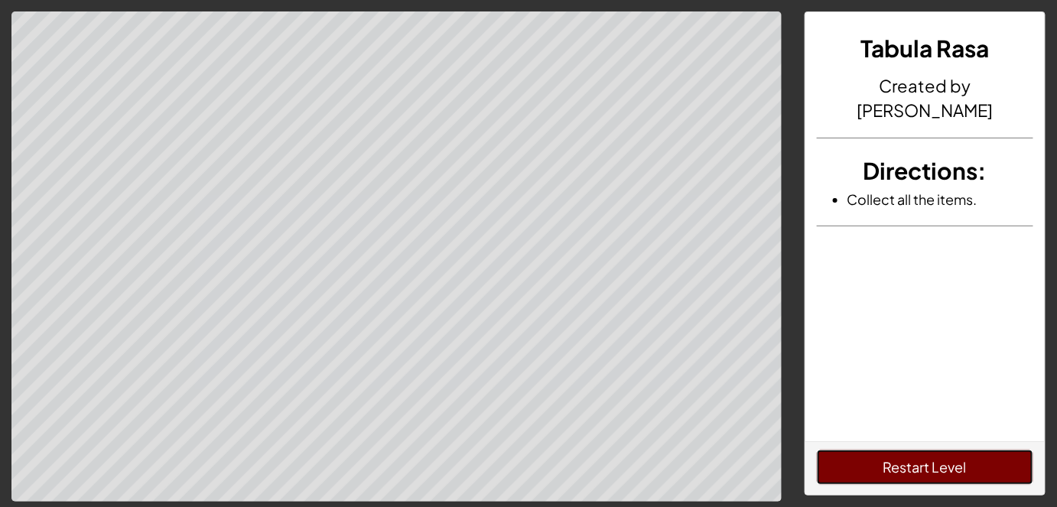
click at [954, 469] on button "Restart Level" at bounding box center [925, 467] width 217 height 35
click at [817, 450] on button "Restart Level" at bounding box center [925, 467] width 217 height 35
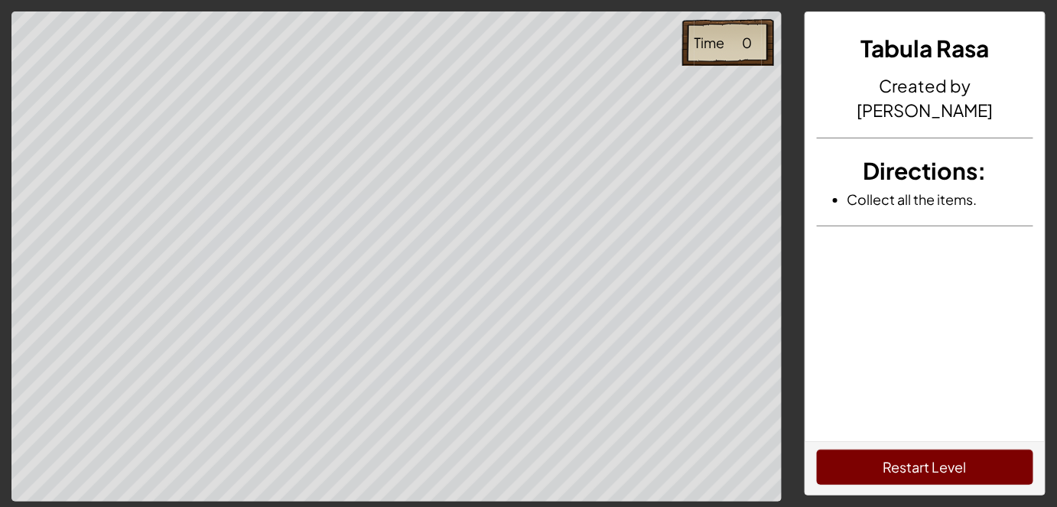
click at [954, 469] on button "Restart Level" at bounding box center [925, 467] width 217 height 35
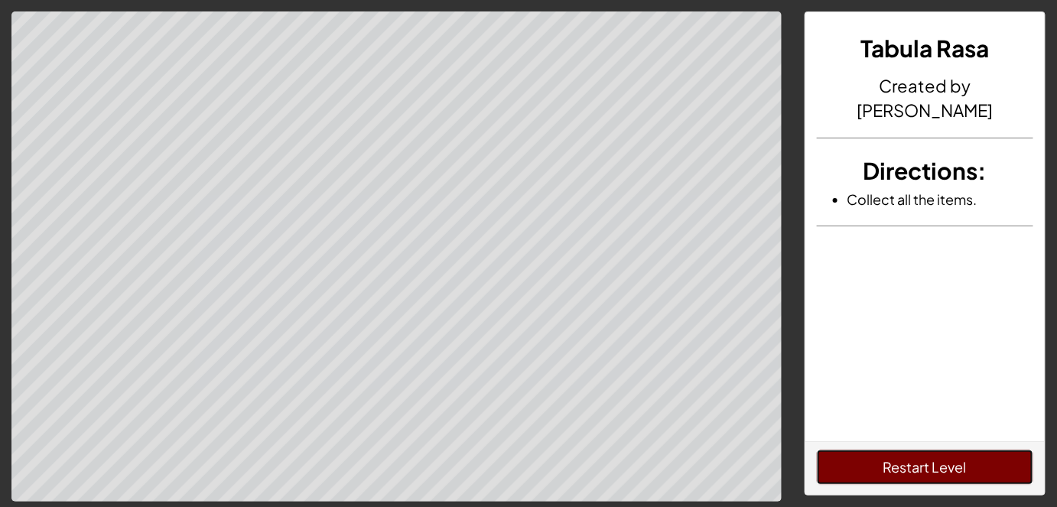
click at [817, 450] on button "Restart Level" at bounding box center [925, 467] width 217 height 35
click at [954, 469] on button "Restart Level" at bounding box center [925, 467] width 217 height 35
click at [817, 450] on button "Restart Level" at bounding box center [925, 467] width 217 height 35
click at [954, 469] on button "Restart Level" at bounding box center [925, 467] width 217 height 35
click at [817, 450] on button "Restart Level" at bounding box center [925, 467] width 217 height 35
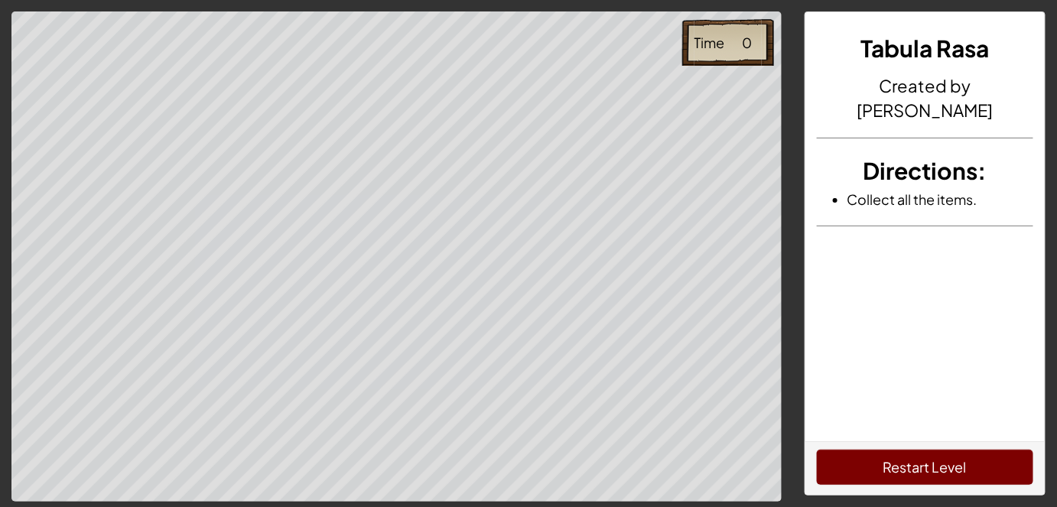
click at [954, 469] on button "Restart Level" at bounding box center [925, 467] width 217 height 35
click at [817, 450] on button "Restart Level" at bounding box center [925, 467] width 217 height 35
click at [954, 469] on button "Restart Level" at bounding box center [925, 467] width 217 height 35
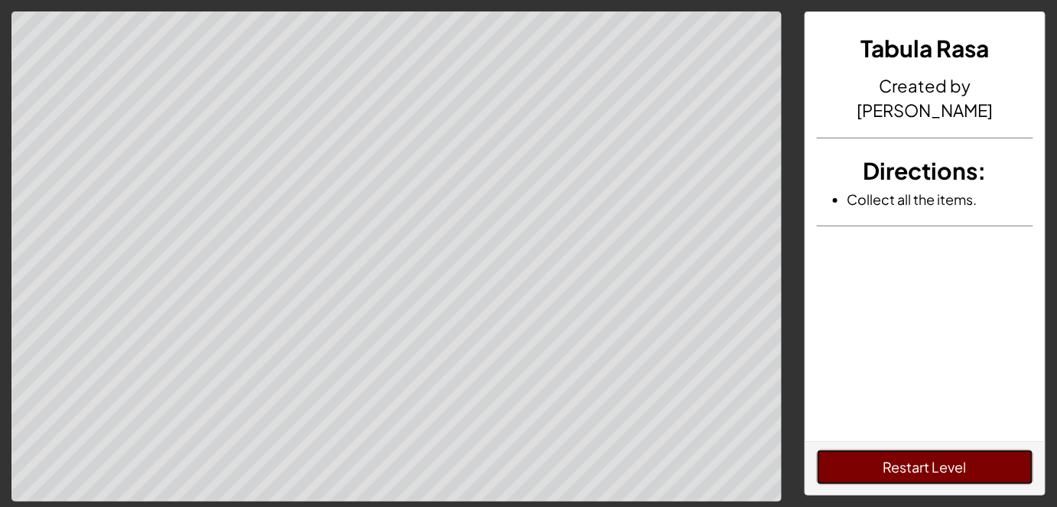
click at [954, 469] on button "Restart Level" at bounding box center [925, 467] width 217 height 35
click at [817, 450] on button "Restart Level" at bounding box center [925, 467] width 217 height 35
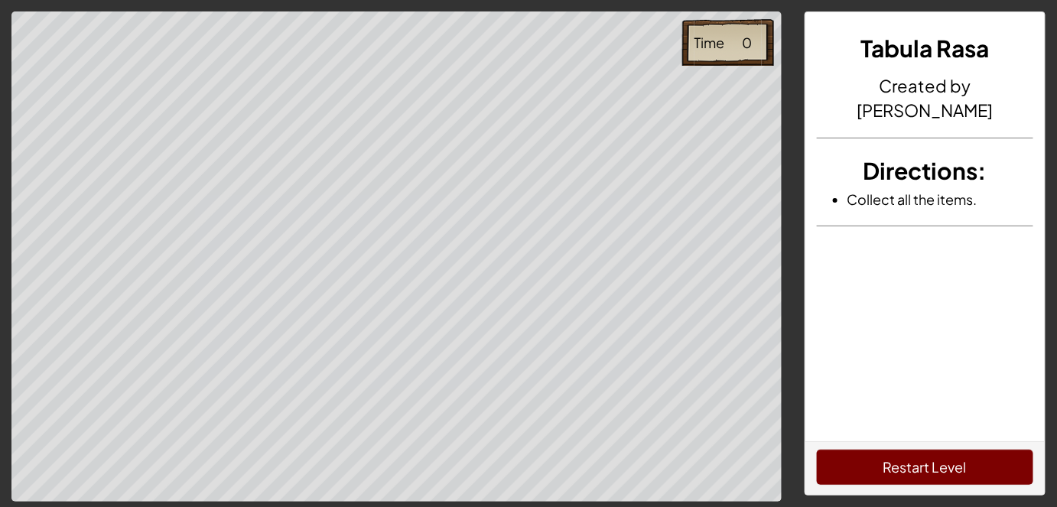
click at [954, 469] on button "Restart Level" at bounding box center [925, 467] width 217 height 35
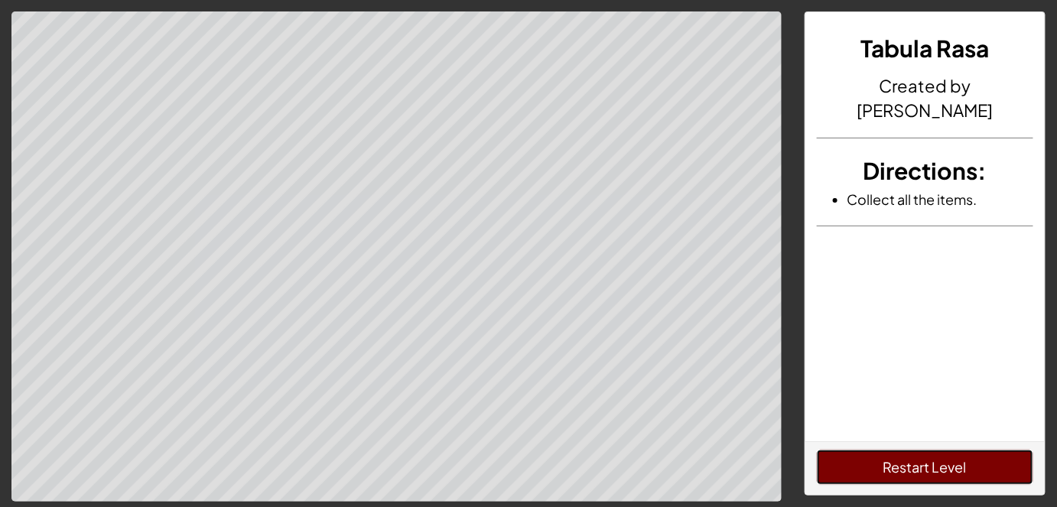
click at [954, 469] on button "Restart Level" at bounding box center [925, 467] width 217 height 35
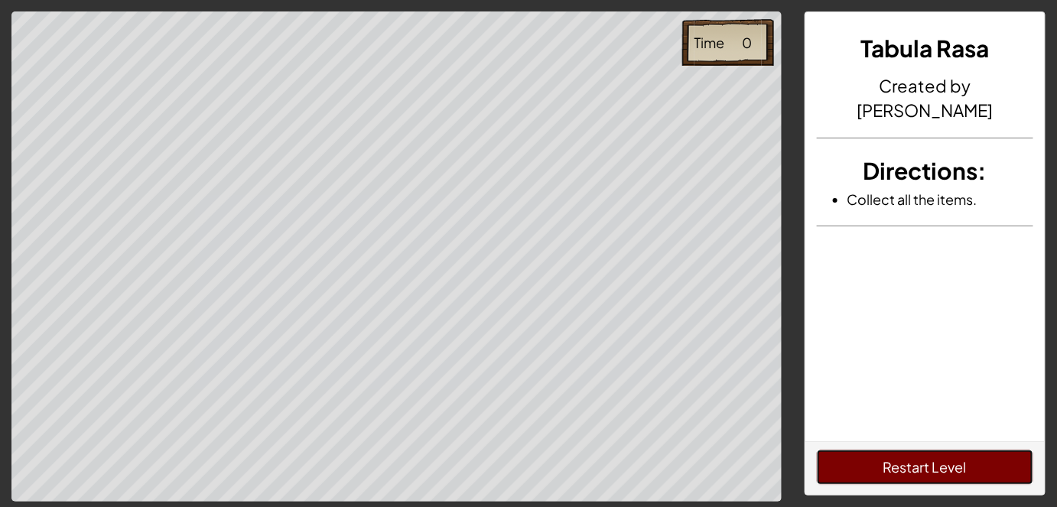
click at [954, 469] on button "Restart Level" at bounding box center [925, 467] width 217 height 35
